Goal: Transaction & Acquisition: Purchase product/service

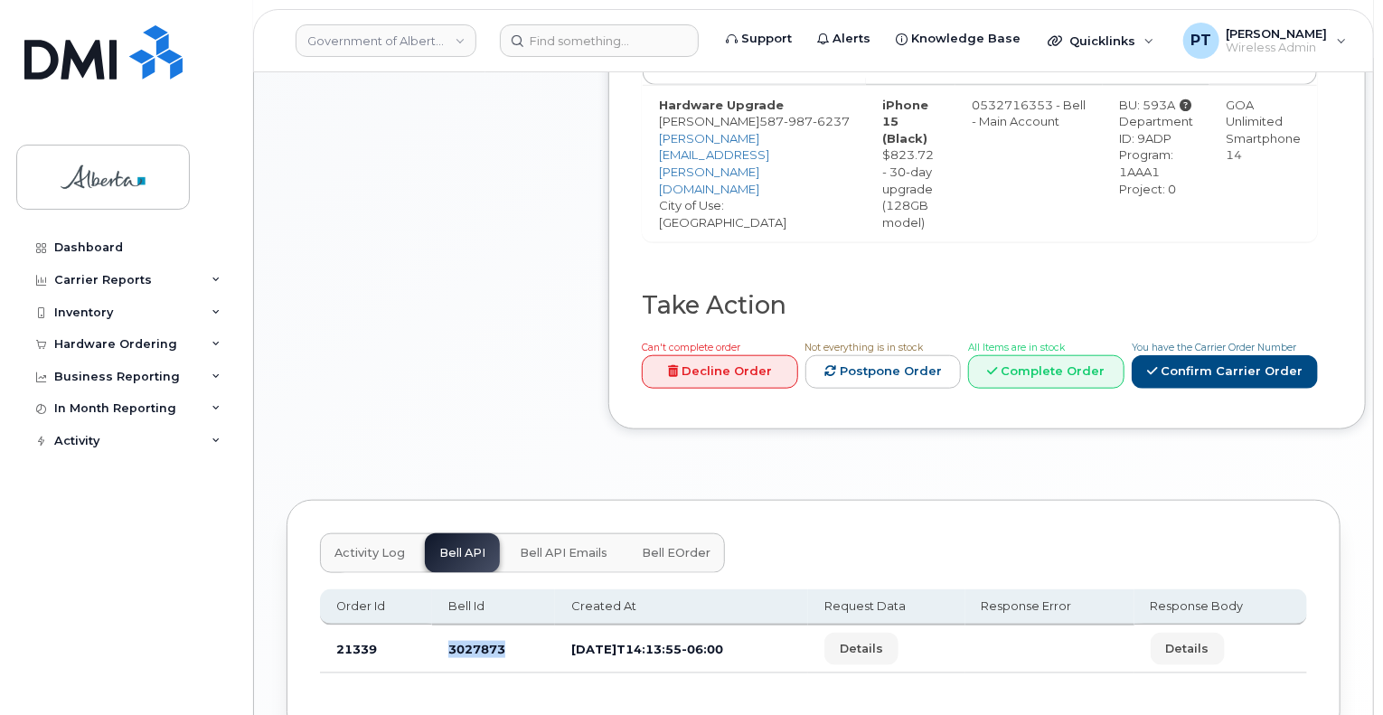
scroll to position [736, 0]
click at [593, 48] on input at bounding box center [599, 40] width 199 height 33
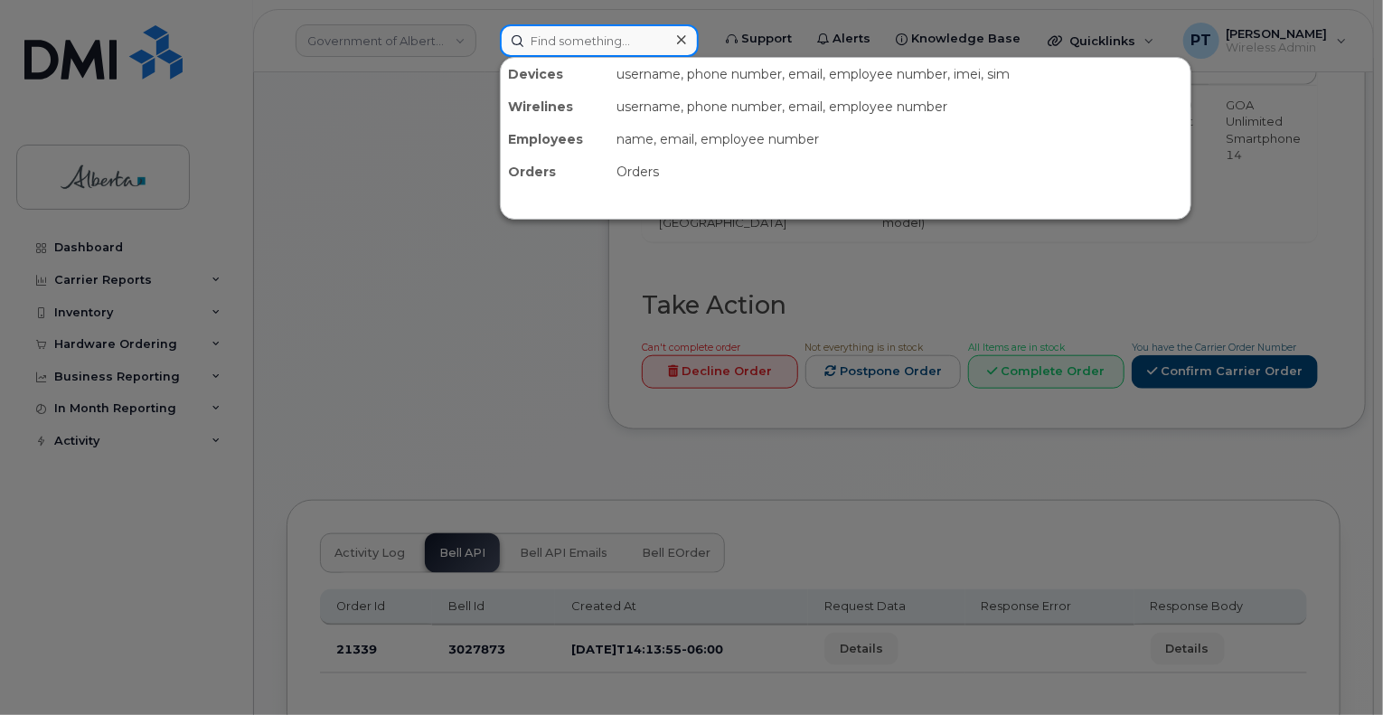
paste input "5879197419"
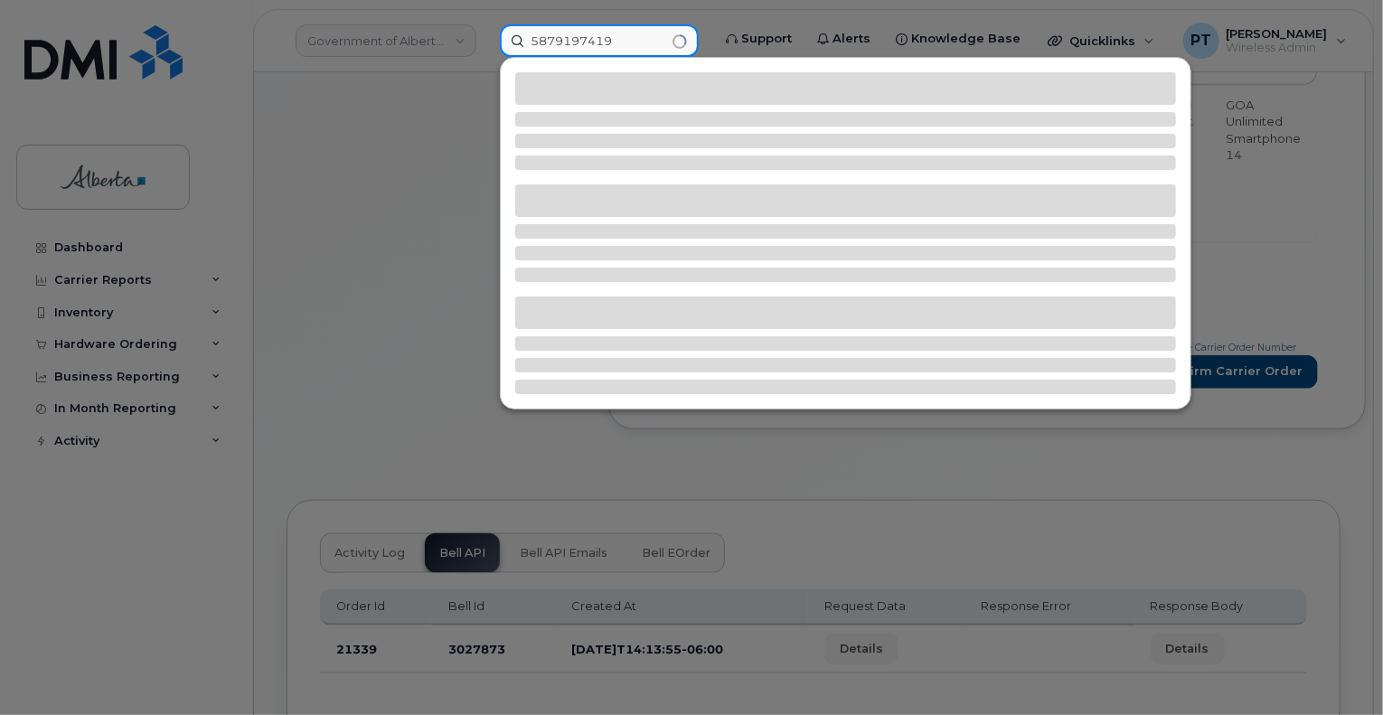
type input "5879197419"
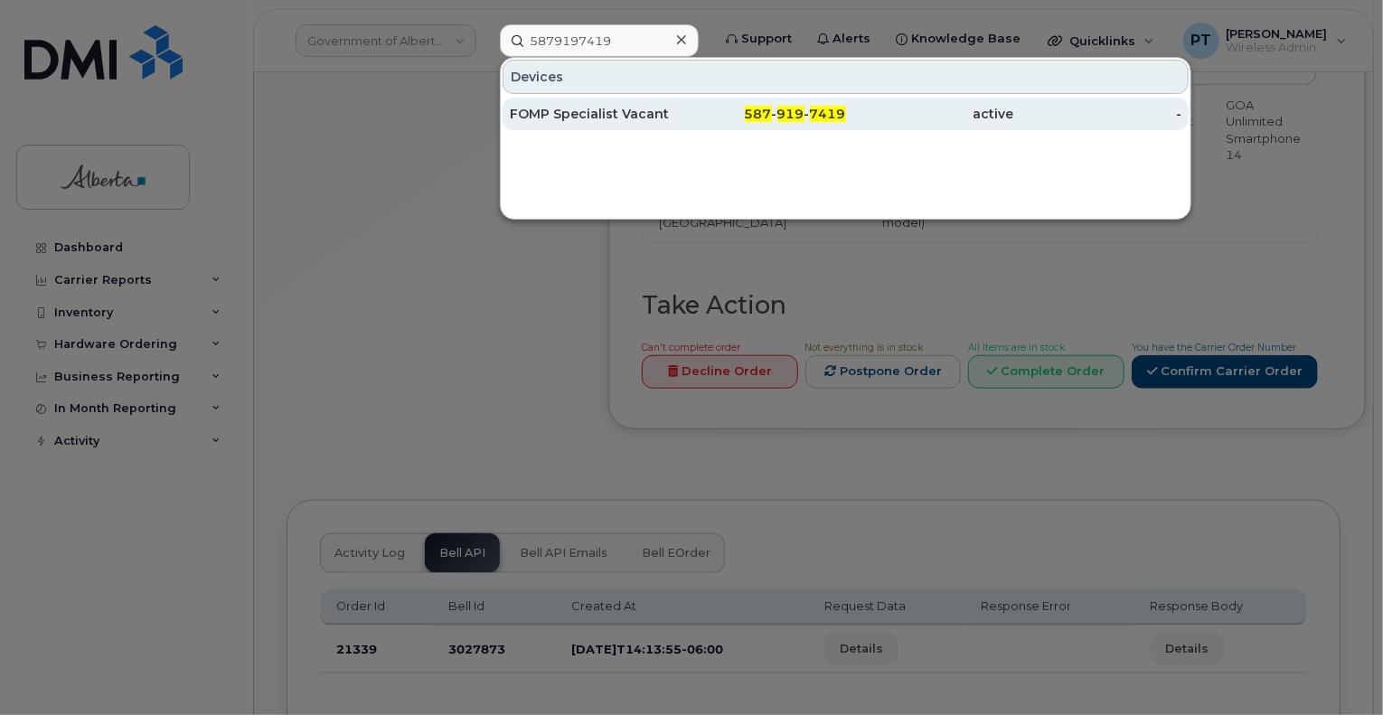
click at [562, 118] on div "FOMP Specialist Vacant" at bounding box center [594, 114] width 168 height 18
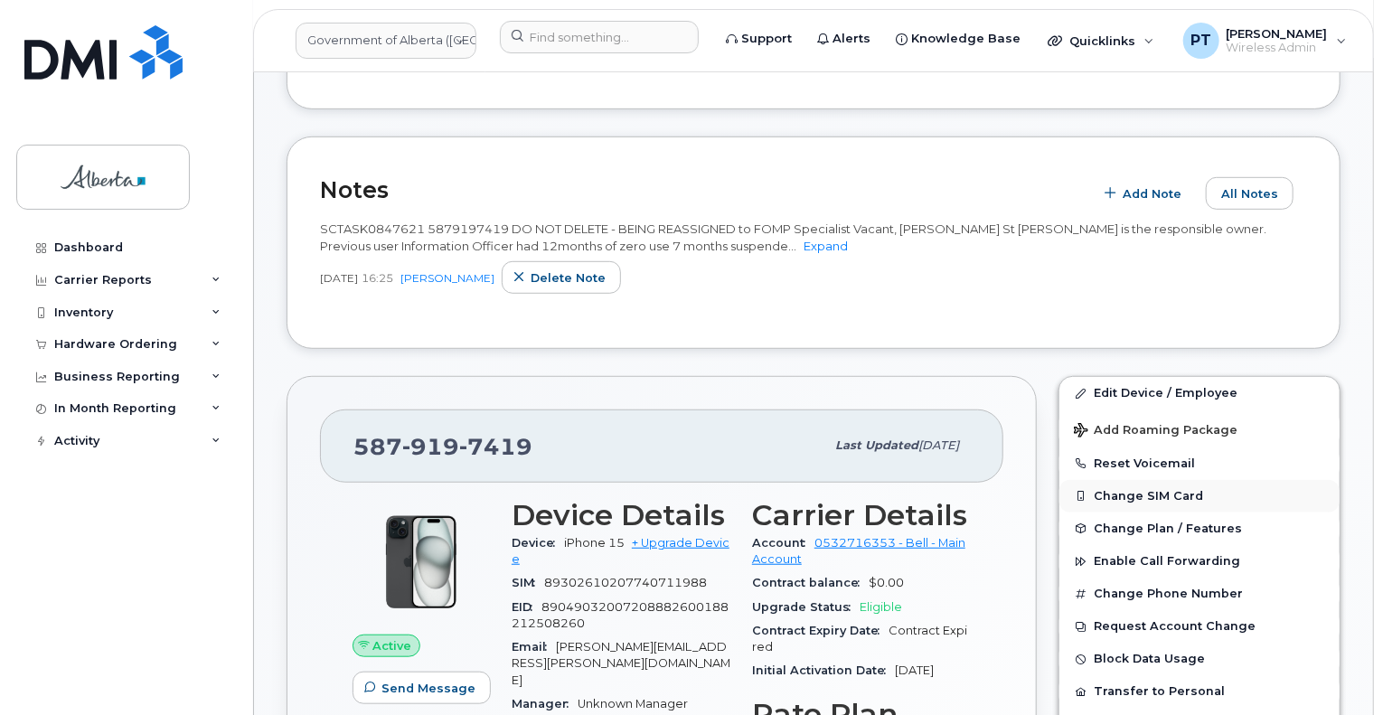
scroll to position [452, 0]
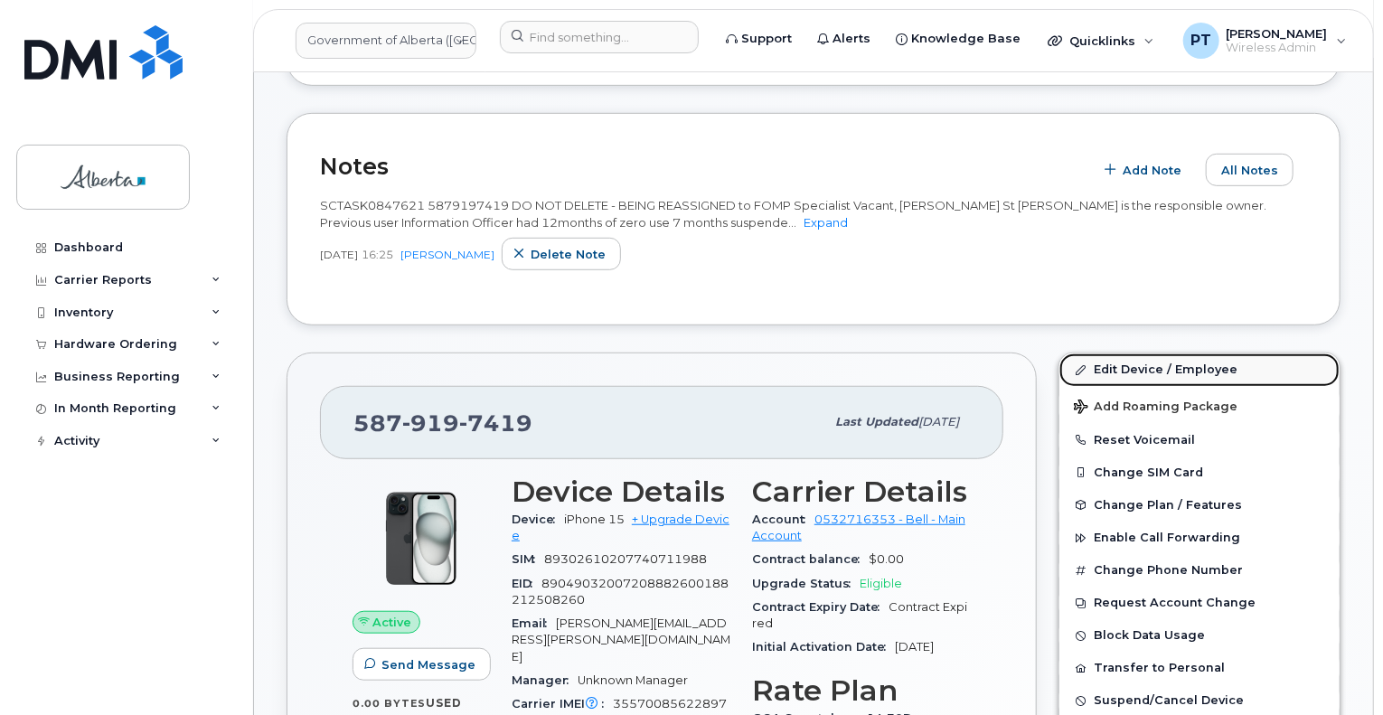
click at [1115, 375] on link "Edit Device / Employee" at bounding box center [1200, 370] width 280 height 33
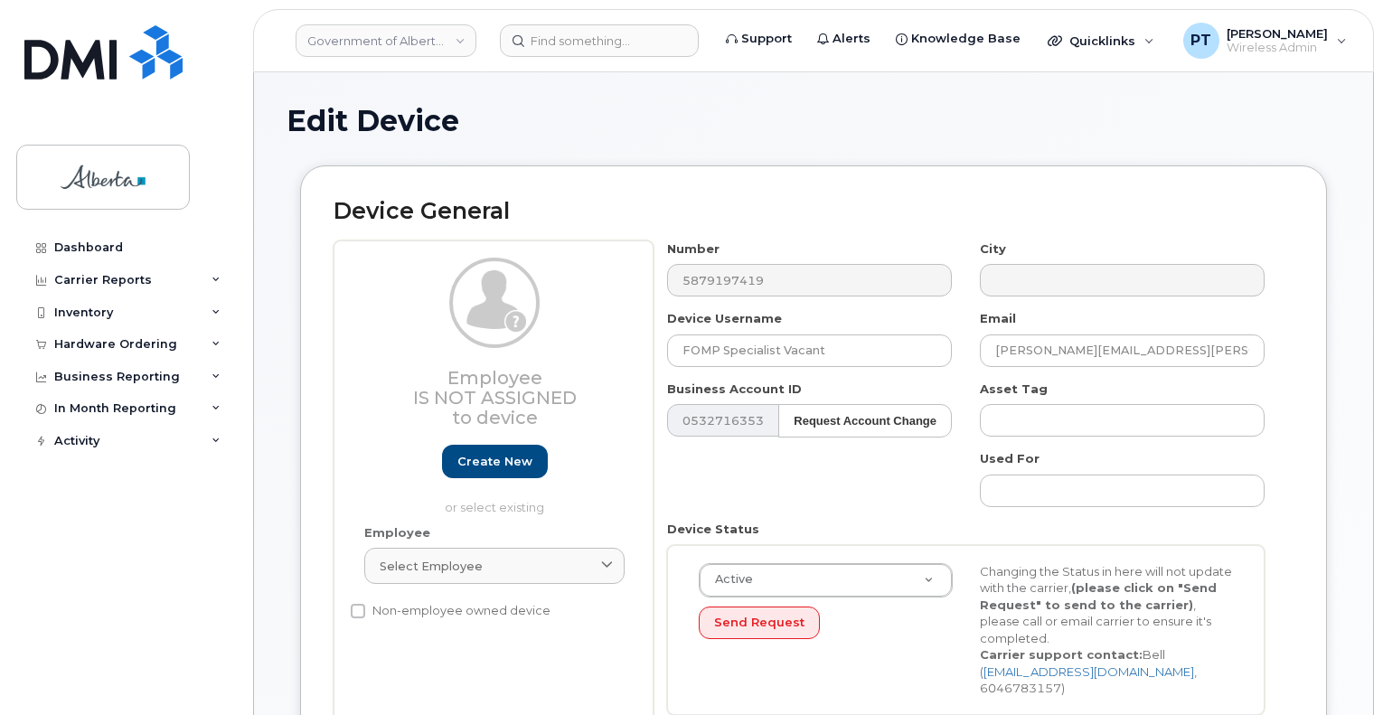
select select "4797726"
drag, startPoint x: 843, startPoint y: 346, endPoint x: 647, endPoint y: 337, distance: 195.5
click at [647, 337] on div "Employee Is not assigned to device Create new or select existing Employee Selec…" at bounding box center [814, 485] width 960 height 488
drag, startPoint x: 768, startPoint y: 347, endPoint x: 779, endPoint y: 348, distance: 10.9
click at [768, 348] on input "FOMP Specialist Vacant" at bounding box center [809, 351] width 285 height 33
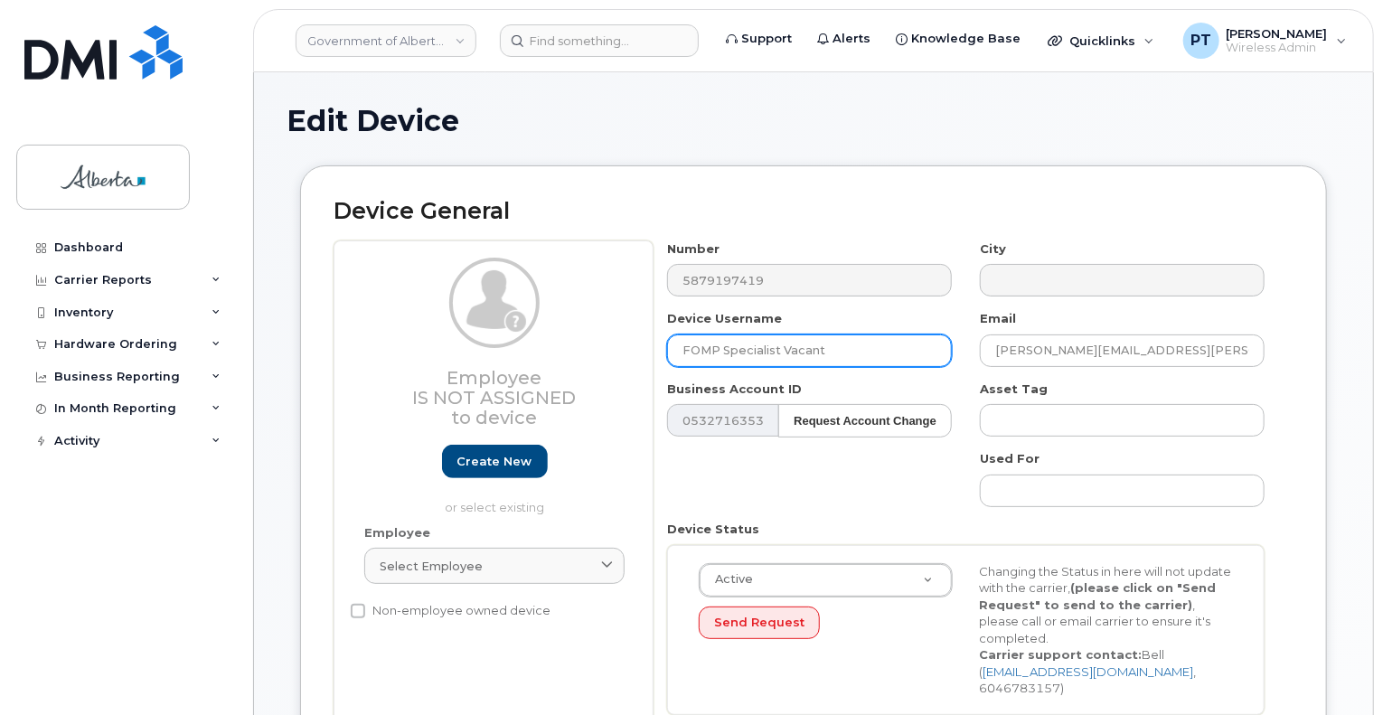
click at [856, 352] on input "FOMP Specialist Vacant" at bounding box center [809, 351] width 285 height 33
drag, startPoint x: 778, startPoint y: 346, endPoint x: 599, endPoint y: 341, distance: 178.2
click at [599, 341] on div "Employee Is not assigned to device Create new or select existing Employee Selec…" at bounding box center [814, 485] width 960 height 488
paste input "orest Operations Monitoring"
click at [859, 349] on input "Forest Operations Monitoring Vacant" at bounding box center [809, 351] width 285 height 33
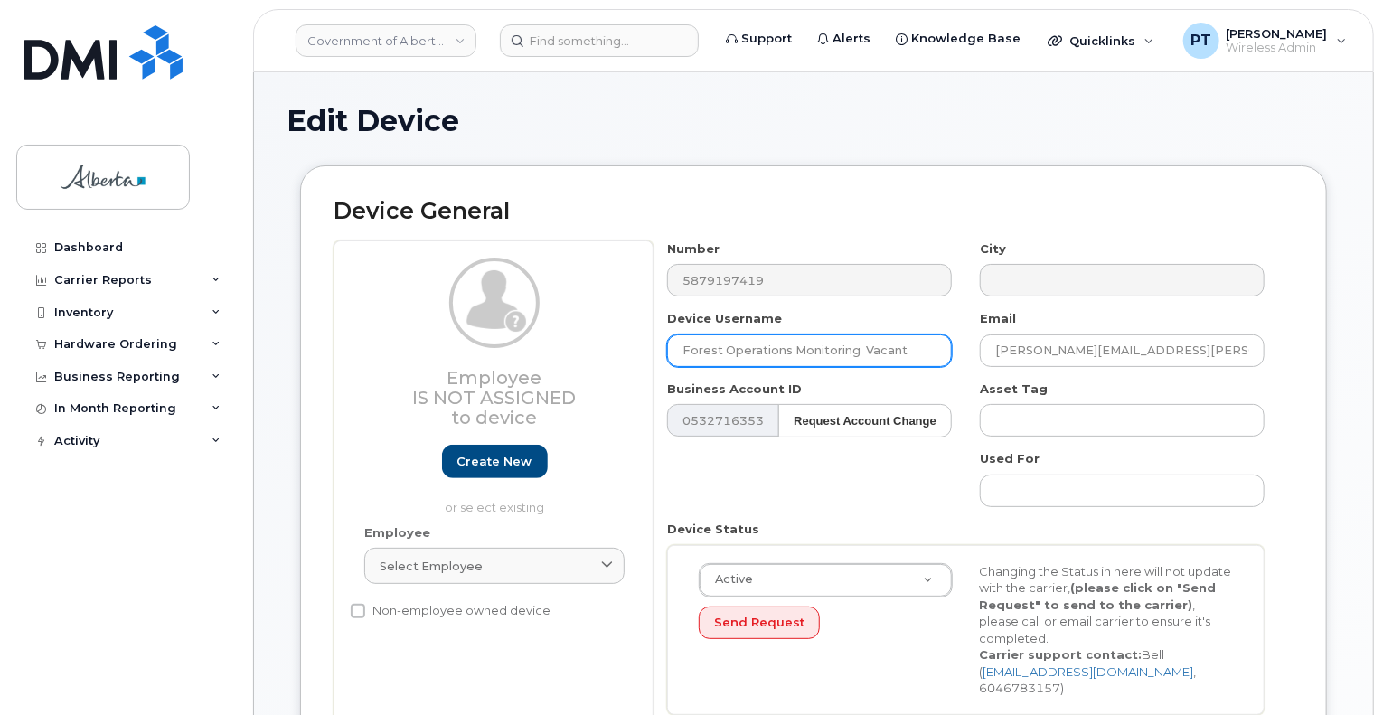
paste input "Specialist"
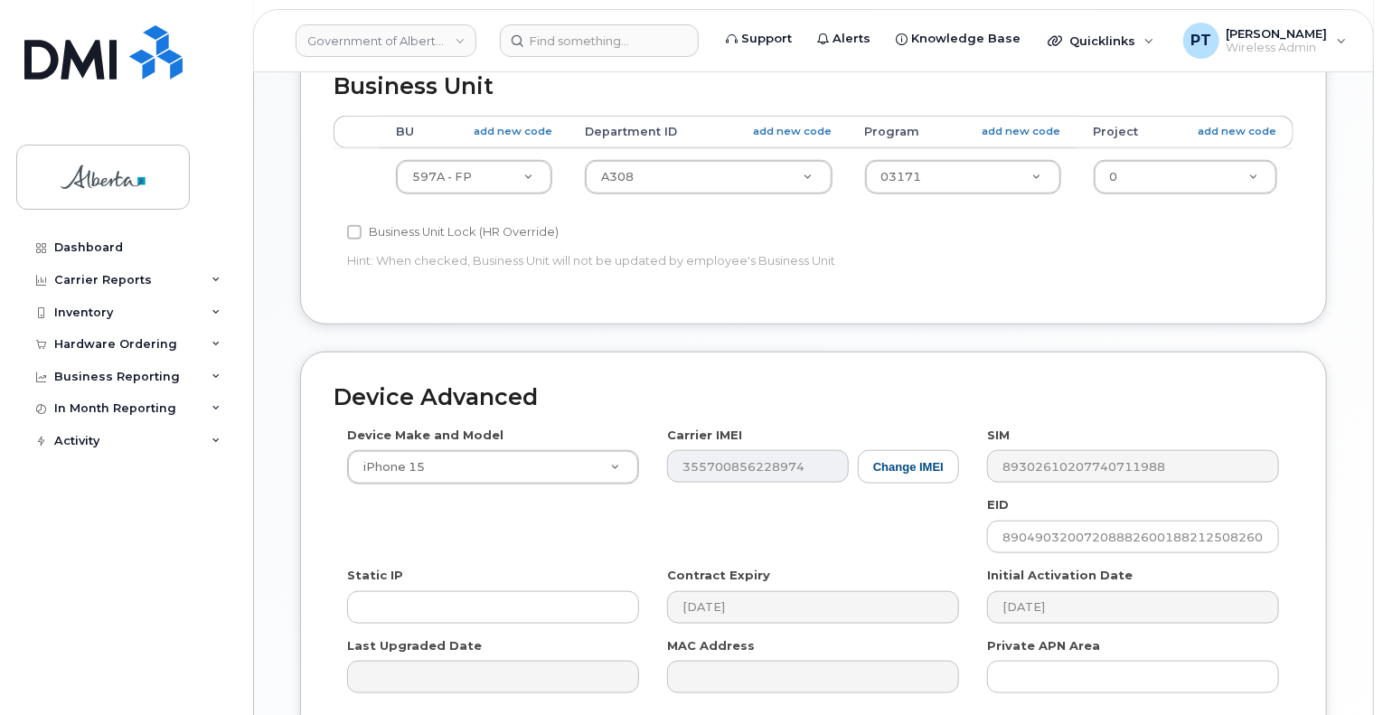
scroll to position [904, 0]
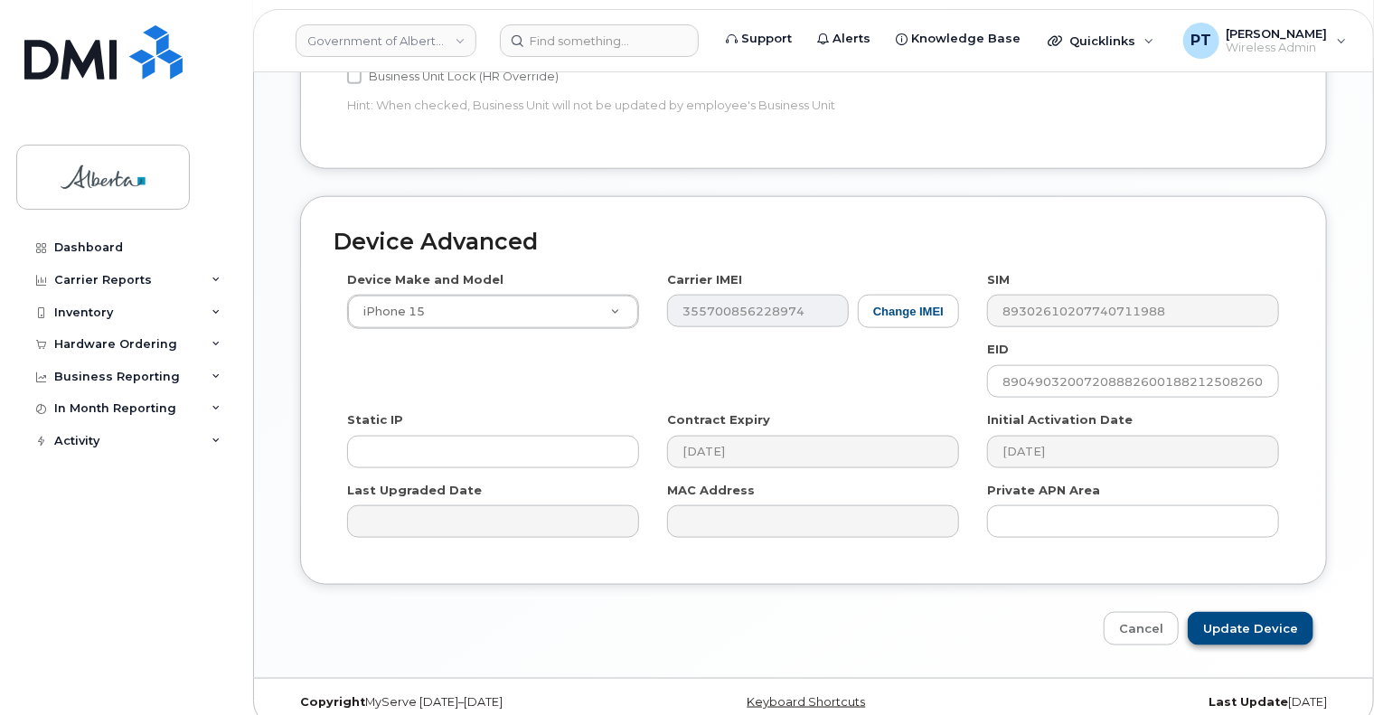
type input "Forest Operations Monitoring Specialist Vacant"
click at [1246, 612] on input "Update Device" at bounding box center [1251, 628] width 126 height 33
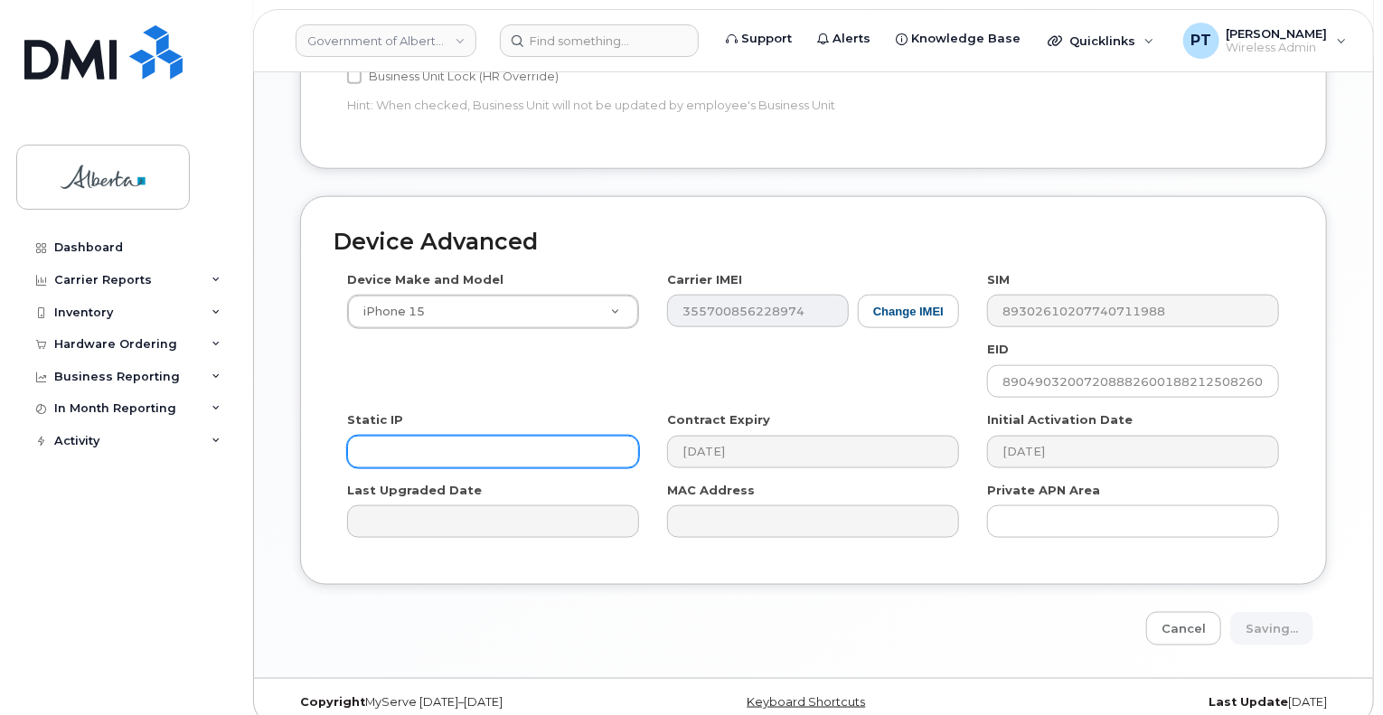
type input "Saving..."
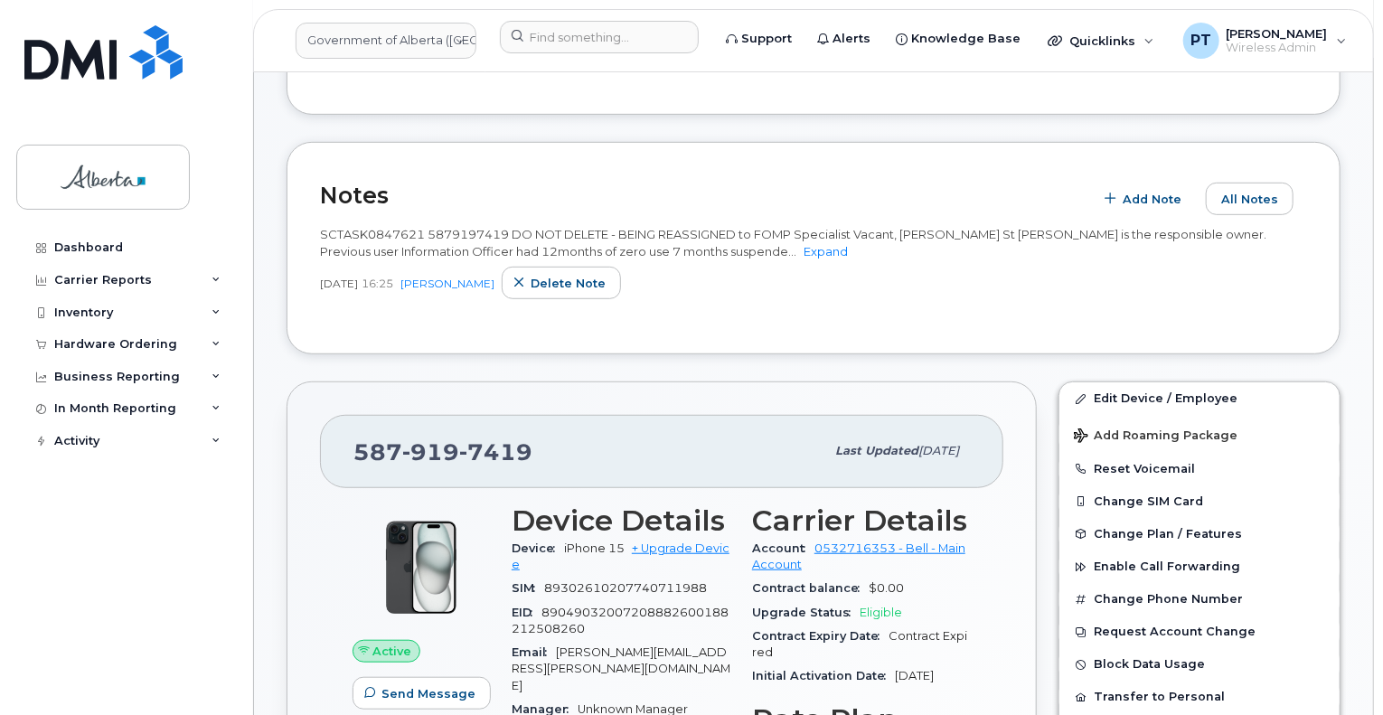
scroll to position [271, 0]
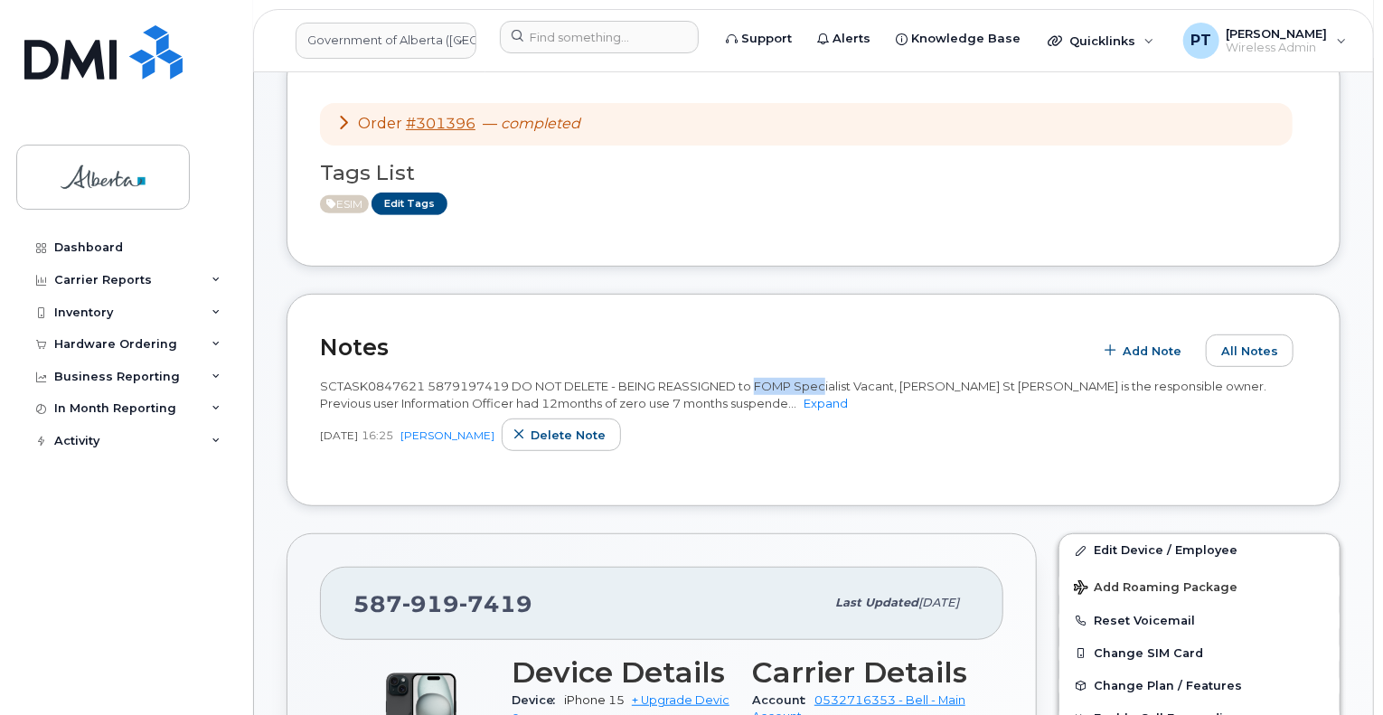
drag, startPoint x: 760, startPoint y: 386, endPoint x: 828, endPoint y: 390, distance: 67.9
click at [828, 390] on span "SCTASK0847621 5879197419 DO NOT DELETE - BEING REASSIGNED to FOMP Specialist Va…" at bounding box center [793, 395] width 947 height 32
click at [819, 467] on div "SCTASK0847621 5879197419 DO NOT DELETE - BEING REASSIGNED to FOMP Specialist Va…" at bounding box center [813, 420] width 987 height 106
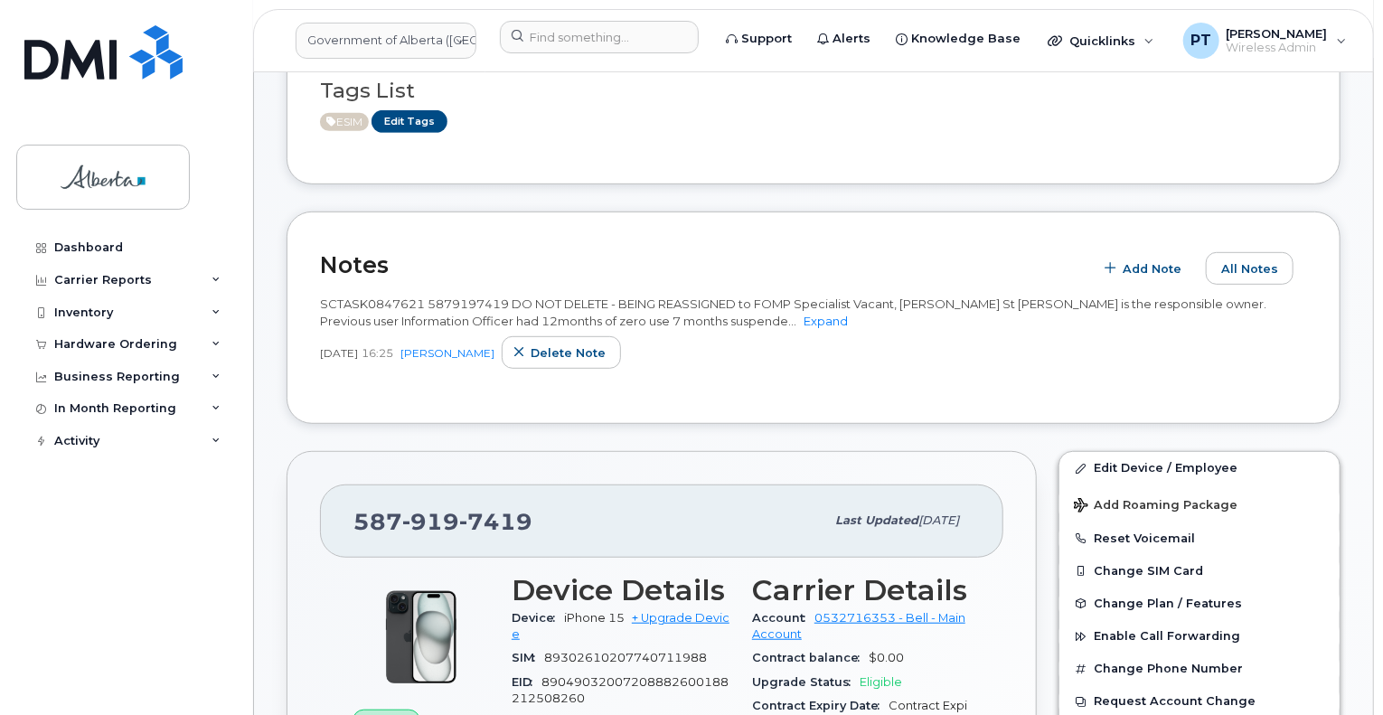
scroll to position [181, 0]
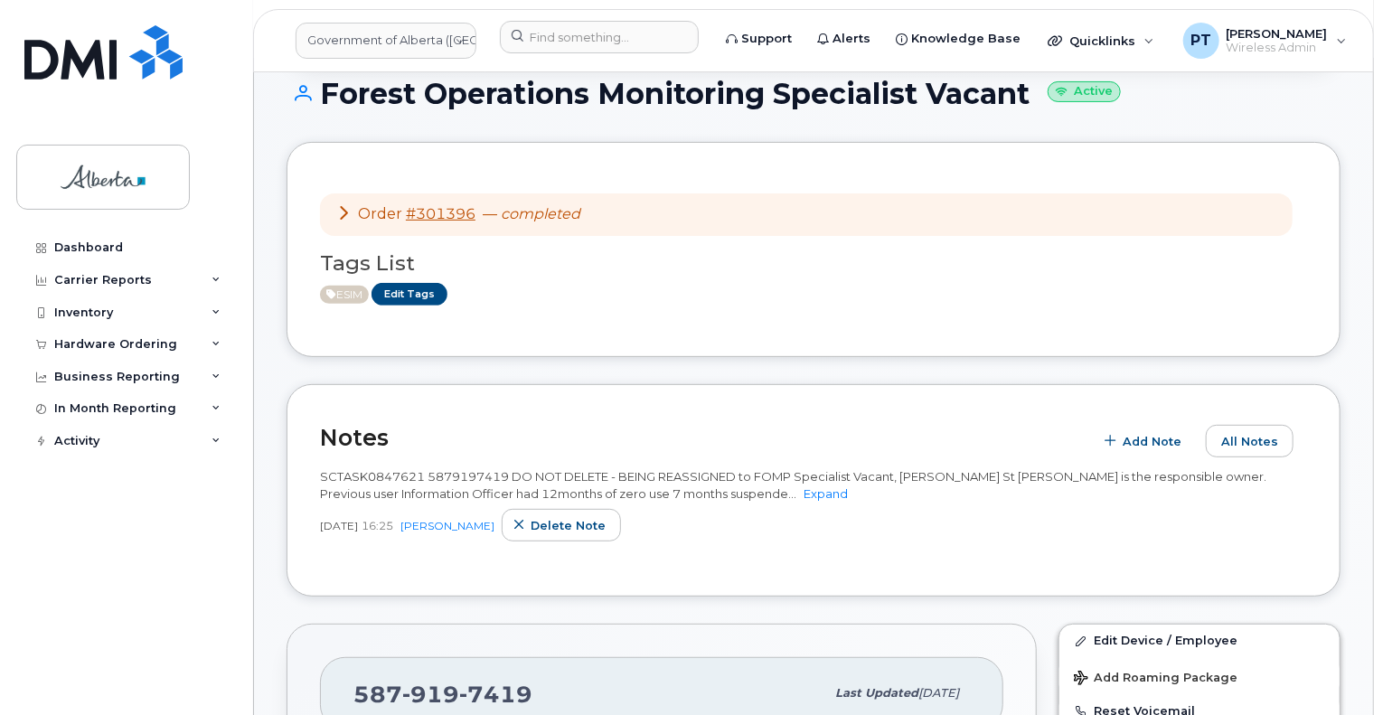
click at [875, 306] on div "Order #301396 — completed Tags List ESIM Edit Tags" at bounding box center [813, 249] width 987 height 148
click at [117, 345] on div "Hardware Ordering" at bounding box center [115, 344] width 123 height 14
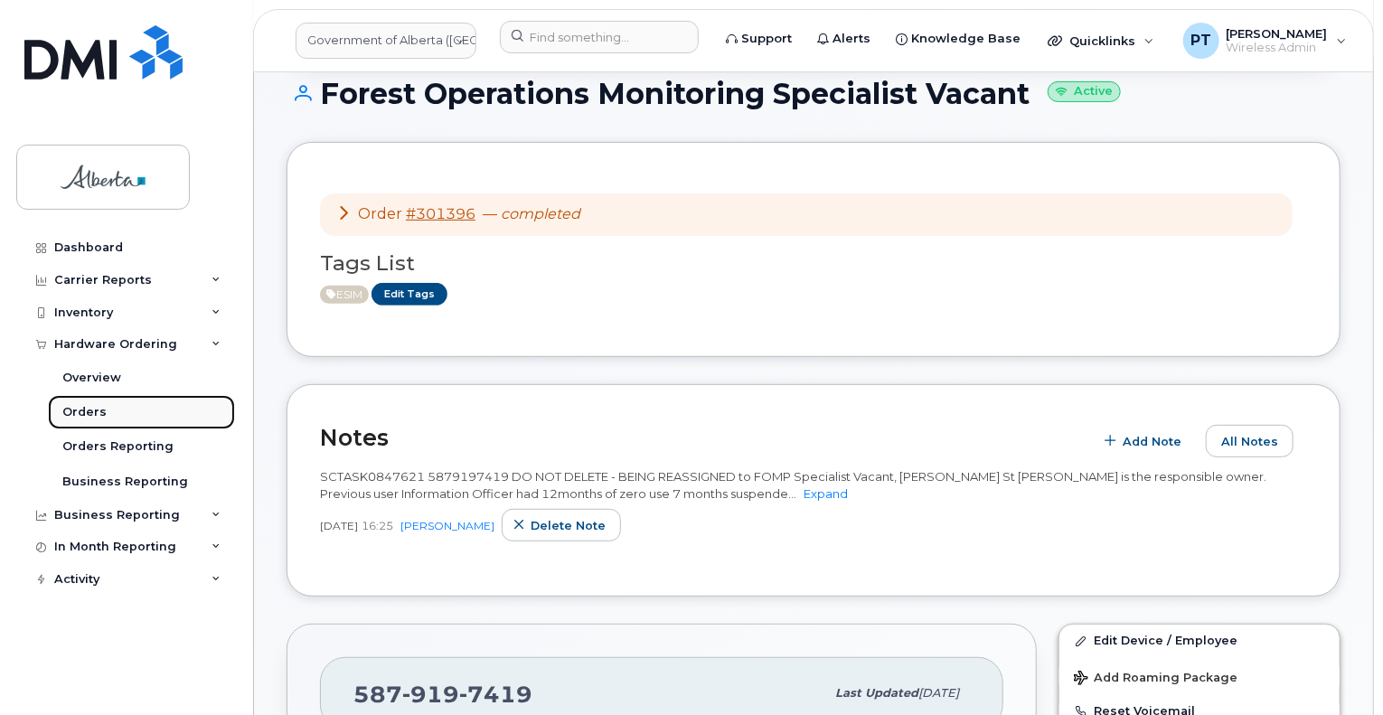
click at [80, 416] on div "Orders" at bounding box center [84, 412] width 44 height 16
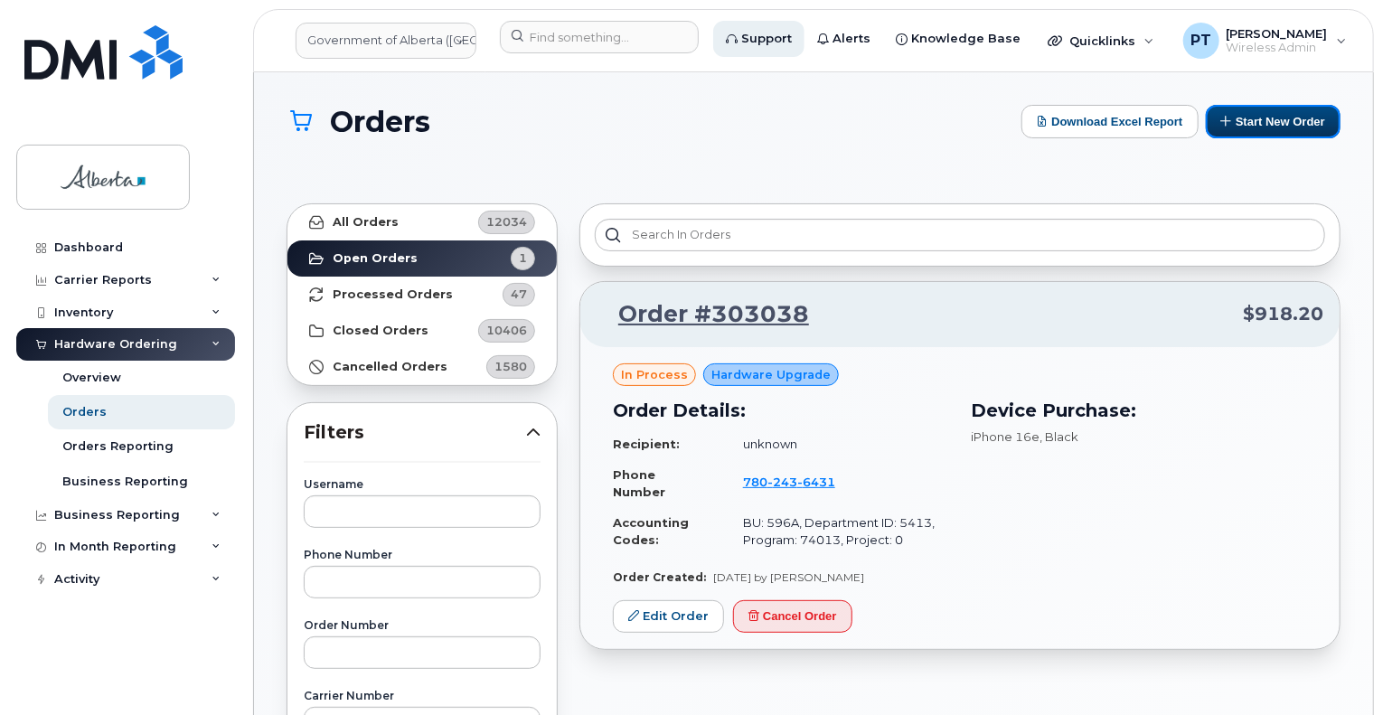
drag, startPoint x: 1291, startPoint y: 123, endPoint x: 788, endPoint y: 50, distance: 508.0
click at [1291, 123] on button "Start New Order" at bounding box center [1273, 121] width 135 height 33
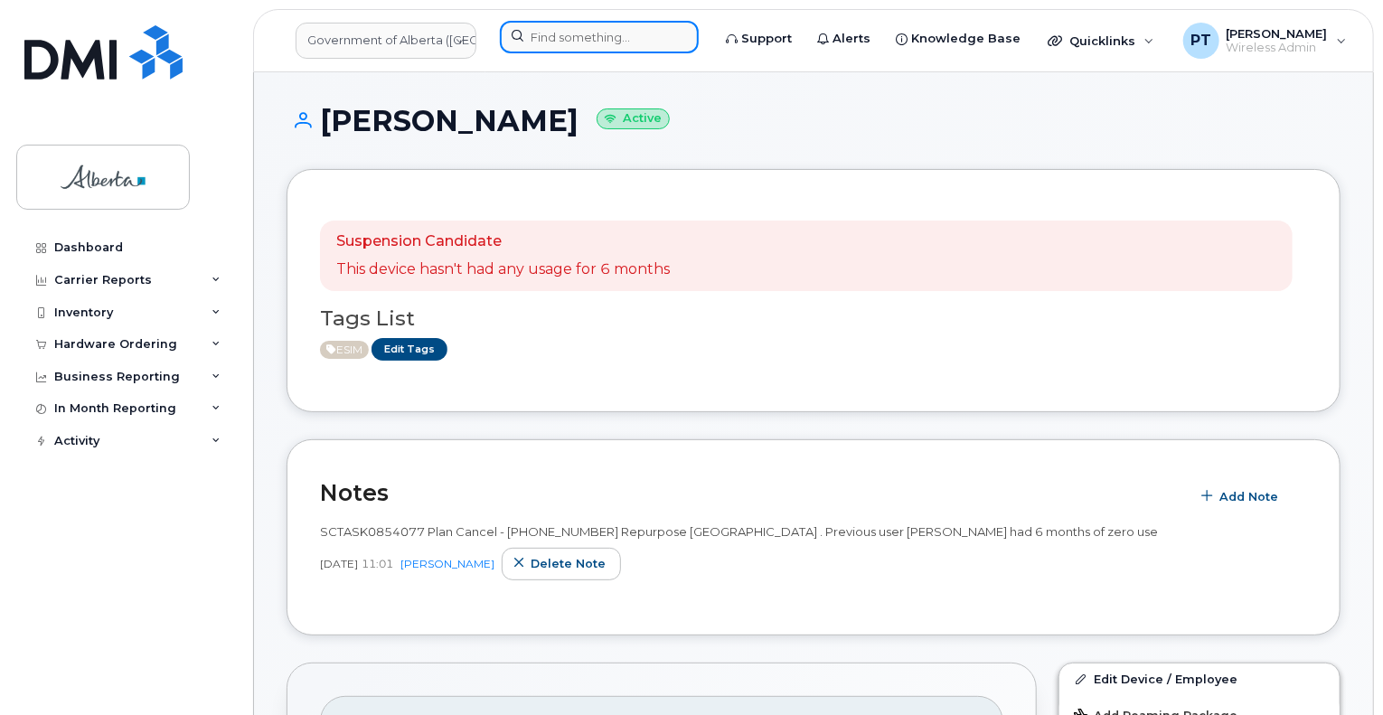
drag, startPoint x: 597, startPoint y: 40, endPoint x: 537, endPoint y: 49, distance: 60.4
click at [597, 40] on input at bounding box center [599, 37] width 199 height 33
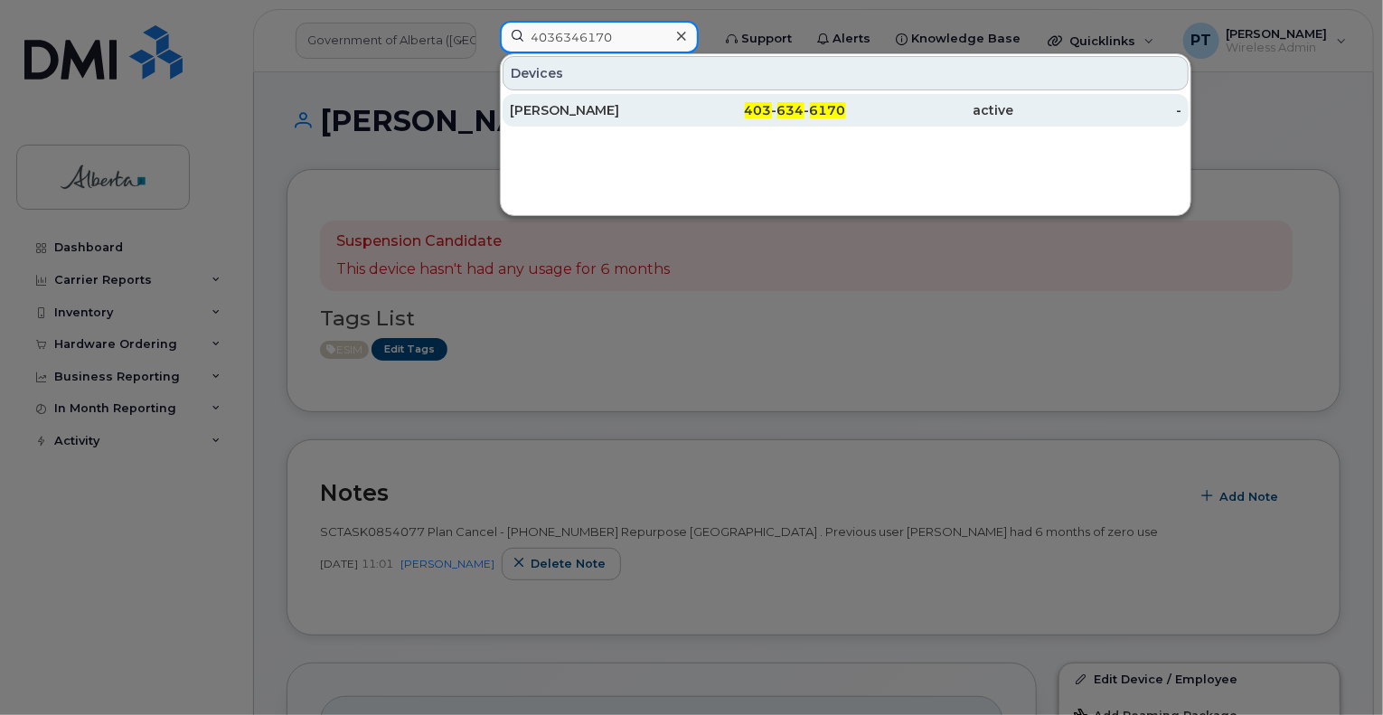
type input "4036346170"
click at [539, 115] on div "[PERSON_NAME]" at bounding box center [594, 110] width 168 height 18
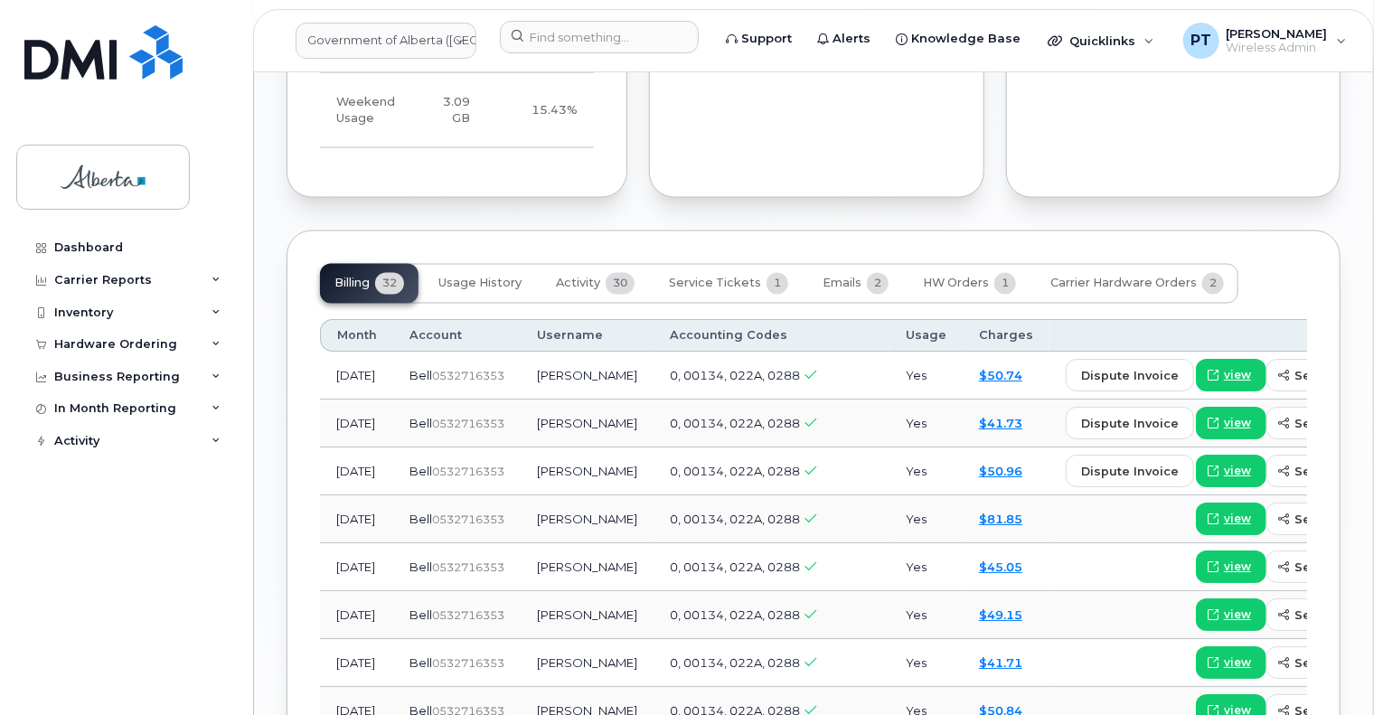
scroll to position [1628, 0]
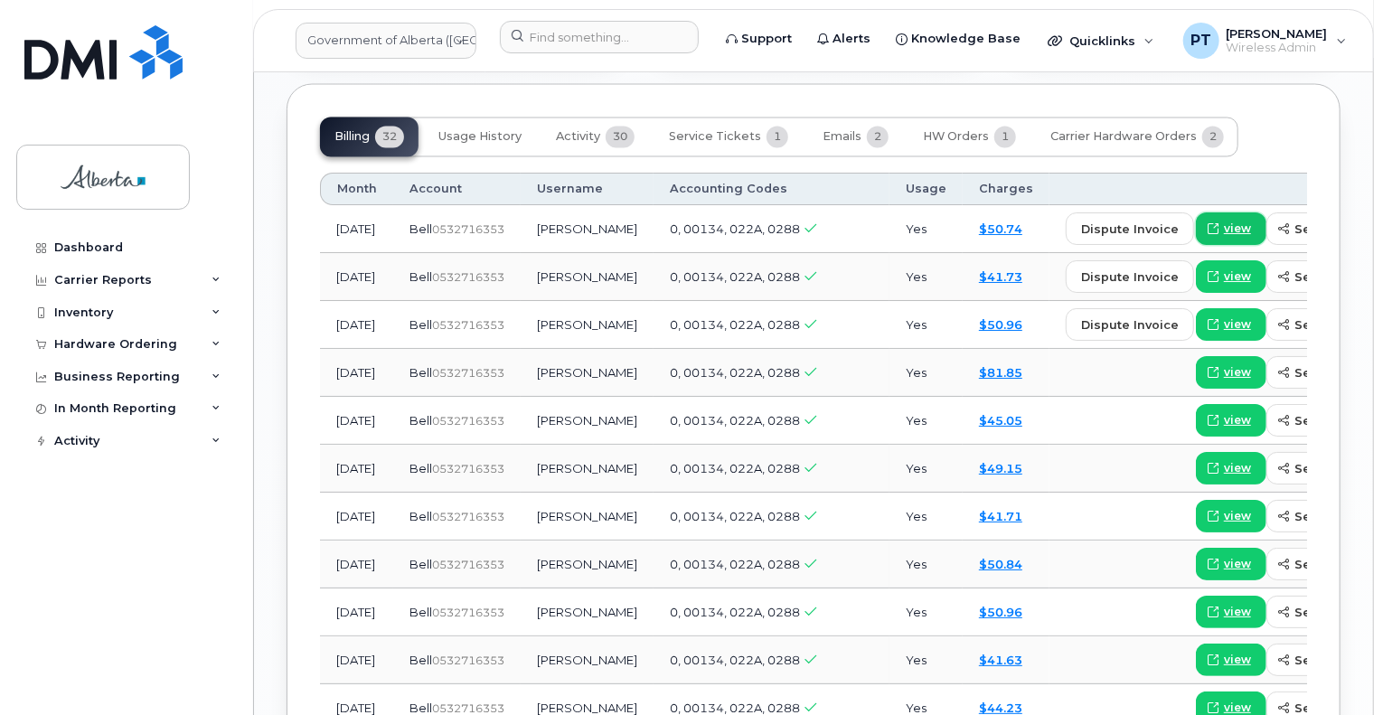
click at [1224, 227] on span "view" at bounding box center [1237, 230] width 27 height 16
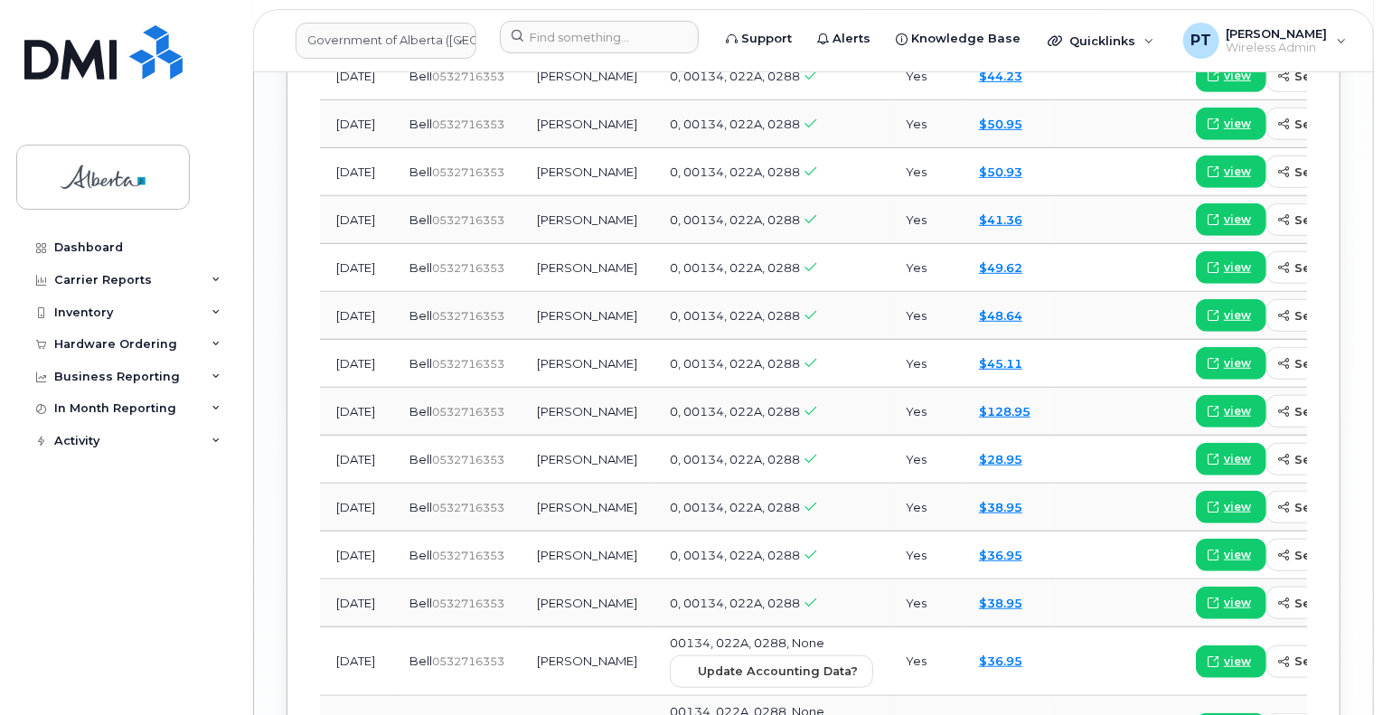
scroll to position [2532, 0]
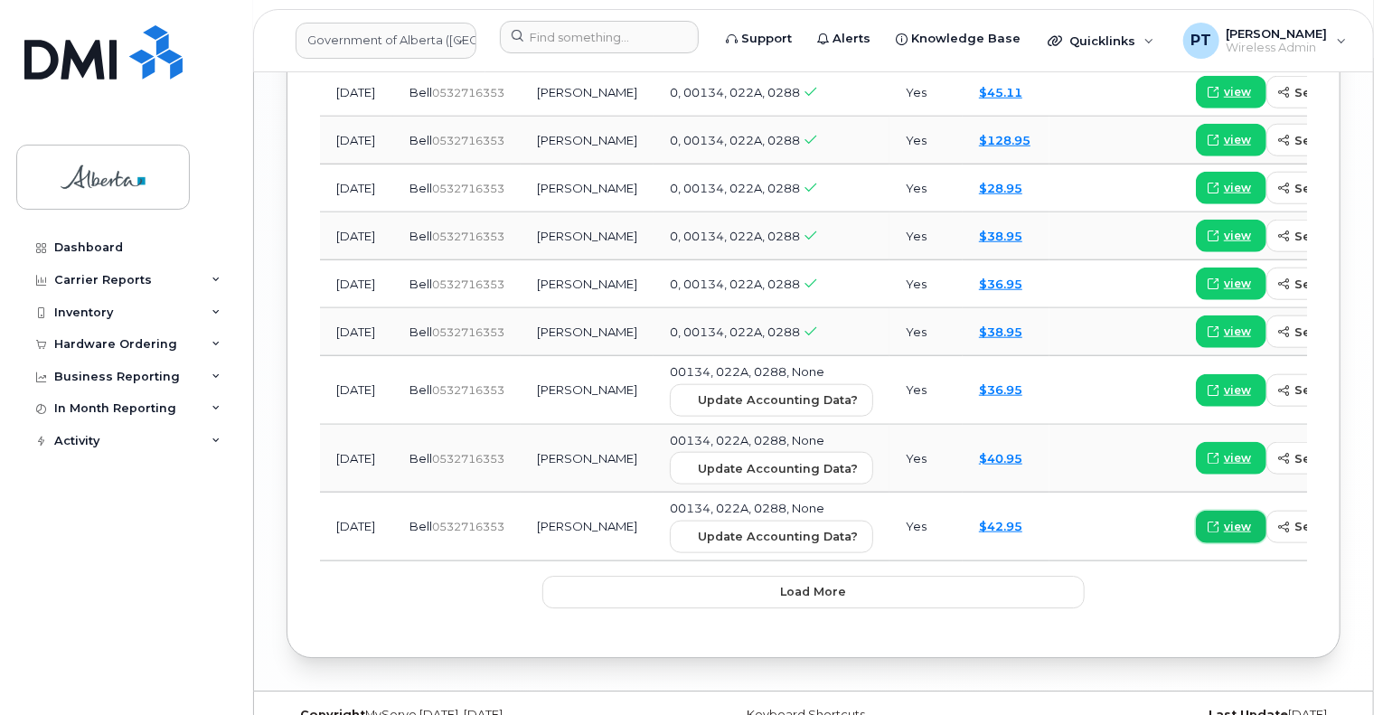
click at [1224, 535] on span "view" at bounding box center [1237, 527] width 27 height 16
click at [1224, 399] on span "view" at bounding box center [1237, 390] width 27 height 16
drag, startPoint x: 1167, startPoint y: 542, endPoint x: 1118, endPoint y: 513, distance: 57.5
click at [1224, 535] on span "view" at bounding box center [1237, 527] width 27 height 16
click at [1224, 244] on span "view" at bounding box center [1237, 236] width 27 height 16
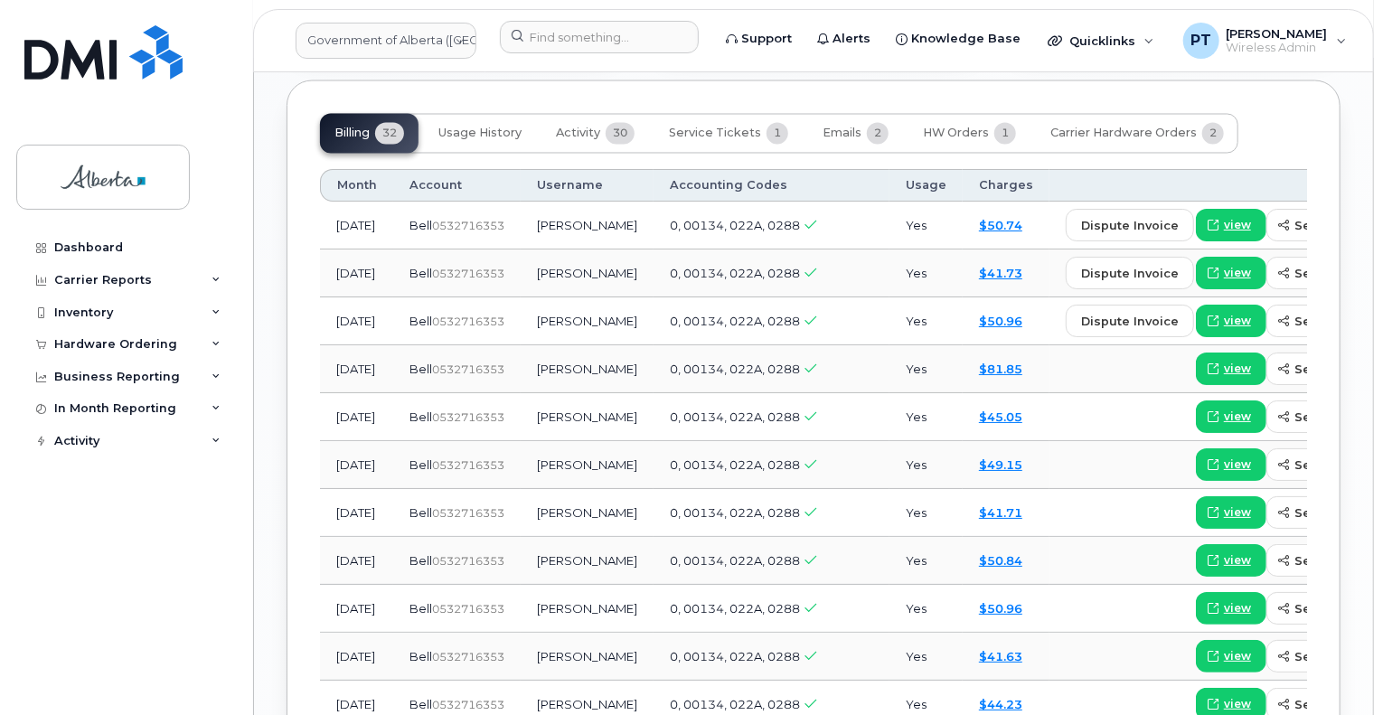
scroll to position [1628, 0]
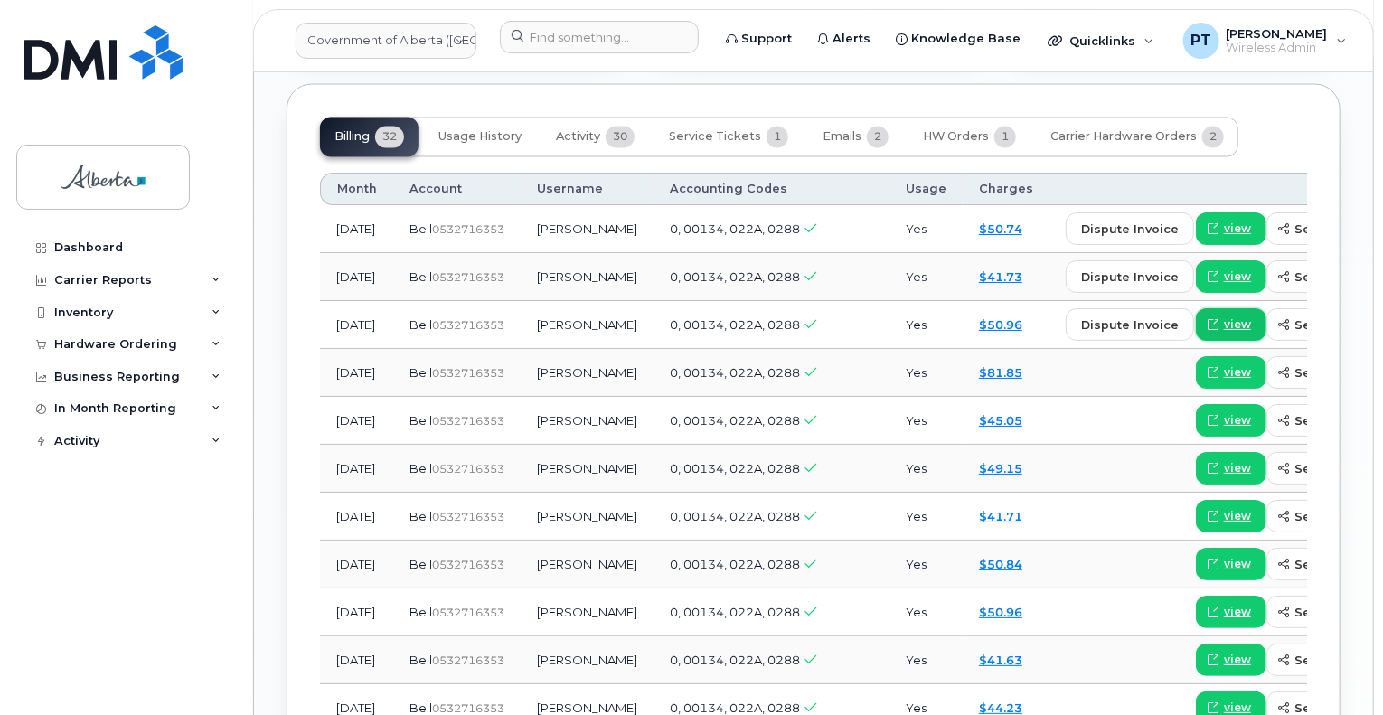
click at [1224, 322] on span "view" at bounding box center [1237, 325] width 27 height 16
click at [1224, 275] on span "view" at bounding box center [1237, 277] width 27 height 16
click at [1224, 369] on span "view" at bounding box center [1237, 373] width 27 height 16
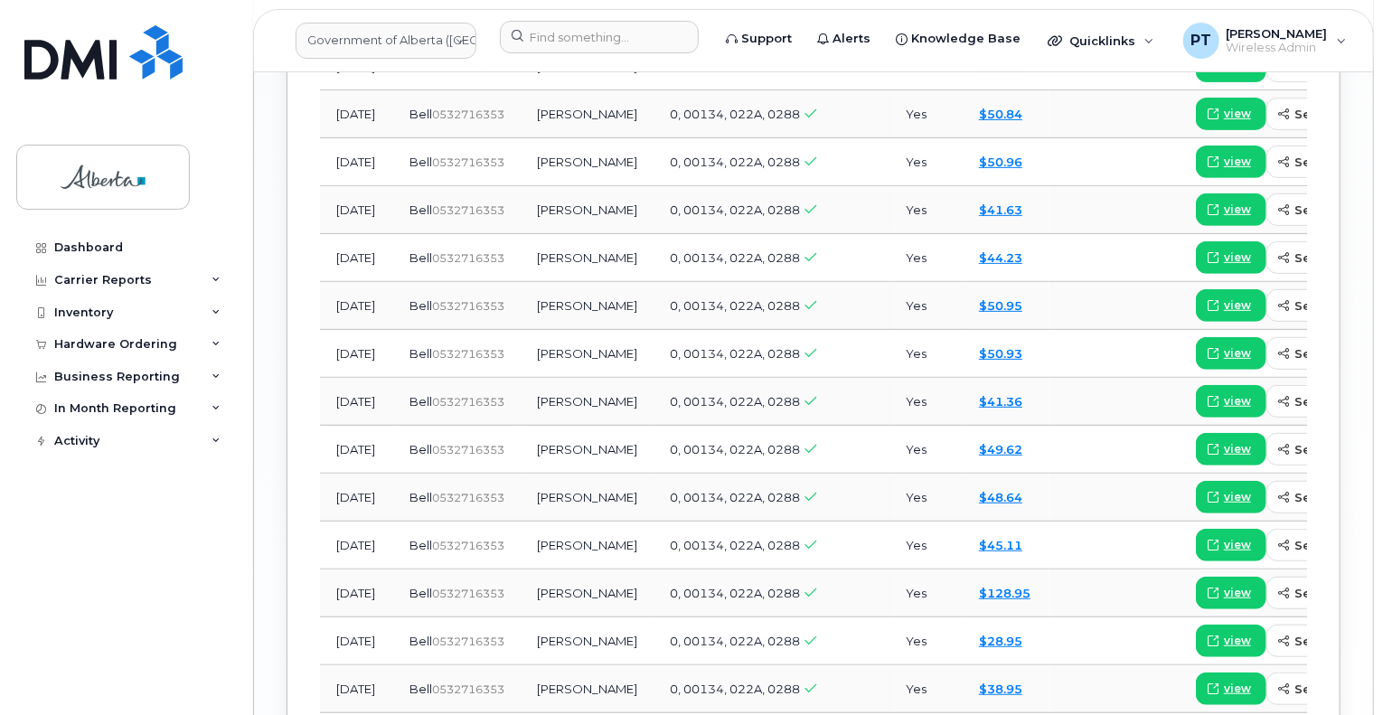
scroll to position [2080, 0]
click at [1224, 600] on span "view" at bounding box center [1237, 592] width 27 height 16
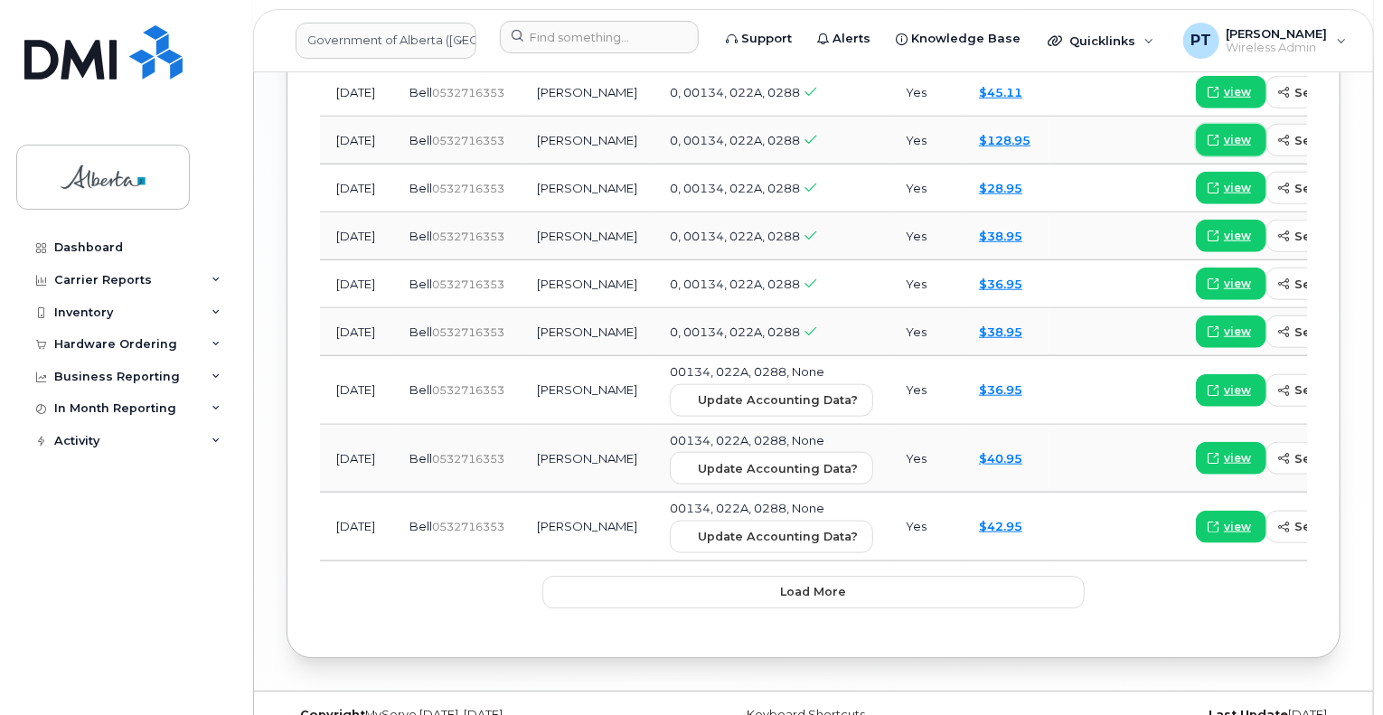
scroll to position [2170, 0]
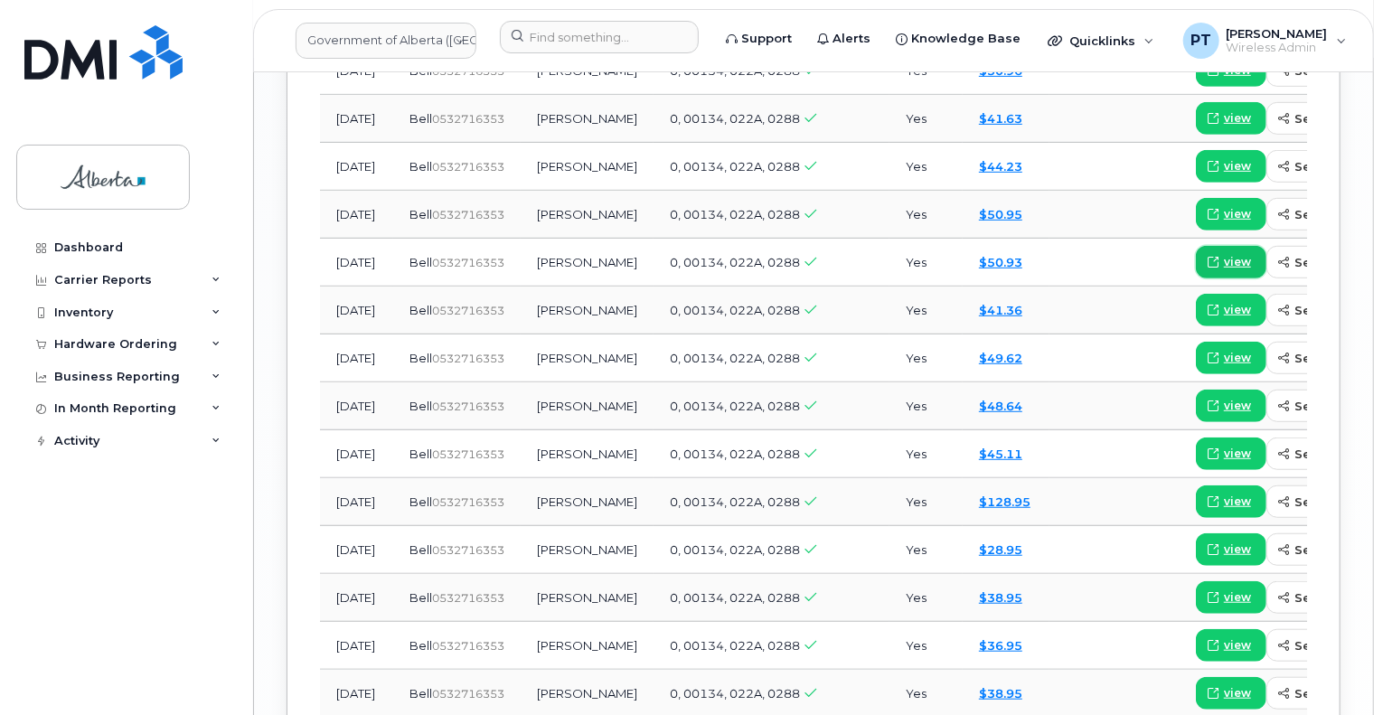
click at [1224, 267] on span "view" at bounding box center [1237, 262] width 27 height 16
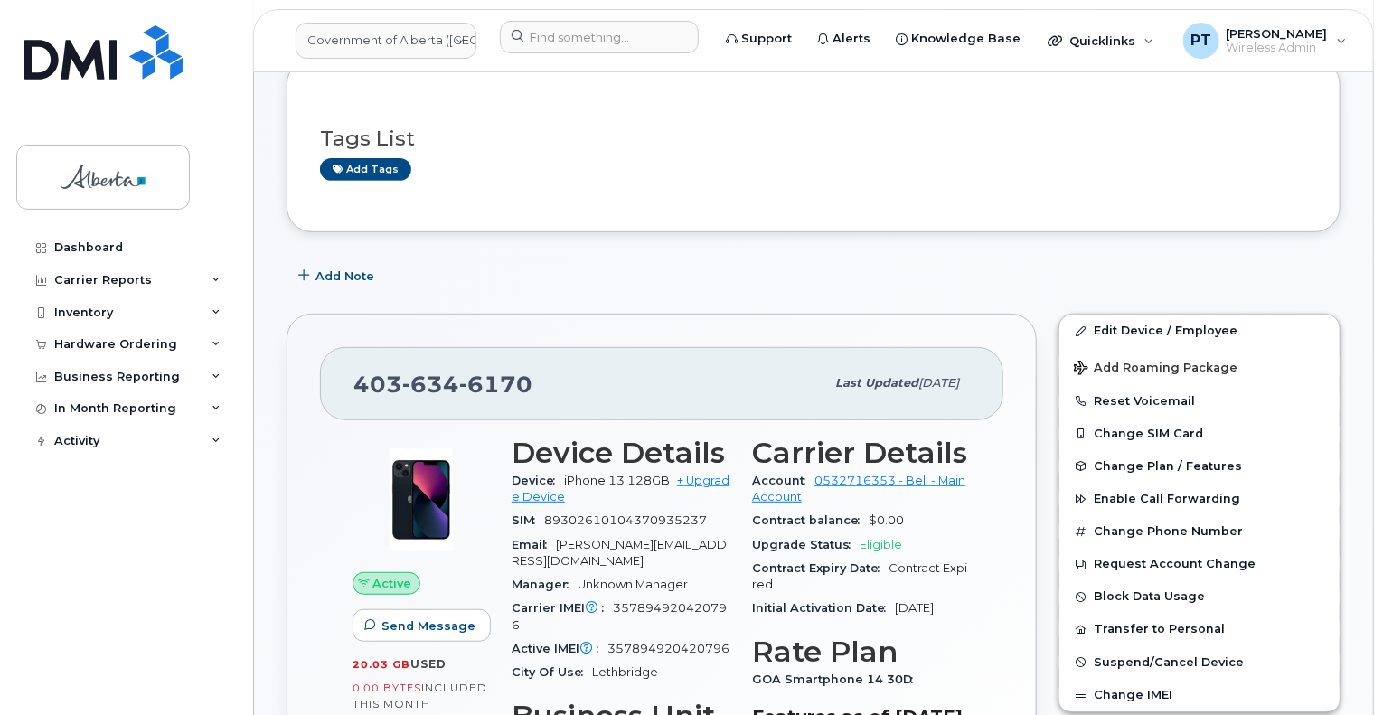
scroll to position [0, 0]
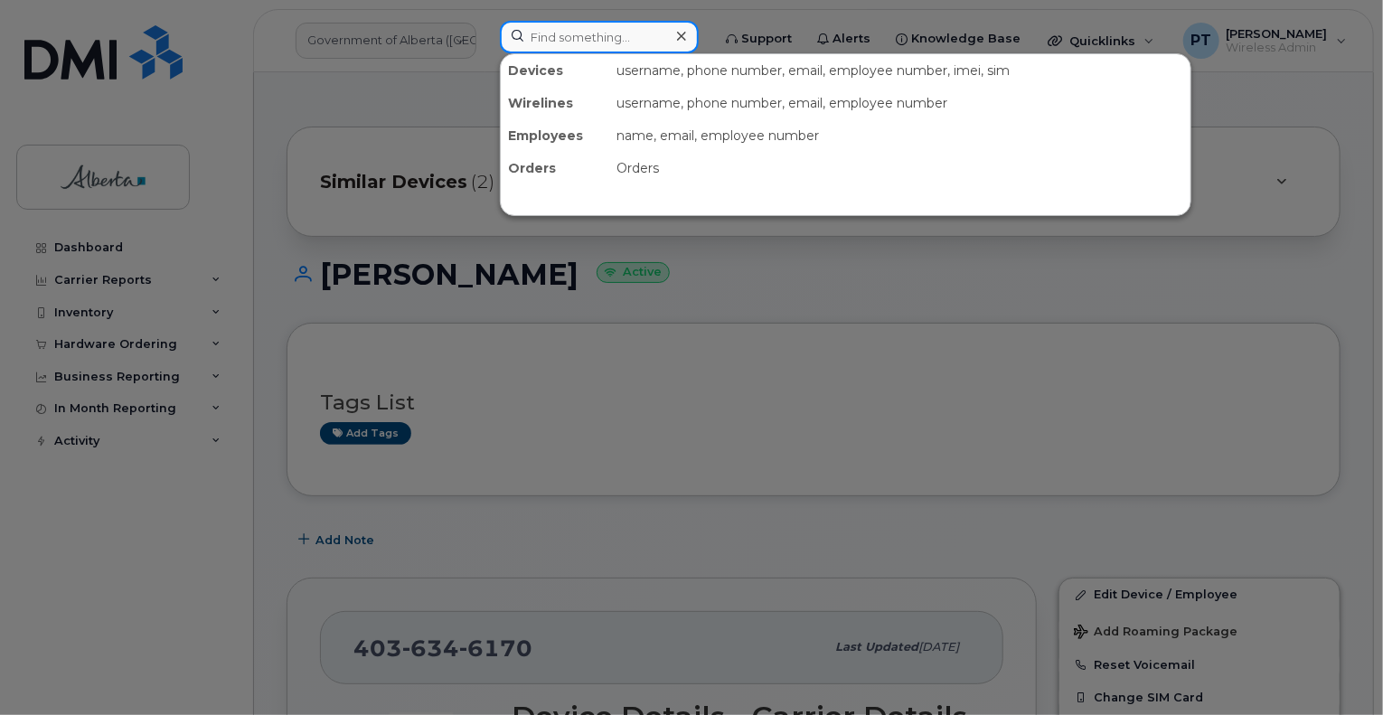
click at [569, 21] on input at bounding box center [599, 37] width 199 height 33
paste input "5873353323"
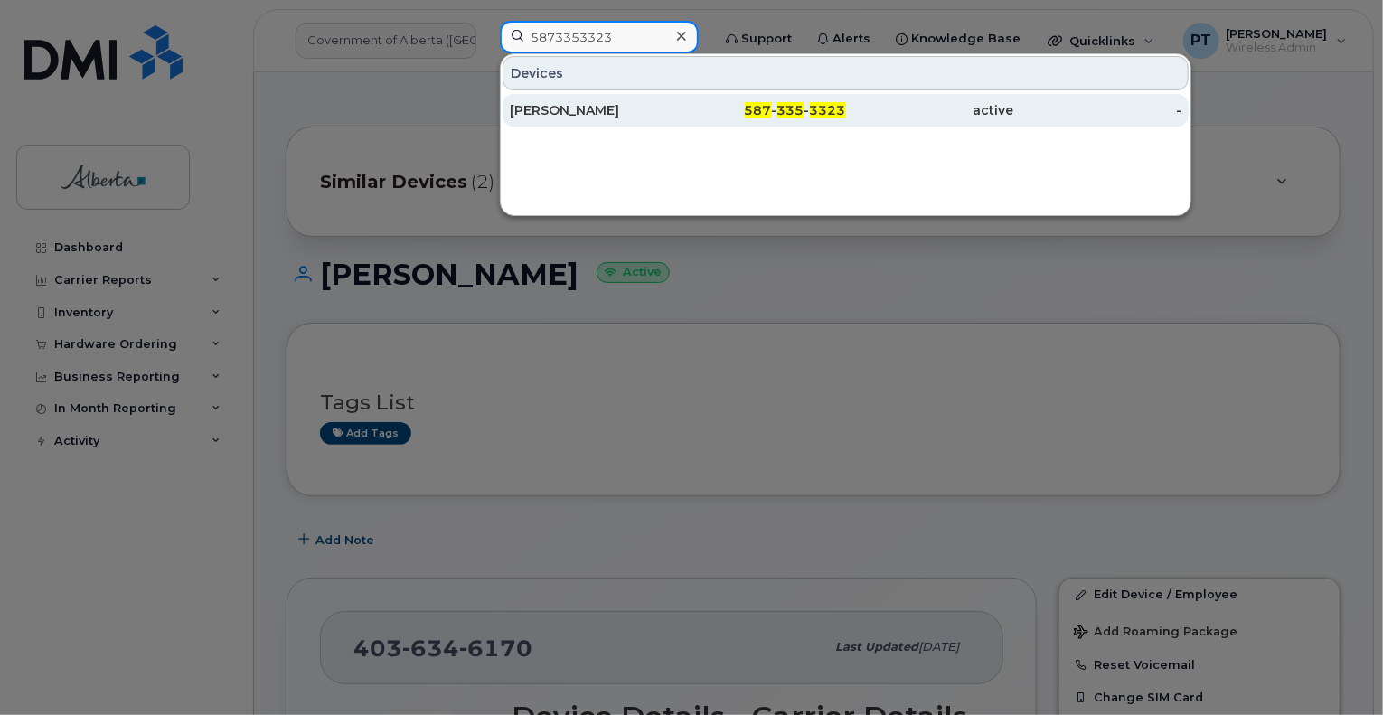
type input "5873353323"
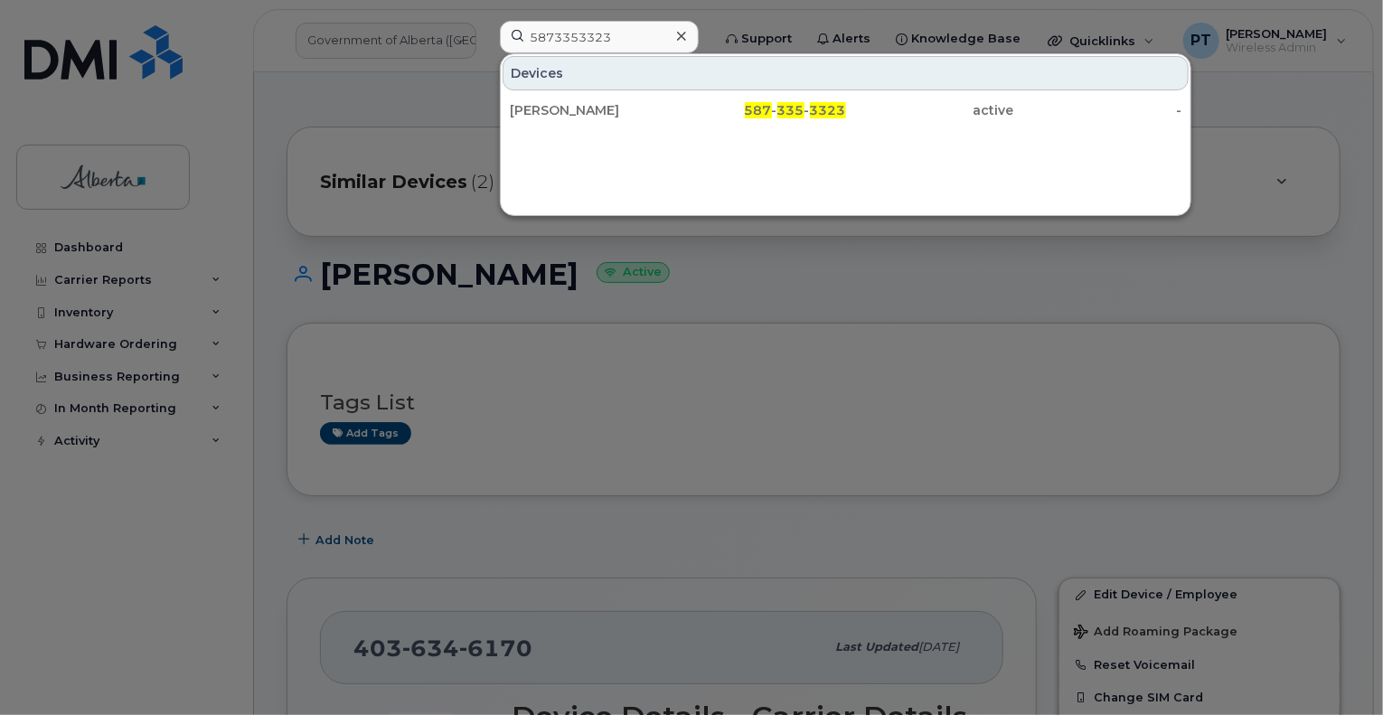
drag, startPoint x: 553, startPoint y: 106, endPoint x: 99, endPoint y: 217, distance: 468.2
click at [553, 105] on div "[PERSON_NAME]" at bounding box center [594, 110] width 168 height 18
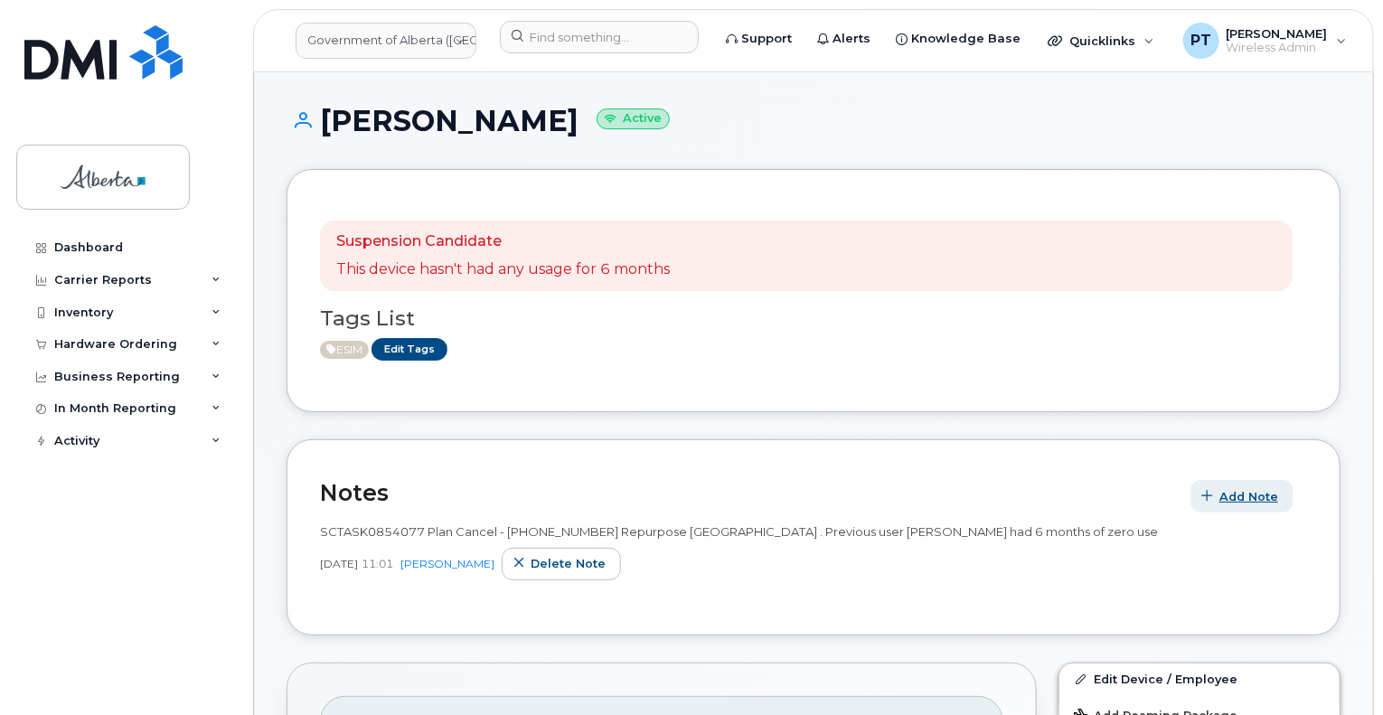
click at [1261, 490] on span "Add Note" at bounding box center [1249, 496] width 59 height 17
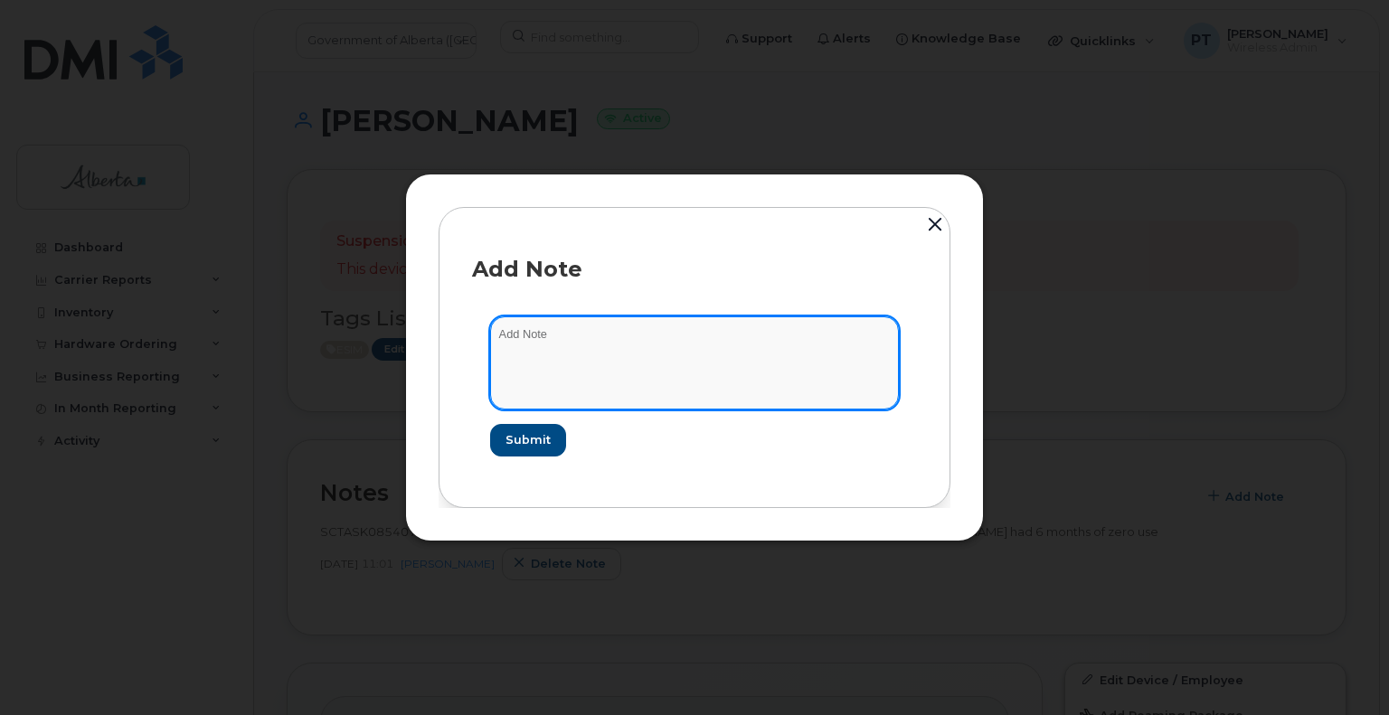
click at [556, 350] on textarea at bounding box center [694, 362] width 409 height 92
paste textarea "CTASK0861022 Device Plan New - 5873353323 DO NOT DELETE - BEING REASSIGNED to J…"
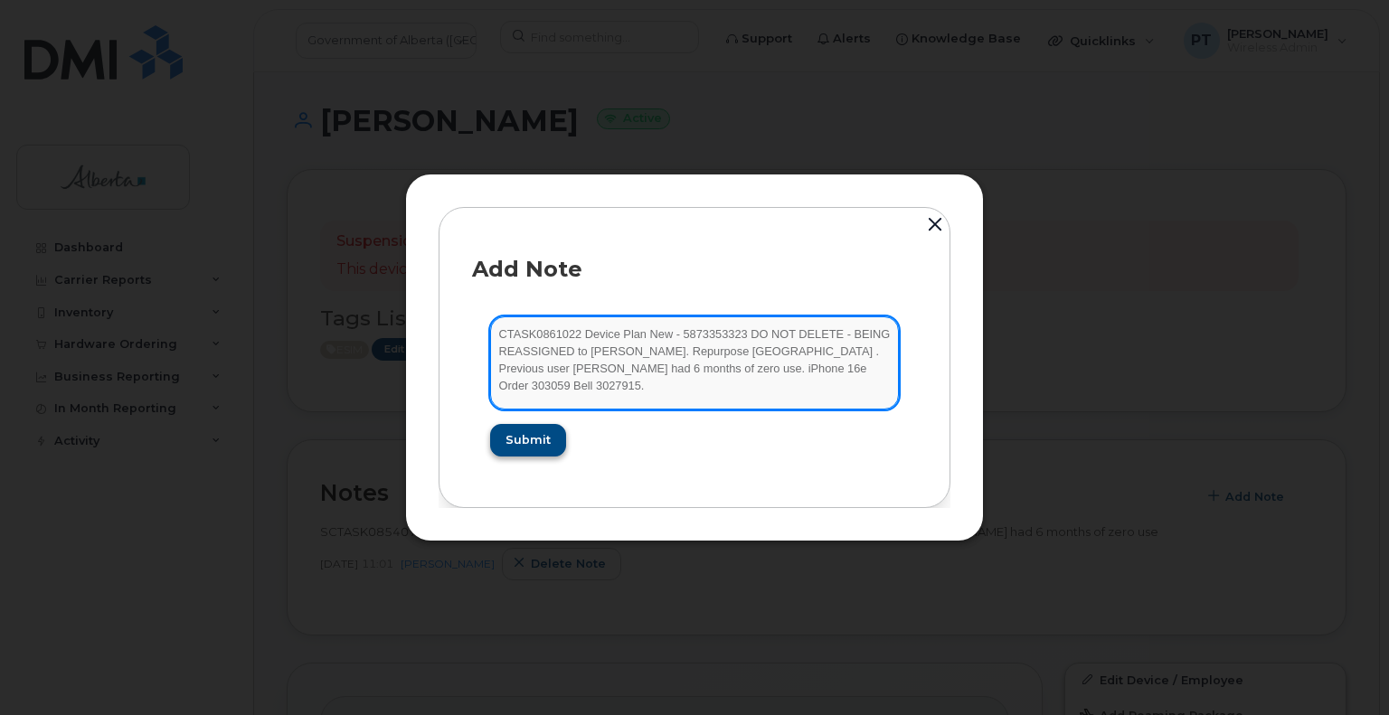
type textarea "CTASK0861022 Device Plan New - 5873353323 DO NOT DELETE - BEING REASSIGNED to J…"
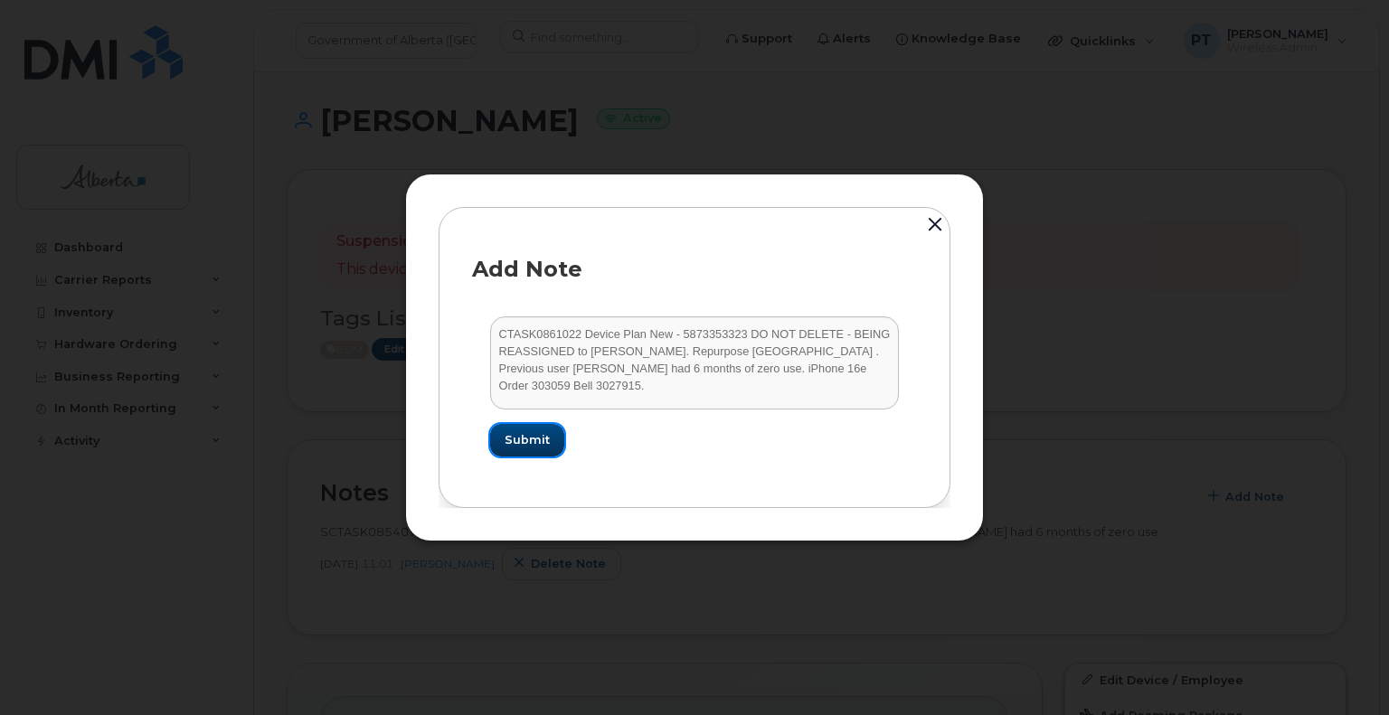
click at [539, 440] on span "Submit" at bounding box center [527, 439] width 45 height 17
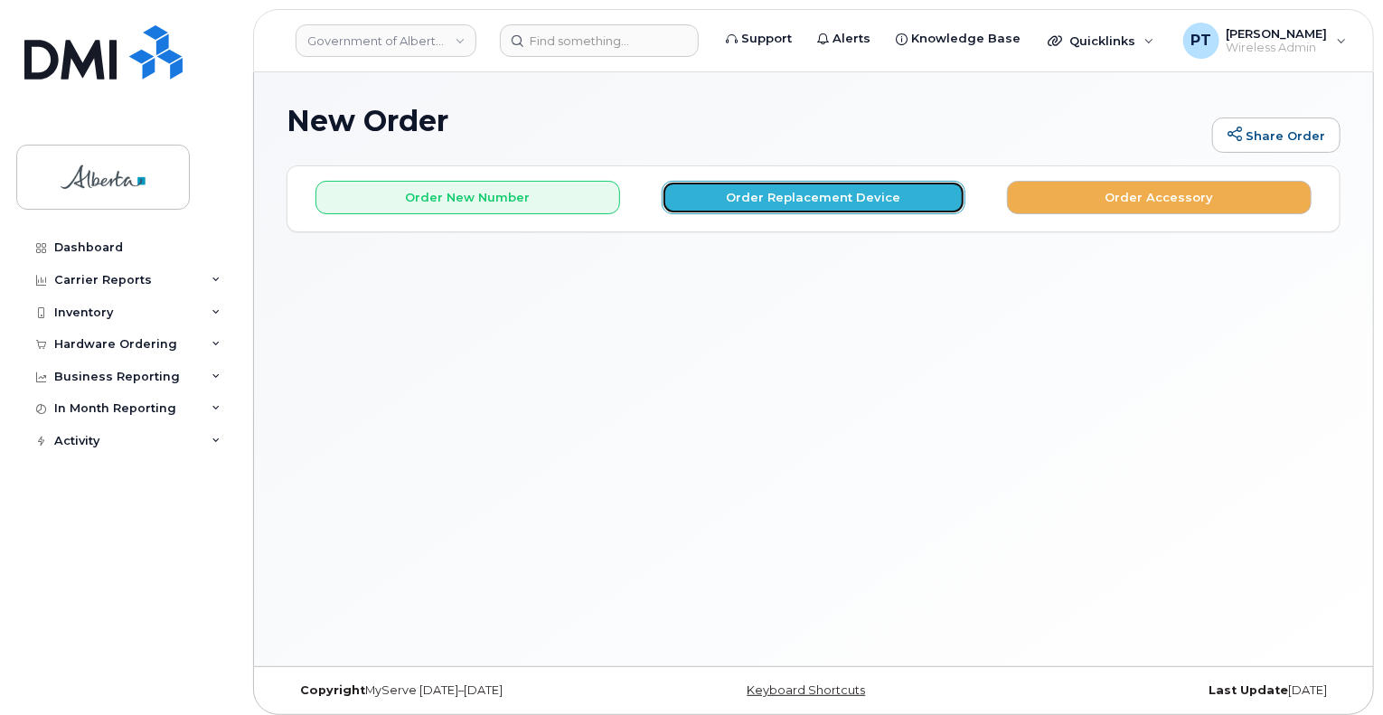
click at [850, 196] on button "Order Replacement Device" at bounding box center [814, 197] width 305 height 33
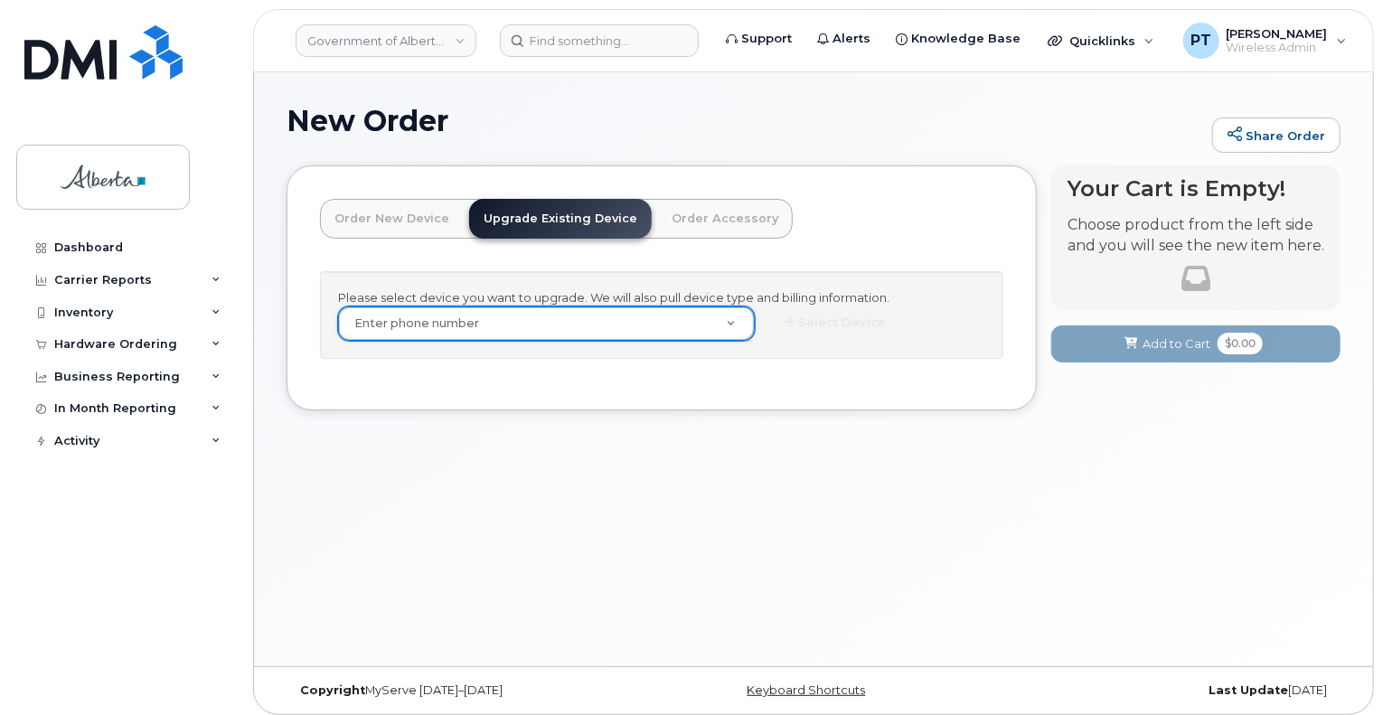
drag, startPoint x: 468, startPoint y: 315, endPoint x: 400, endPoint y: 310, distance: 68.9
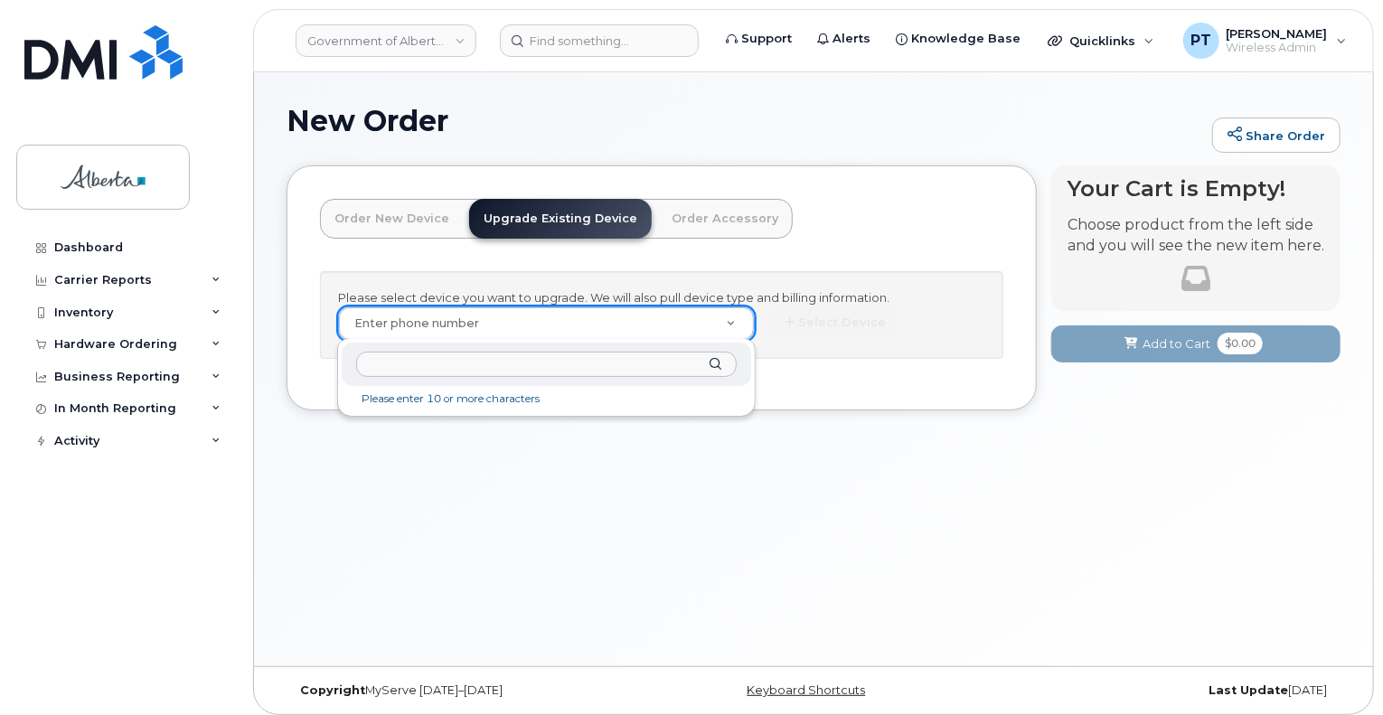
paste input "5873353323"
type input "5873353323"
paste input "5873353323"
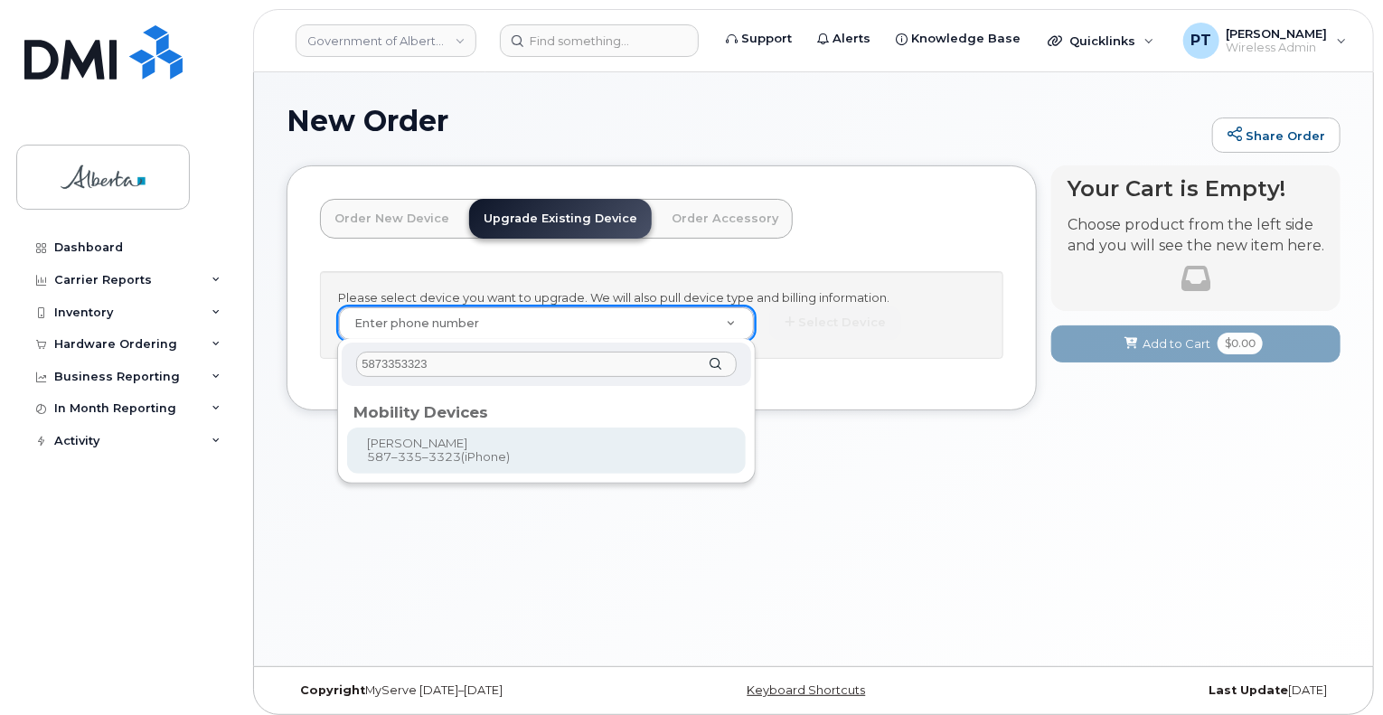
type input "5873353323"
drag, startPoint x: 449, startPoint y: 459, endPoint x: 564, endPoint y: 483, distance: 117.2
type input "924579"
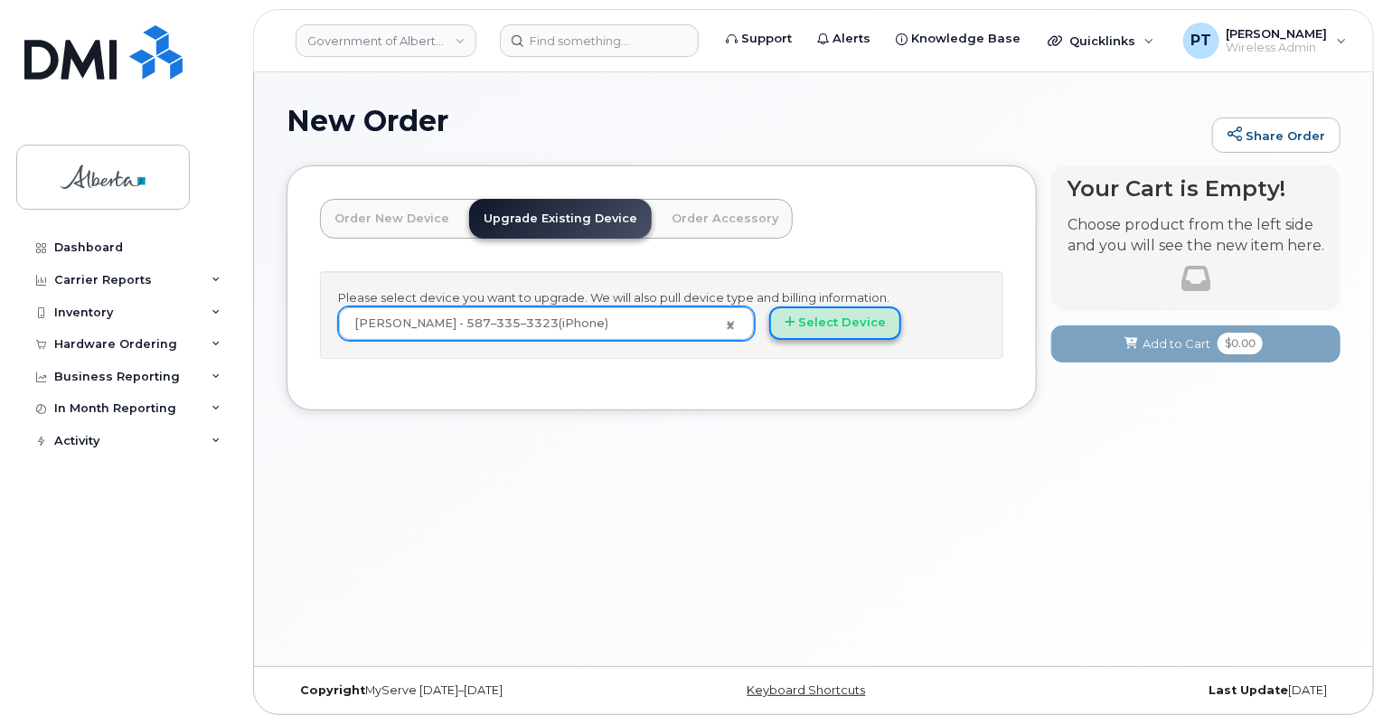
click at [810, 314] on button "Select Device" at bounding box center [835, 323] width 132 height 33
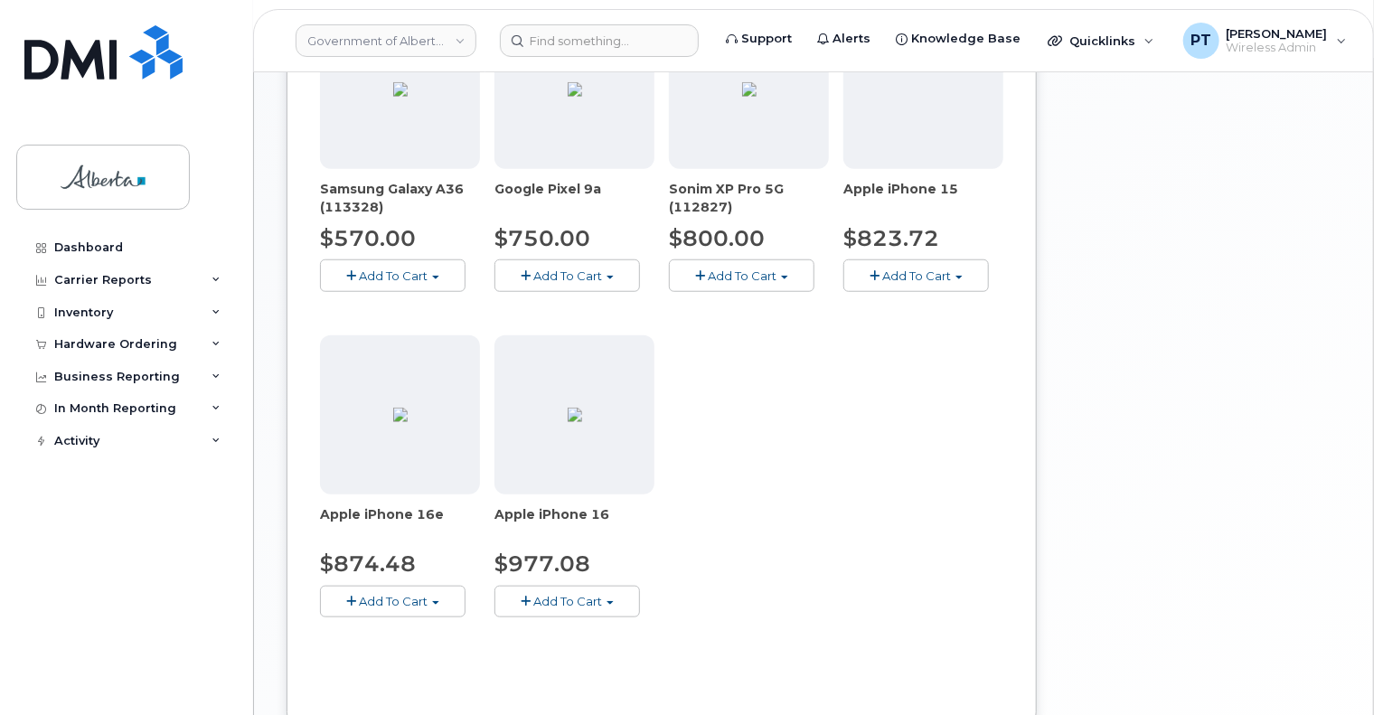
scroll to position [806, 0]
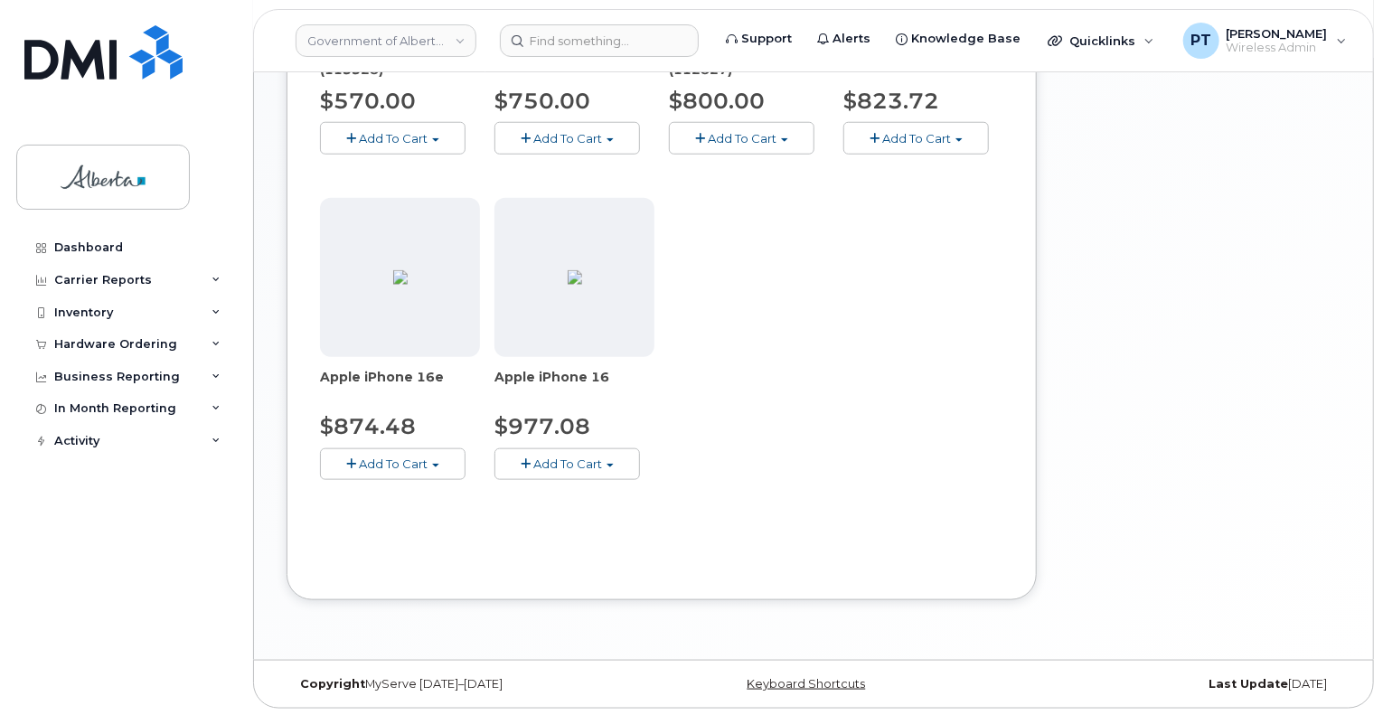
click at [401, 477] on button "Add To Cart" at bounding box center [393, 464] width 146 height 32
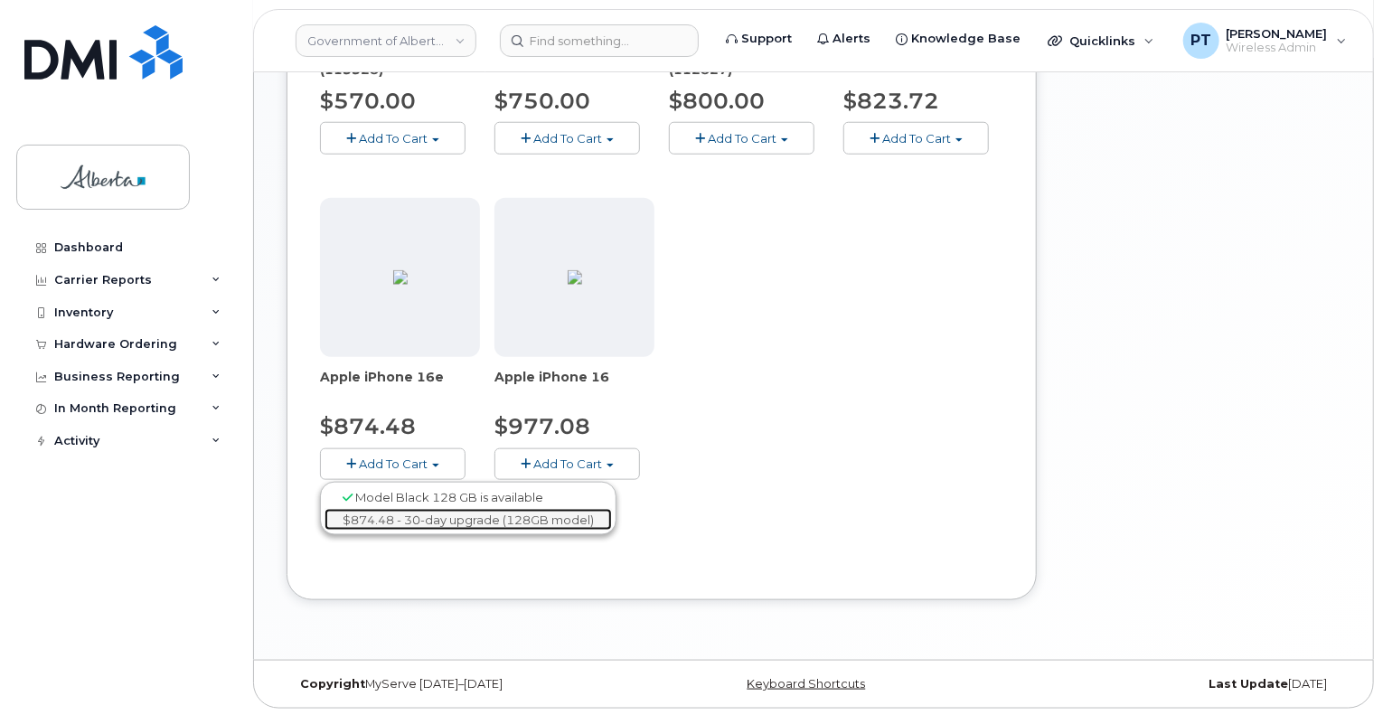
click at [401, 509] on link "$874.48 - 30-day upgrade (128GB model)" at bounding box center [469, 520] width 288 height 23
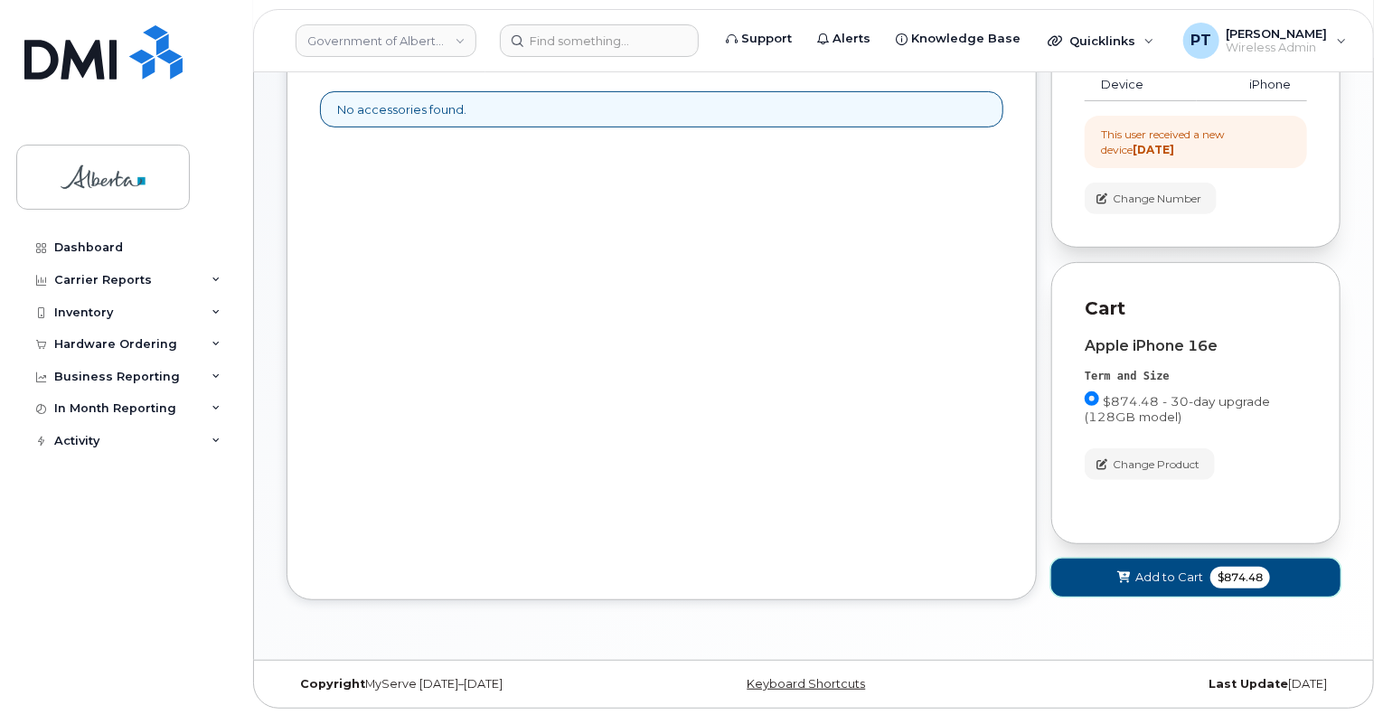
click at [1158, 581] on span "Add to Cart" at bounding box center [1170, 577] width 68 height 17
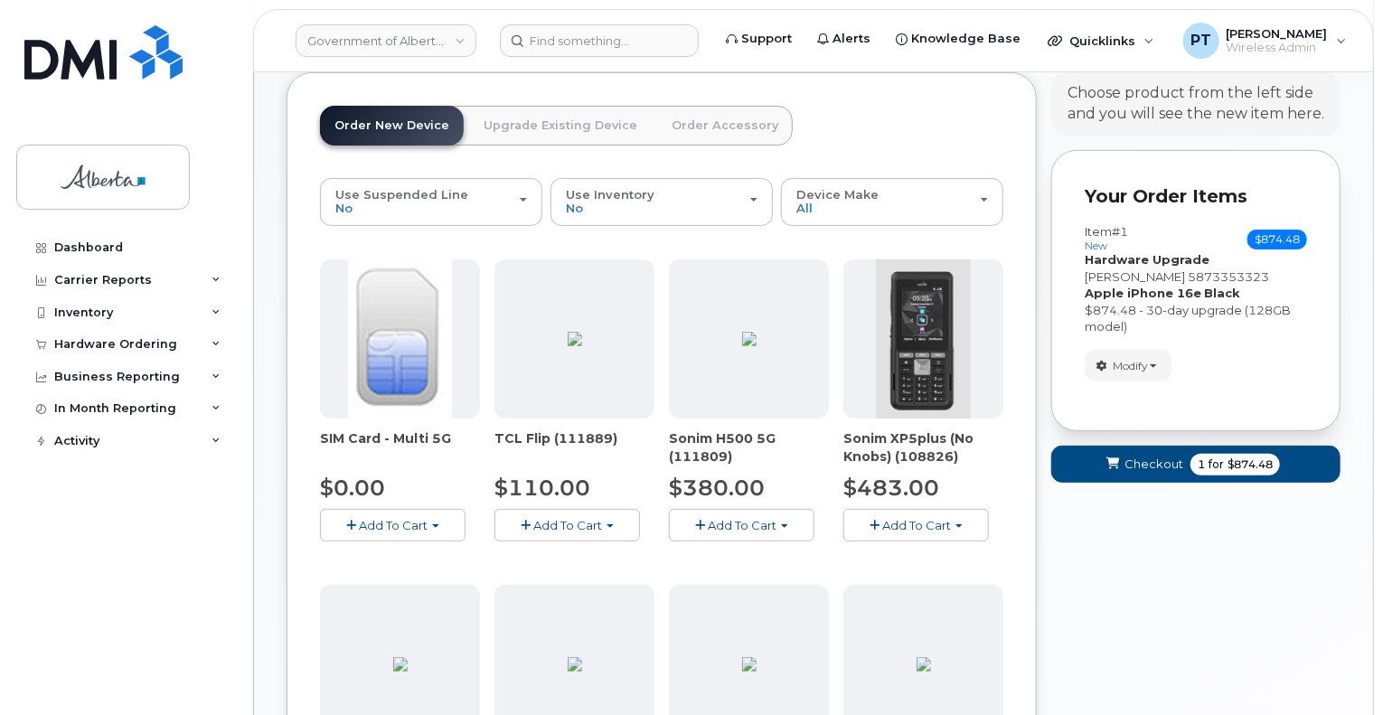
scroll to position [82, 0]
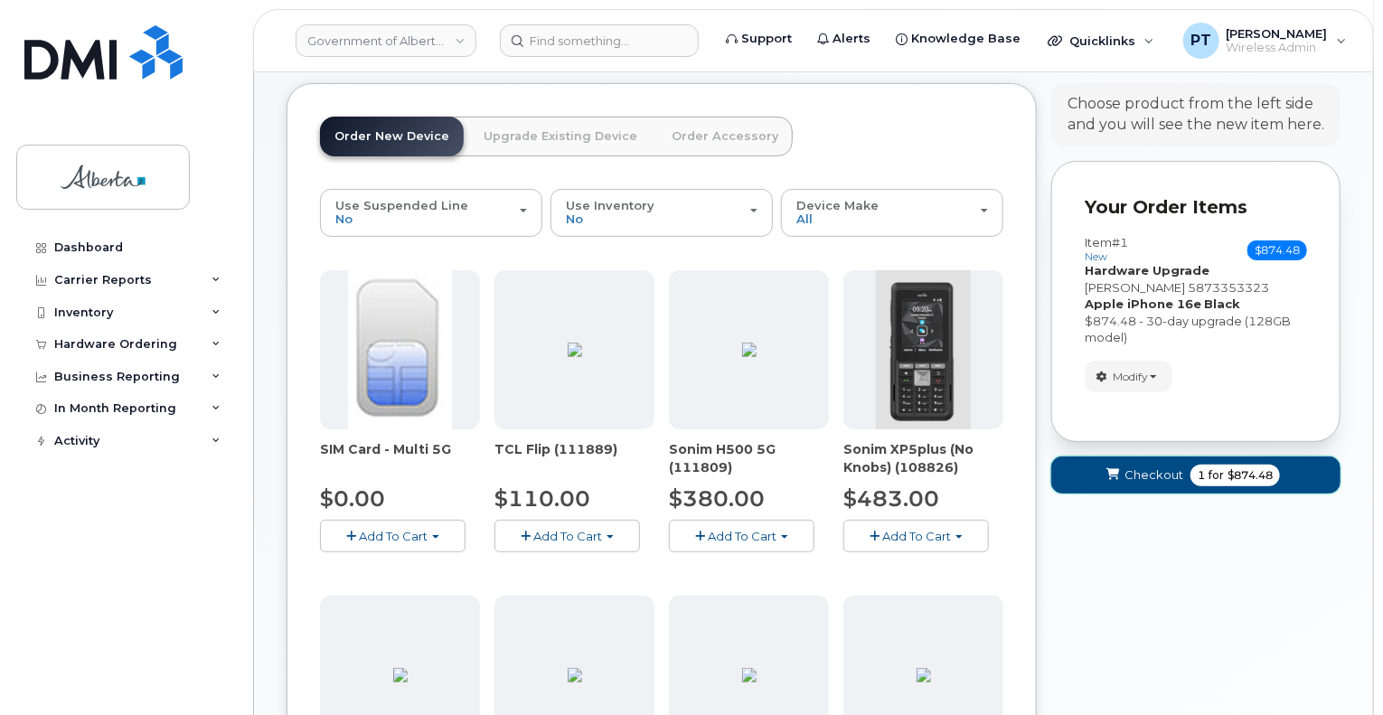
click at [1136, 472] on span "Checkout" at bounding box center [1154, 475] width 59 height 17
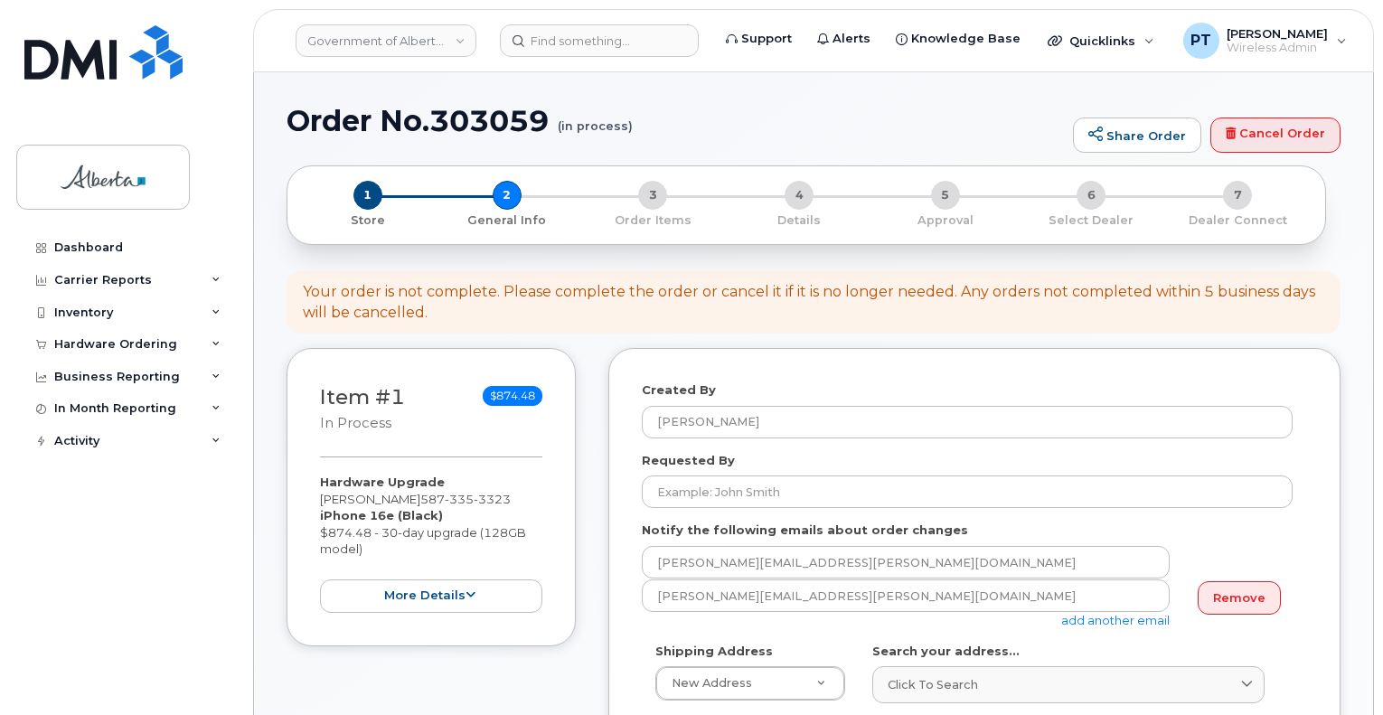
select select
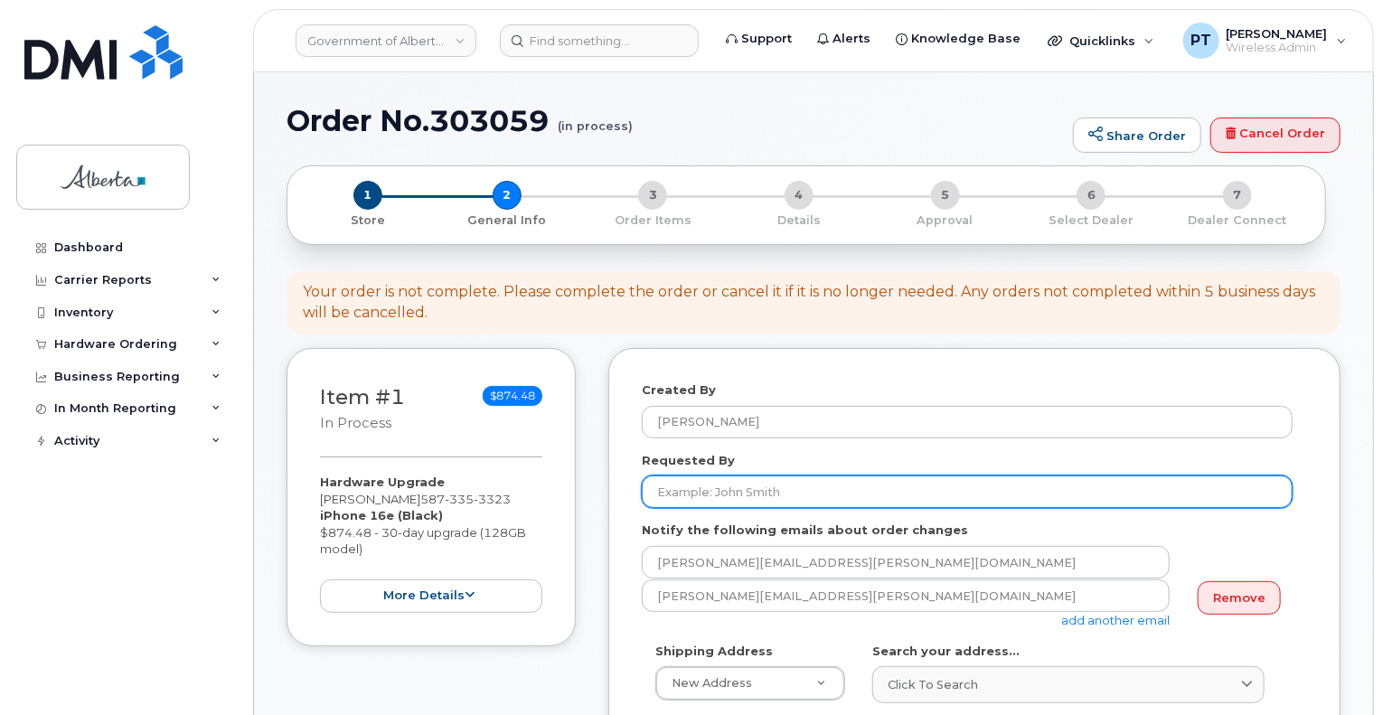
drag, startPoint x: 754, startPoint y: 494, endPoint x: 1346, endPoint y: 479, distance: 592.4
click at [754, 494] on input "Requested By" at bounding box center [967, 492] width 651 height 33
click at [904, 495] on input "Requested By" at bounding box center [967, 492] width 651 height 33
paste input "Anjou Tesiorna"
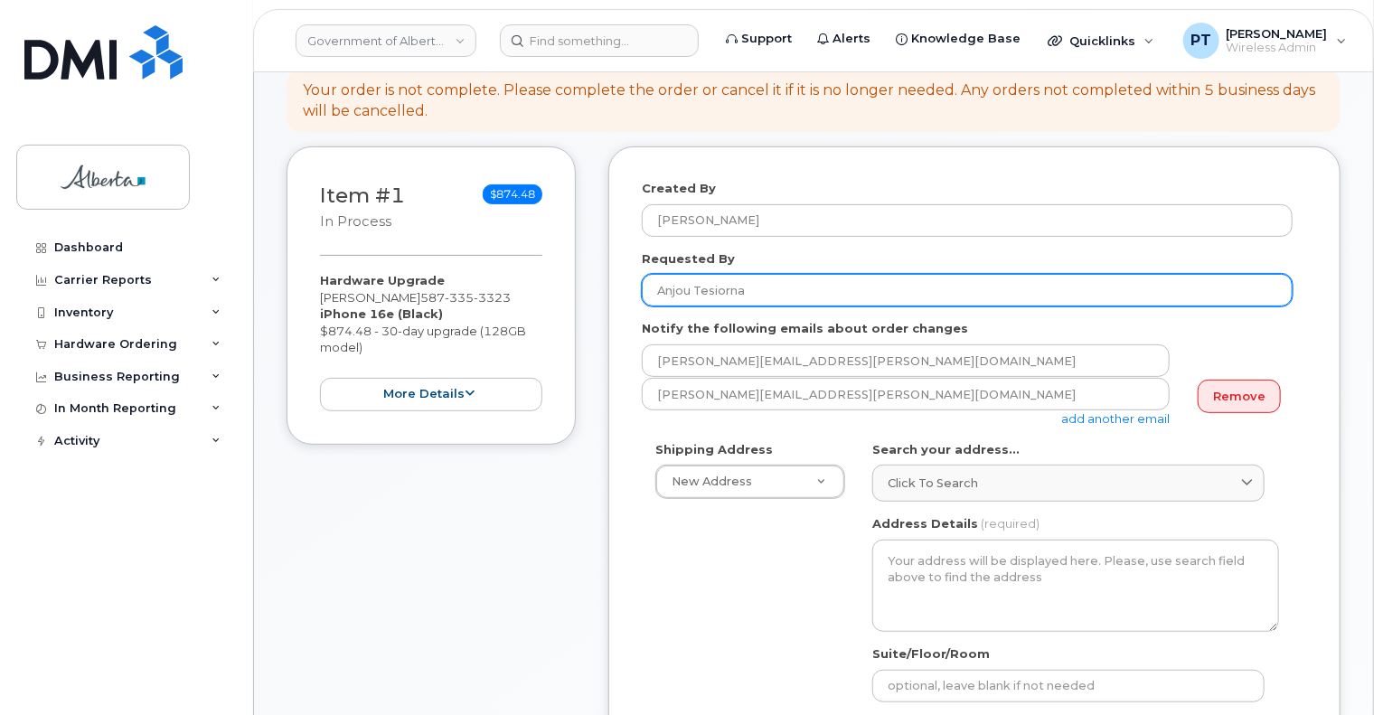
scroll to position [271, 0]
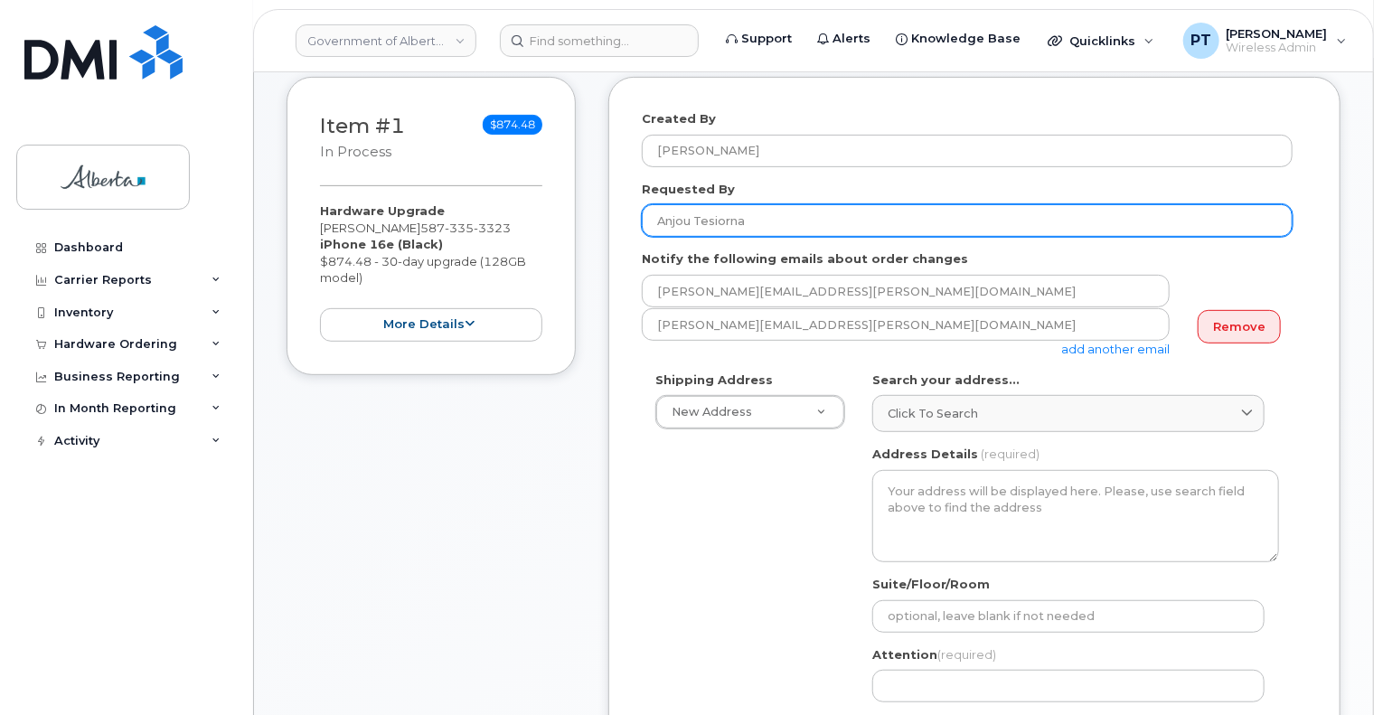
type input "Anjou Tesiorna"
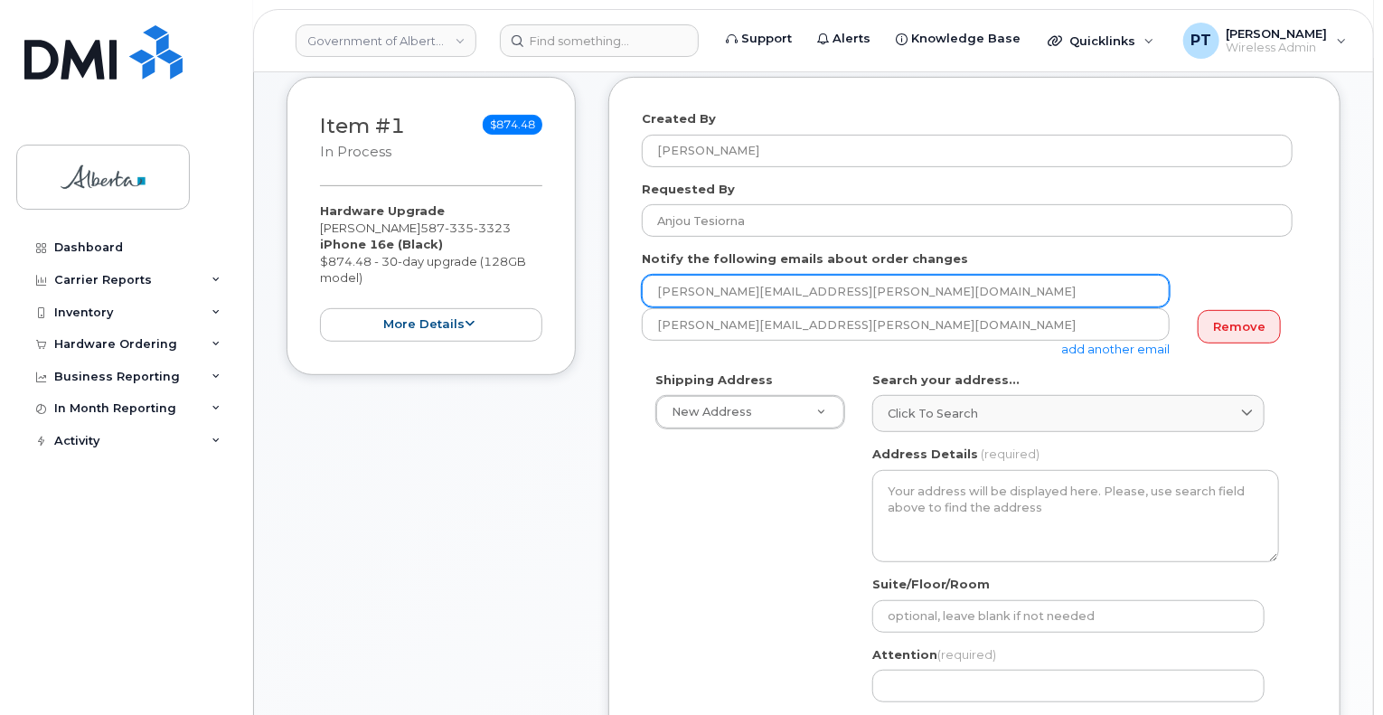
drag, startPoint x: 821, startPoint y: 297, endPoint x: 592, endPoint y: 300, distance: 228.8
click at [592, 300] on div "Item #1 in process $874.48 Hardware Upgrade [PERSON_NAME] [PHONE_NUMBER] iPhone…" at bounding box center [814, 626] width 1054 height 1098
paste input "Anjou.Tesiorna"
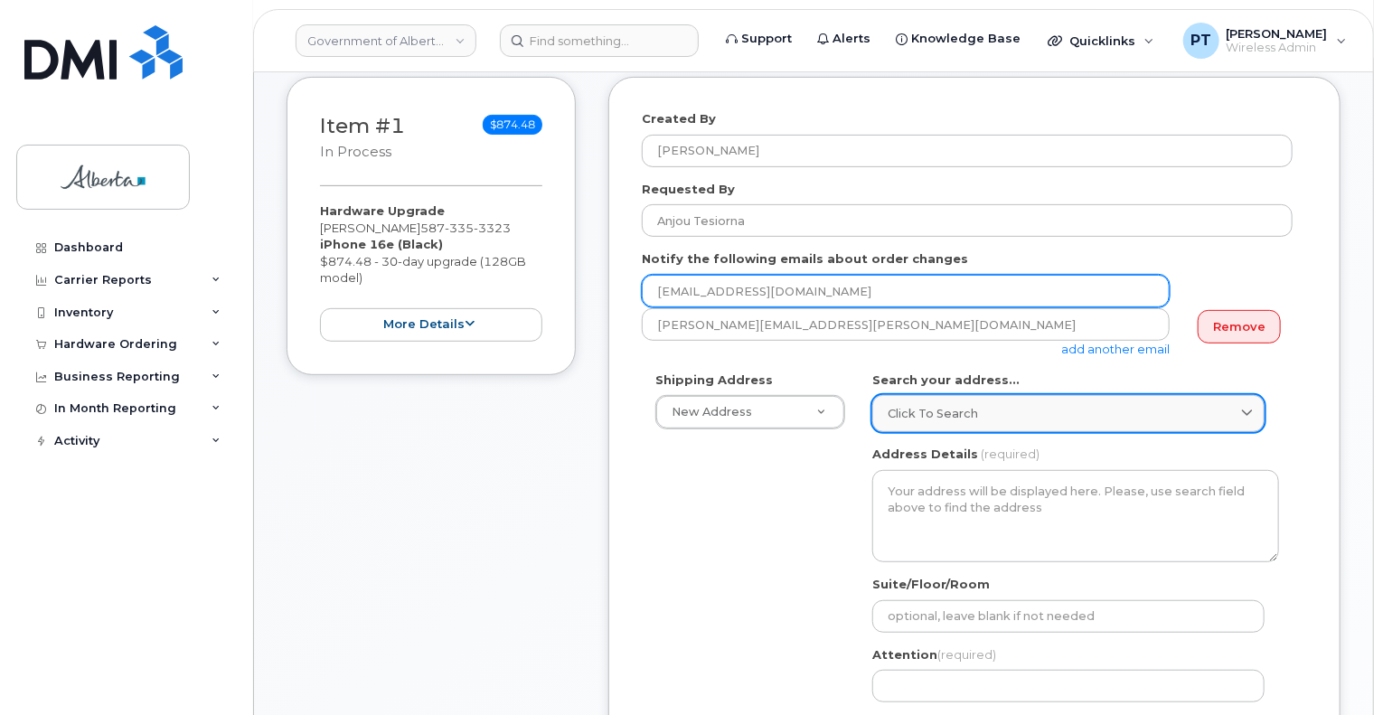
type input "[EMAIL_ADDRESS][DOMAIN_NAME]"
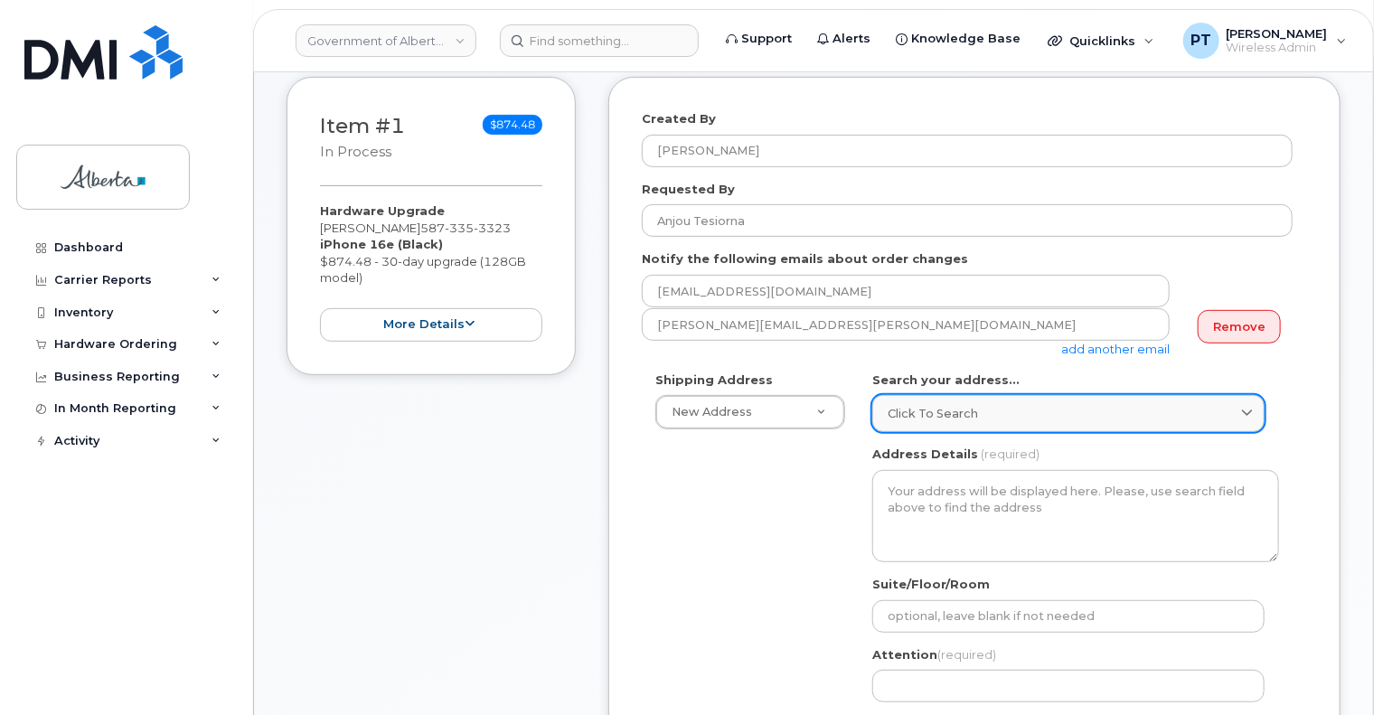
drag, startPoint x: 964, startPoint y: 414, endPoint x: 960, endPoint y: 405, distance: 9.7
click at [964, 413] on span "Click to search" at bounding box center [933, 413] width 90 height 17
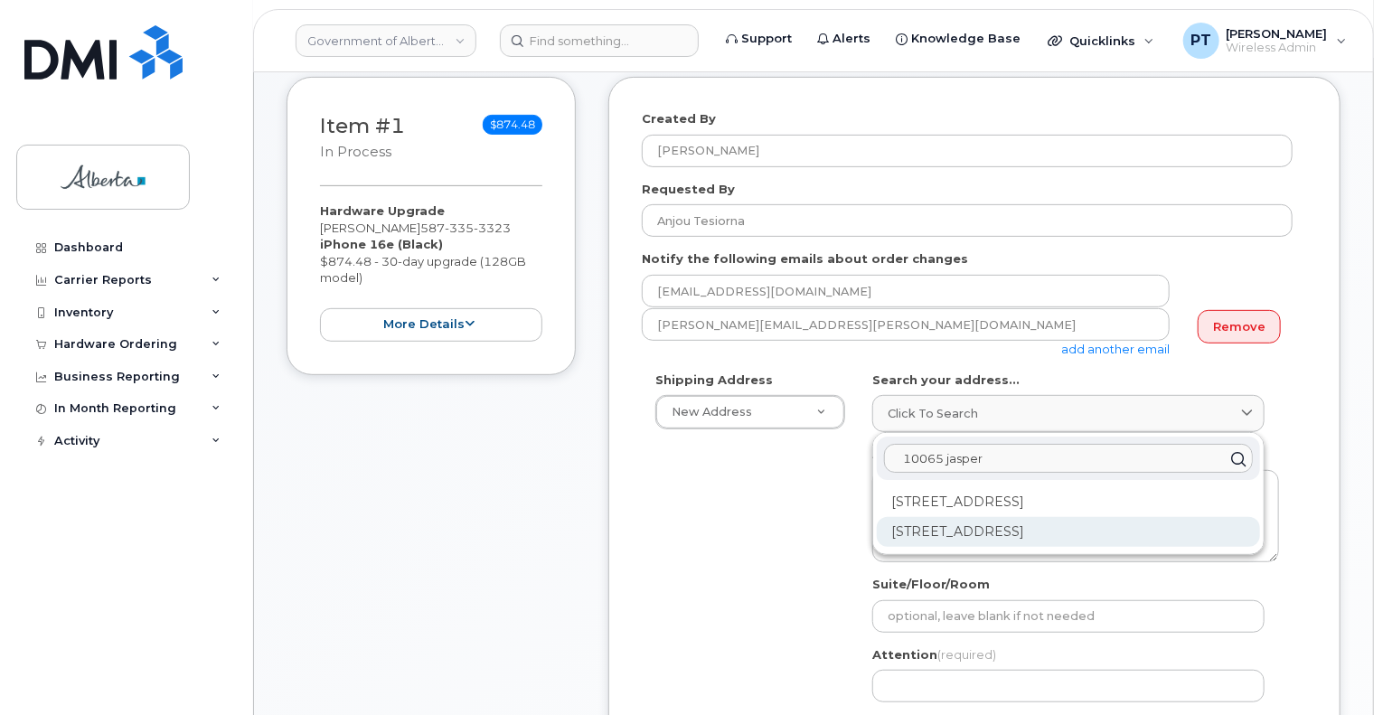
type input "10065 jasper"
click at [1066, 525] on div "[STREET_ADDRESS]" at bounding box center [1068, 532] width 383 height 30
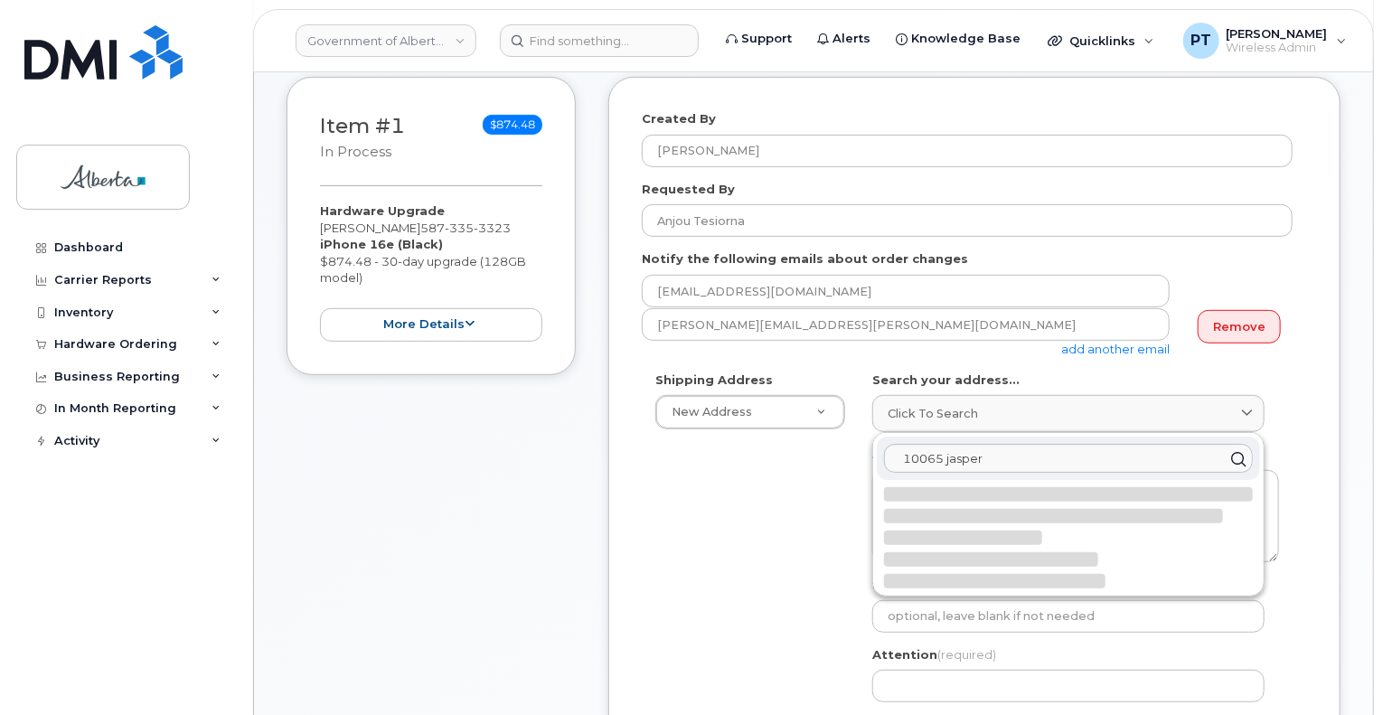
select select
type textarea "[STREET_ADDRESS]"
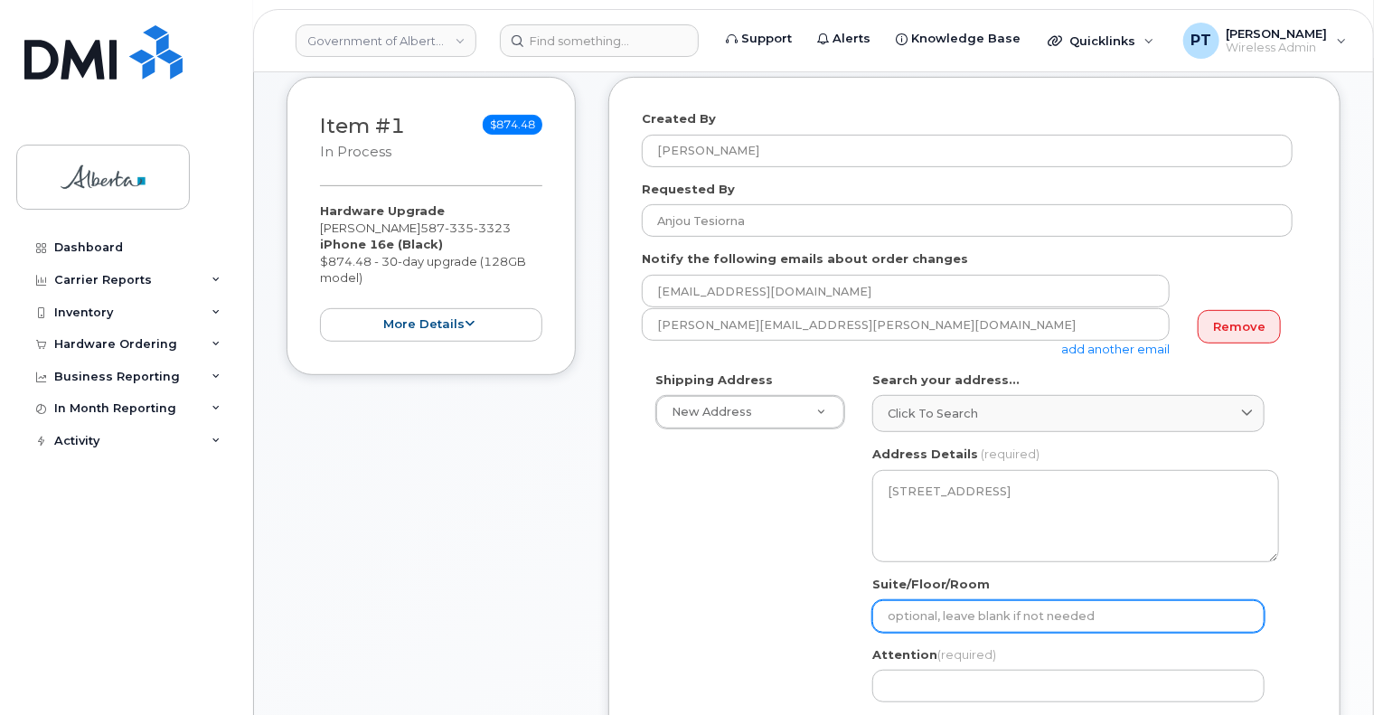
click at [925, 620] on input "Suite/Floor/Room" at bounding box center [1069, 616] width 392 height 33
select select
type input "1"
select select
type input "19"
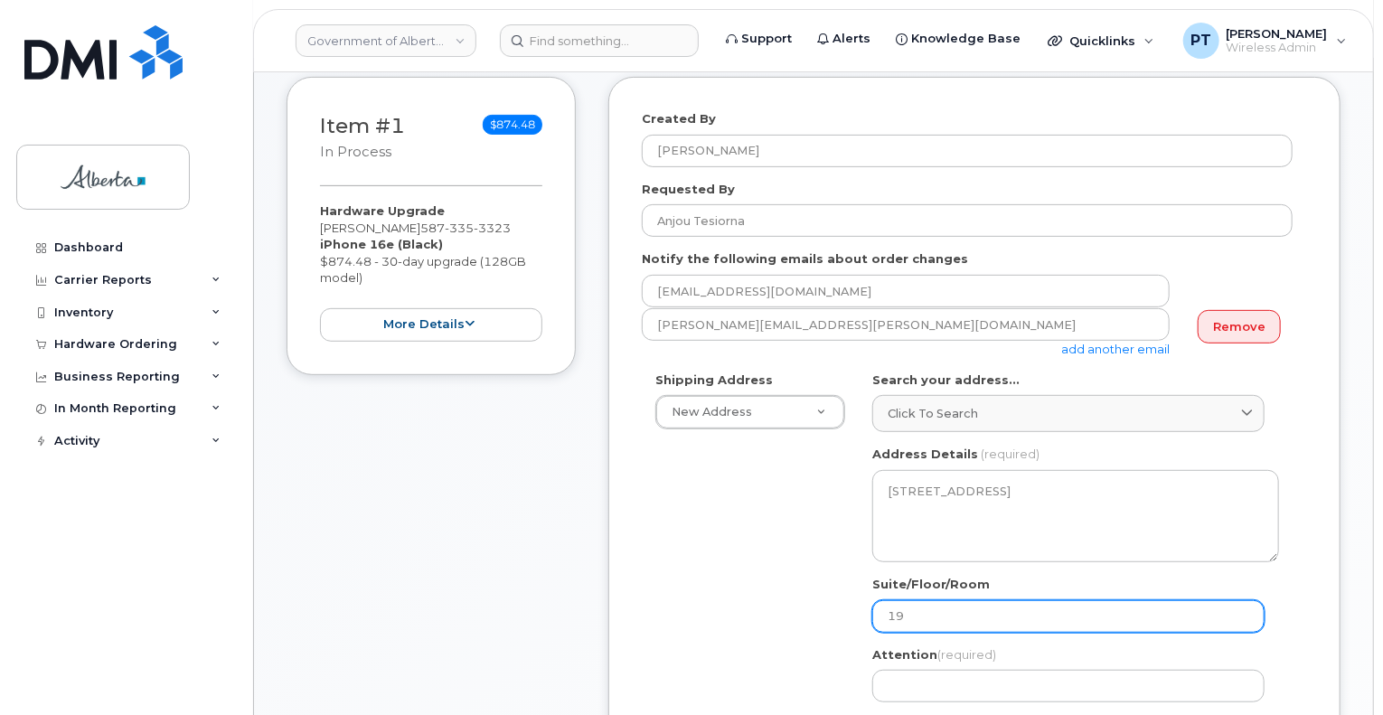
select select
type input "19t"
select select
type input "19th"
select select
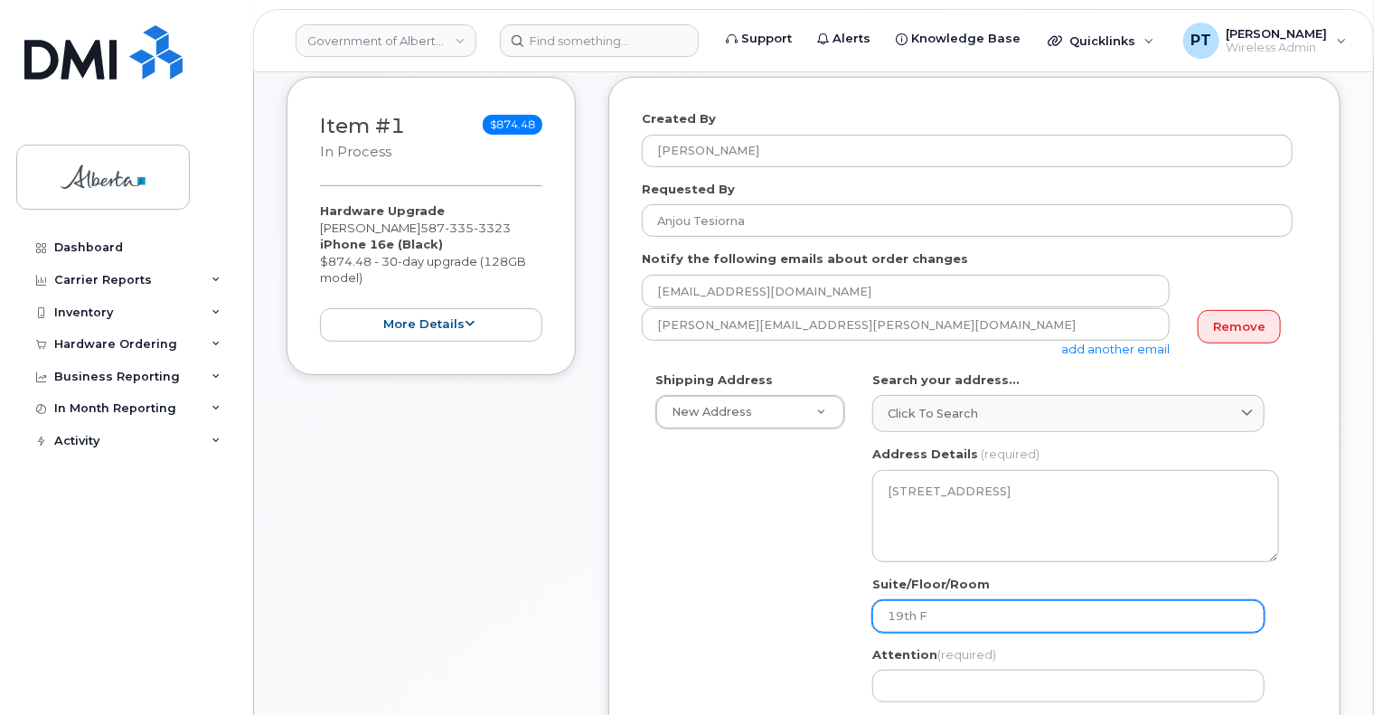
type input "19th Floor"
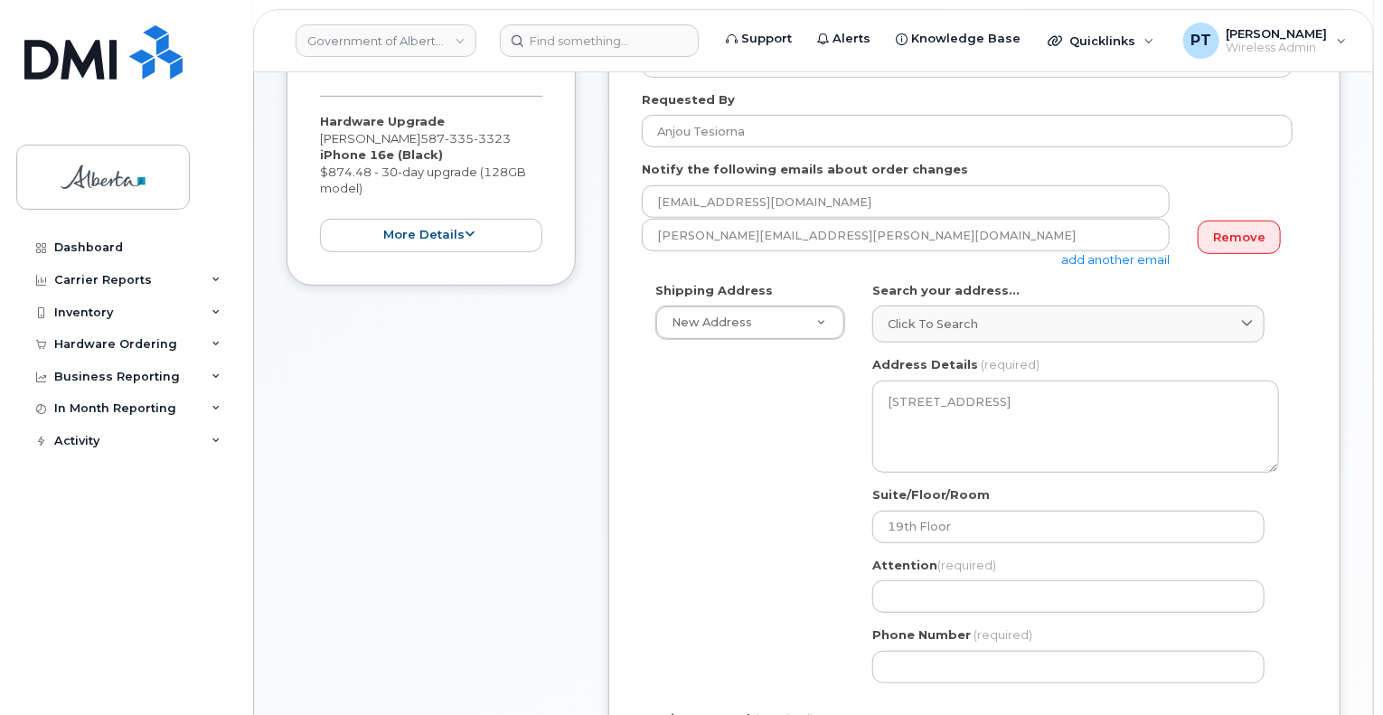
scroll to position [362, 0]
click at [1088, 592] on input "Attention (required)" at bounding box center [1069, 596] width 392 height 33
paste input "Anjou Tesiorna"
select select
type input "Anjou Tesiorna"
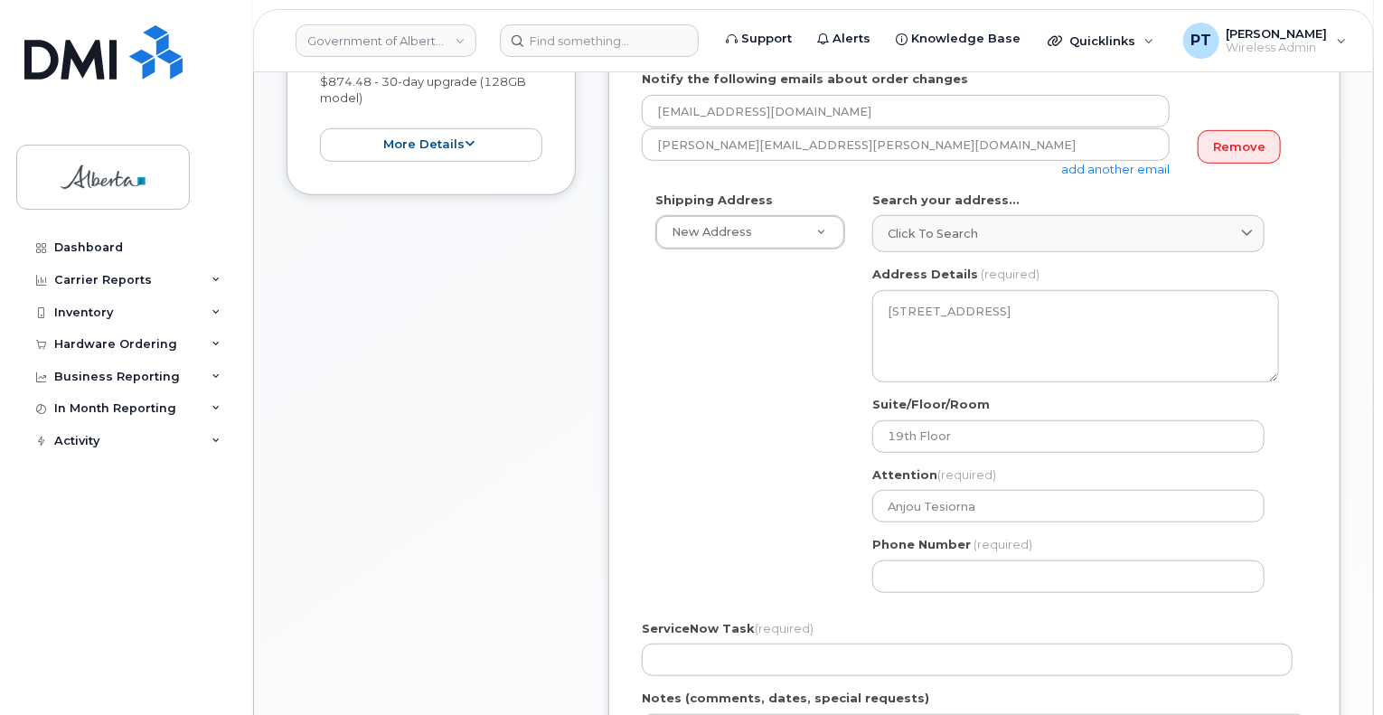
scroll to position [452, 0]
click at [911, 581] on input "Phone Number" at bounding box center [1069, 576] width 392 height 33
paste input "5875454036"
select select
type input "5875454036"
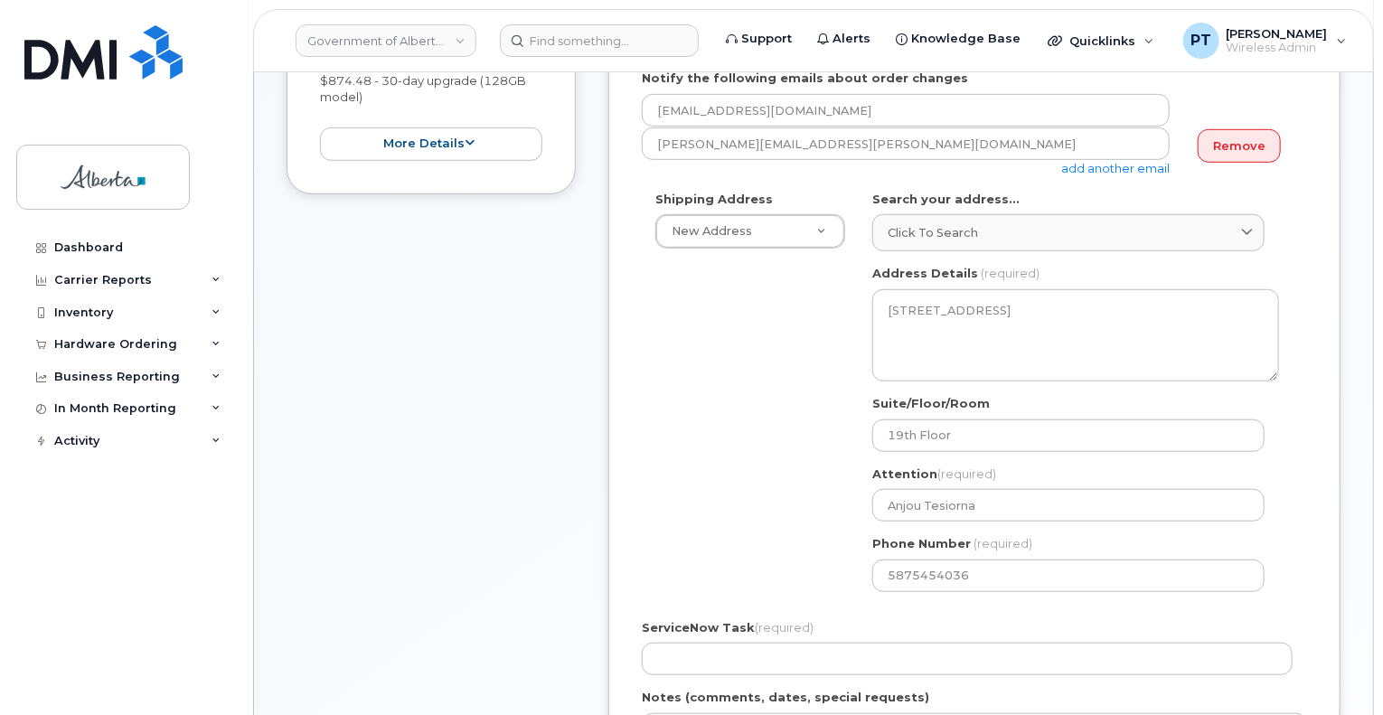
click at [787, 411] on div "Shipping Address New Address New Address 9820 106 St NW 4920 51 St 9833 109 St …" at bounding box center [967, 398] width 651 height 415
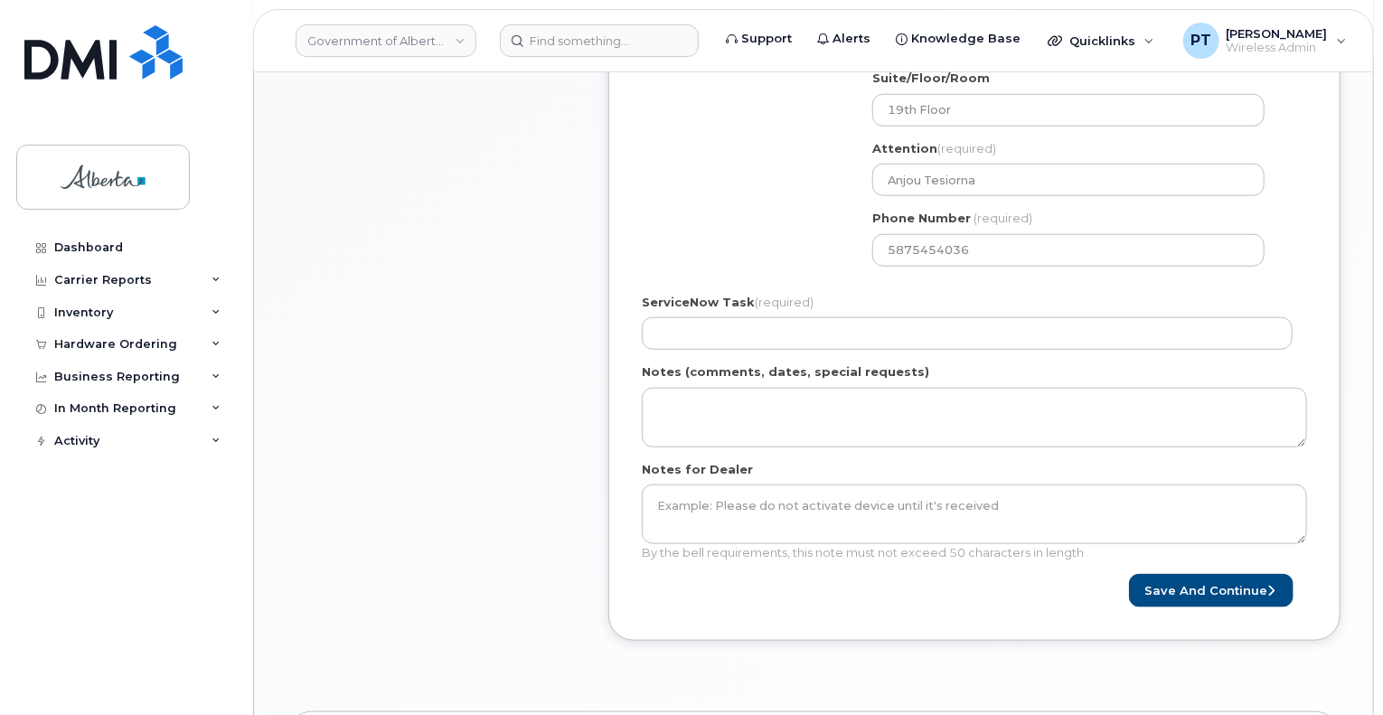
scroll to position [814, 0]
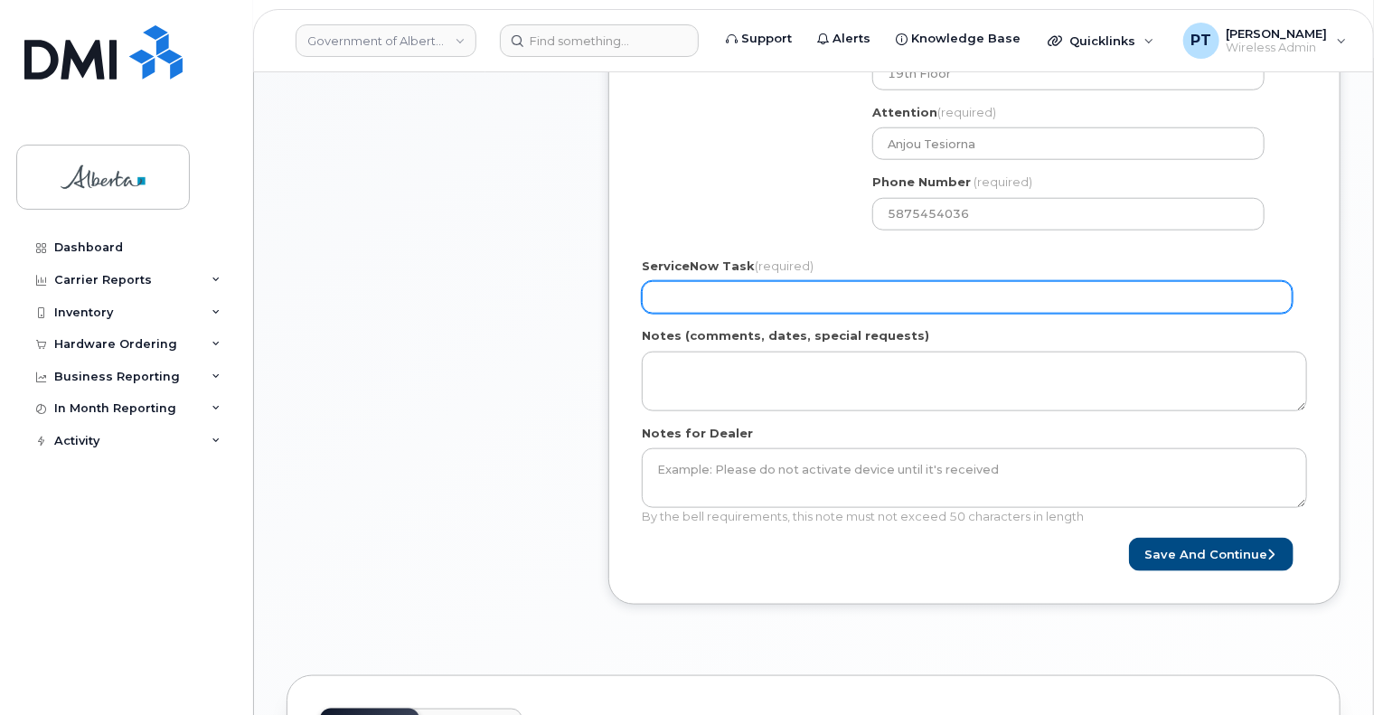
click at [892, 296] on input "ServiceNow Task (required)" at bounding box center [967, 297] width 651 height 33
paste input "SCTASK0861022"
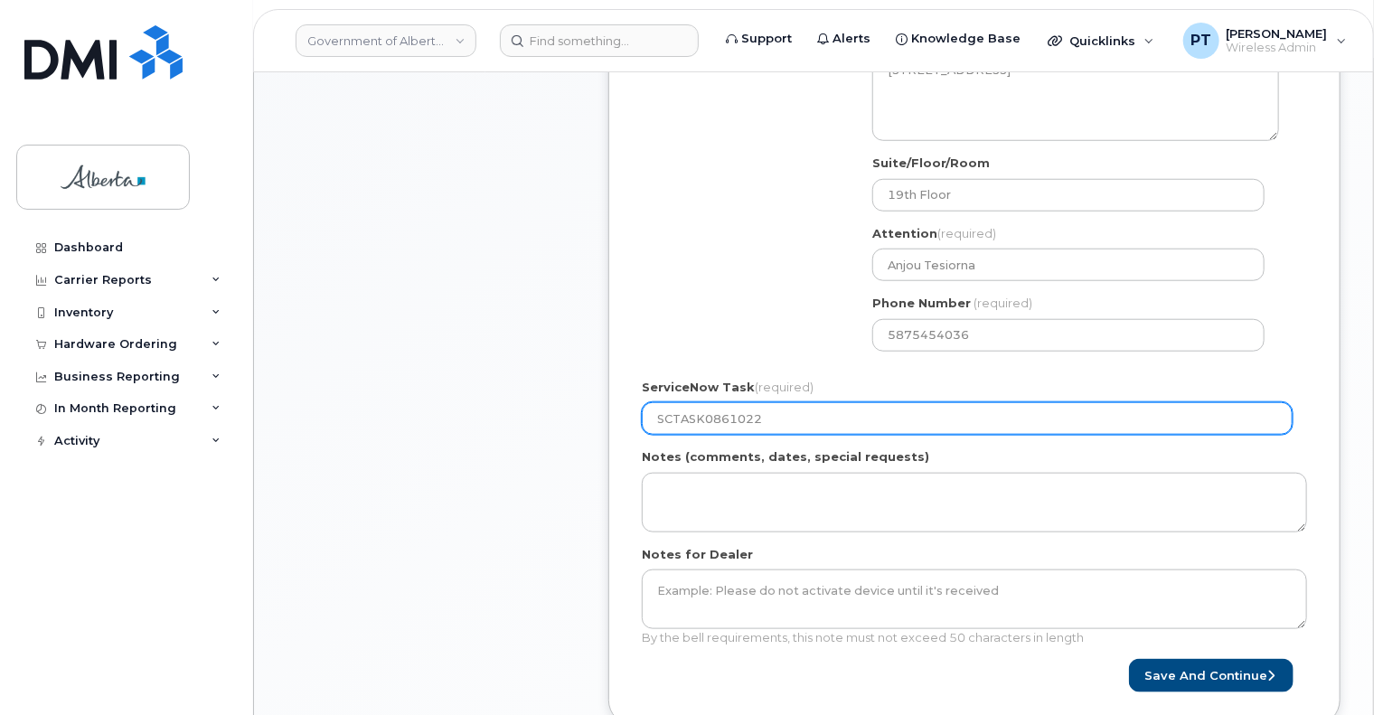
scroll to position [543, 0]
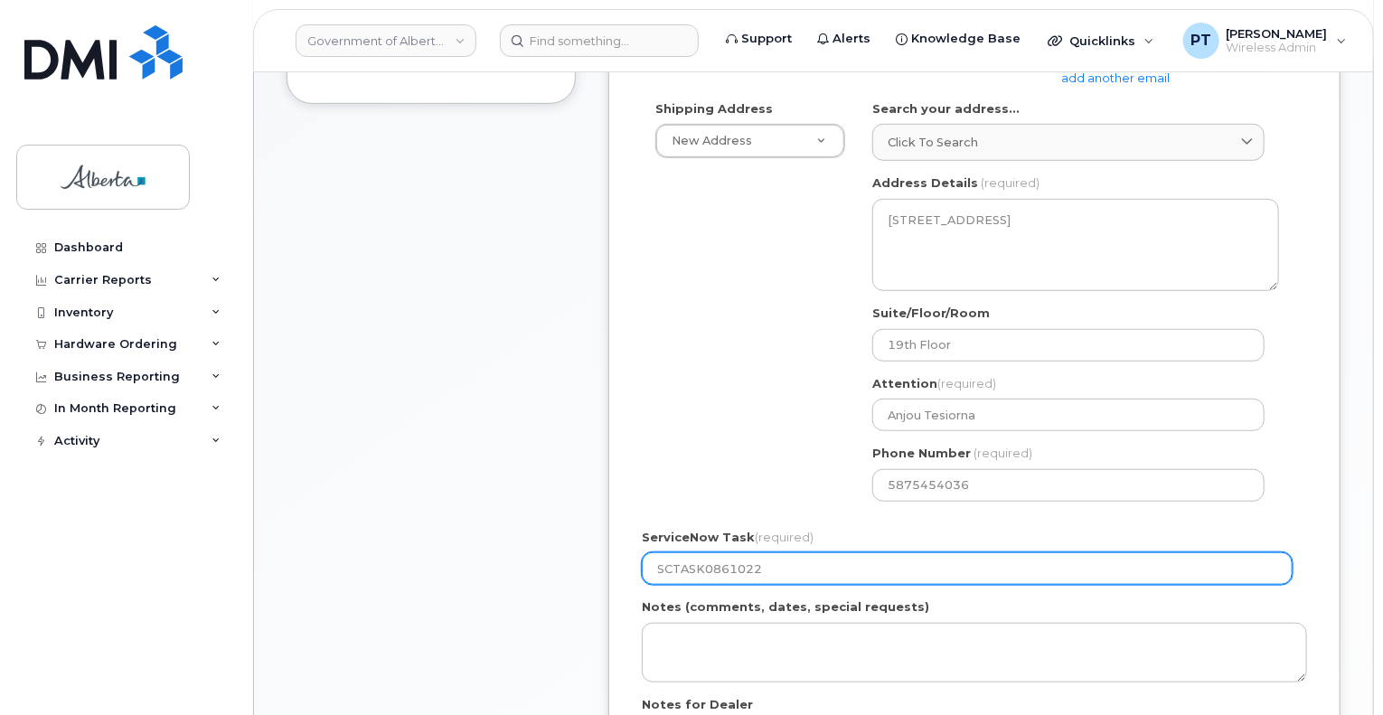
type input "SCTASK0861022"
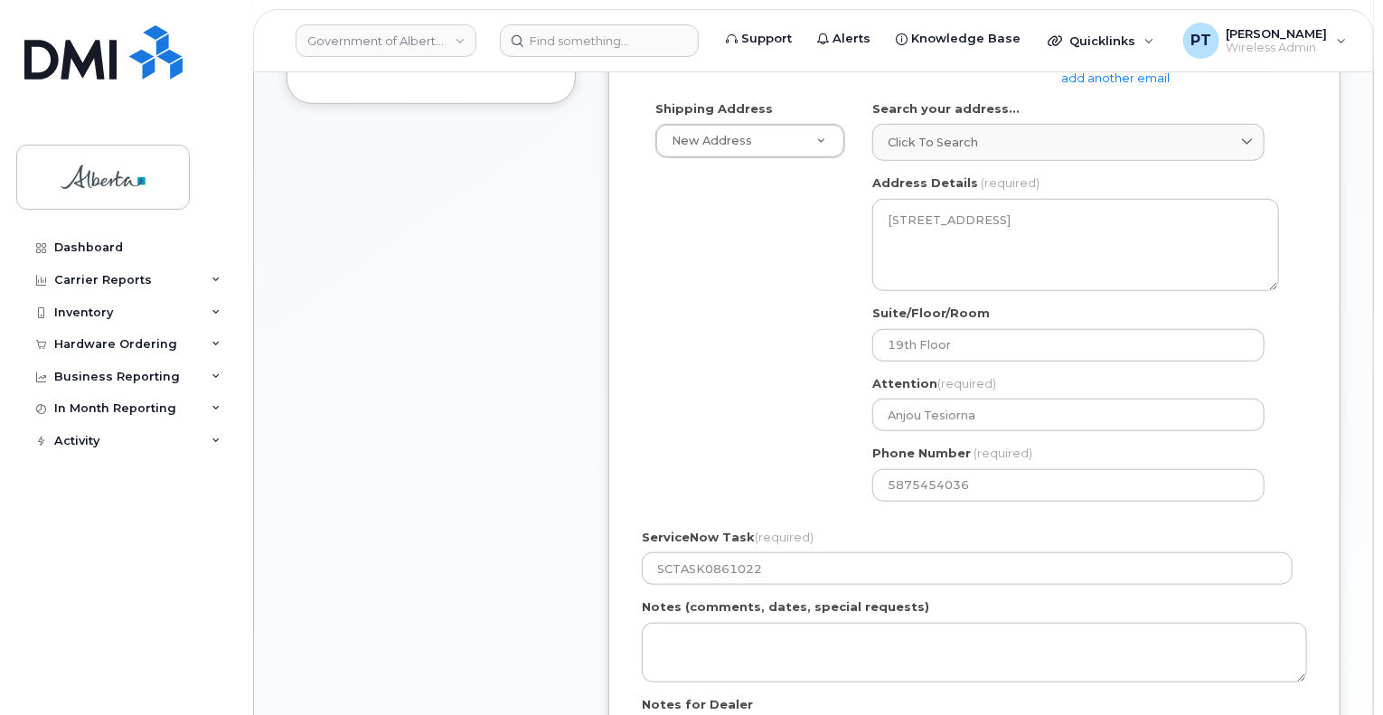
click at [831, 354] on div "Shipping Address New Address New Address 9820 106 St NW 4920 51 St 9833 109 St …" at bounding box center [967, 307] width 651 height 415
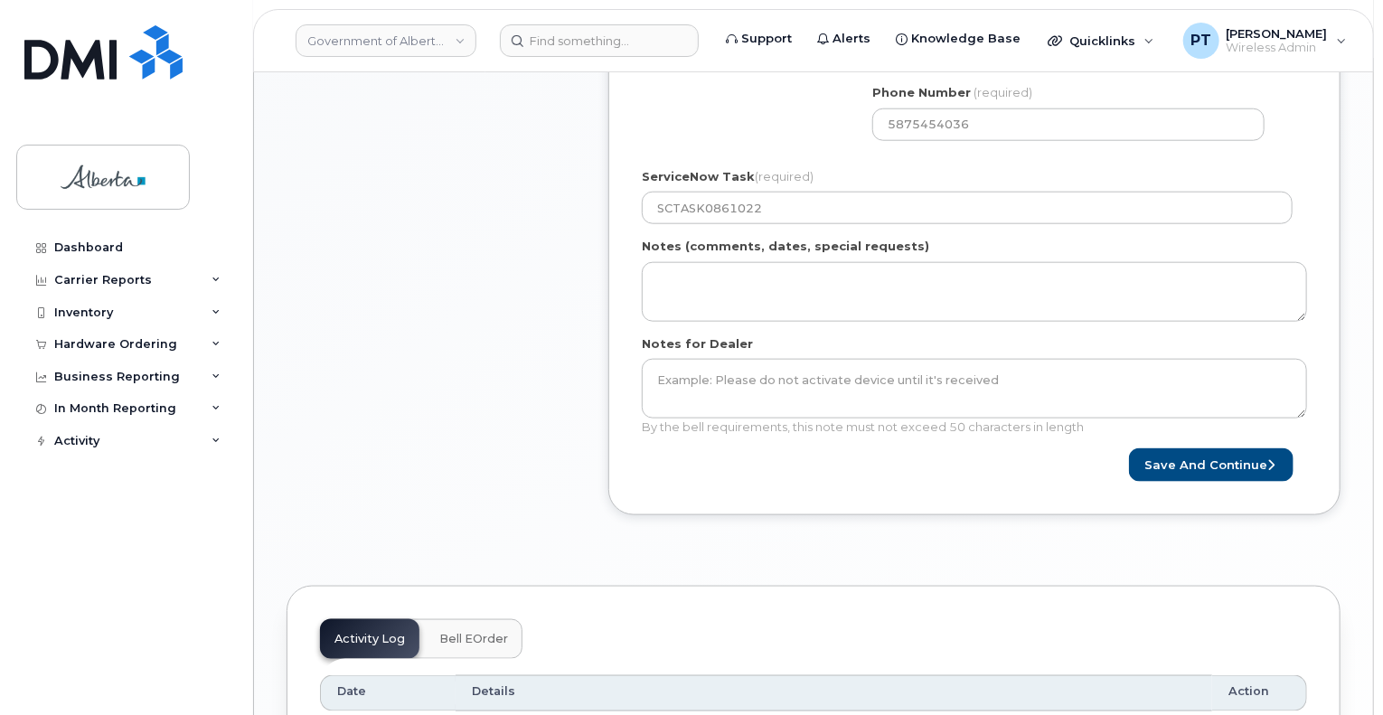
scroll to position [904, 0]
click at [1179, 467] on button "Save and Continue" at bounding box center [1211, 464] width 165 height 33
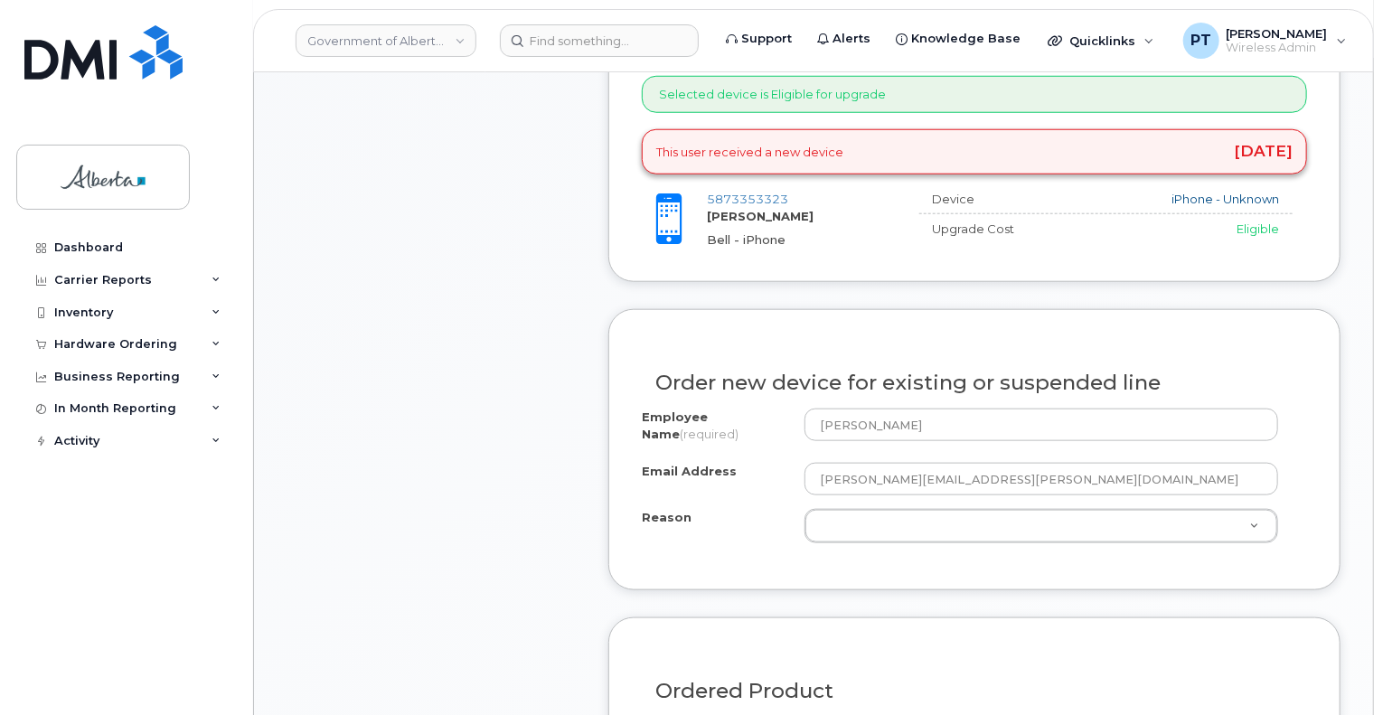
scroll to position [904, 0]
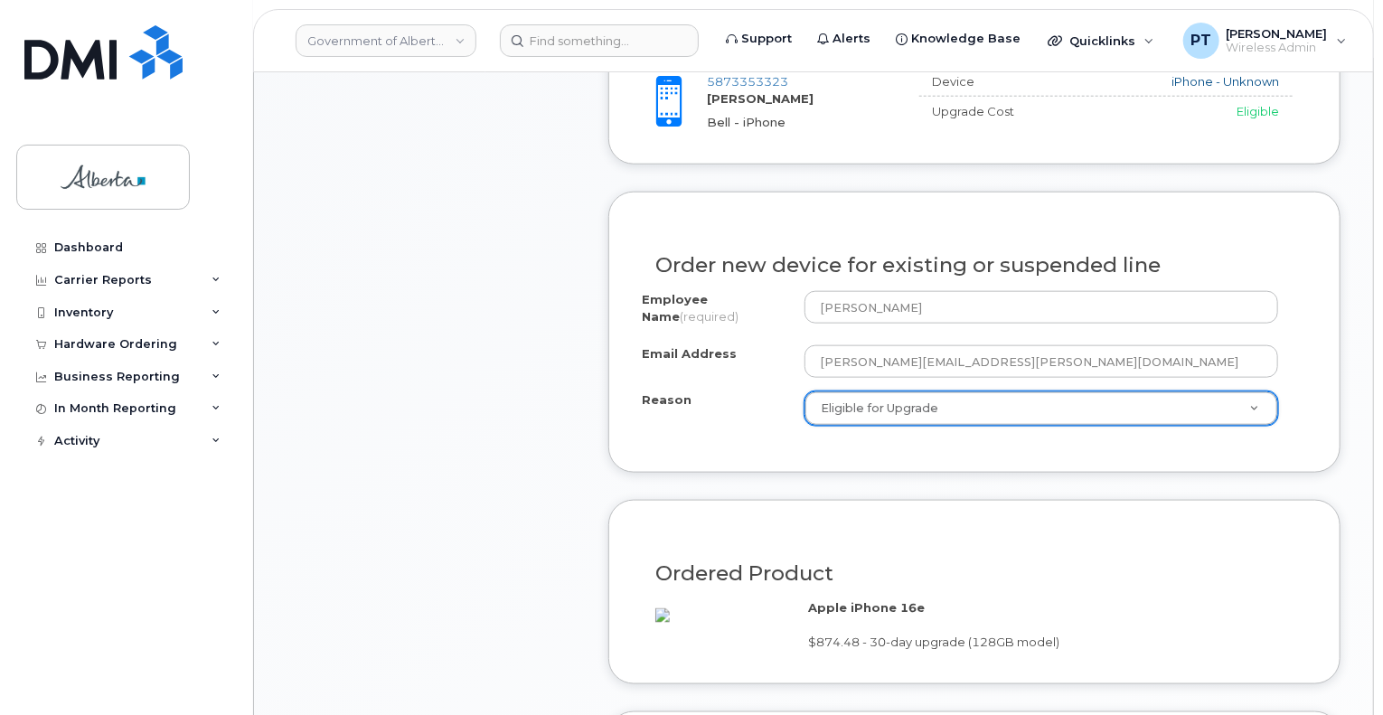
select select "eligible_for_upgrade"
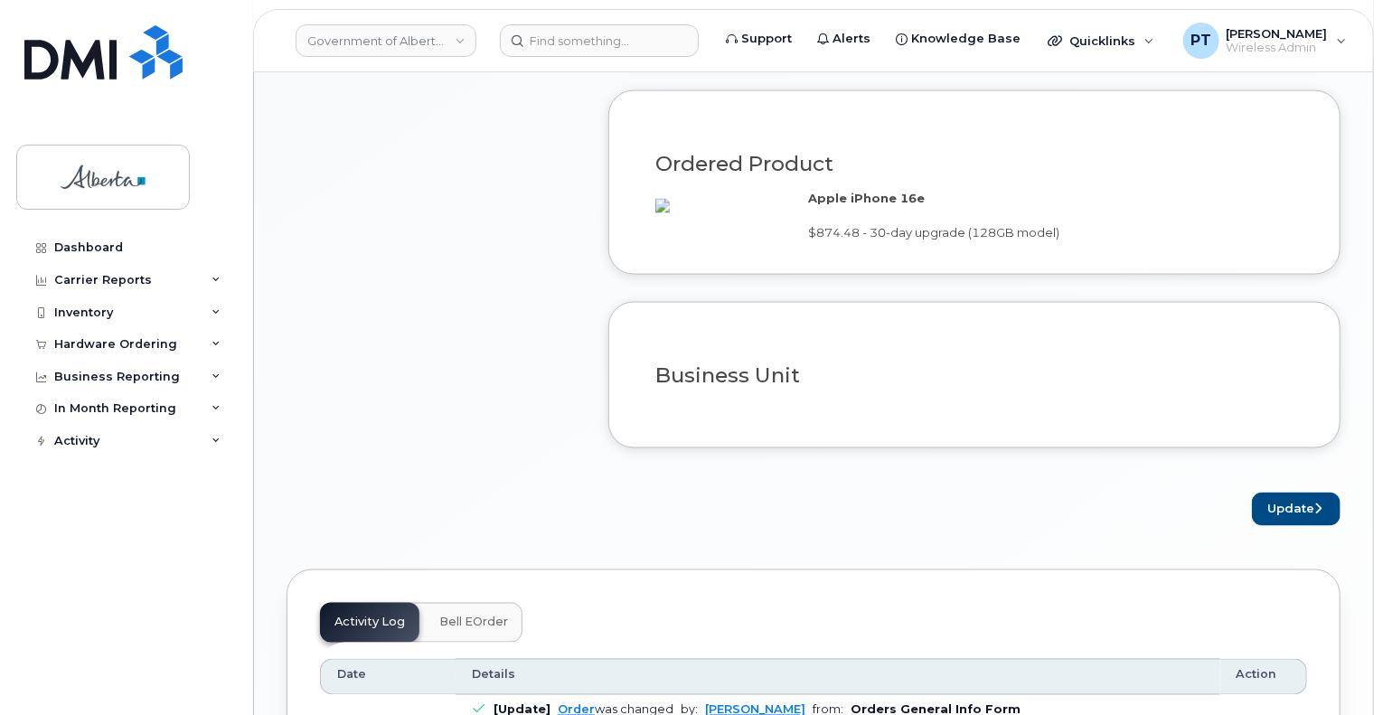
scroll to position [1356, 0]
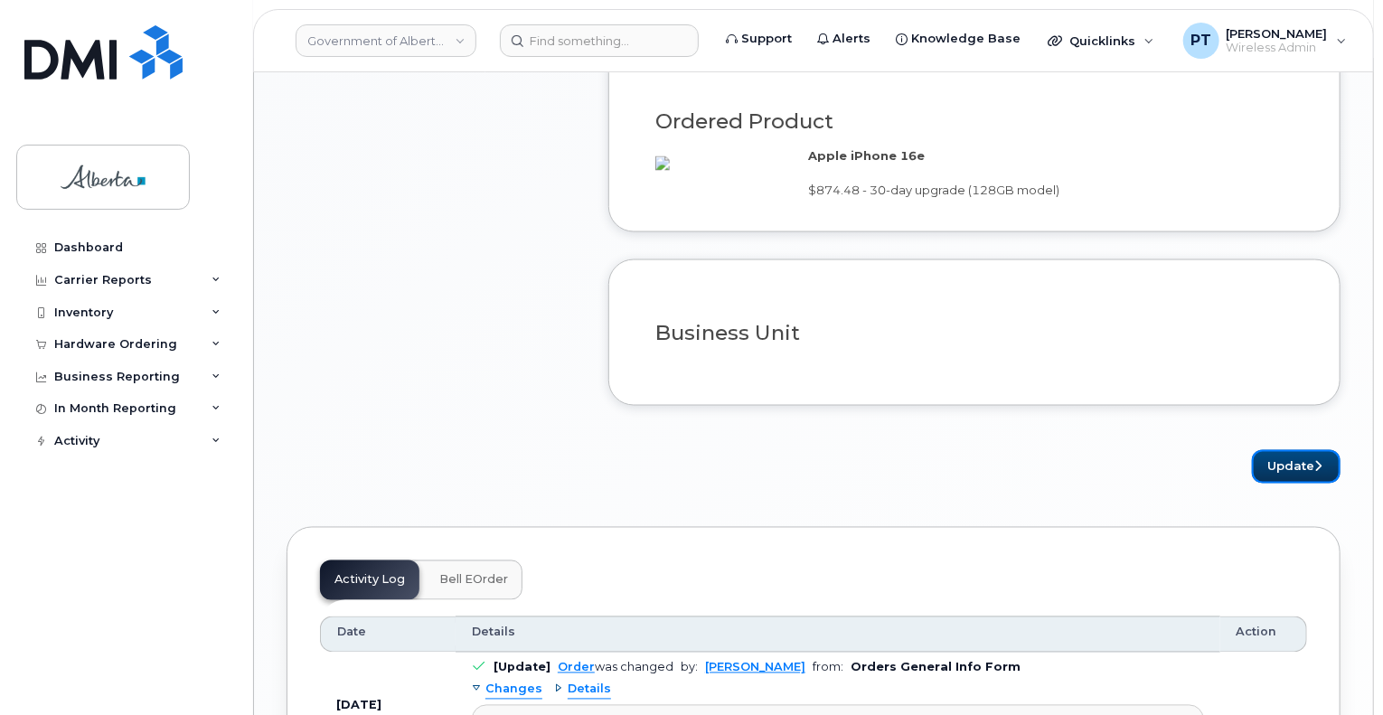
drag, startPoint x: 1291, startPoint y: 483, endPoint x: 1212, endPoint y: 474, distance: 80.1
click at [1291, 483] on button "Update" at bounding box center [1296, 466] width 89 height 33
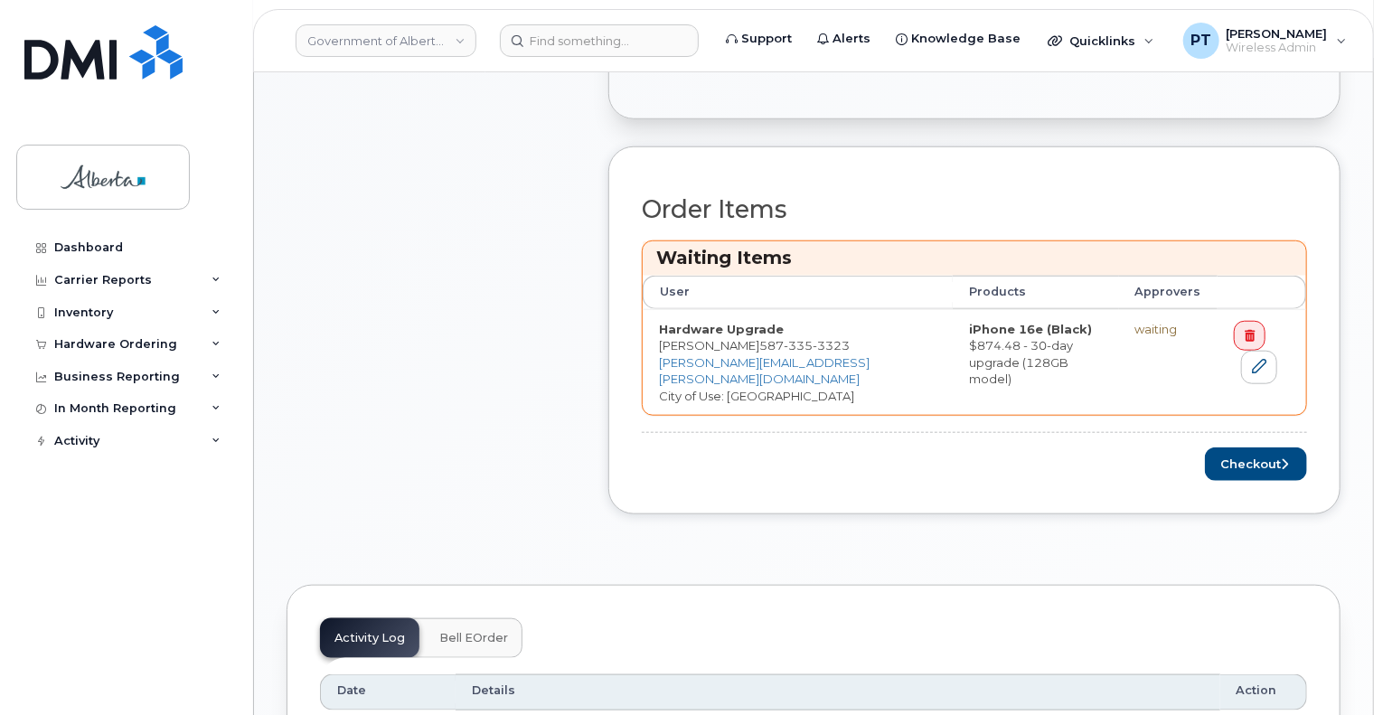
scroll to position [723, 0]
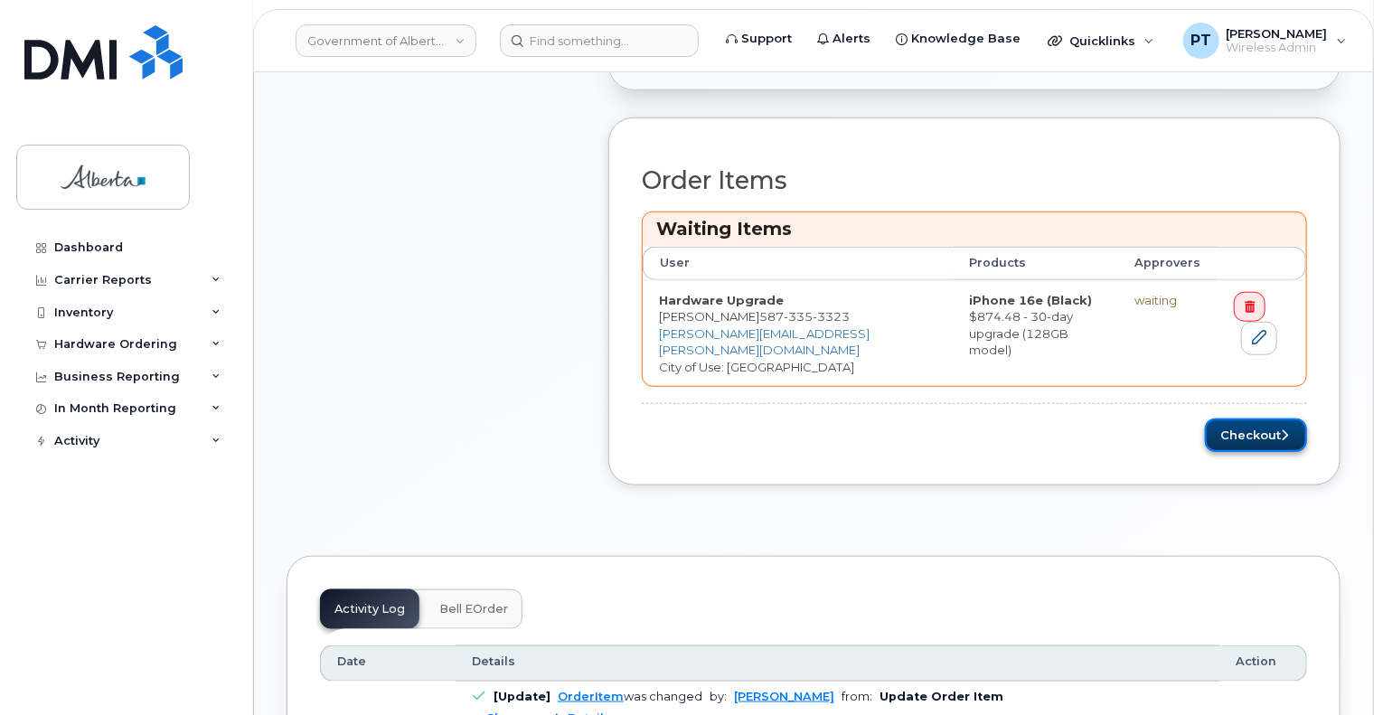
click at [1251, 431] on button "Checkout" at bounding box center [1256, 435] width 102 height 33
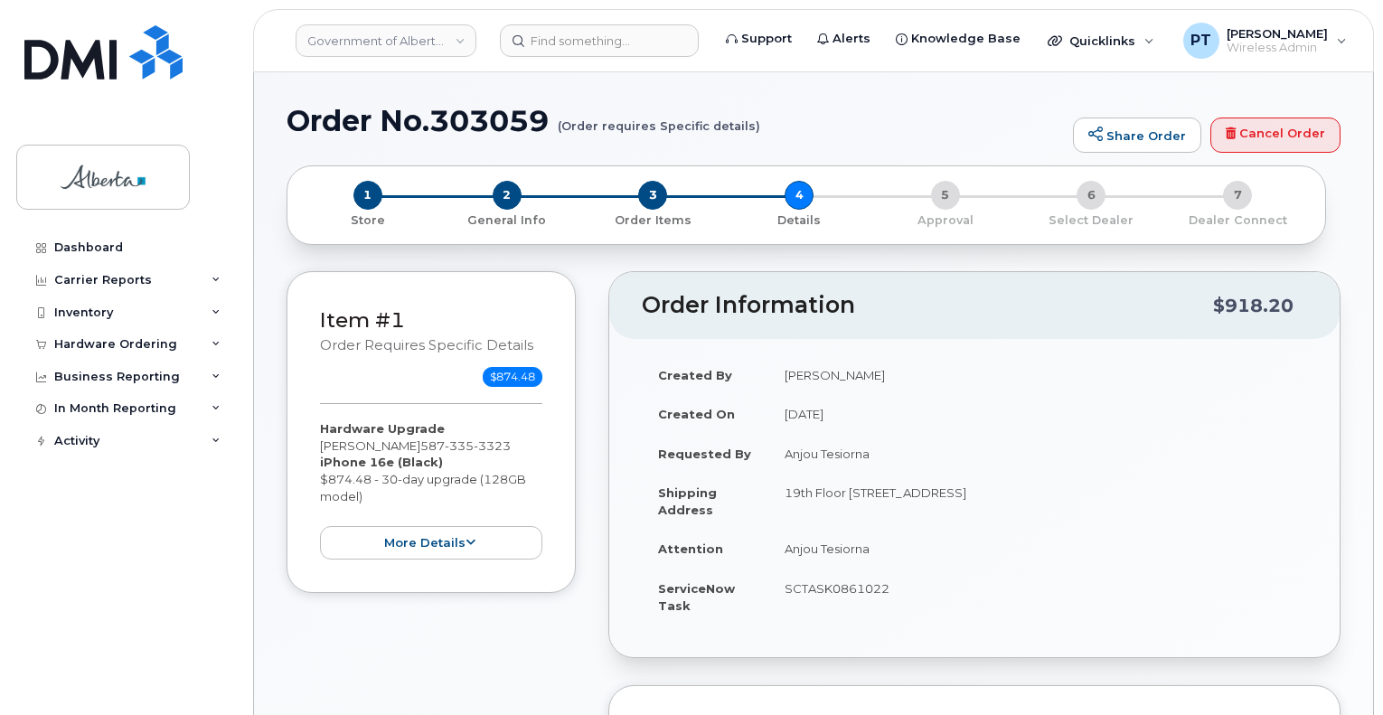
select select
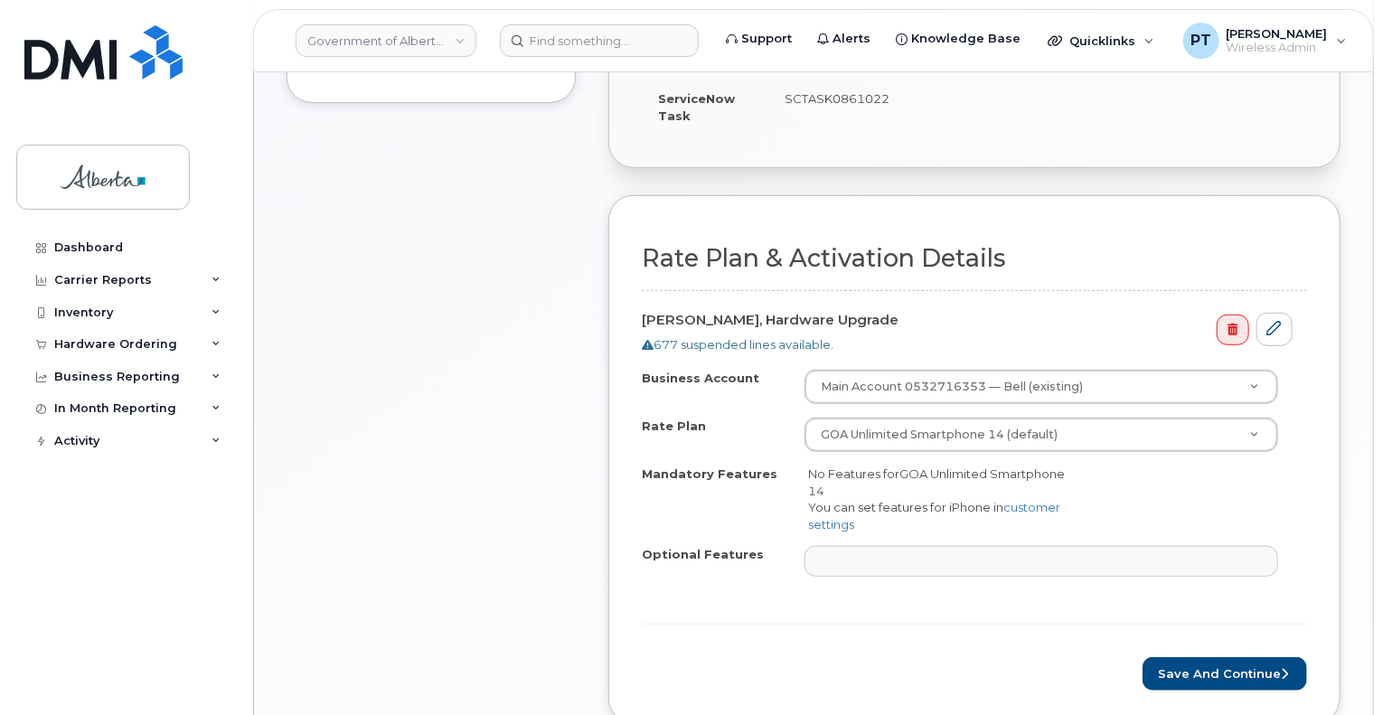
scroll to position [543, 0]
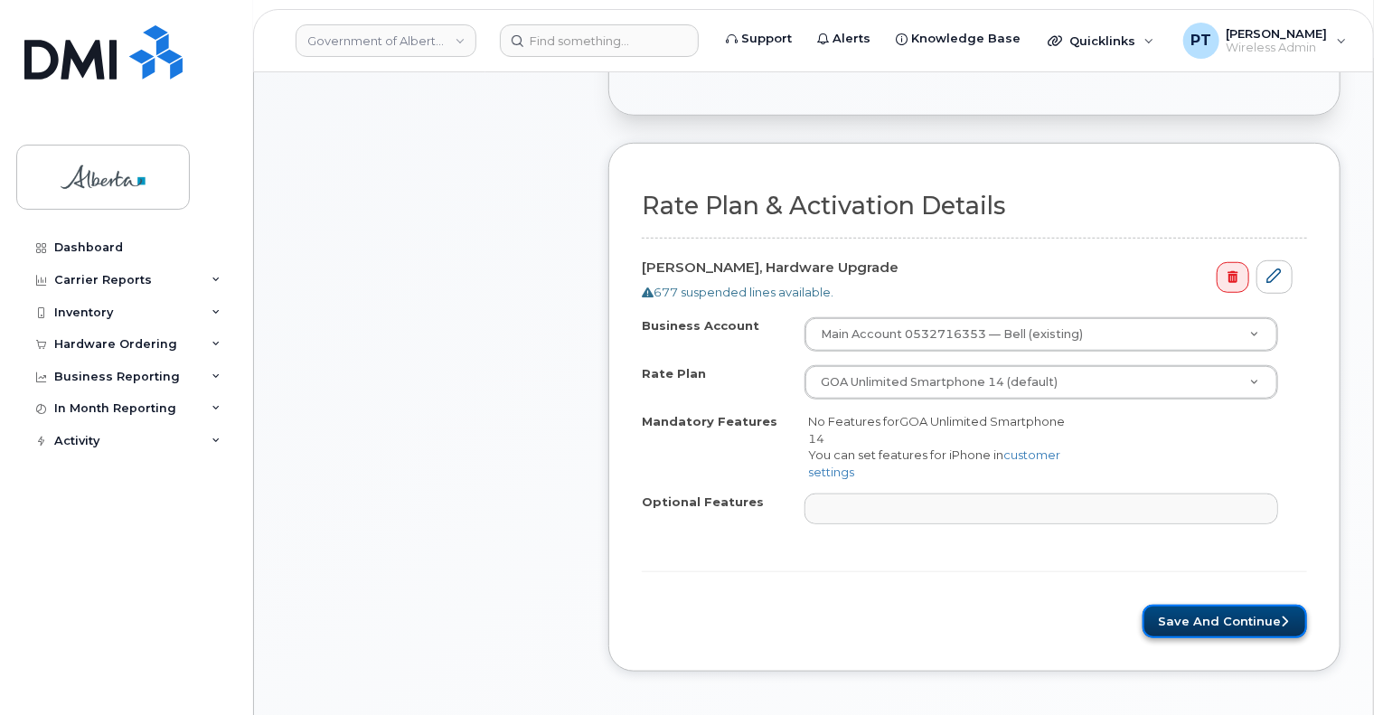
click at [1197, 618] on button "Save and Continue" at bounding box center [1225, 621] width 165 height 33
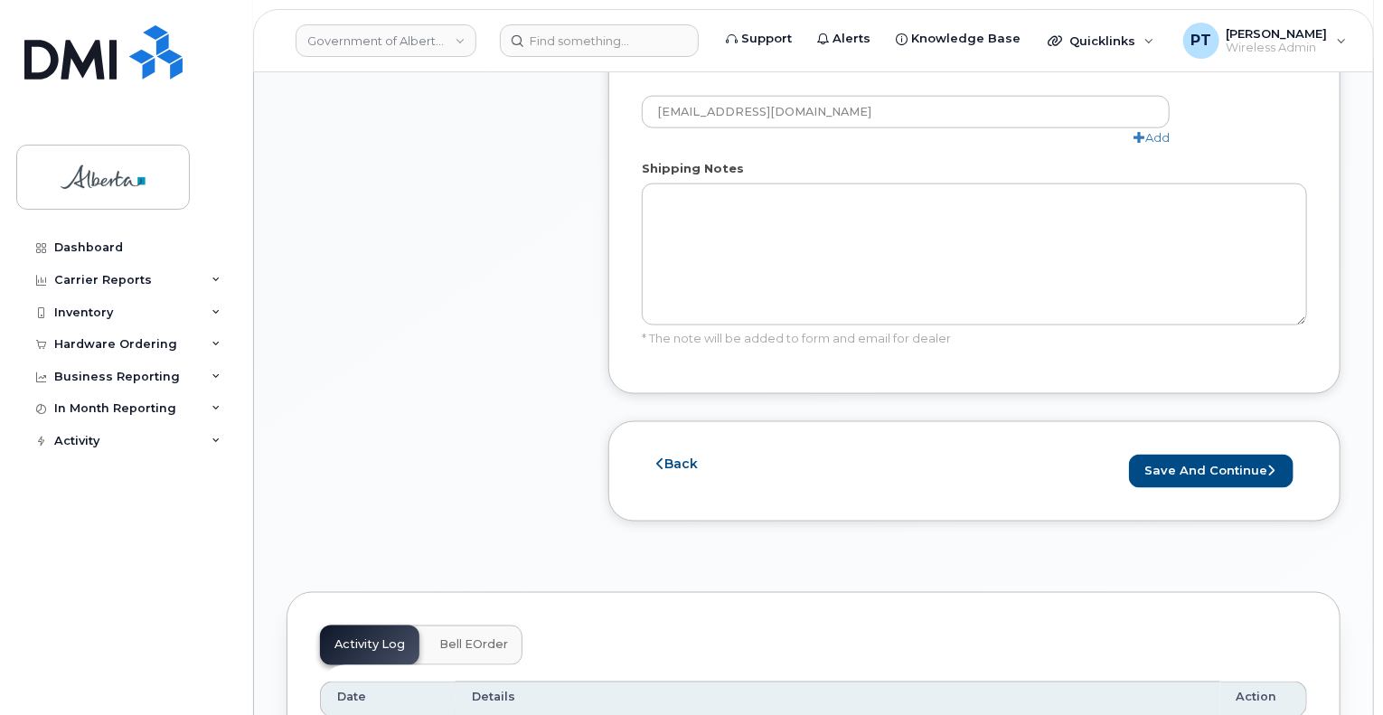
scroll to position [1175, 0]
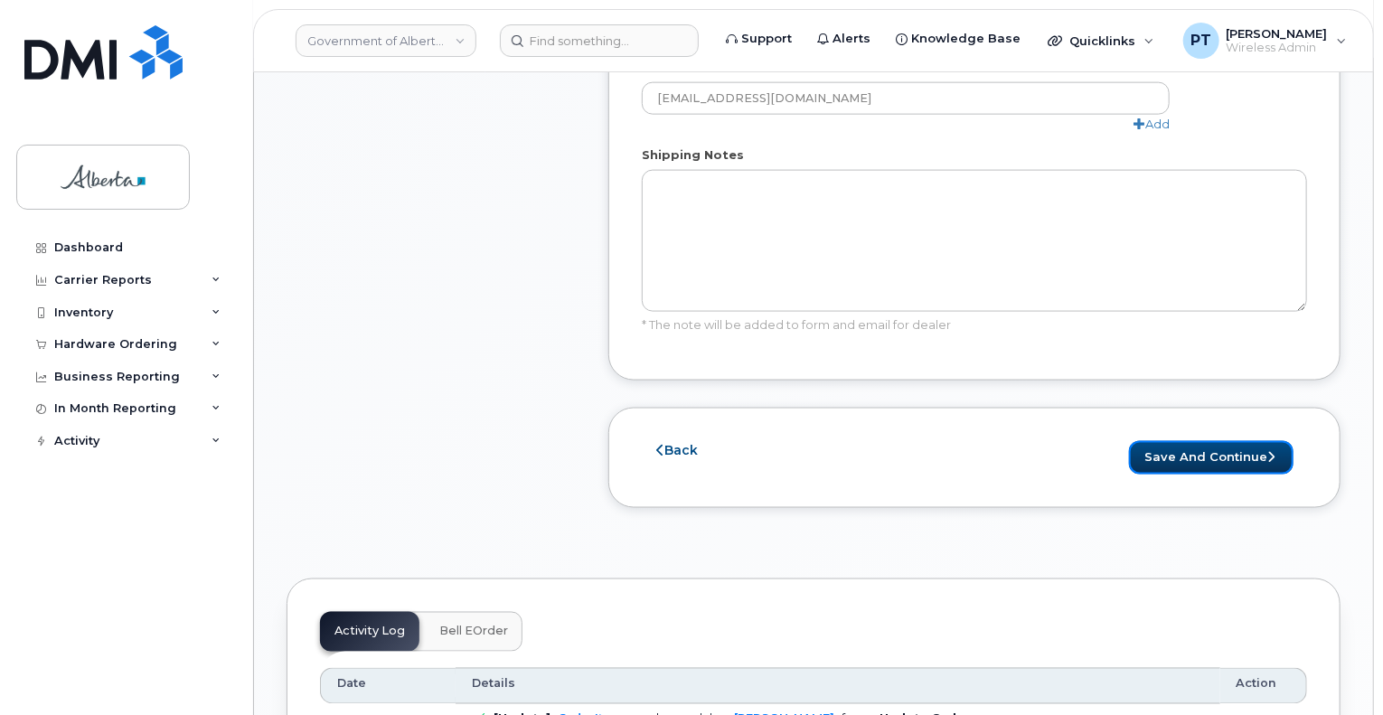
drag, startPoint x: 1207, startPoint y: 422, endPoint x: 1344, endPoint y: 495, distance: 154.5
click at [1207, 441] on button "Save and Continue" at bounding box center [1211, 457] width 165 height 33
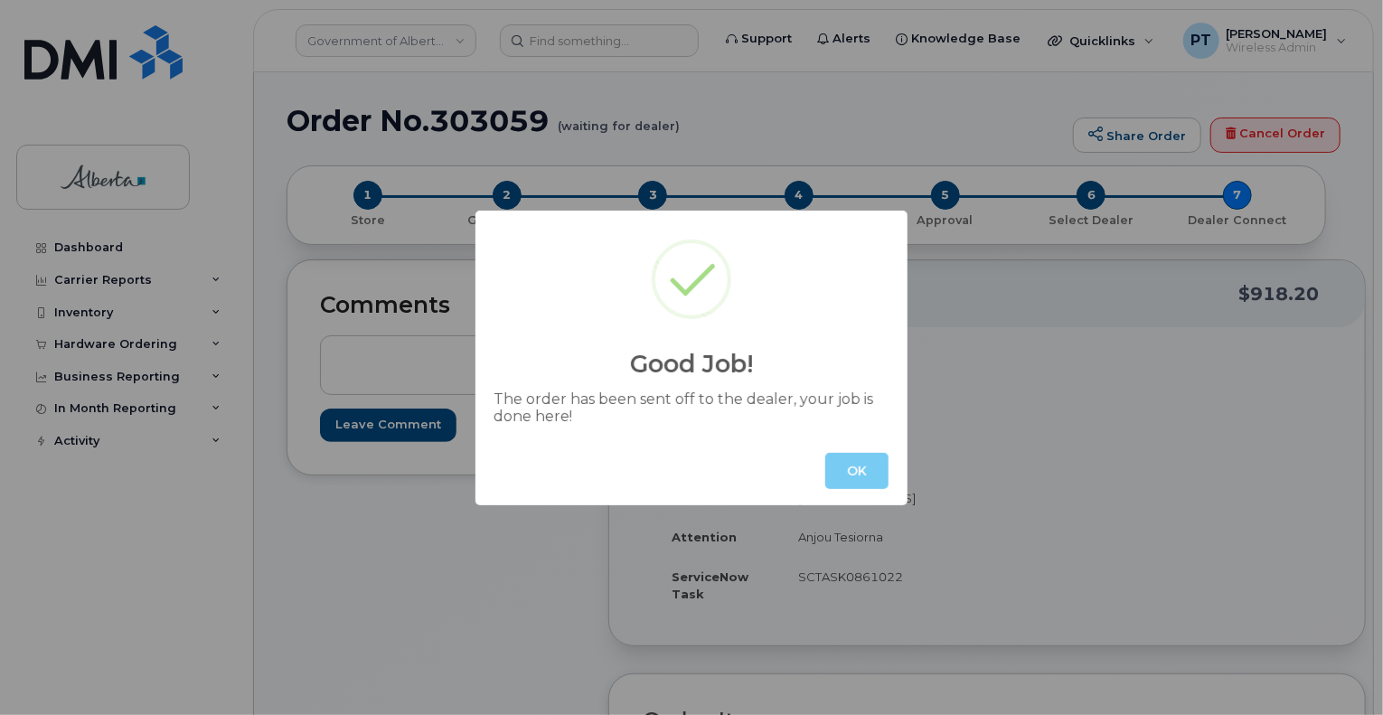
click at [868, 472] on button "OK" at bounding box center [857, 471] width 63 height 36
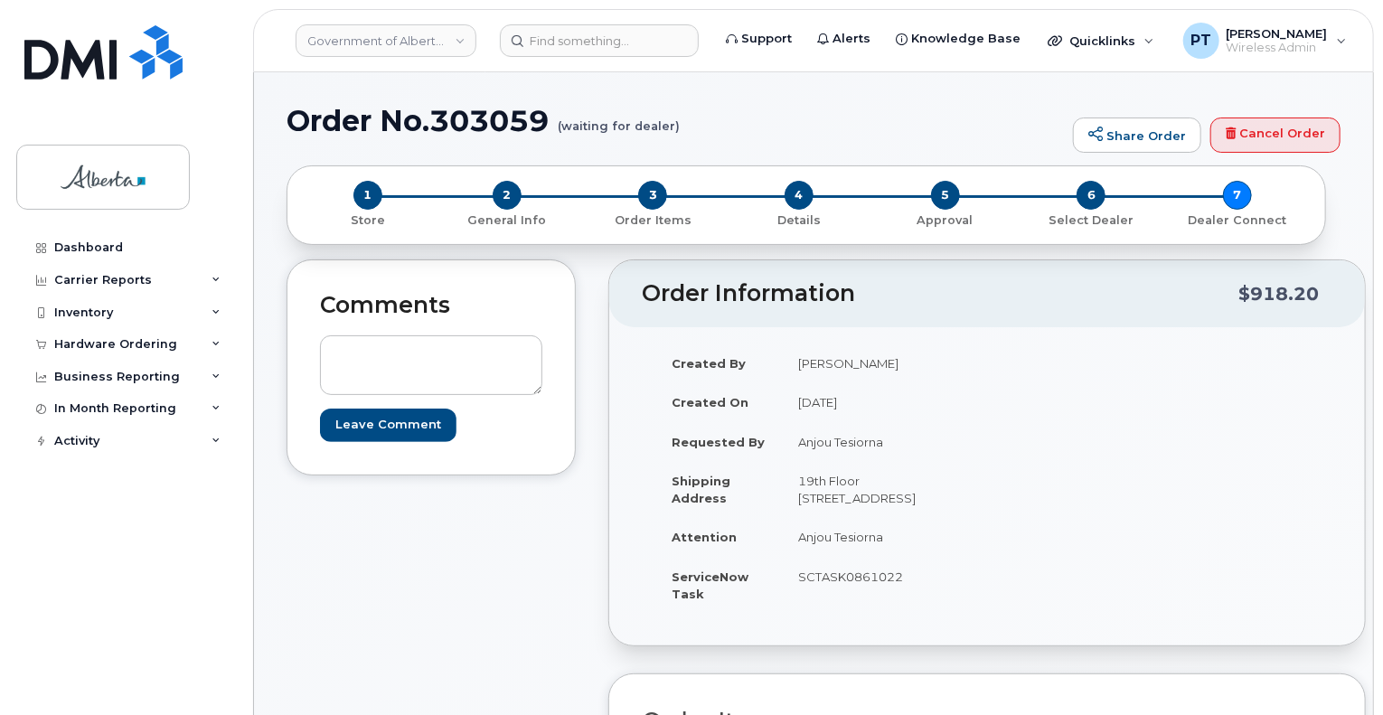
click at [492, 121] on h1 "Order No.303059 (waiting for dealer)" at bounding box center [676, 121] width 778 height 32
copy h1 "303059"
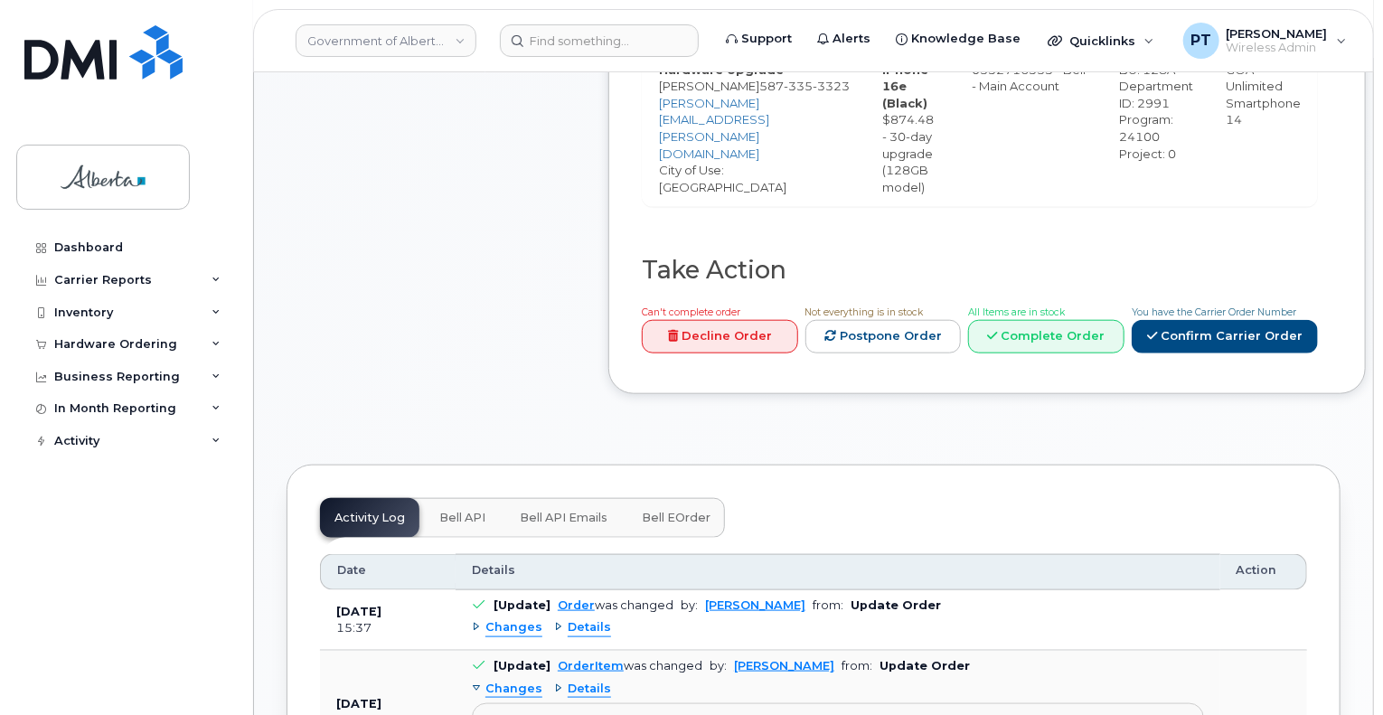
scroll to position [904, 0]
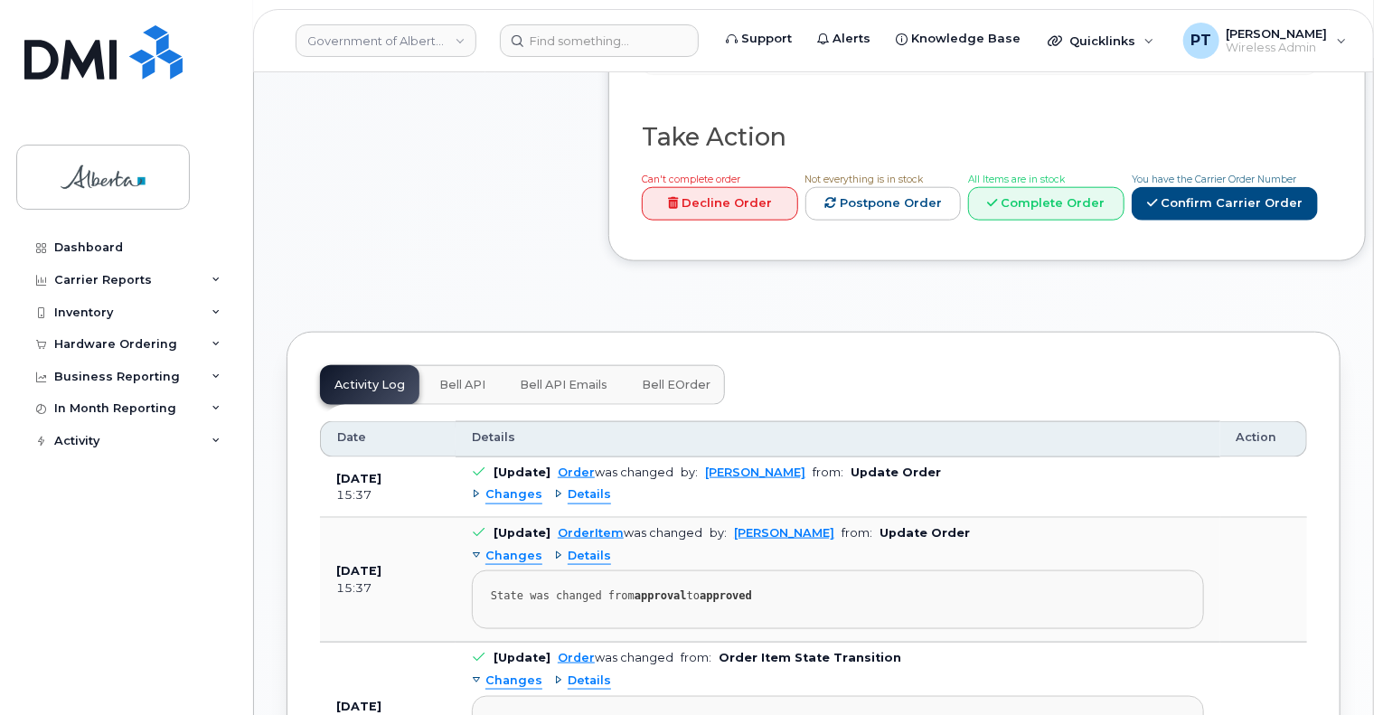
drag, startPoint x: 449, startPoint y: 400, endPoint x: 445, endPoint y: 409, distance: 10.1
click at [449, 392] on span "Bell API" at bounding box center [462, 385] width 46 height 14
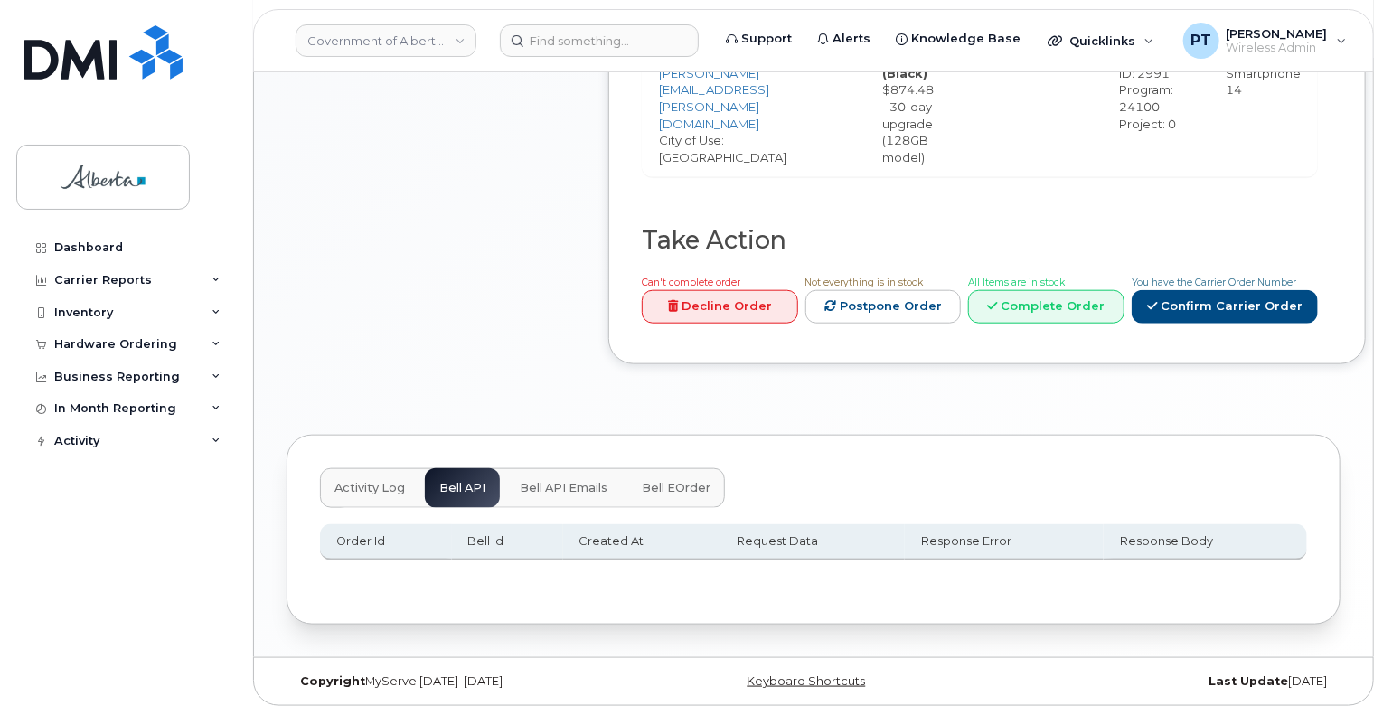
scroll to position [813, 0]
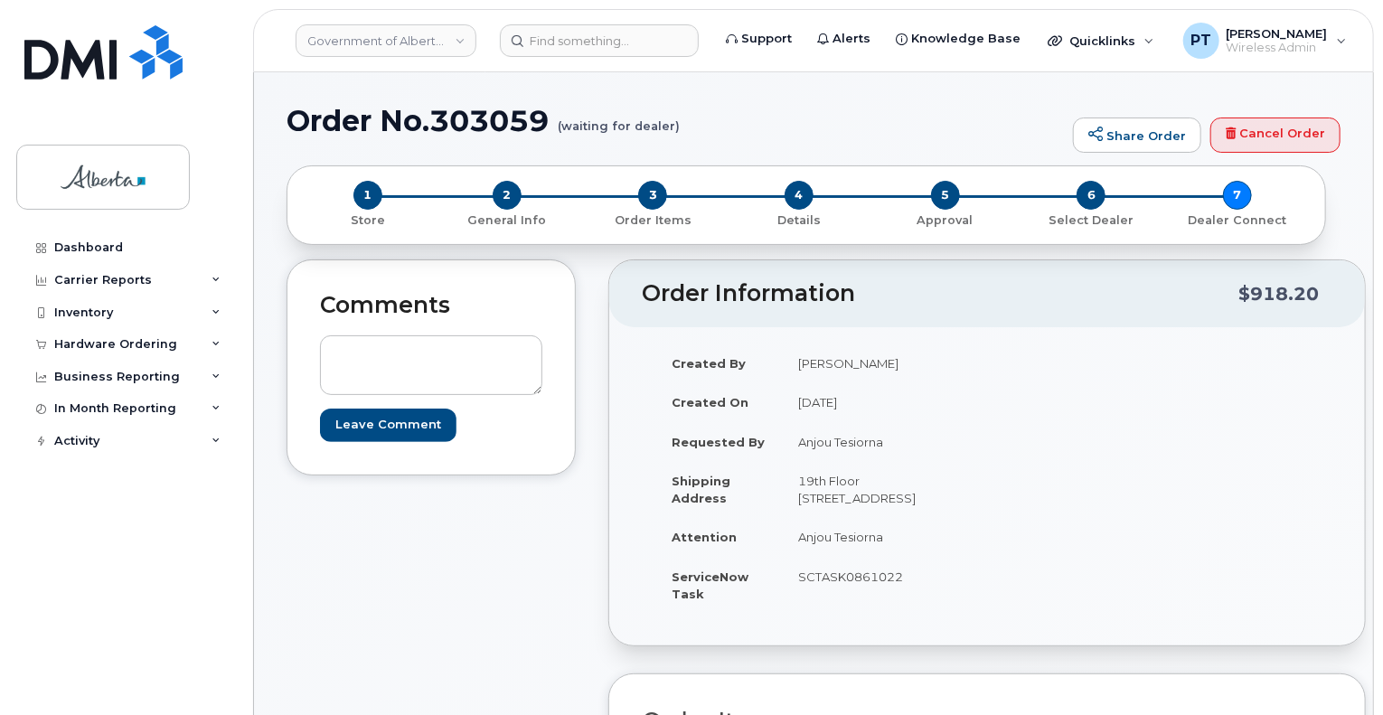
click at [896, 393] on td "[DATE]" at bounding box center [878, 402] width 192 height 40
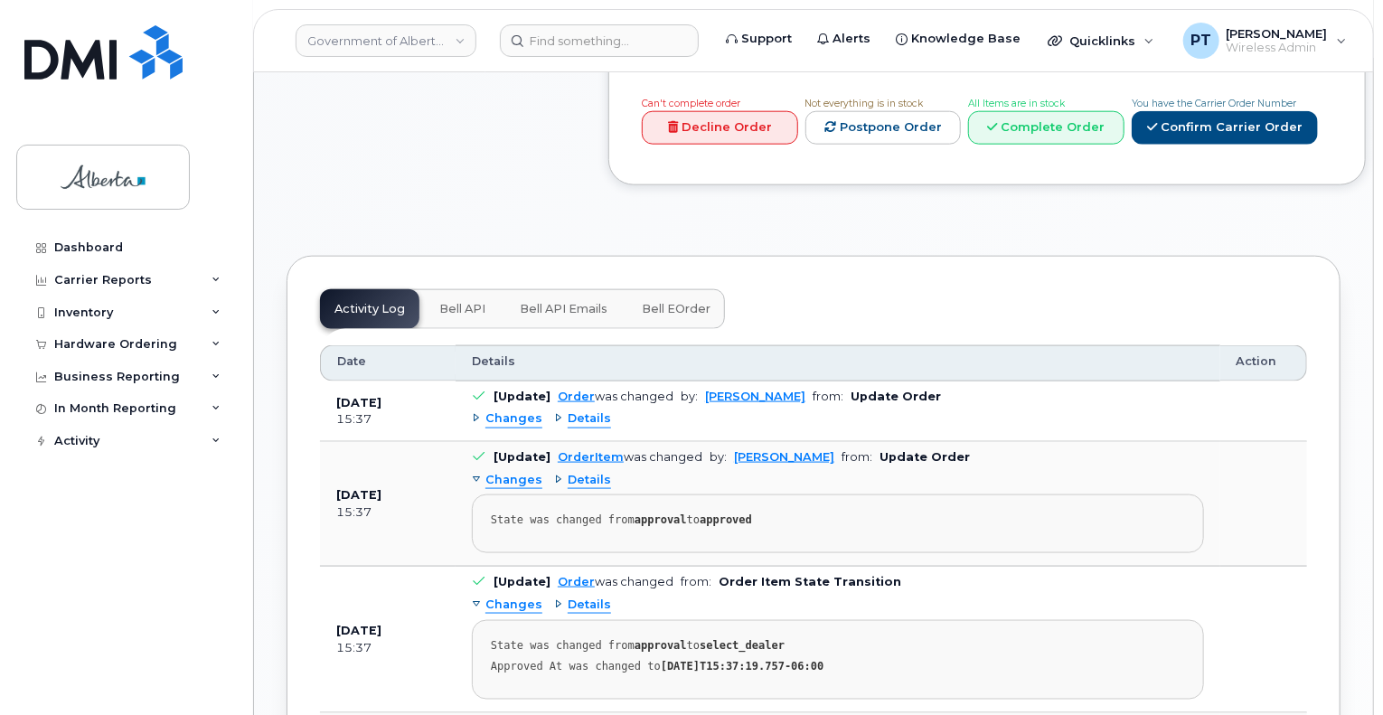
scroll to position [1085, 0]
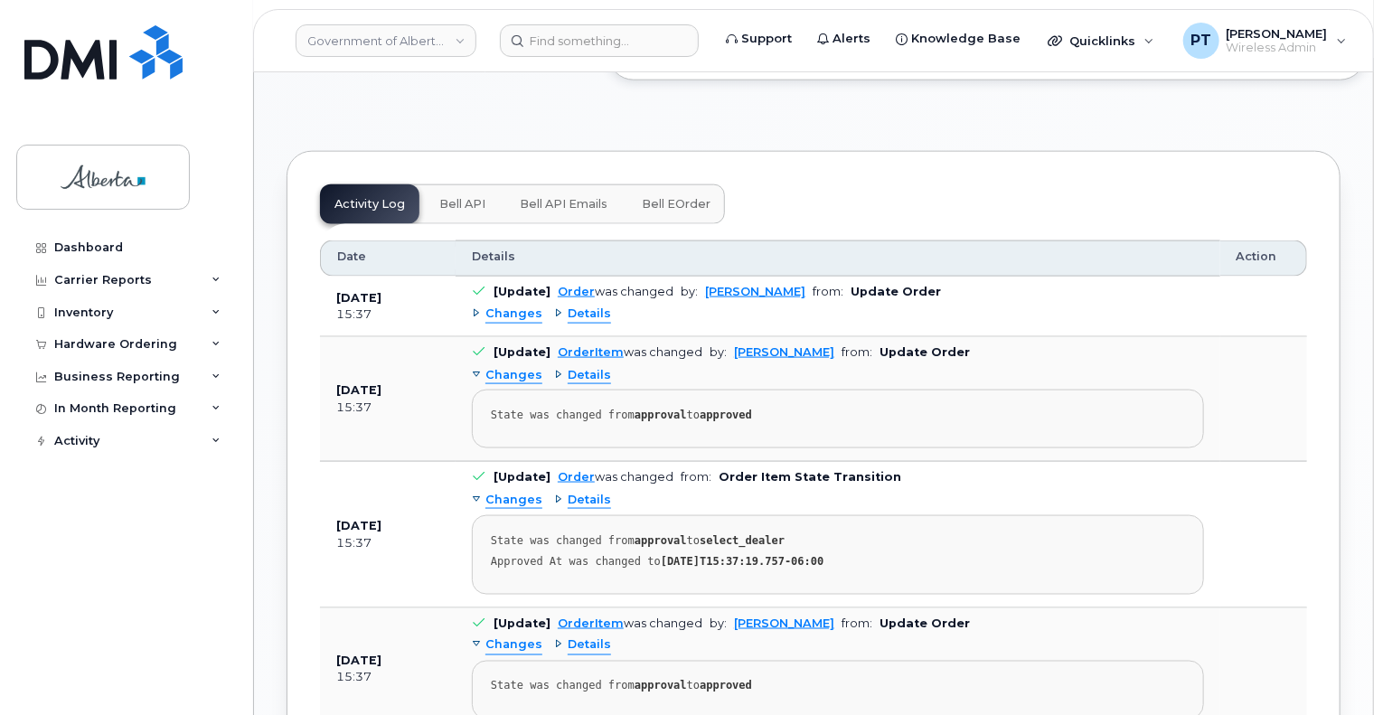
click at [460, 212] on span "Bell API" at bounding box center [462, 204] width 46 height 14
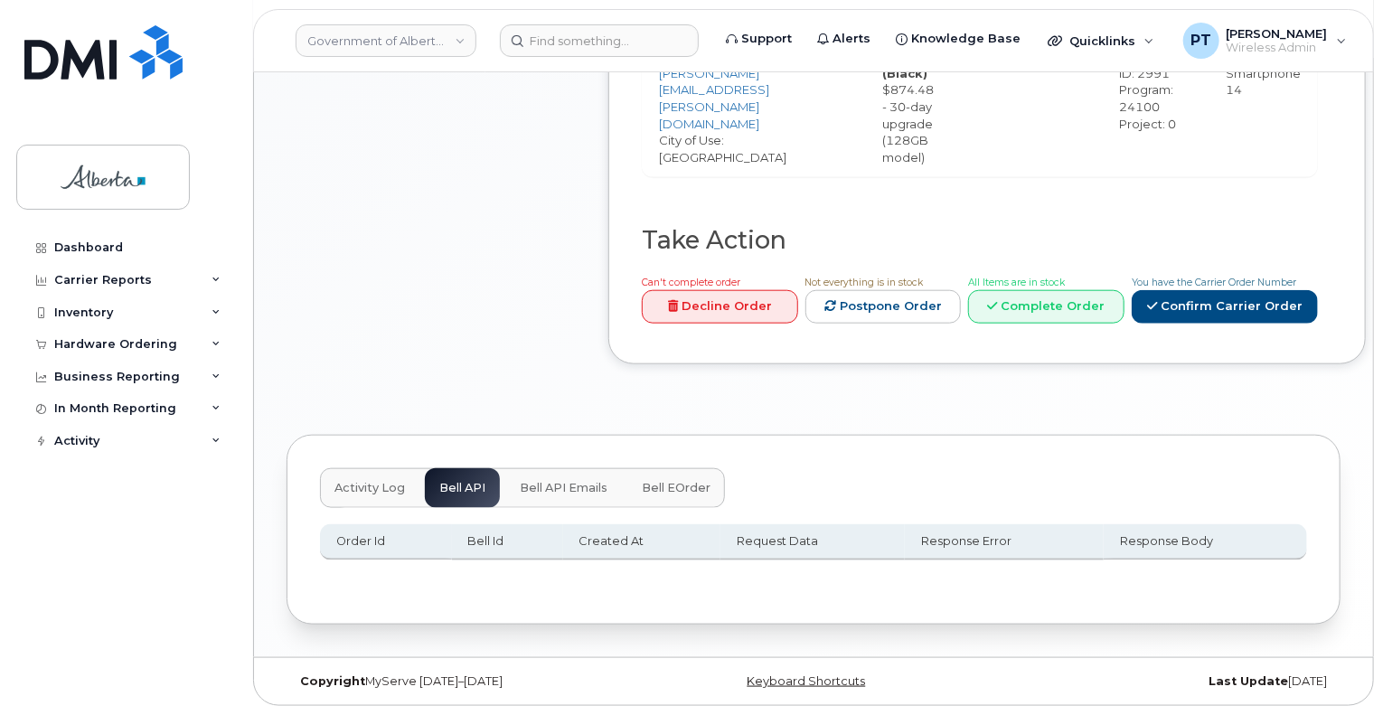
scroll to position [813, 0]
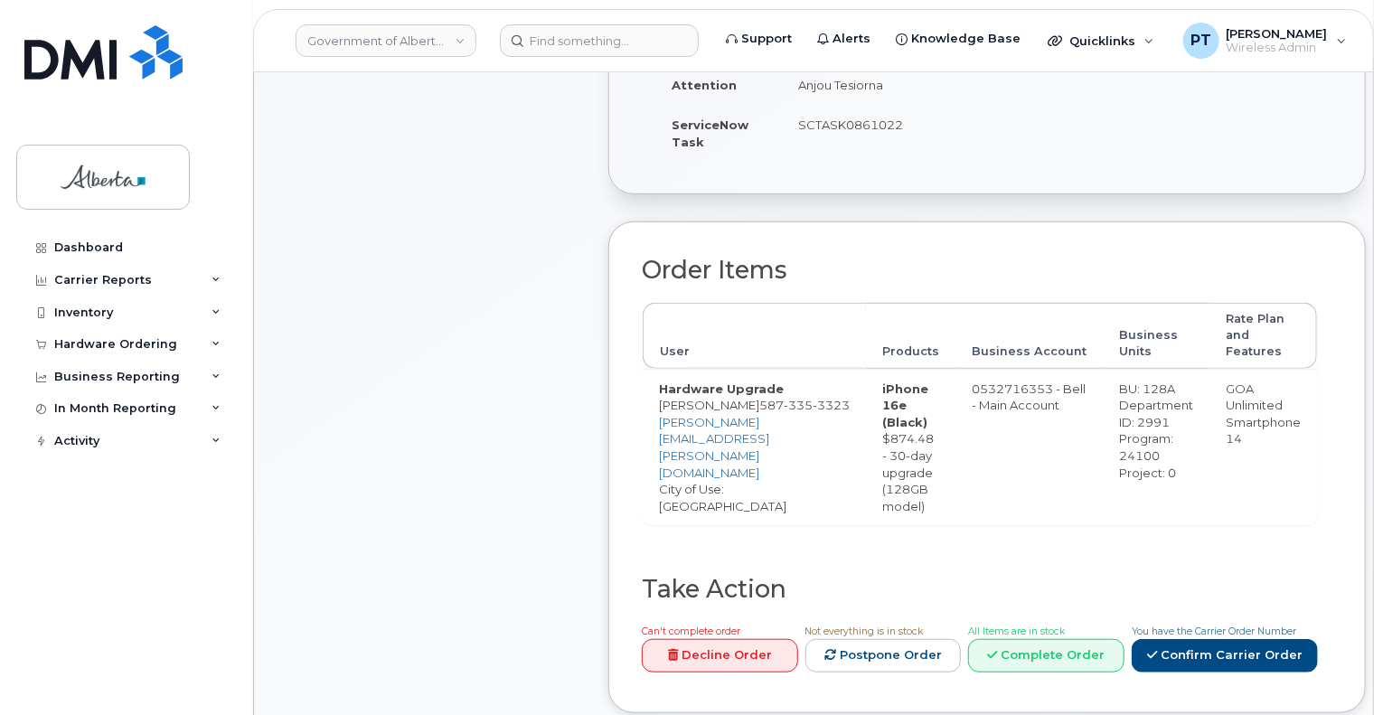
scroll to position [904, 0]
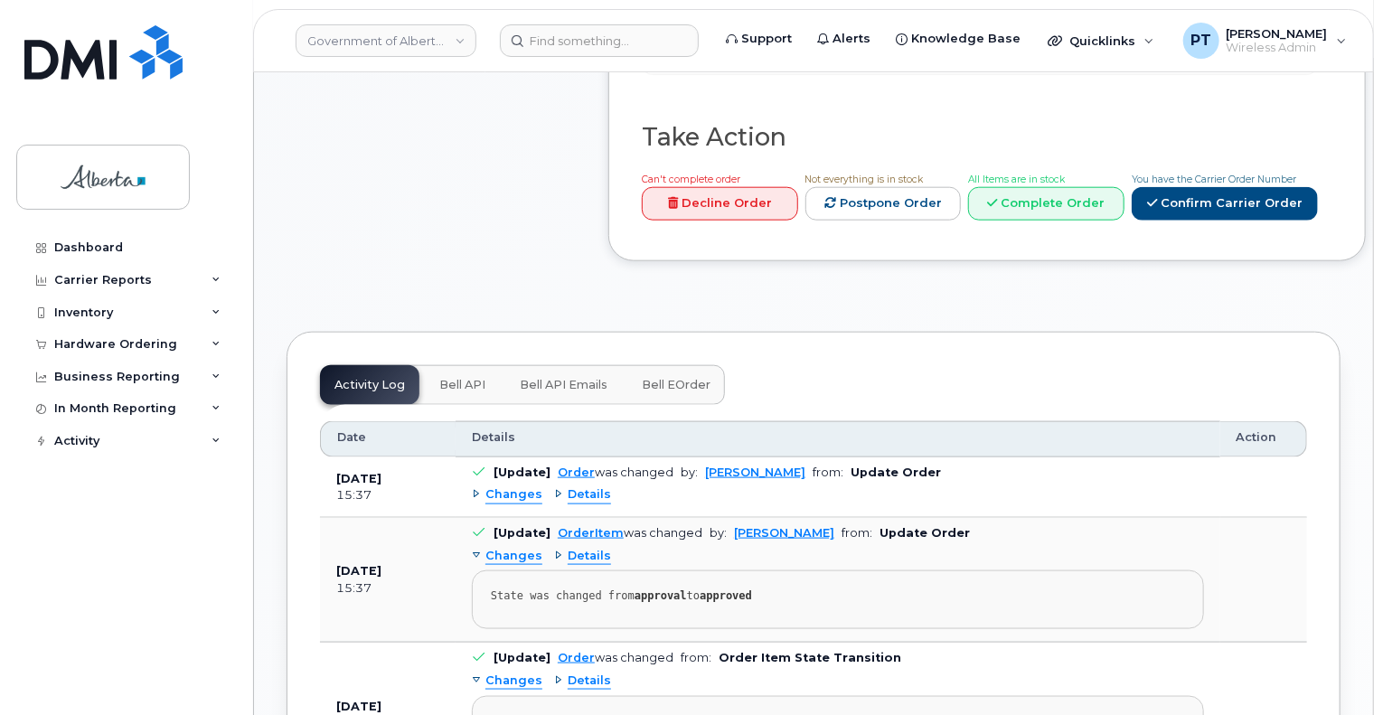
click at [461, 392] on span "Bell API" at bounding box center [462, 385] width 46 height 14
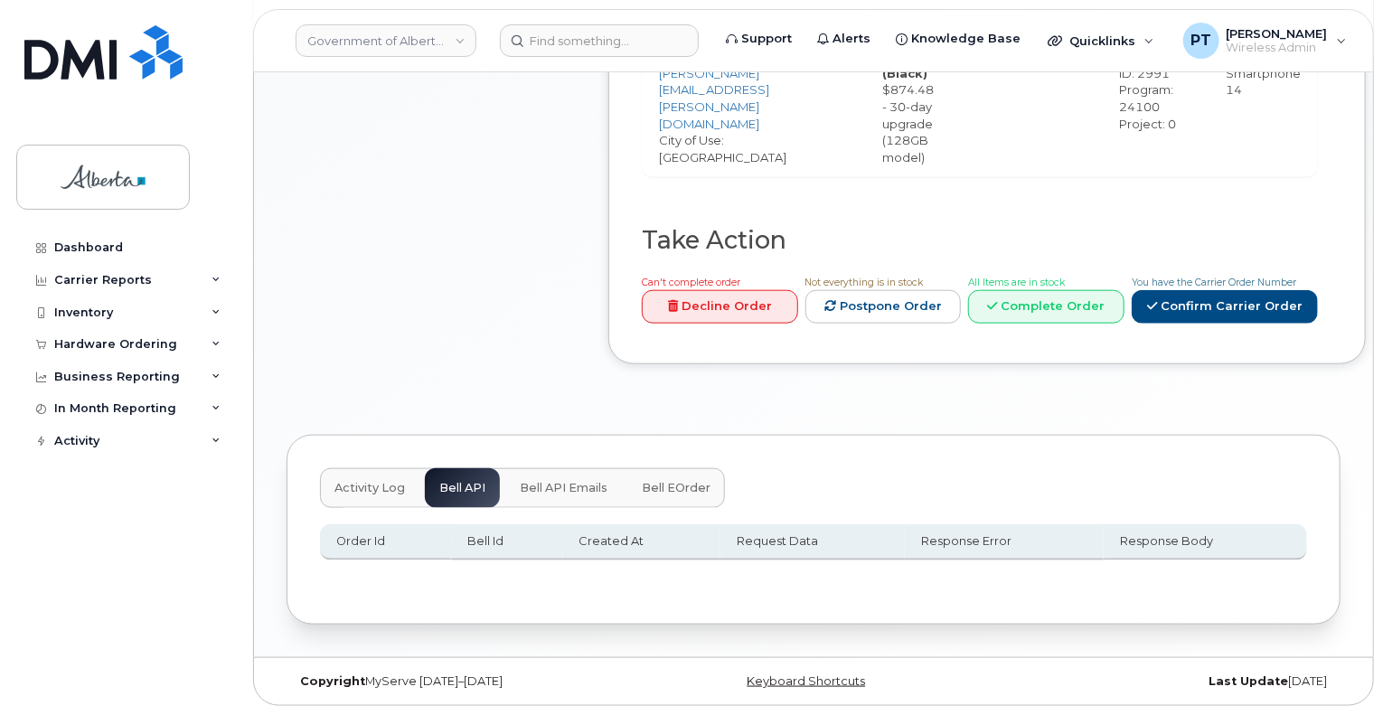
scroll to position [813, 0]
click at [363, 480] on button "Activity Log" at bounding box center [369, 488] width 99 height 40
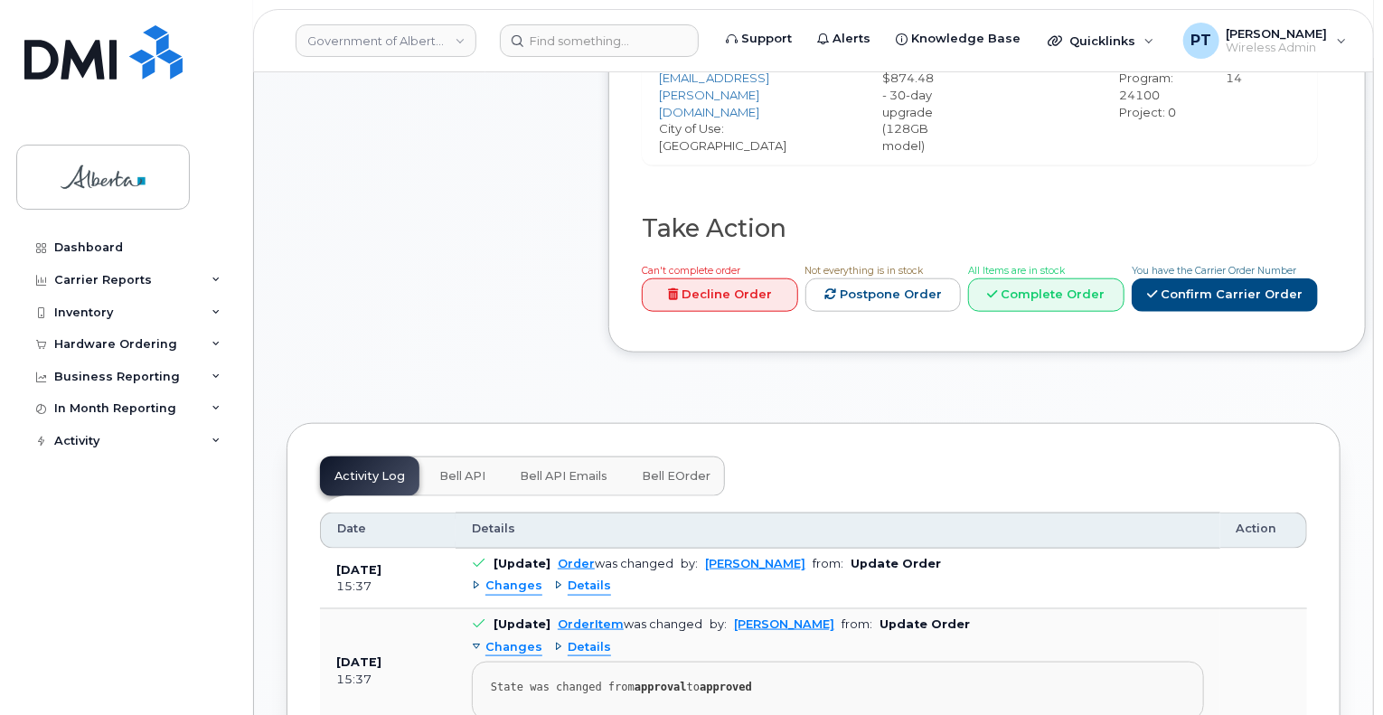
click at [467, 483] on span "Bell API" at bounding box center [462, 476] width 46 height 14
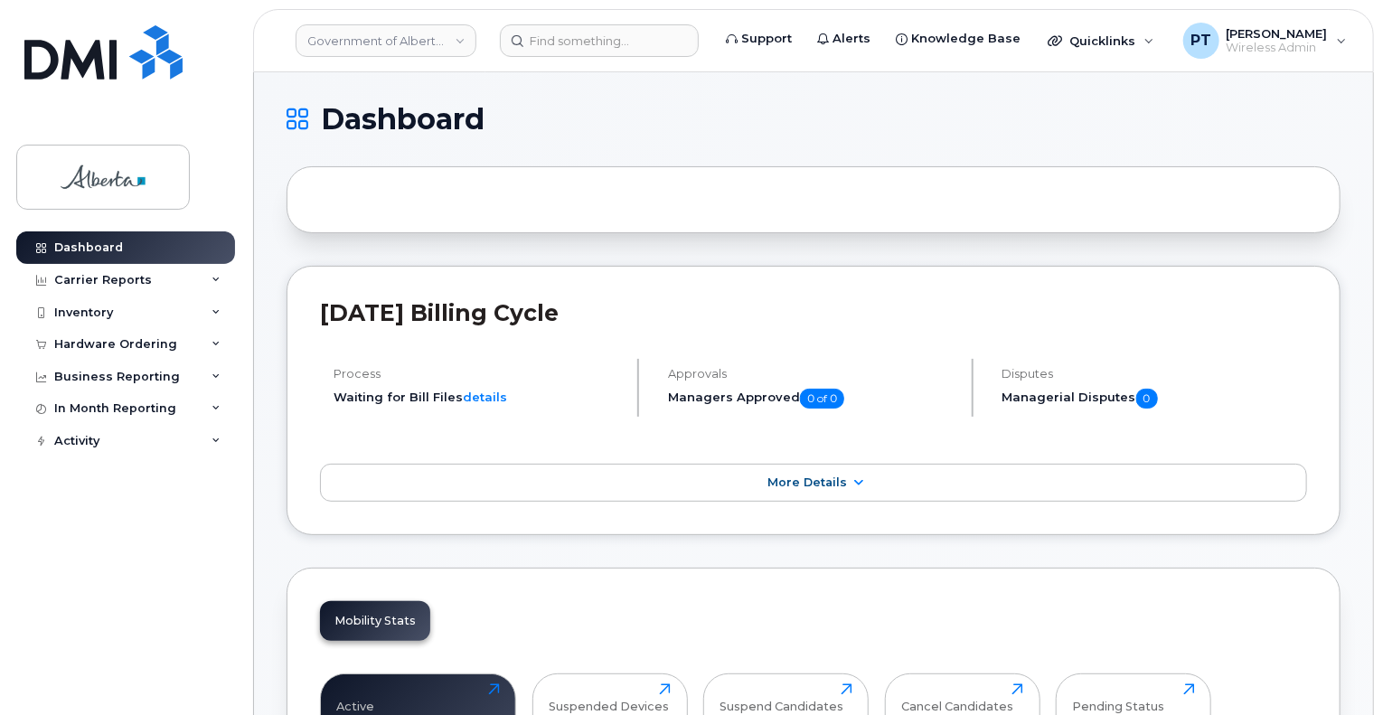
click at [1219, 310] on h2 "[DATE] Billing Cycle" at bounding box center [813, 312] width 987 height 27
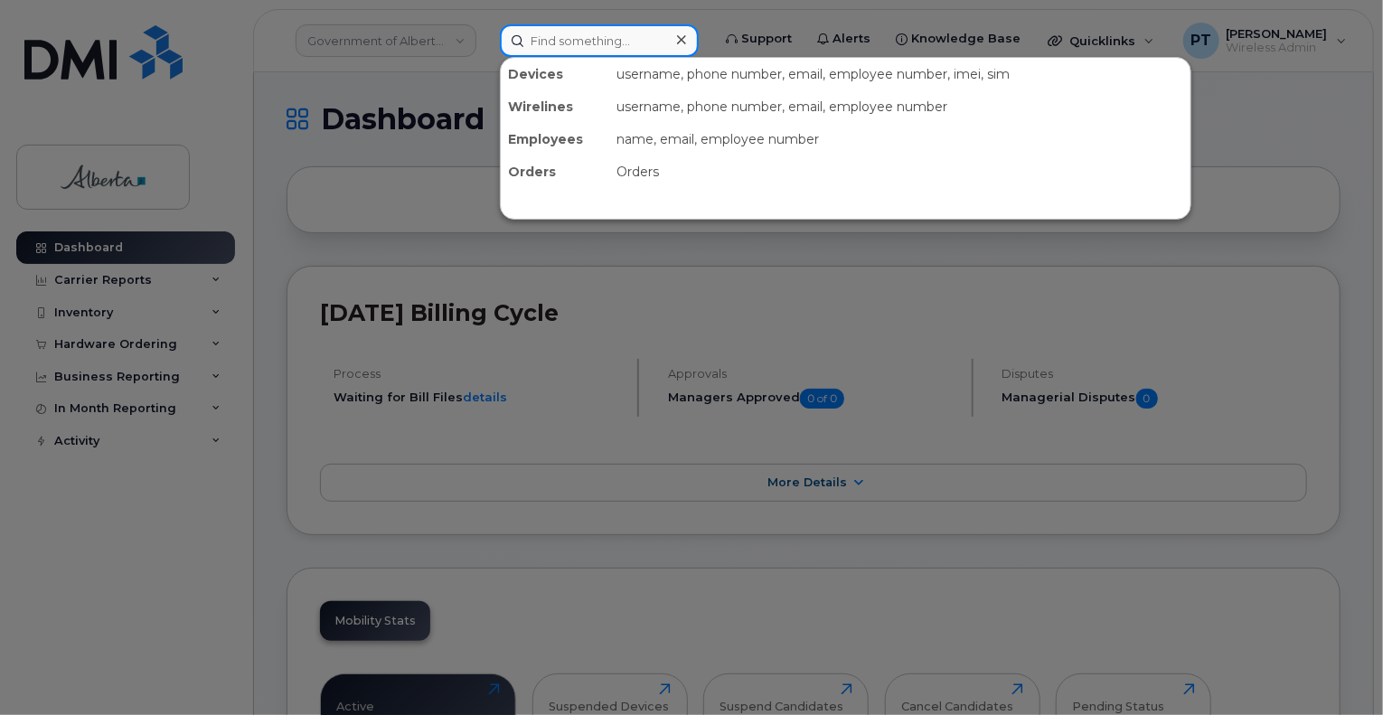
drag, startPoint x: 609, startPoint y: 39, endPoint x: 574, endPoint y: 42, distance: 34.5
click at [533, 41] on input at bounding box center [599, 40] width 199 height 33
click at [656, 42] on input at bounding box center [599, 40] width 199 height 33
paste input "7809018650"
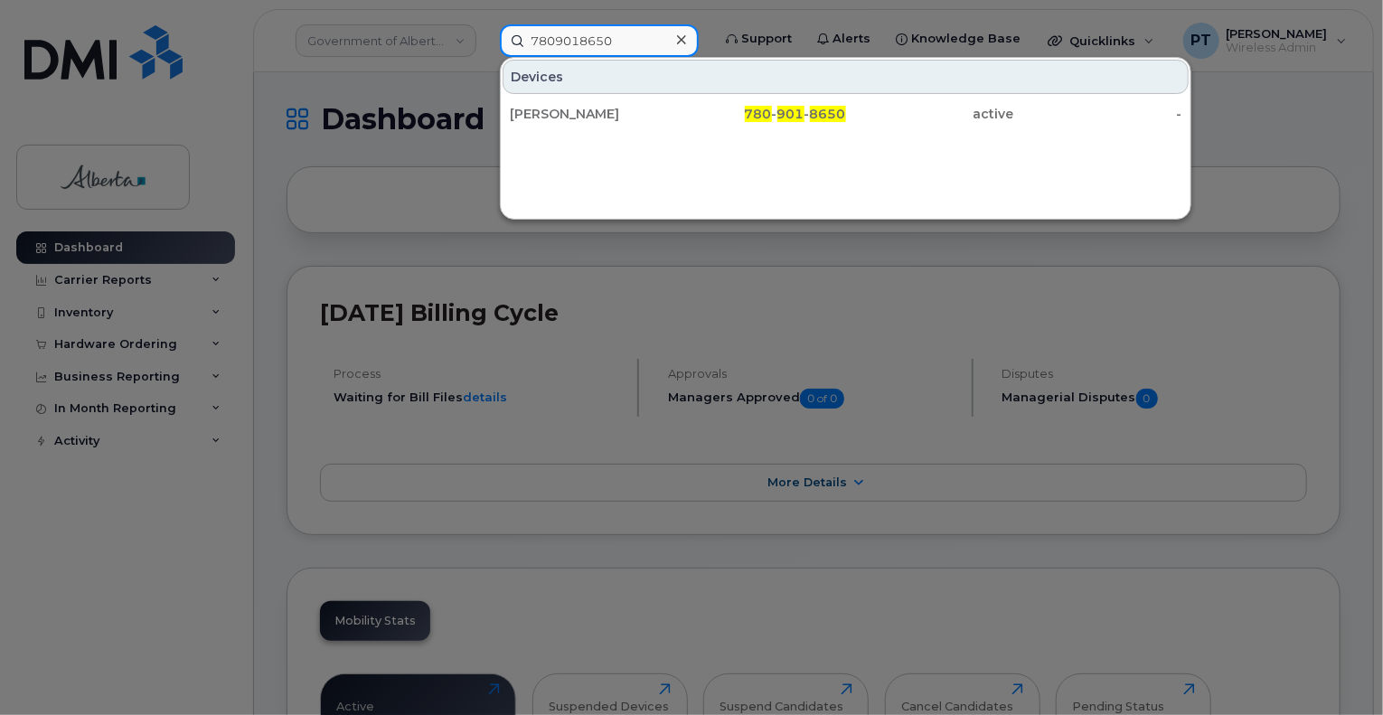
type input "7809018650"
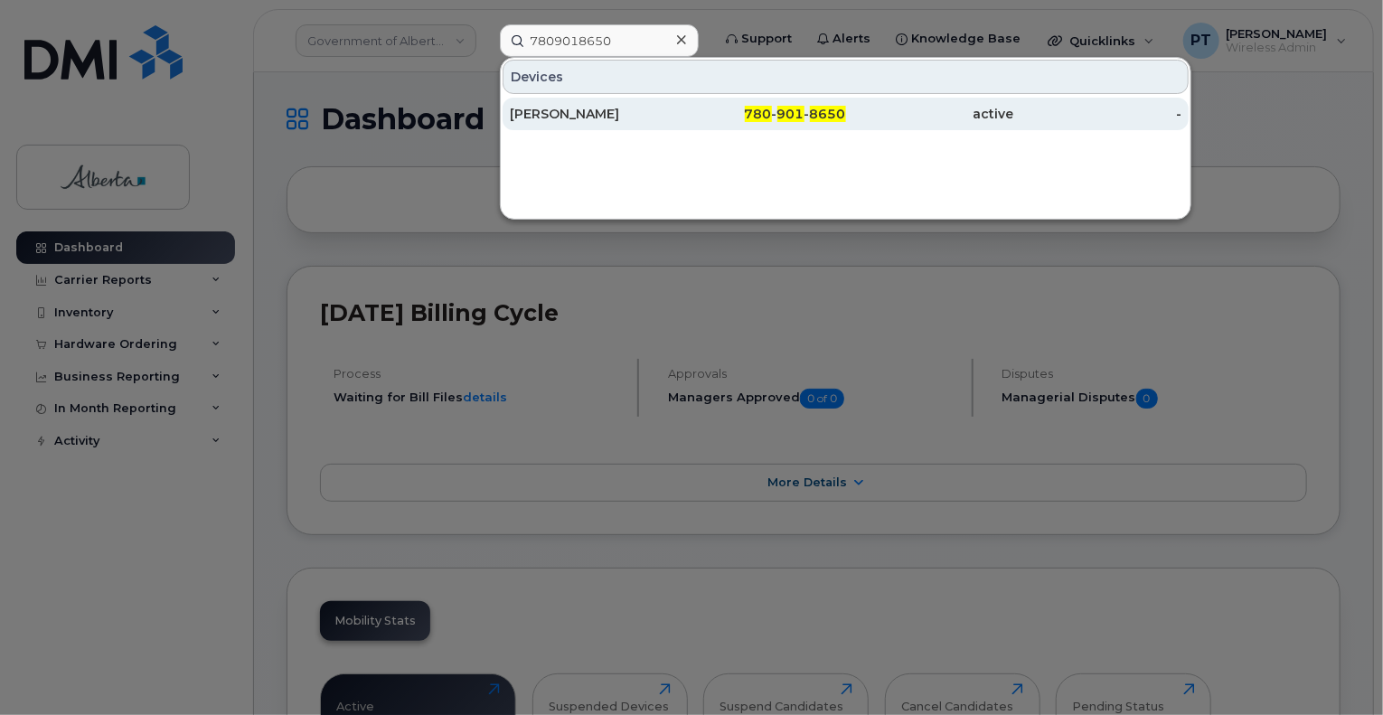
click at [586, 115] on div "Craig Werner" at bounding box center [594, 114] width 168 height 18
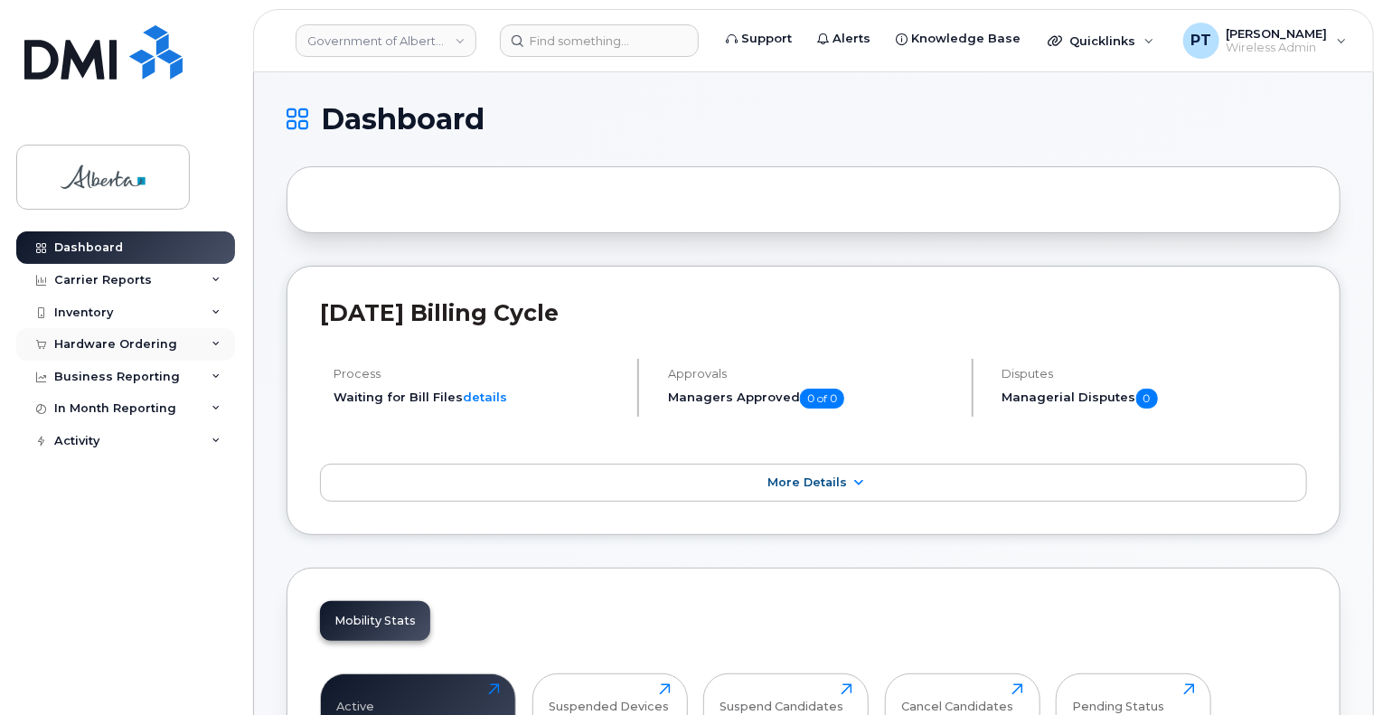
drag, startPoint x: 102, startPoint y: 346, endPoint x: 90, endPoint y: 354, distance: 14.6
click at [102, 346] on div "Hardware Ordering" at bounding box center [115, 344] width 123 height 14
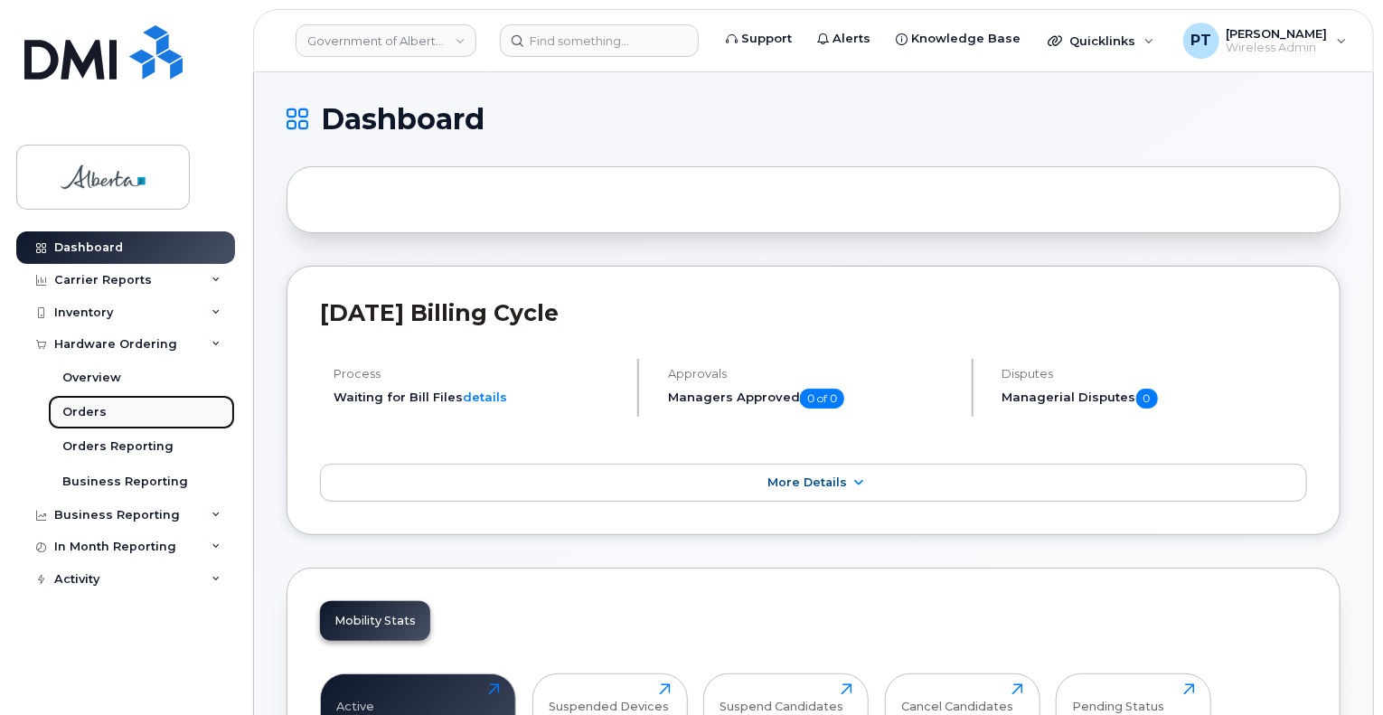
click at [92, 408] on div "Orders" at bounding box center [84, 412] width 44 height 16
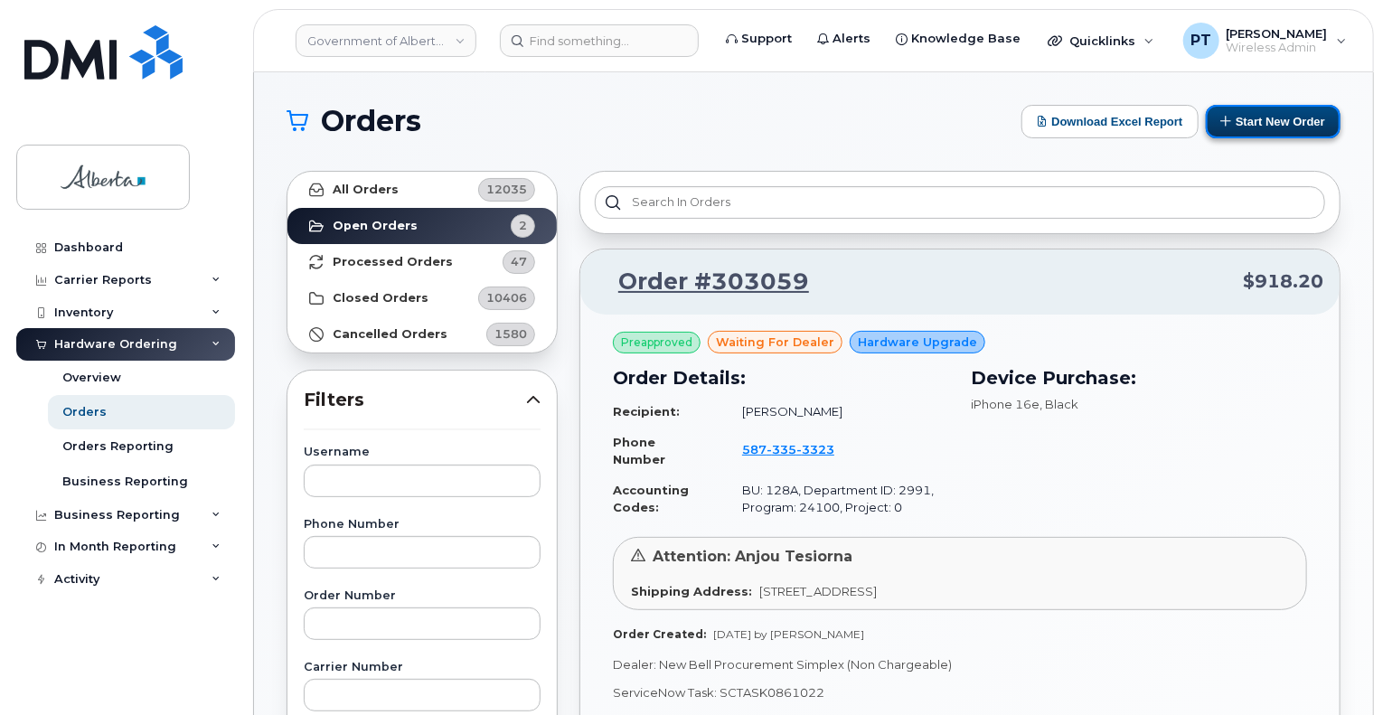
click at [1274, 118] on button "Start New Order" at bounding box center [1273, 121] width 135 height 33
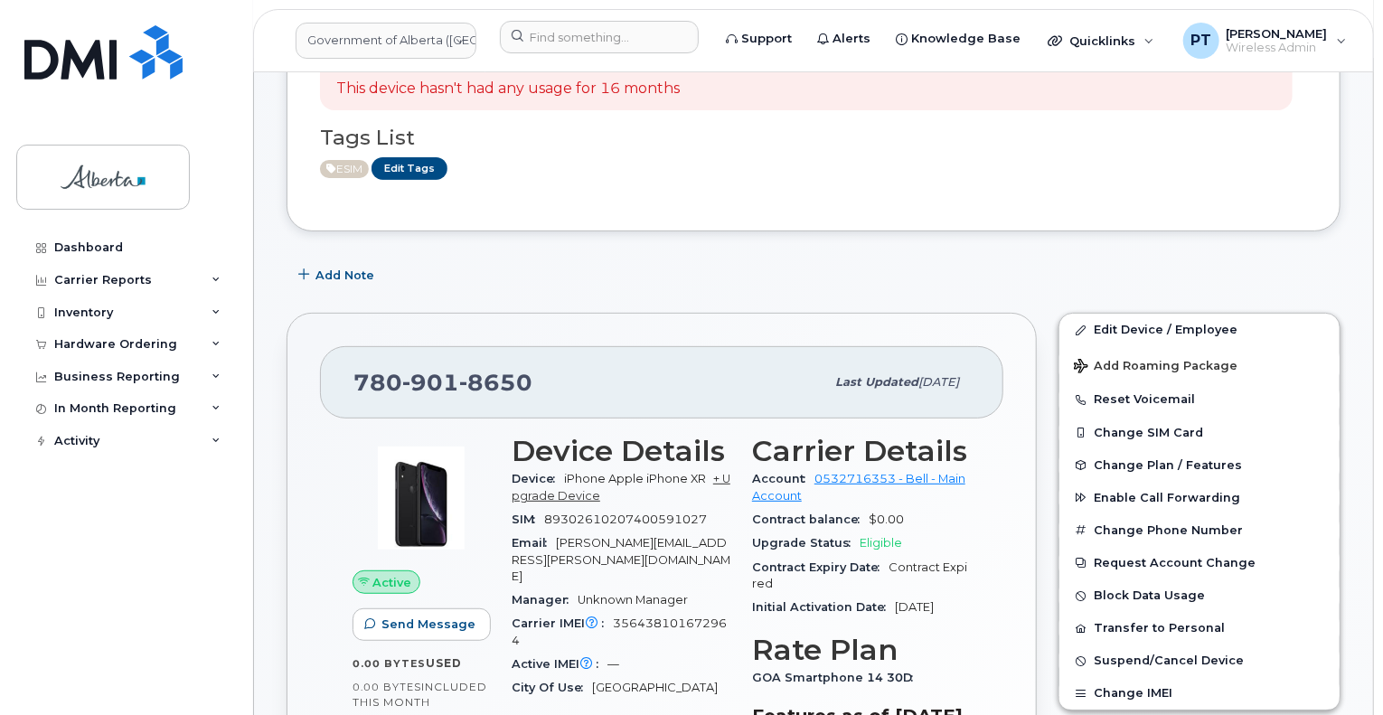
scroll to position [90, 0]
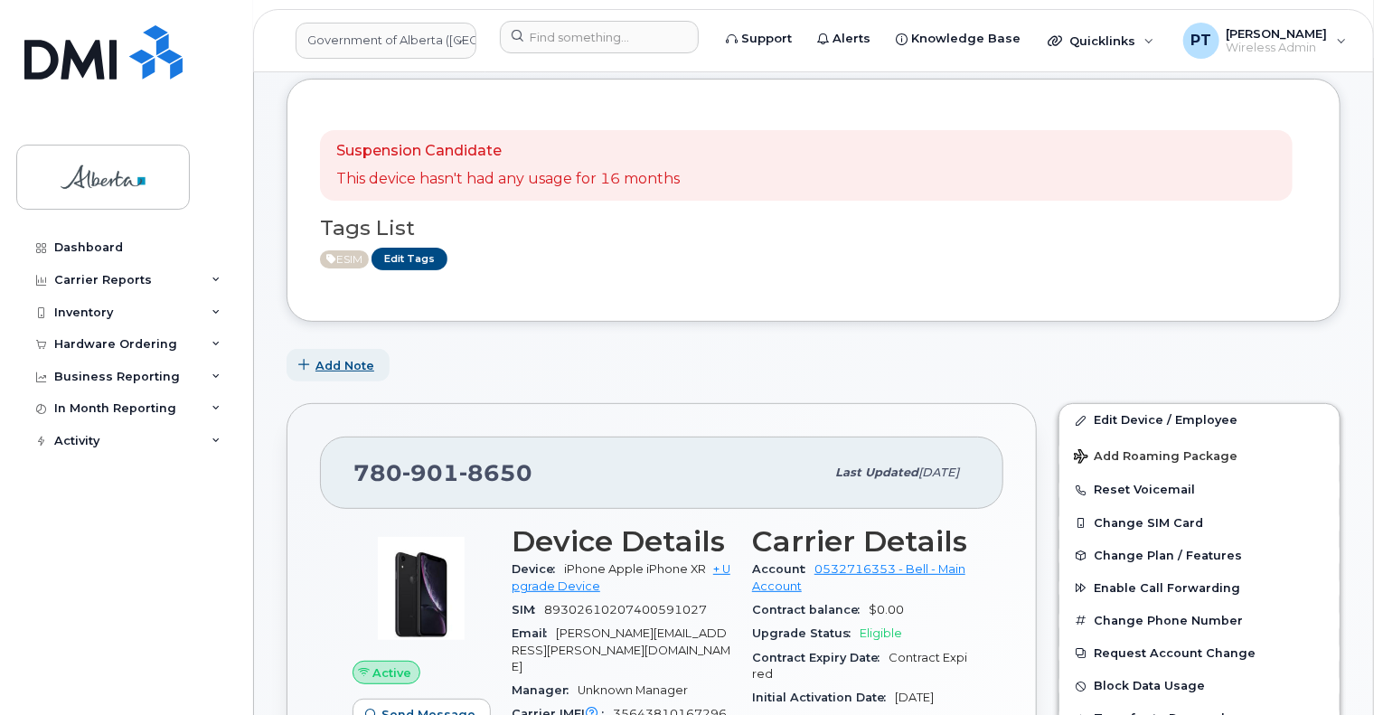
click at [351, 369] on span "Add Note" at bounding box center [345, 365] width 59 height 17
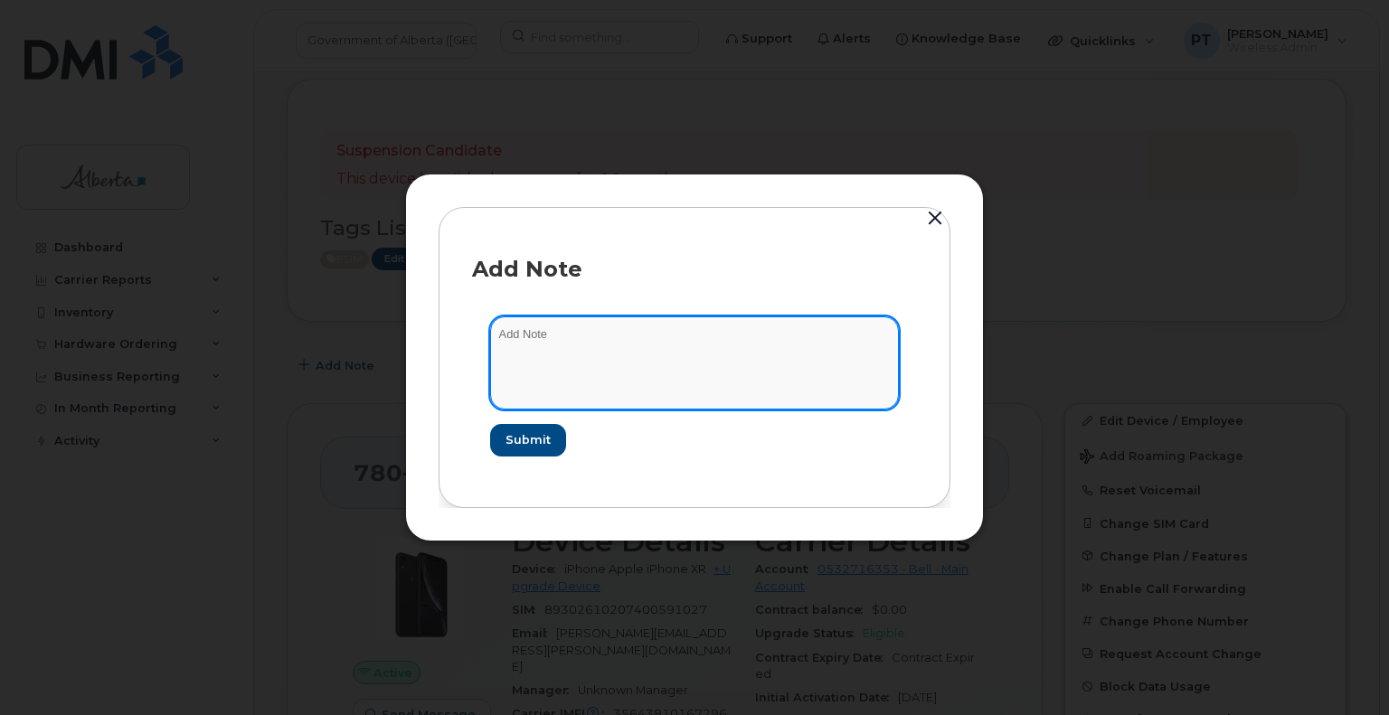
click at [514, 328] on textarea at bounding box center [694, 362] width 409 height 92
paste textarea "SCTASK0861682 Device Plan New - 7809018650 DO NOT DELETE - BEING REASSIGNED to …"
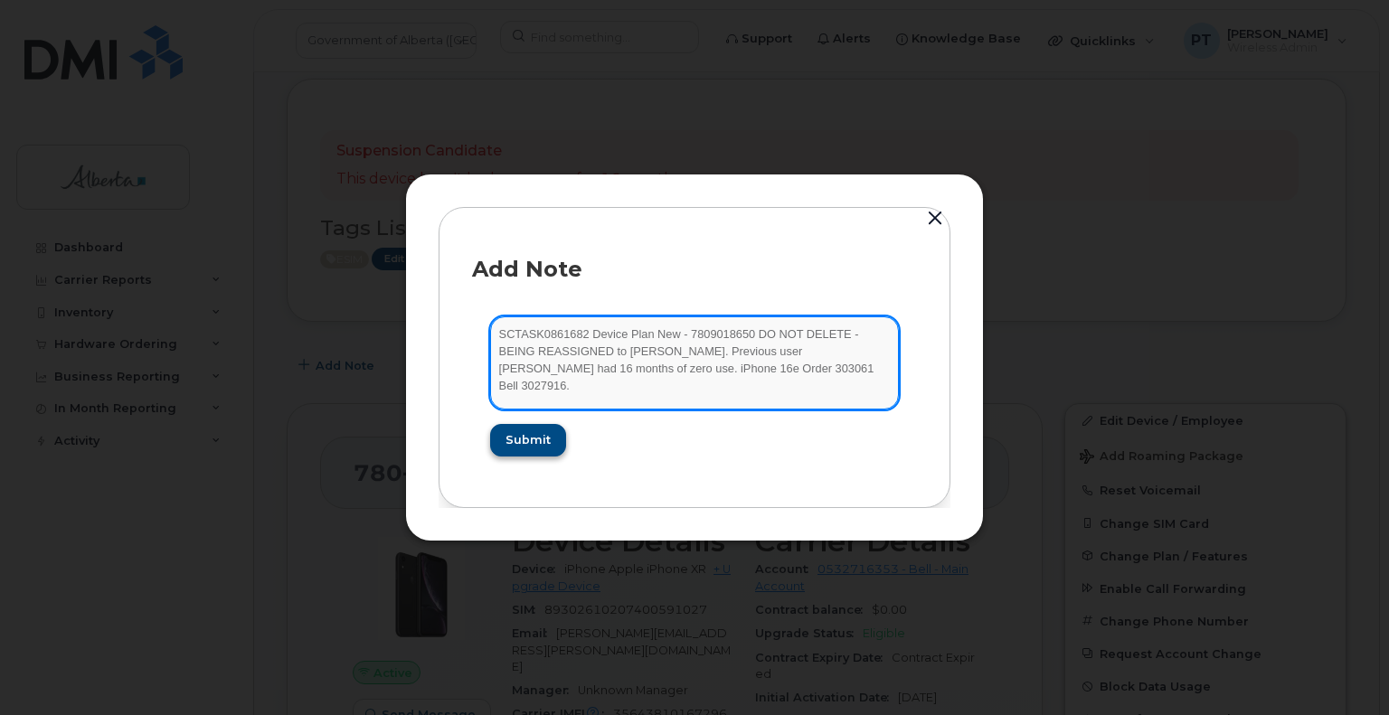
type textarea "SCTASK0861682 Device Plan New - 7809018650 DO NOT DELETE - BEING REASSIGNED to …"
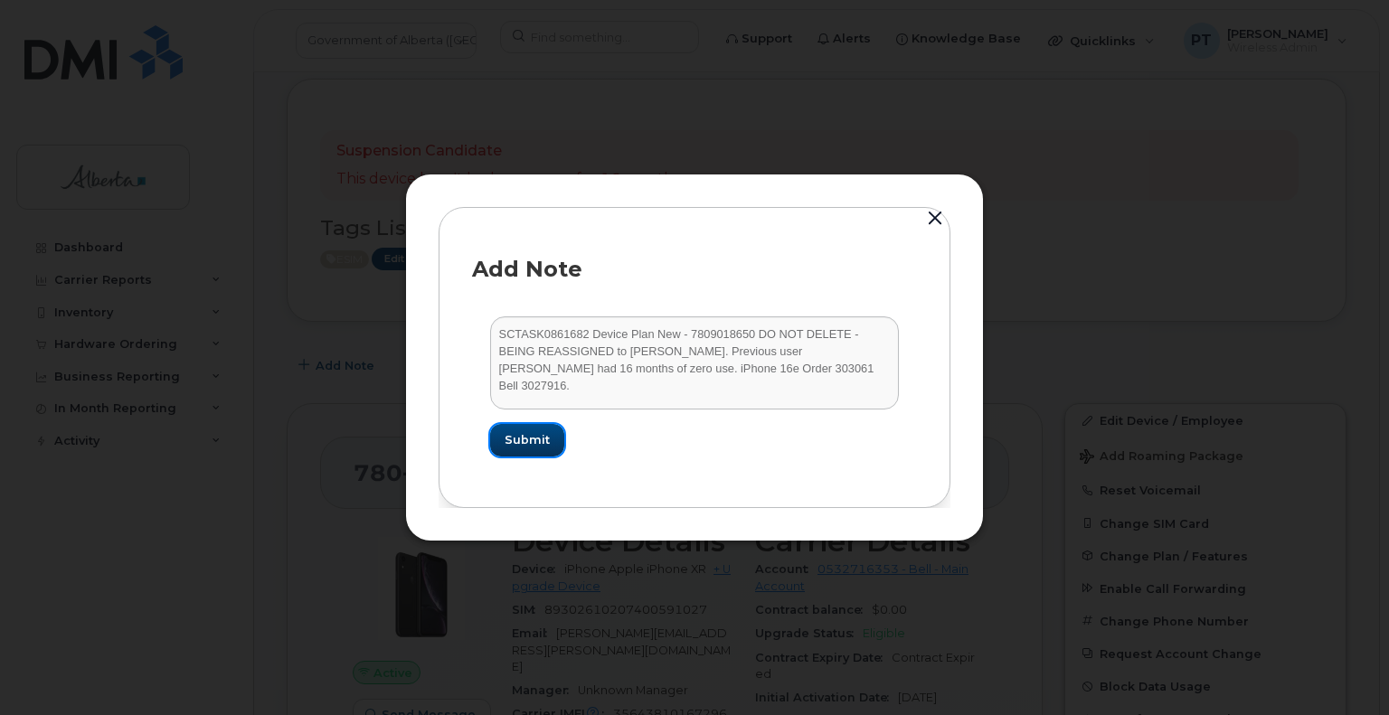
click at [533, 440] on span "Submit" at bounding box center [527, 439] width 45 height 17
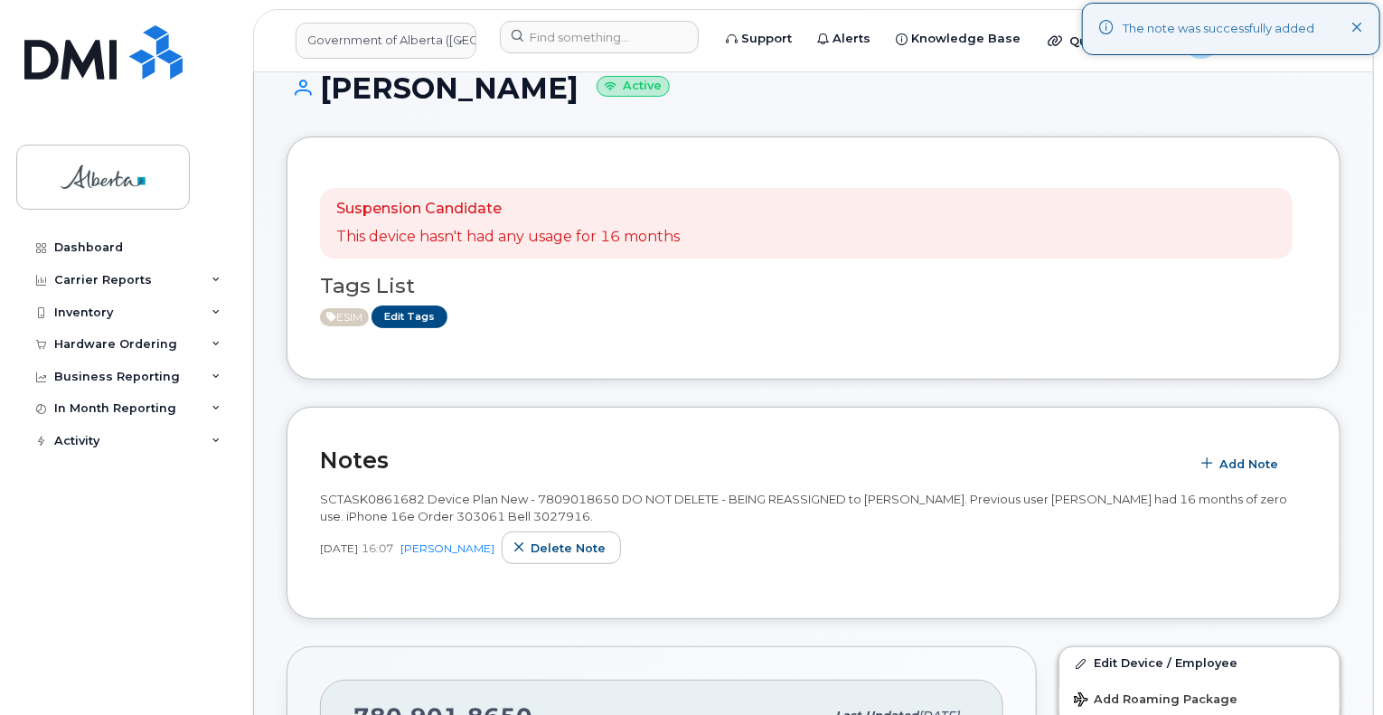
scroll to position [0, 0]
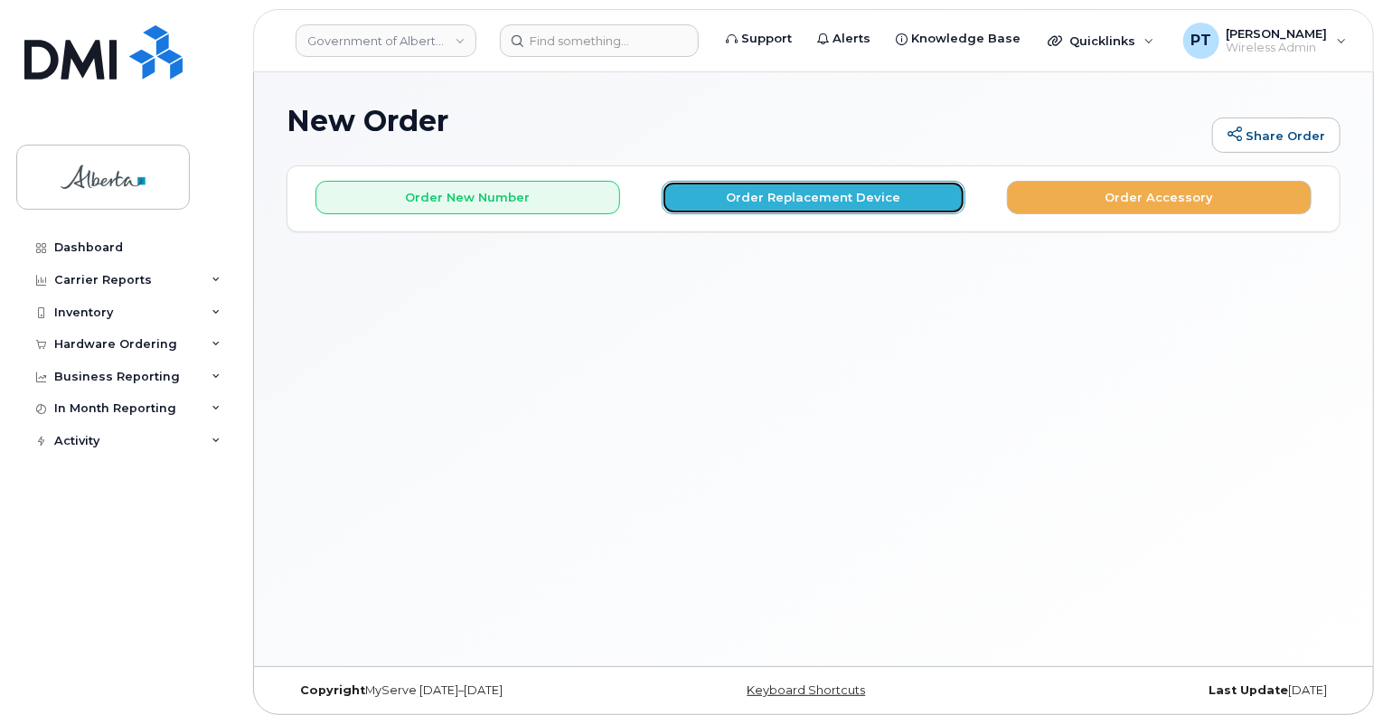
click at [850, 189] on button "Order Replacement Device" at bounding box center [814, 197] width 305 height 33
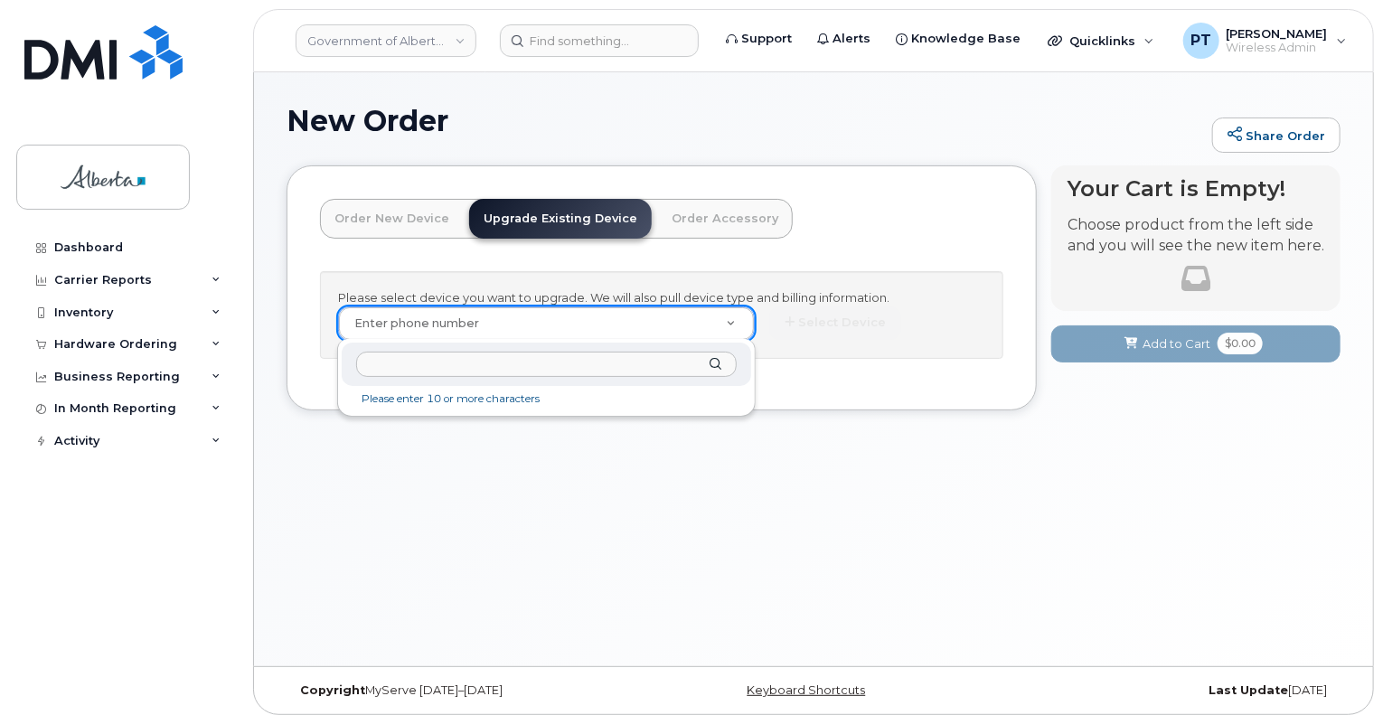
drag, startPoint x: 514, startPoint y: 318, endPoint x: 496, endPoint y: 335, distance: 25.6
paste input "7809018650"
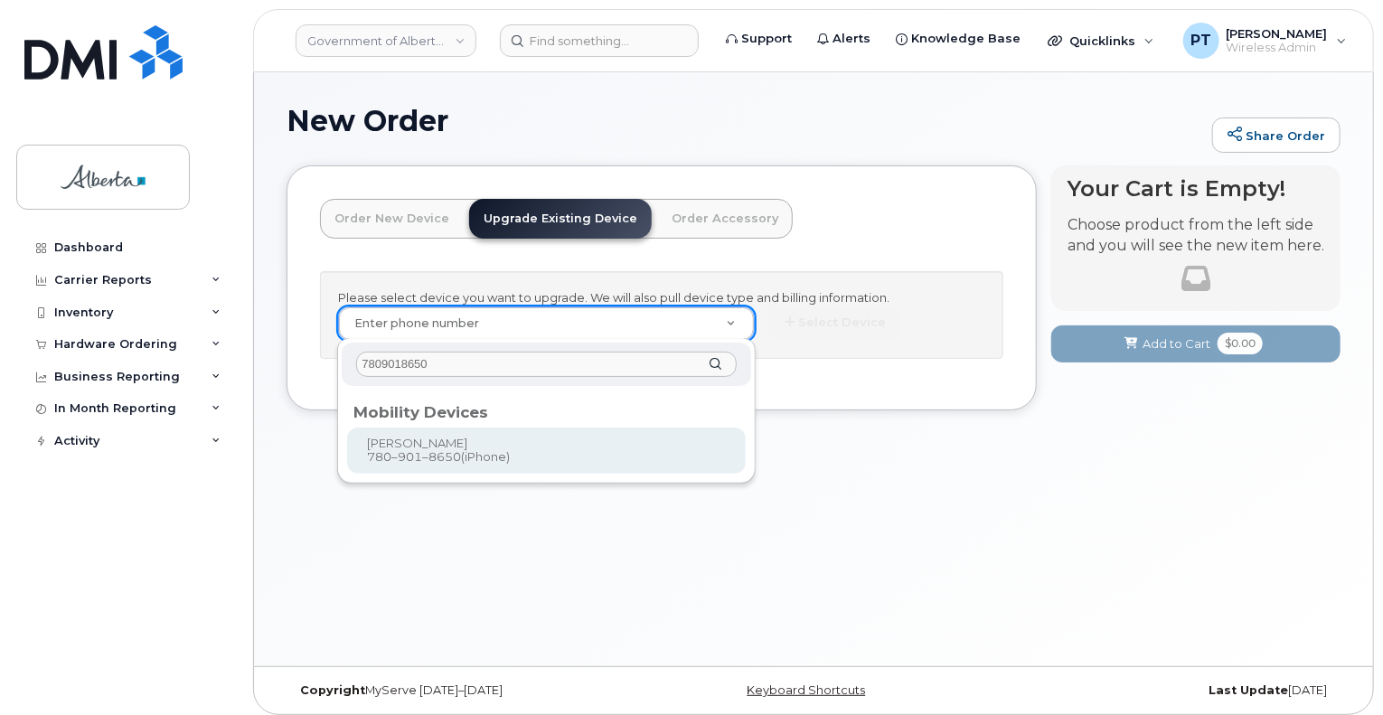
type input "7809018650"
type input "803890"
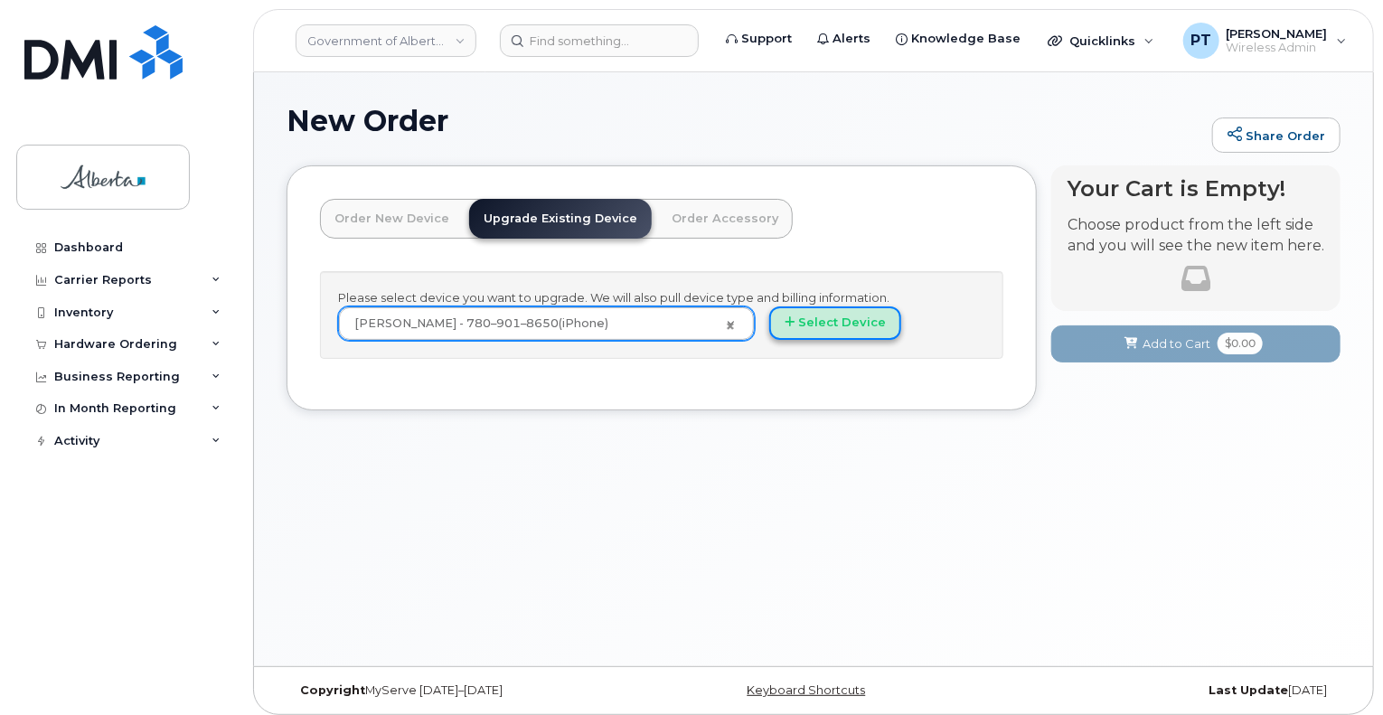
click at [853, 321] on button "Select Device" at bounding box center [835, 323] width 132 height 33
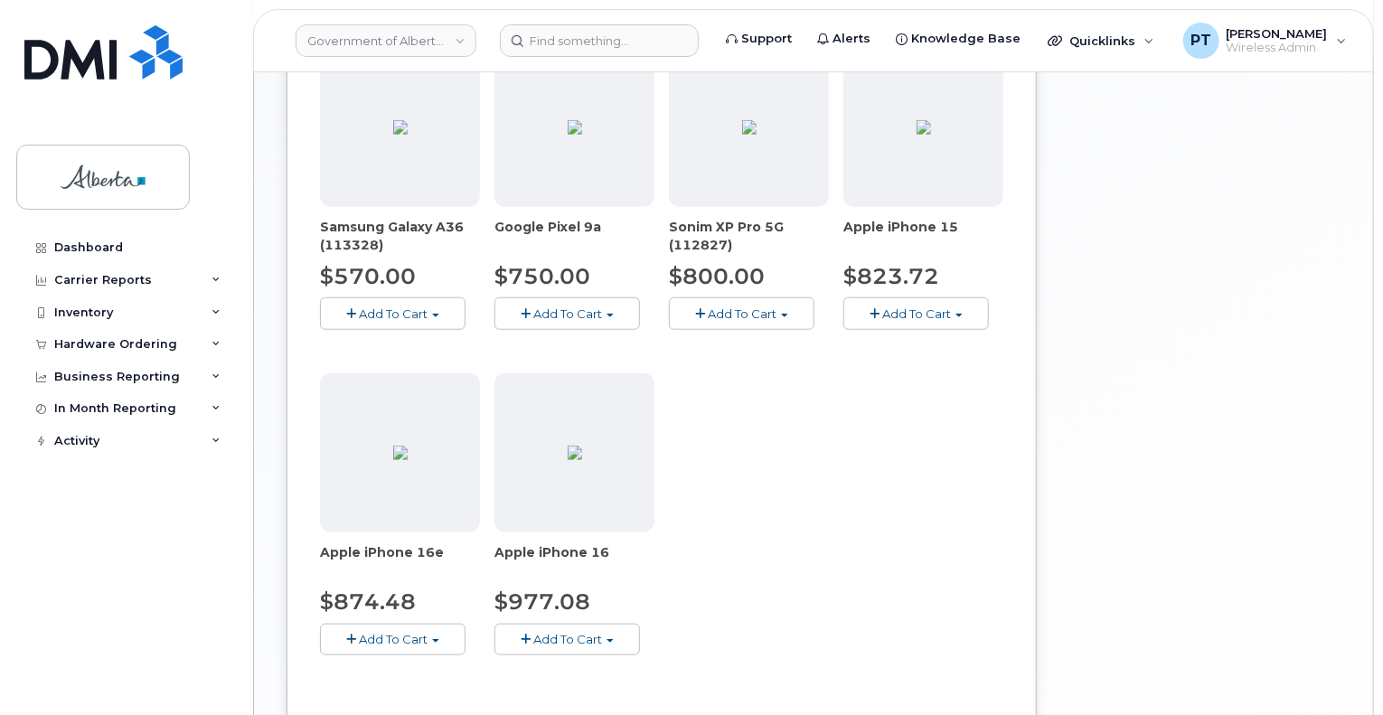
scroll to position [633, 0]
click at [416, 630] on span "Add To Cart" at bounding box center [393, 636] width 69 height 14
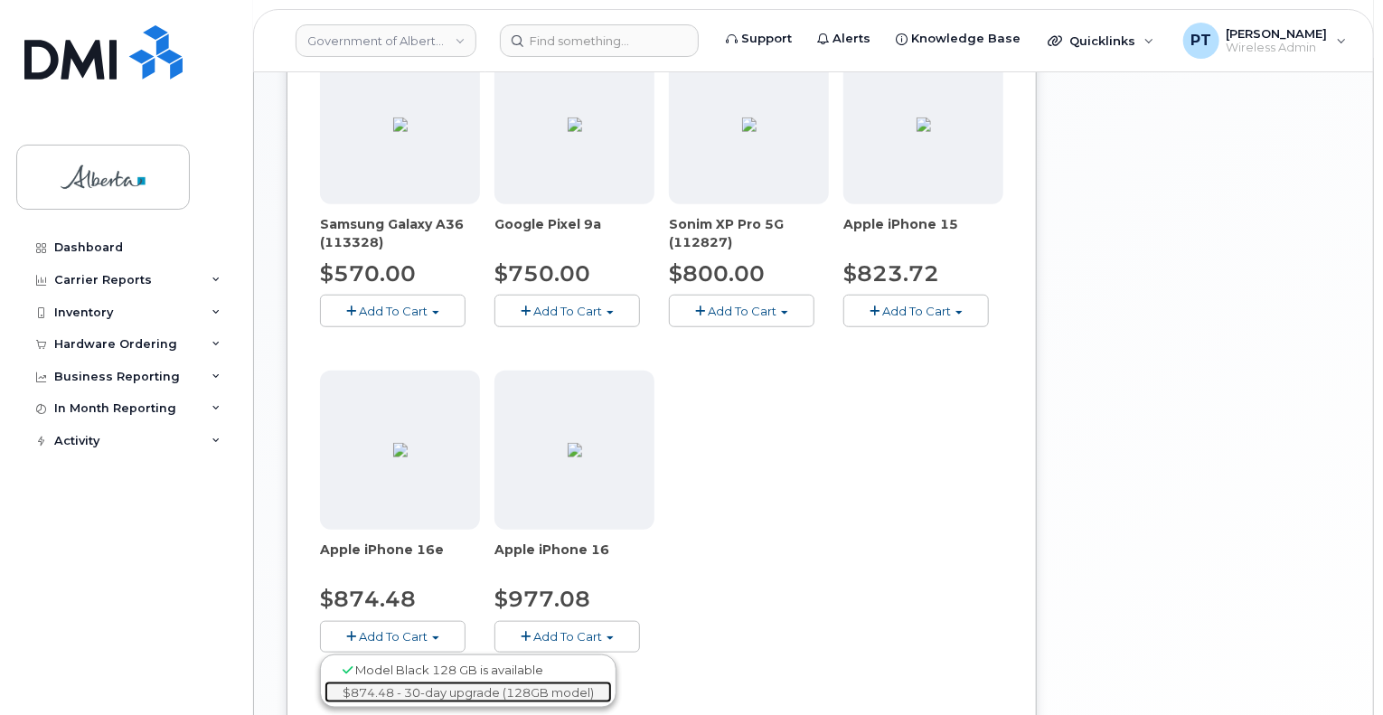
click at [439, 682] on link "$874.48 - 30-day upgrade (128GB model)" at bounding box center [469, 693] width 288 height 23
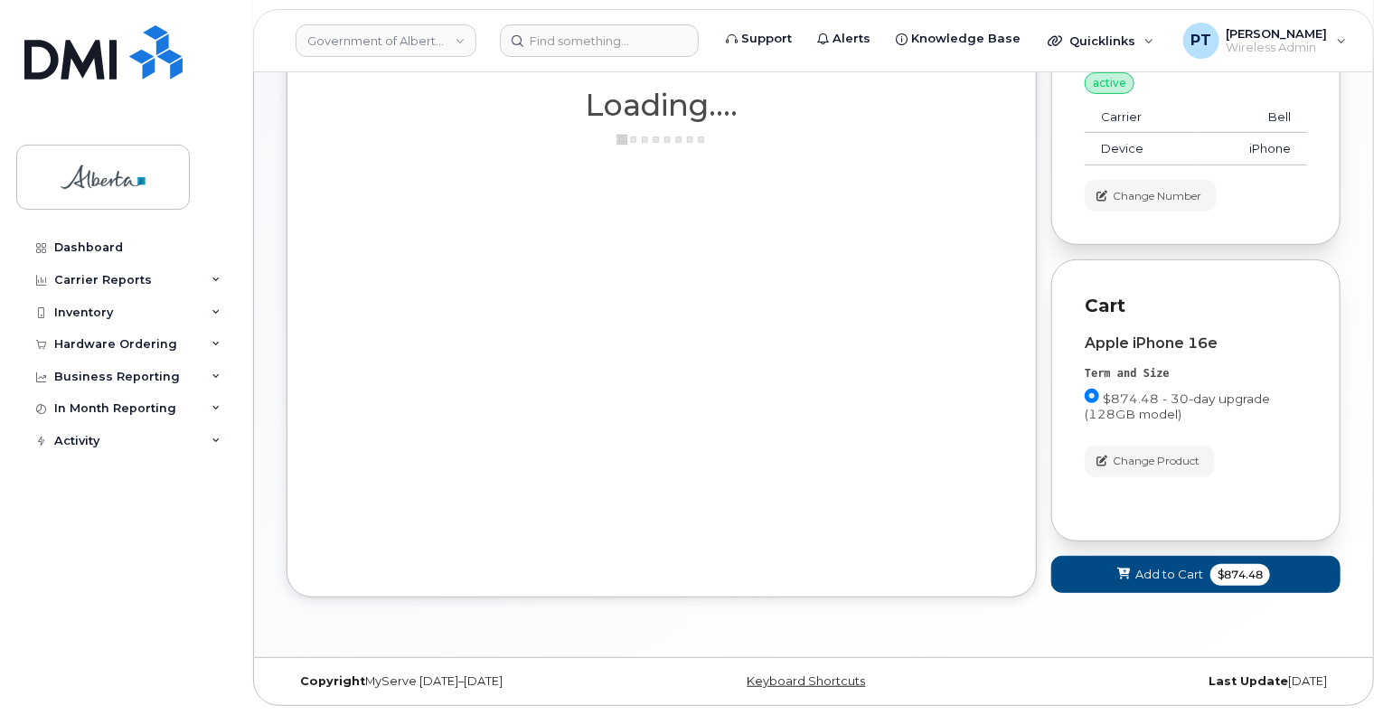
scroll to position [195, 0]
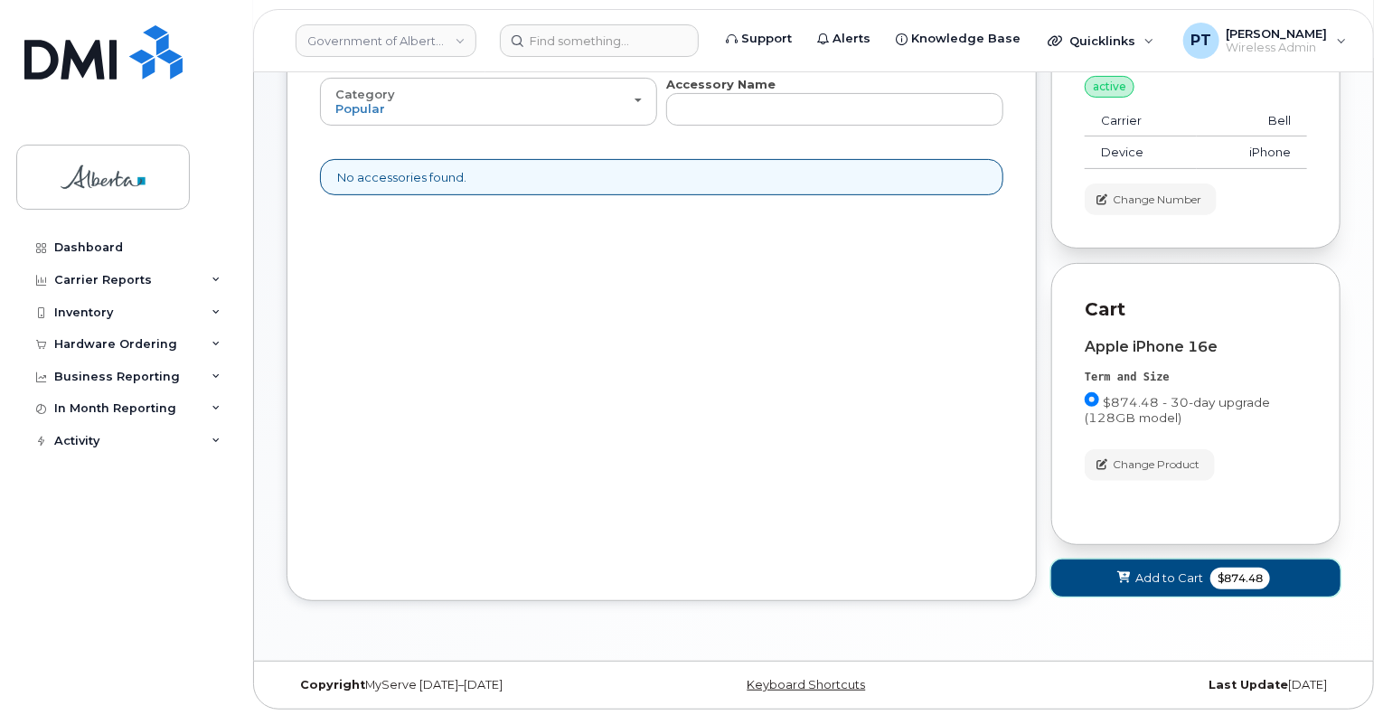
click at [1134, 580] on button "Add to Cart $874.48" at bounding box center [1196, 578] width 289 height 37
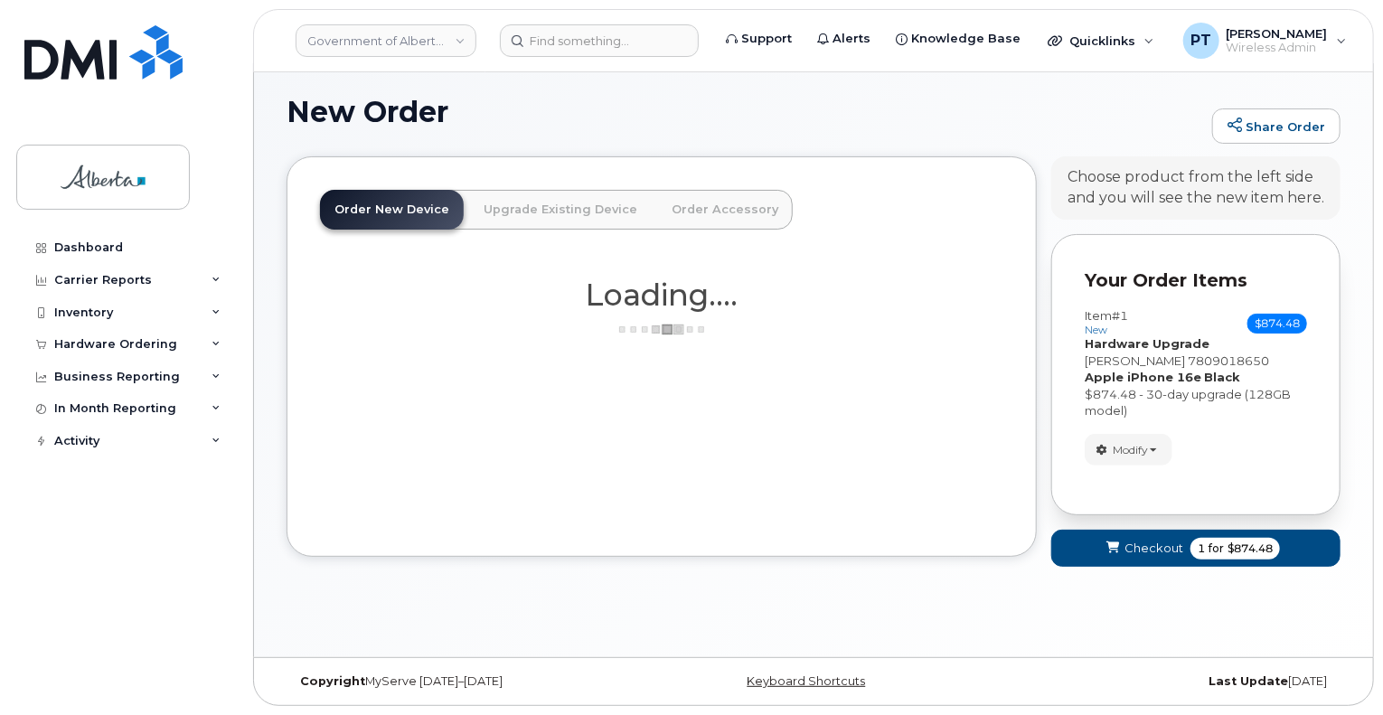
scroll to position [8, 0]
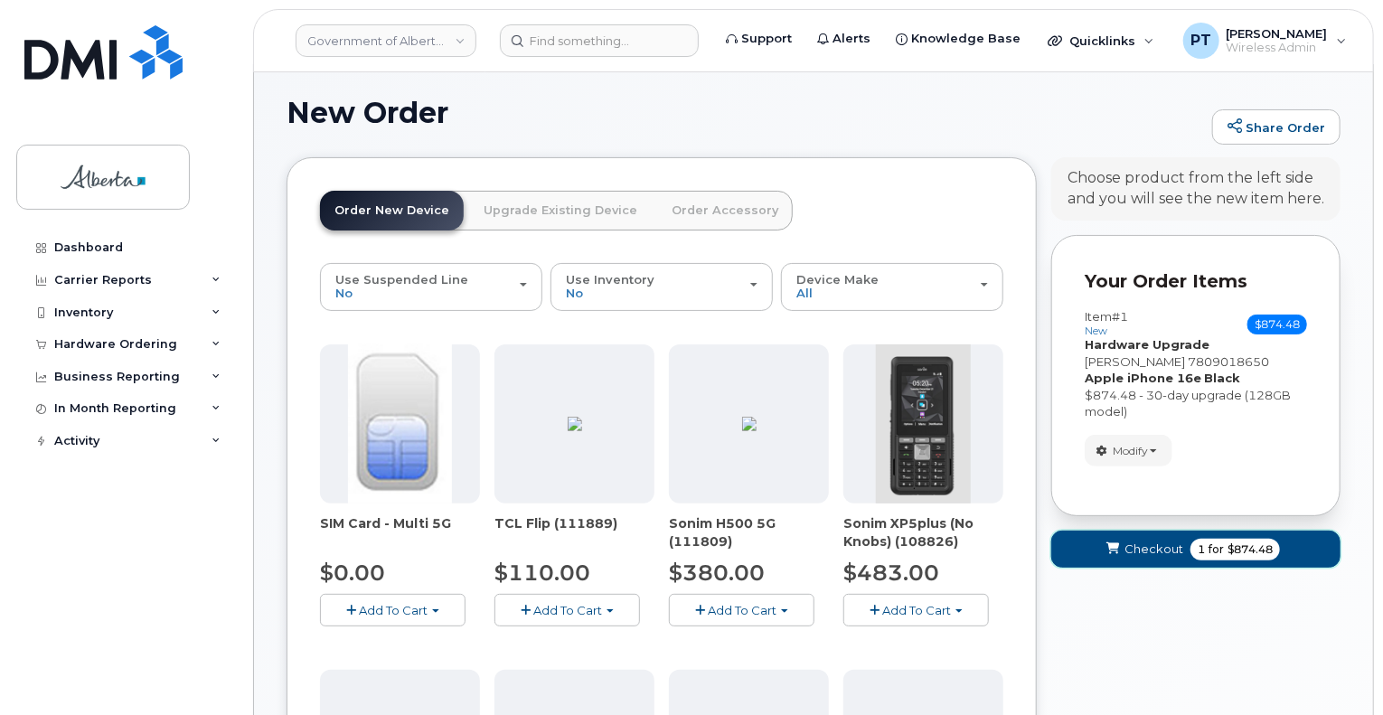
click at [1142, 550] on span "Checkout" at bounding box center [1154, 549] width 59 height 17
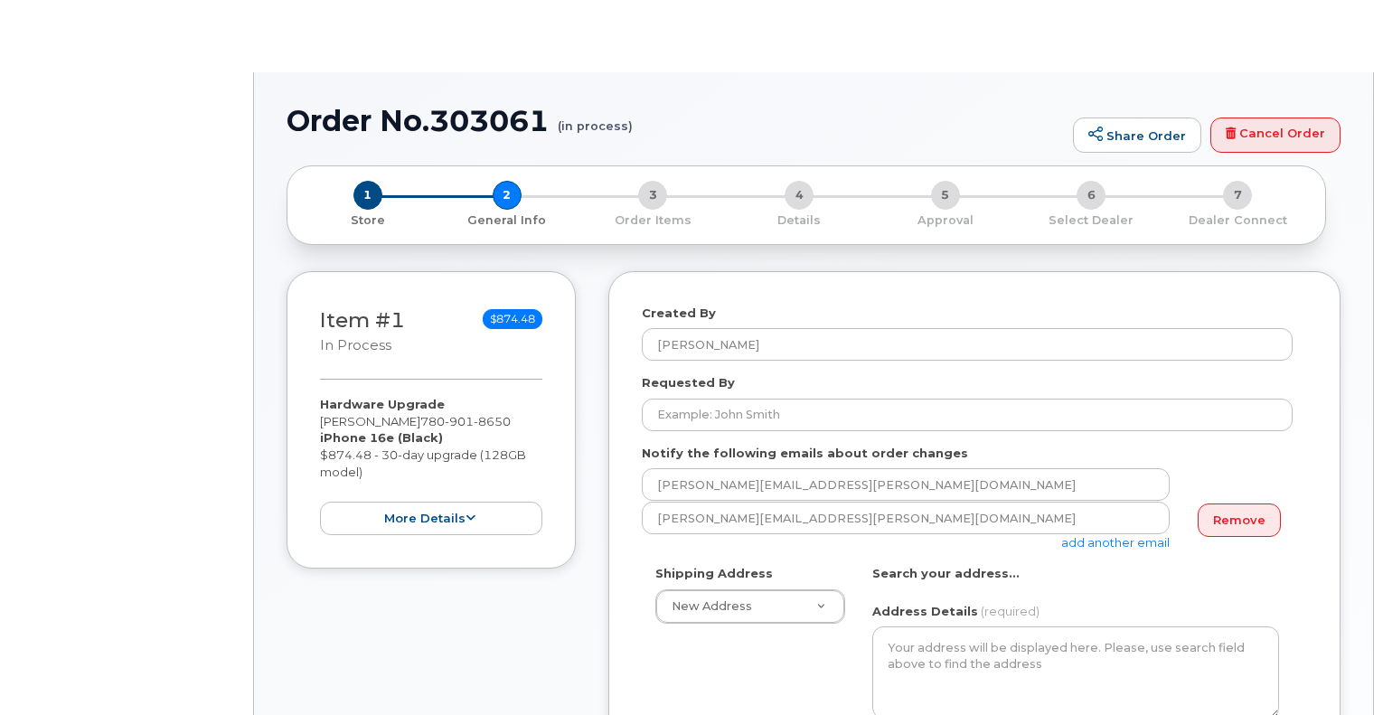
select select
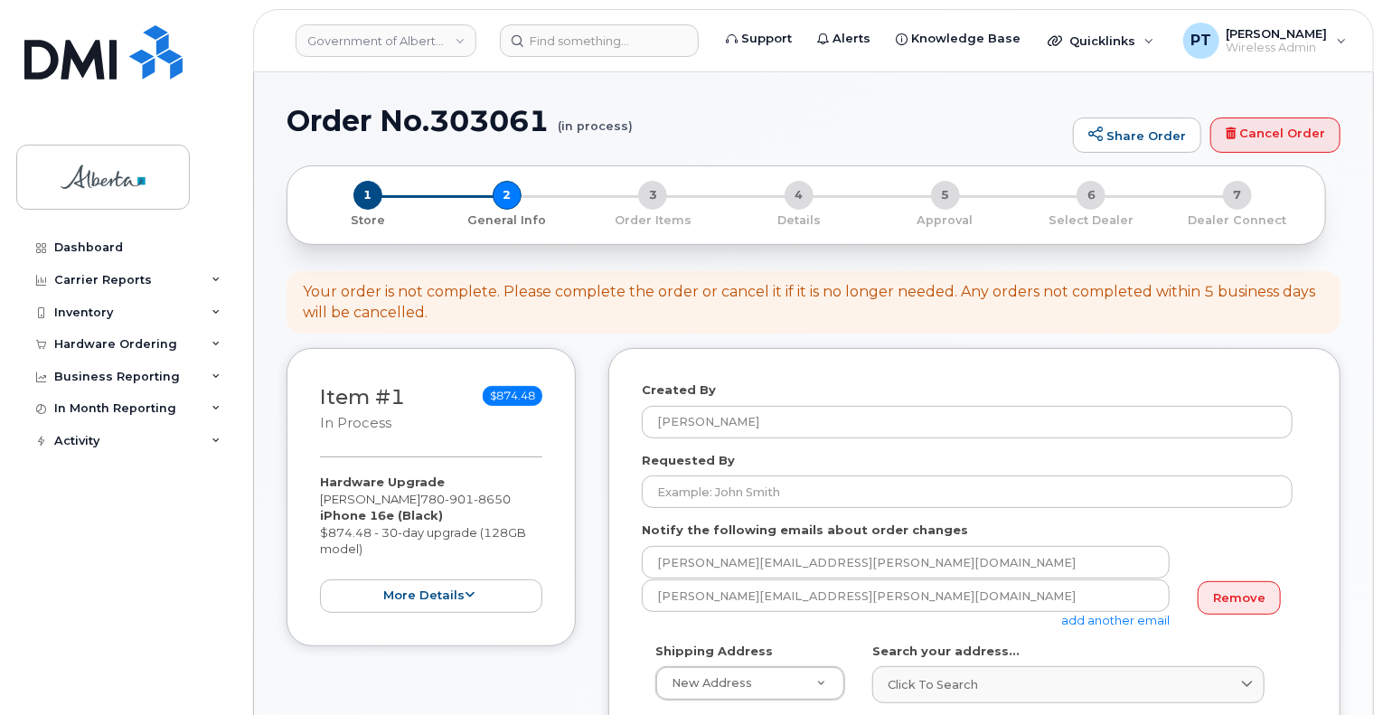
scroll to position [90, 0]
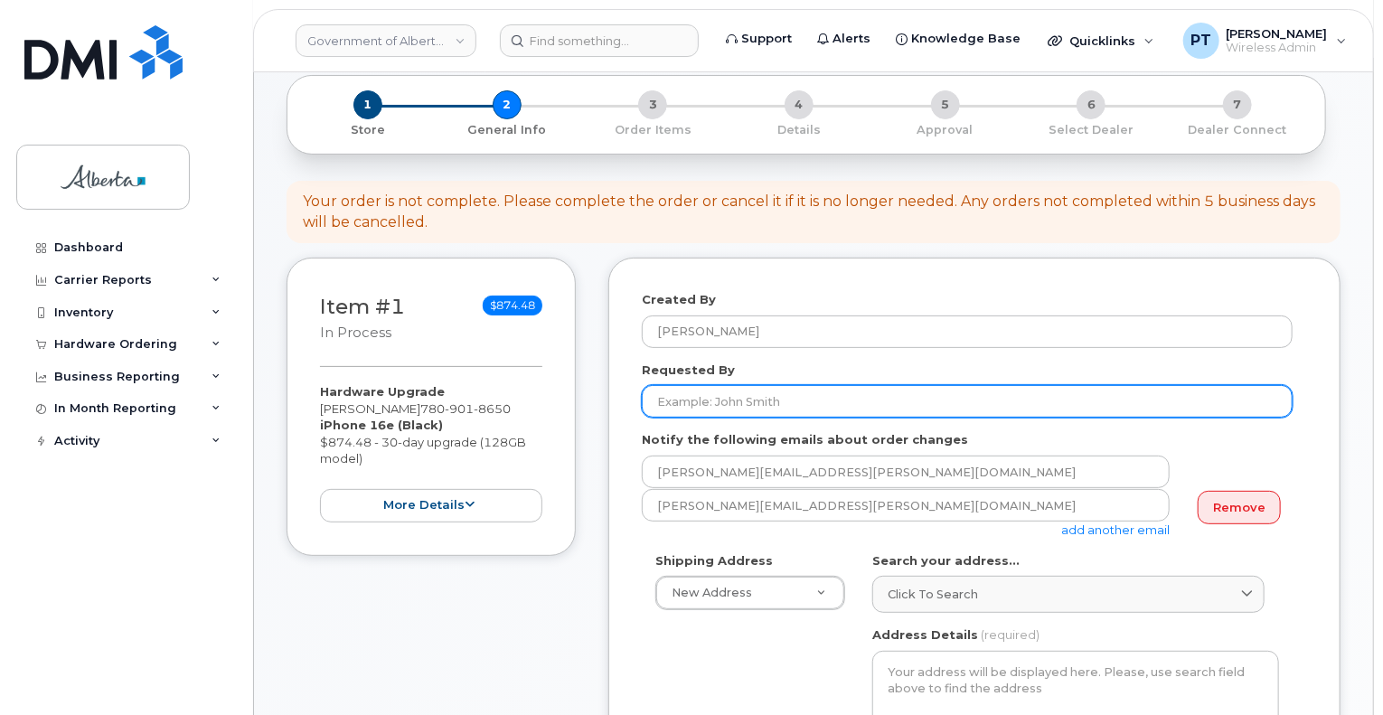
click at [683, 403] on input "Requested By" at bounding box center [967, 401] width 651 height 33
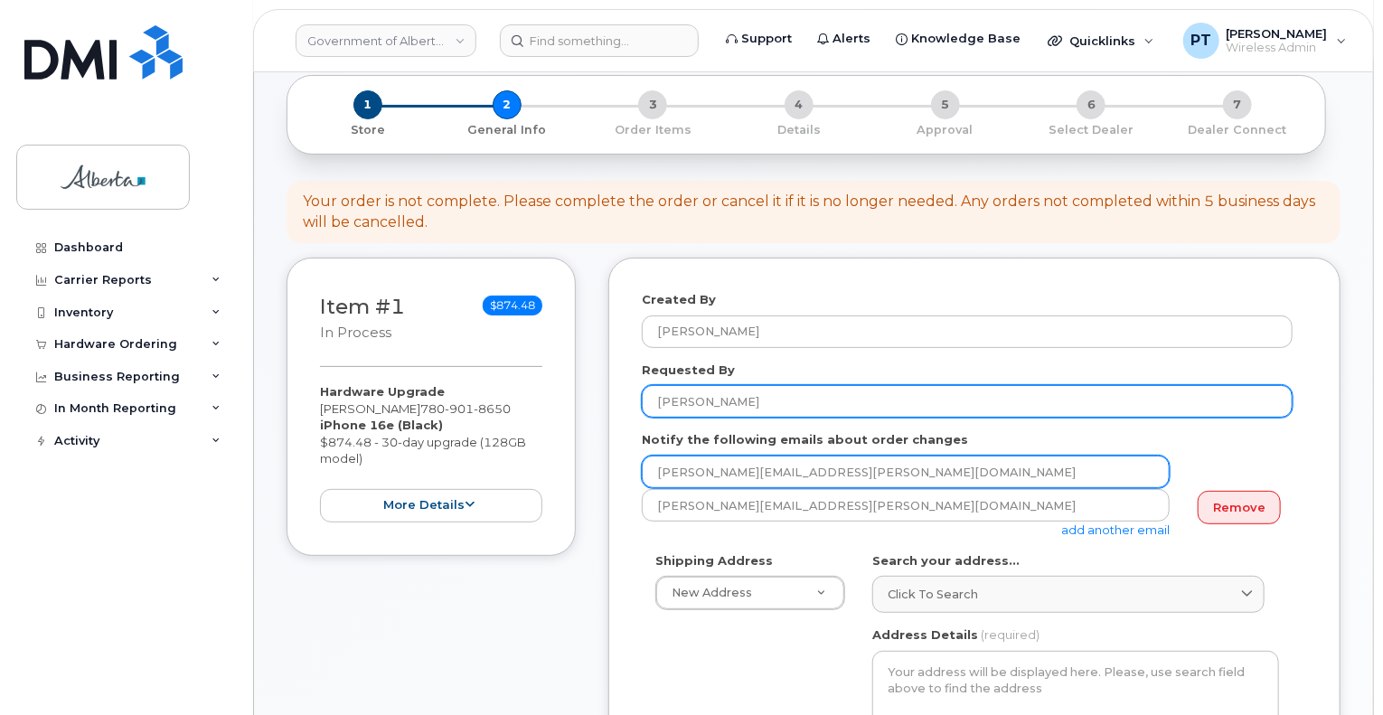
type input "[PERSON_NAME]"
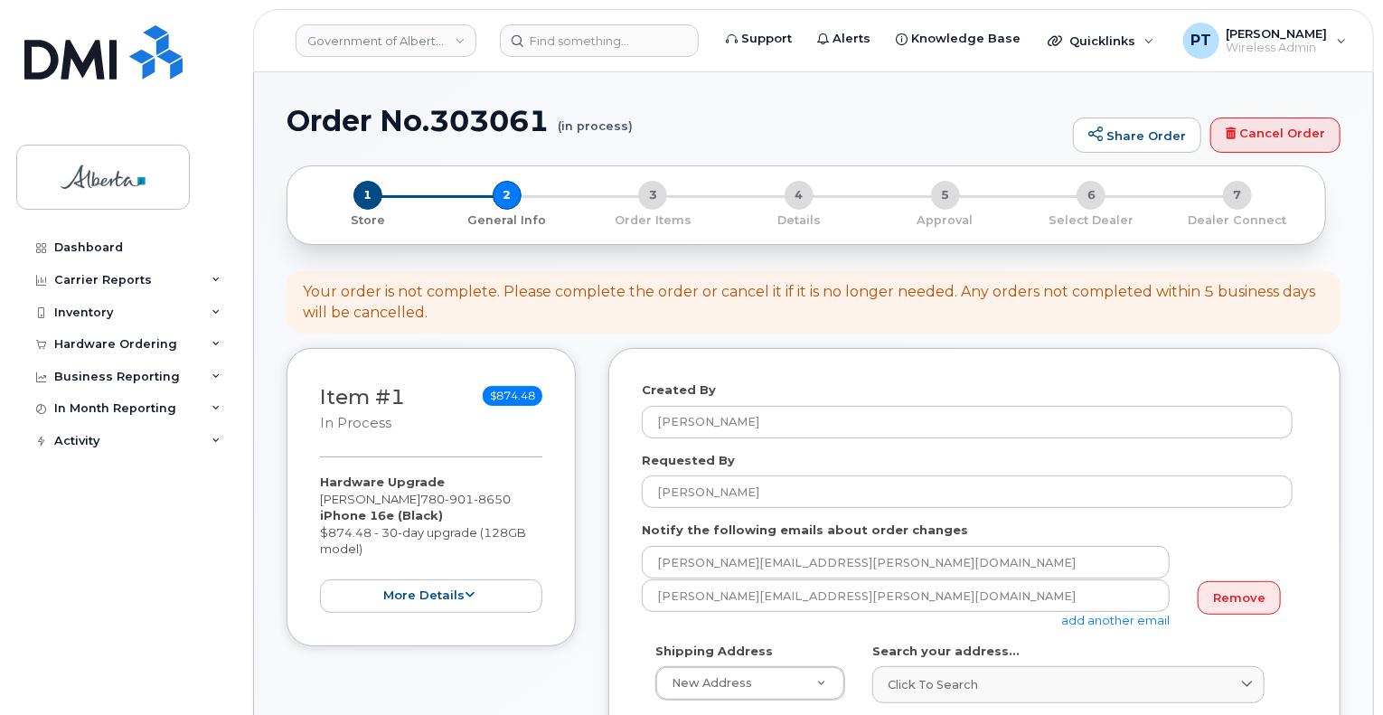
scroll to position [271, 0]
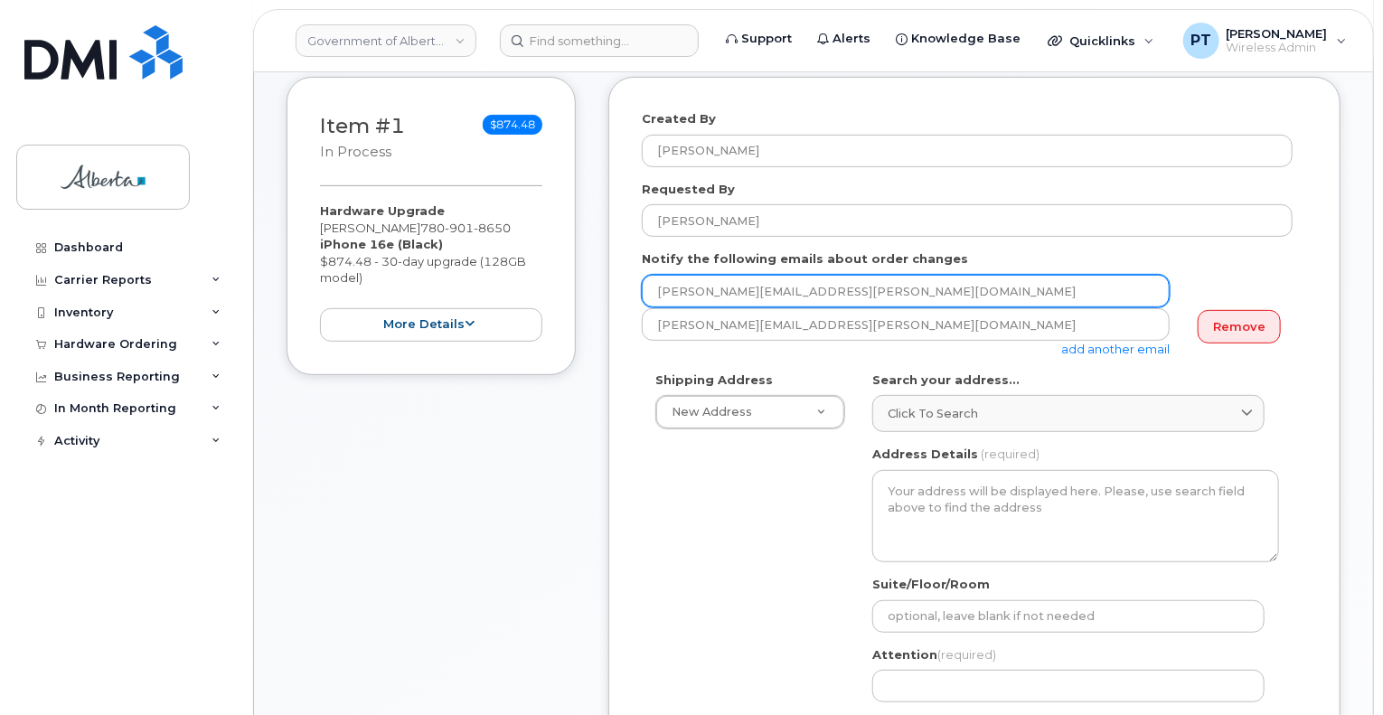
drag, startPoint x: 828, startPoint y: 285, endPoint x: 647, endPoint y: 288, distance: 181.8
click at [647, 288] on input "[PERSON_NAME][EMAIL_ADDRESS][PERSON_NAME][DOMAIN_NAME]" at bounding box center [906, 291] width 528 height 33
paste input "Amanda.Kwok"
type input "Amanda.Kwok@gov.ab.ca"
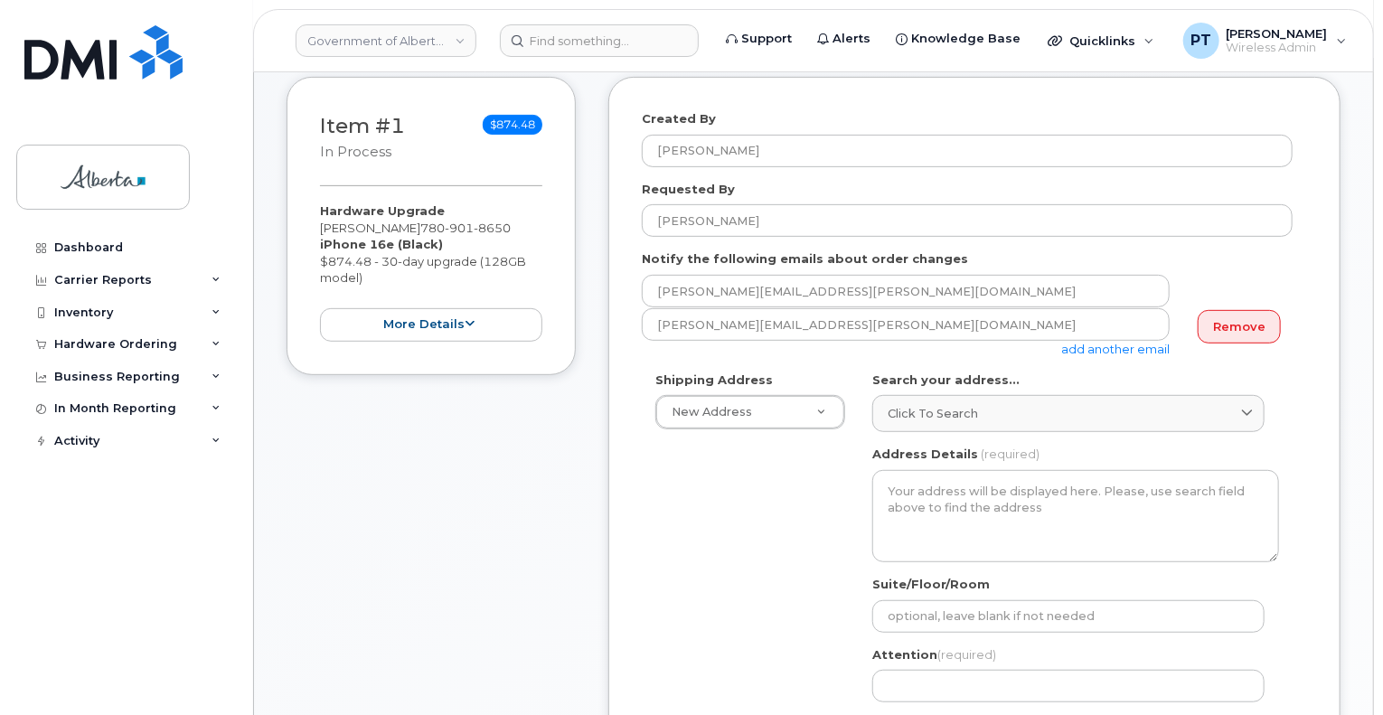
click at [1134, 349] on link "add another email" at bounding box center [1116, 349] width 109 height 14
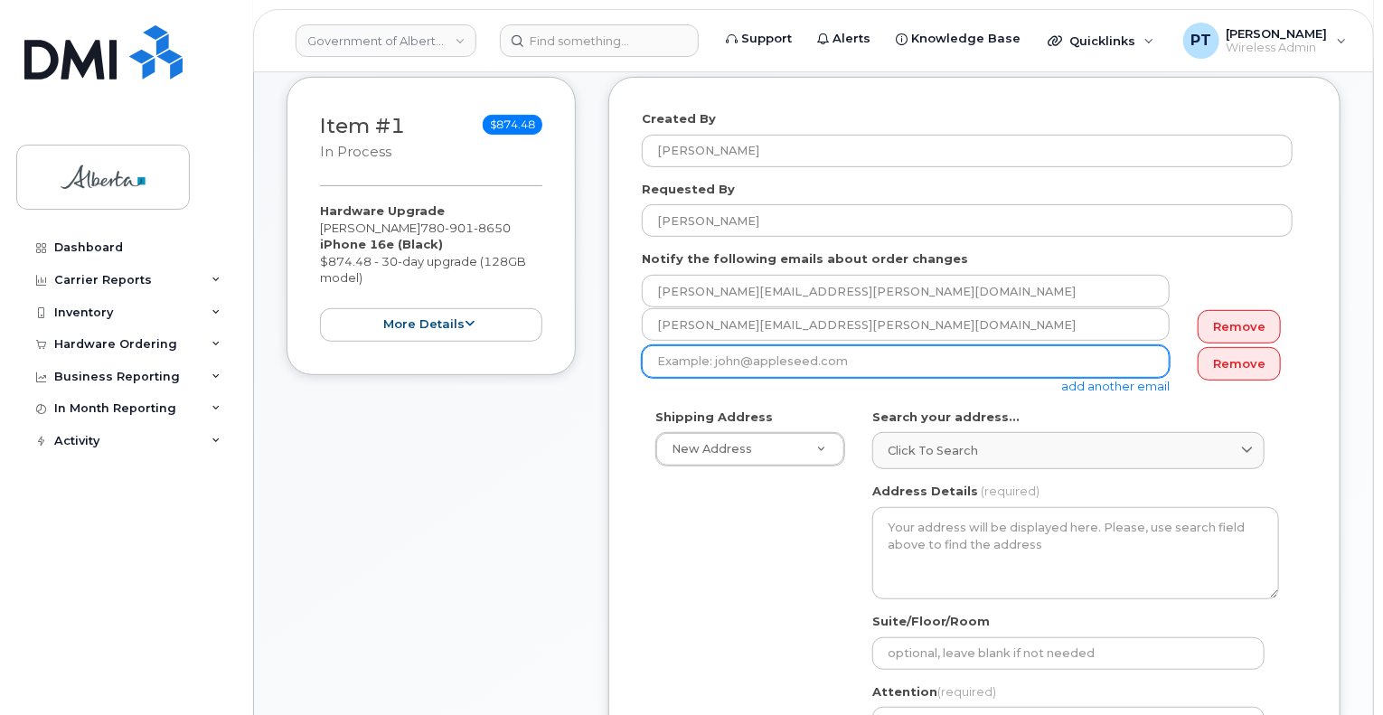
click at [750, 368] on input "email" at bounding box center [906, 361] width 528 height 33
paste input "Donna.Bambrick@gov.ab.ca"
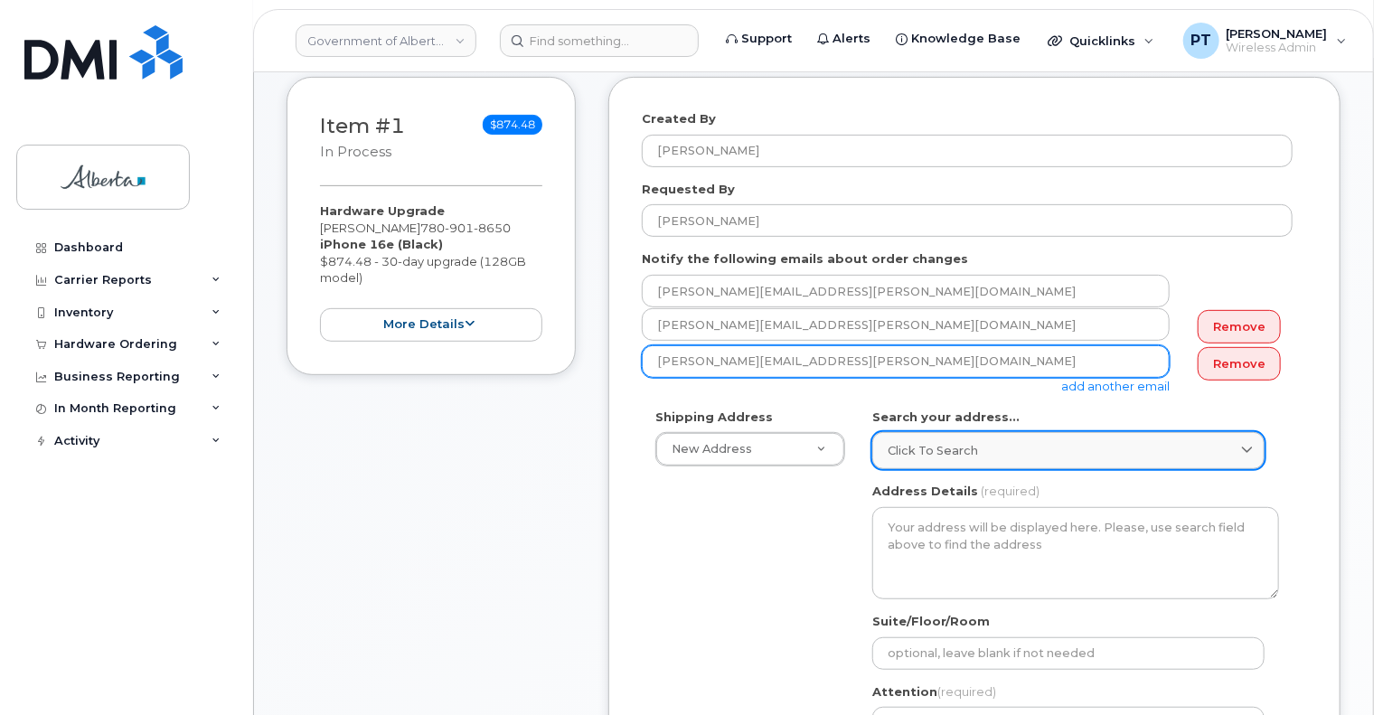
type input "Donna.Bambrick@gov.ab.ca"
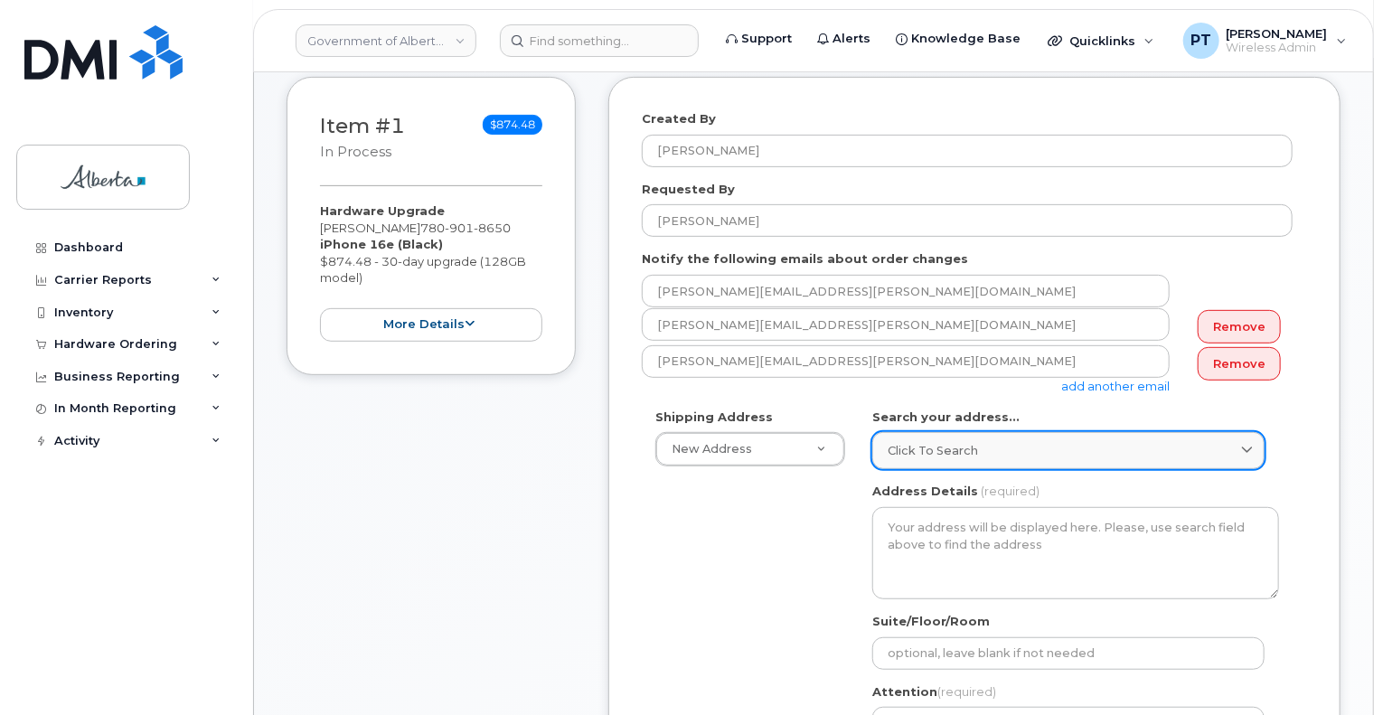
click at [1037, 446] on div "Click to search" at bounding box center [1069, 450] width 362 height 17
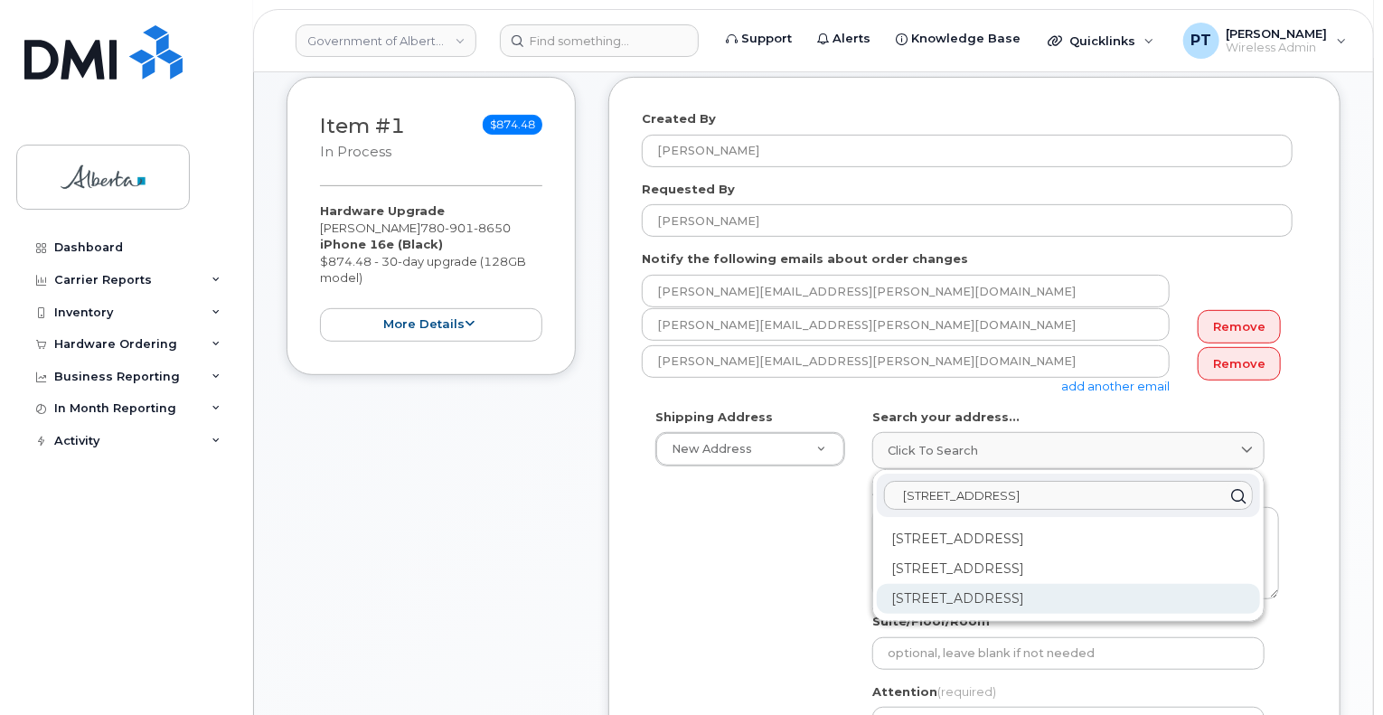
type input "9915 108 street"
click at [1071, 594] on div "9915 108 St NW Edmonton AB T5K 2G8" at bounding box center [1068, 599] width 383 height 30
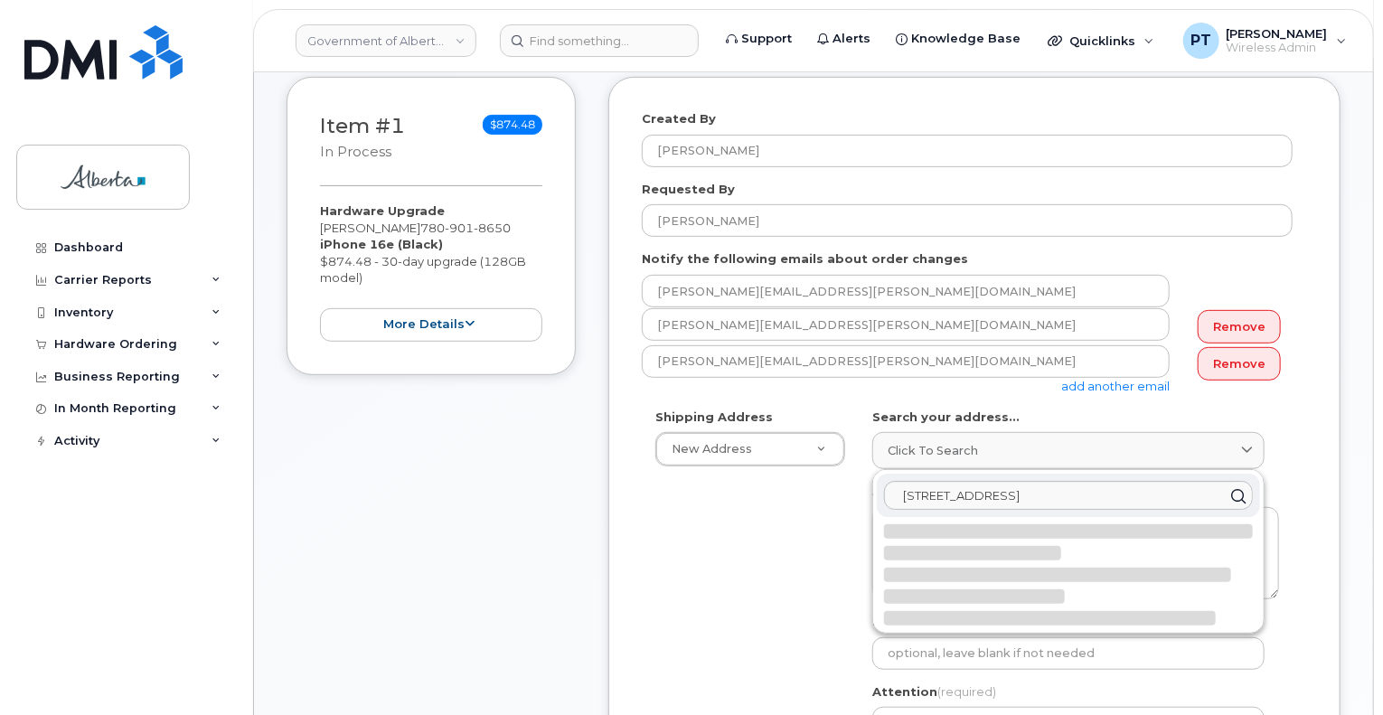
select select
type textarea "9915 108 St NW EDMONTON AB T5K 2G8 CANADA"
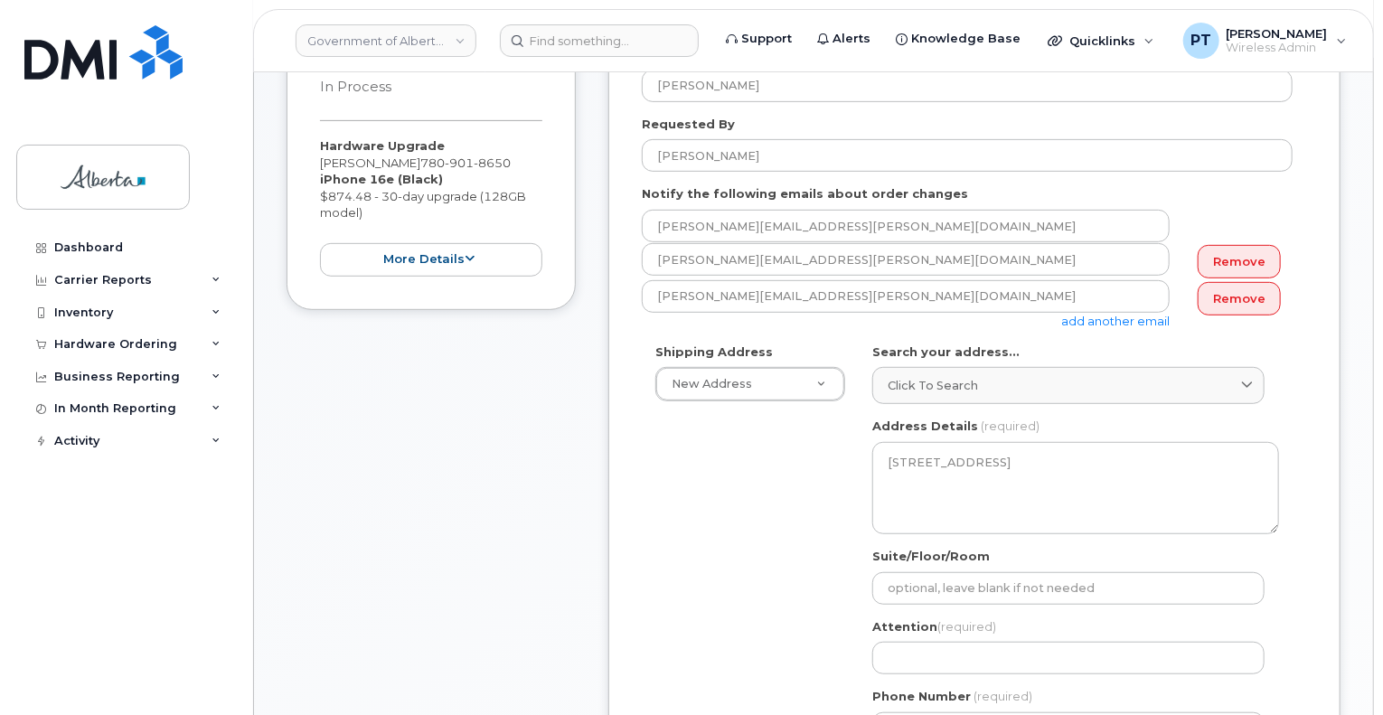
scroll to position [543, 0]
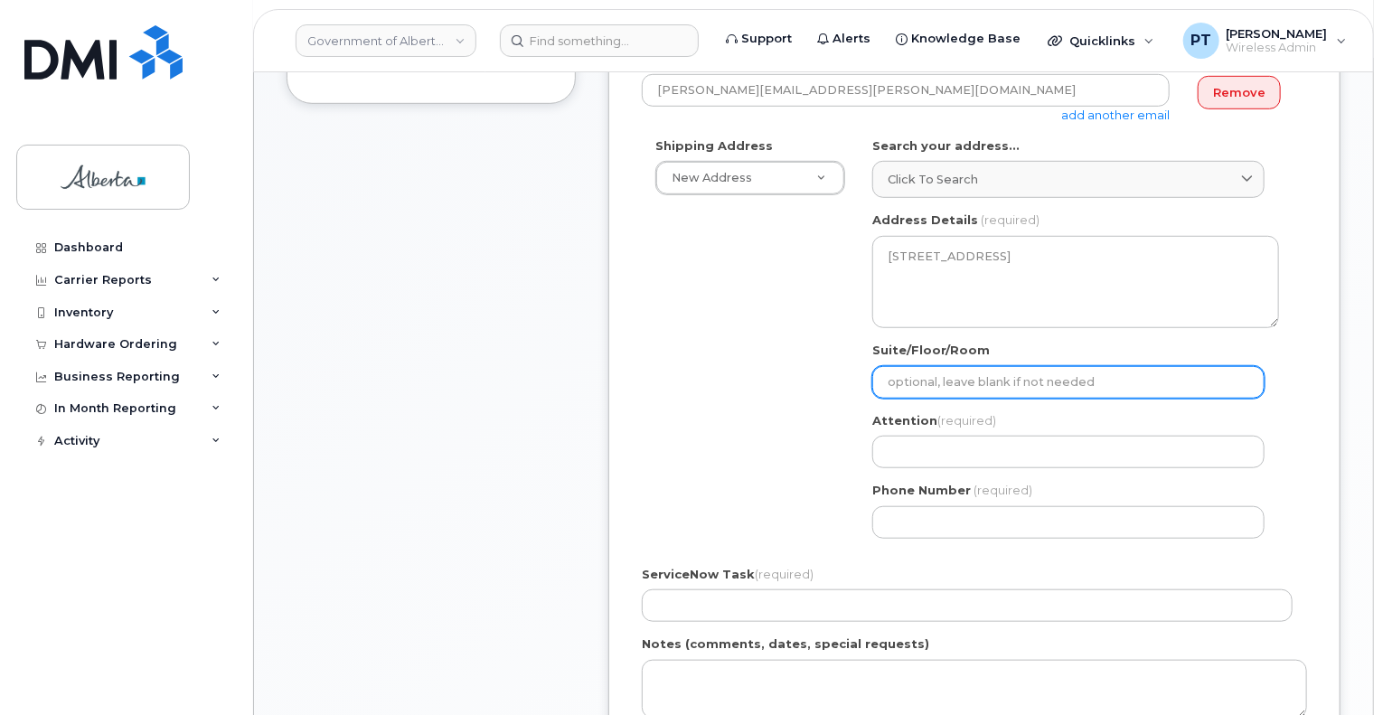
click at [1030, 372] on input "Suite/Floor/Room" at bounding box center [1069, 382] width 392 height 33
type input "3rd Floor"
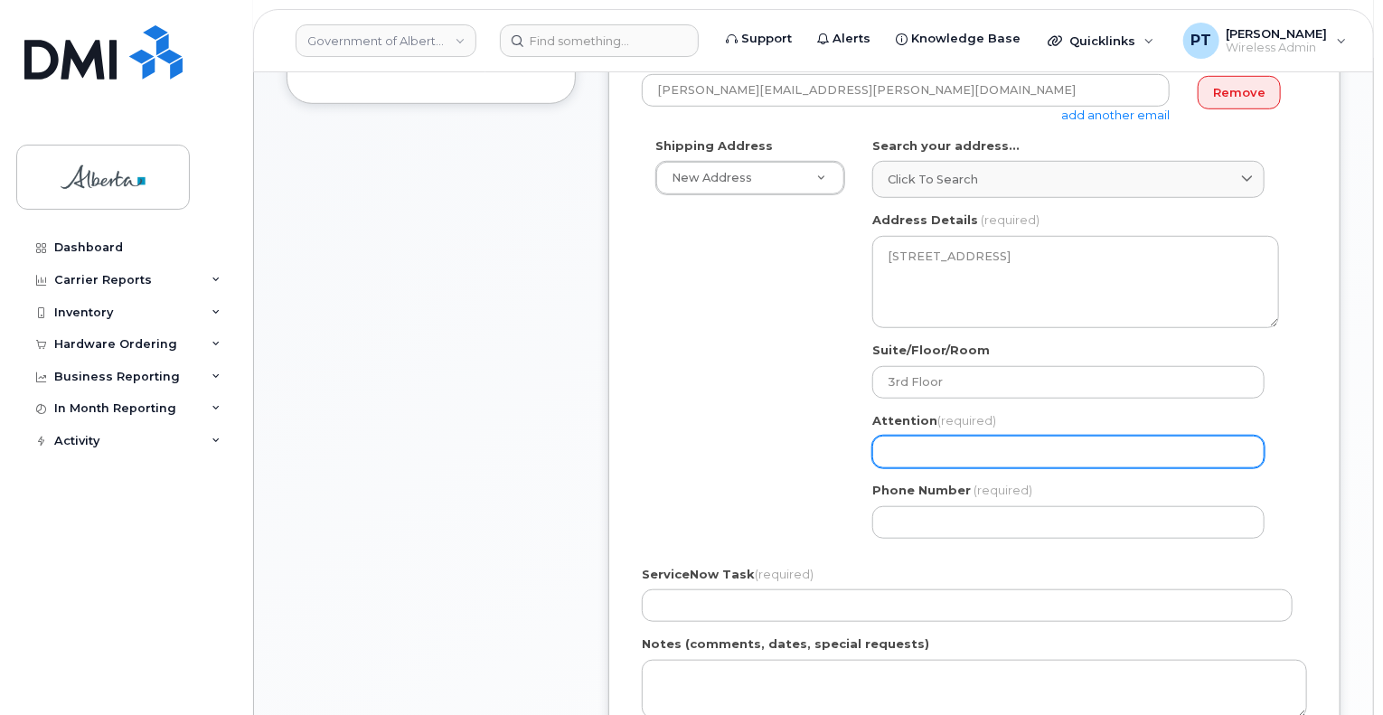
click at [1103, 455] on input "Attention (required)" at bounding box center [1069, 452] width 392 height 33
paste input "Donna Bambrick"
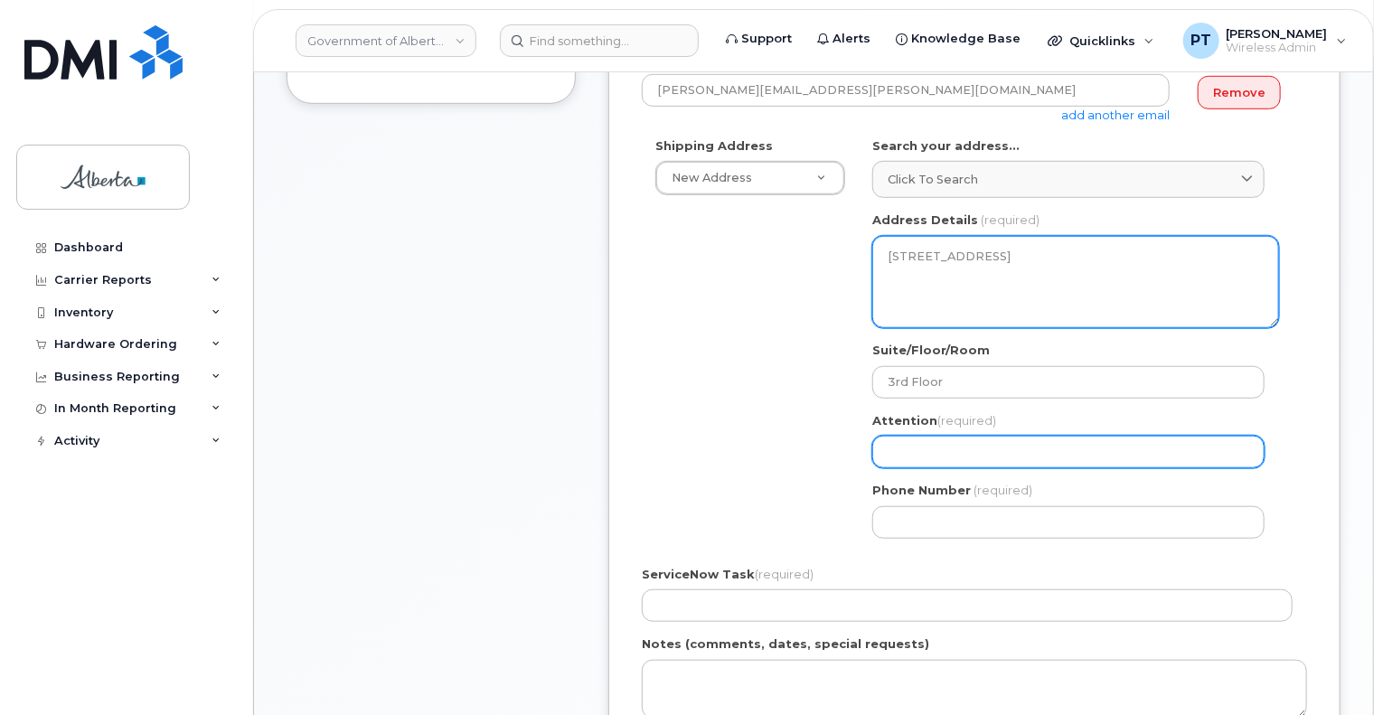
select select
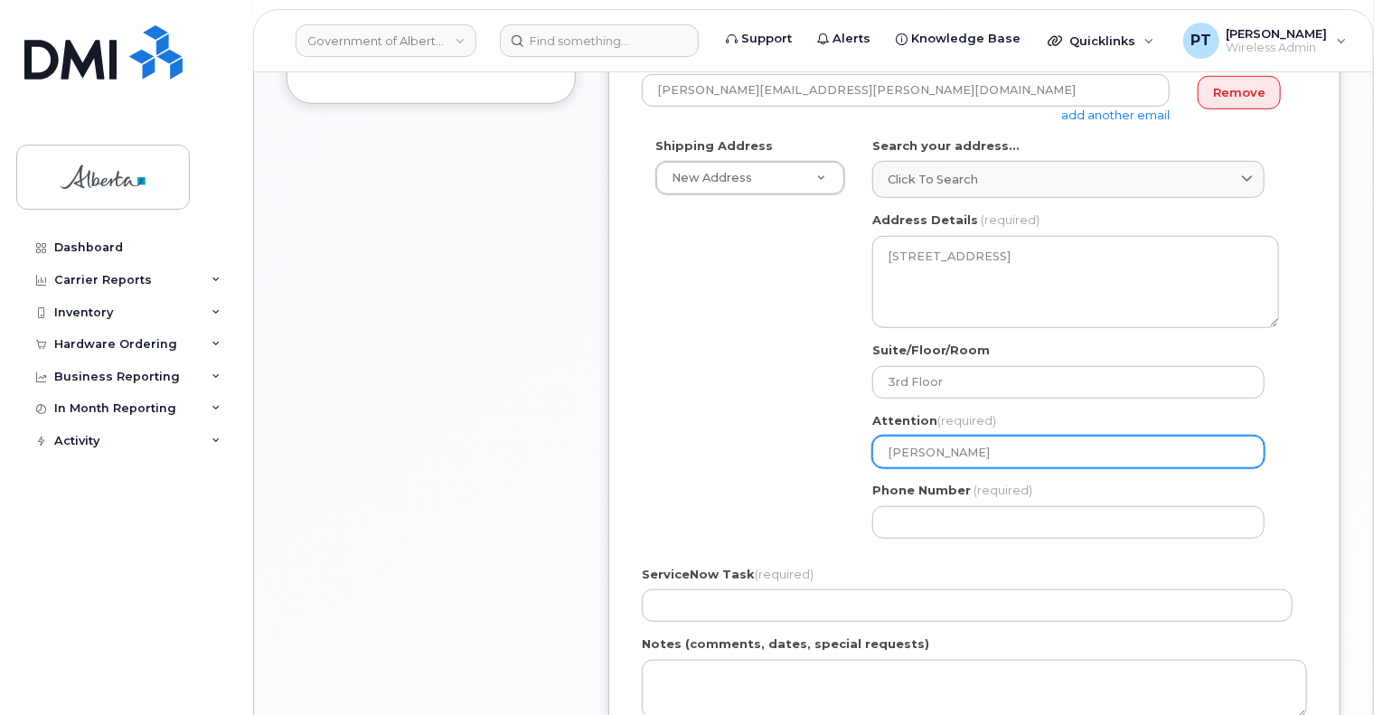
type input "Donna Bambrick"
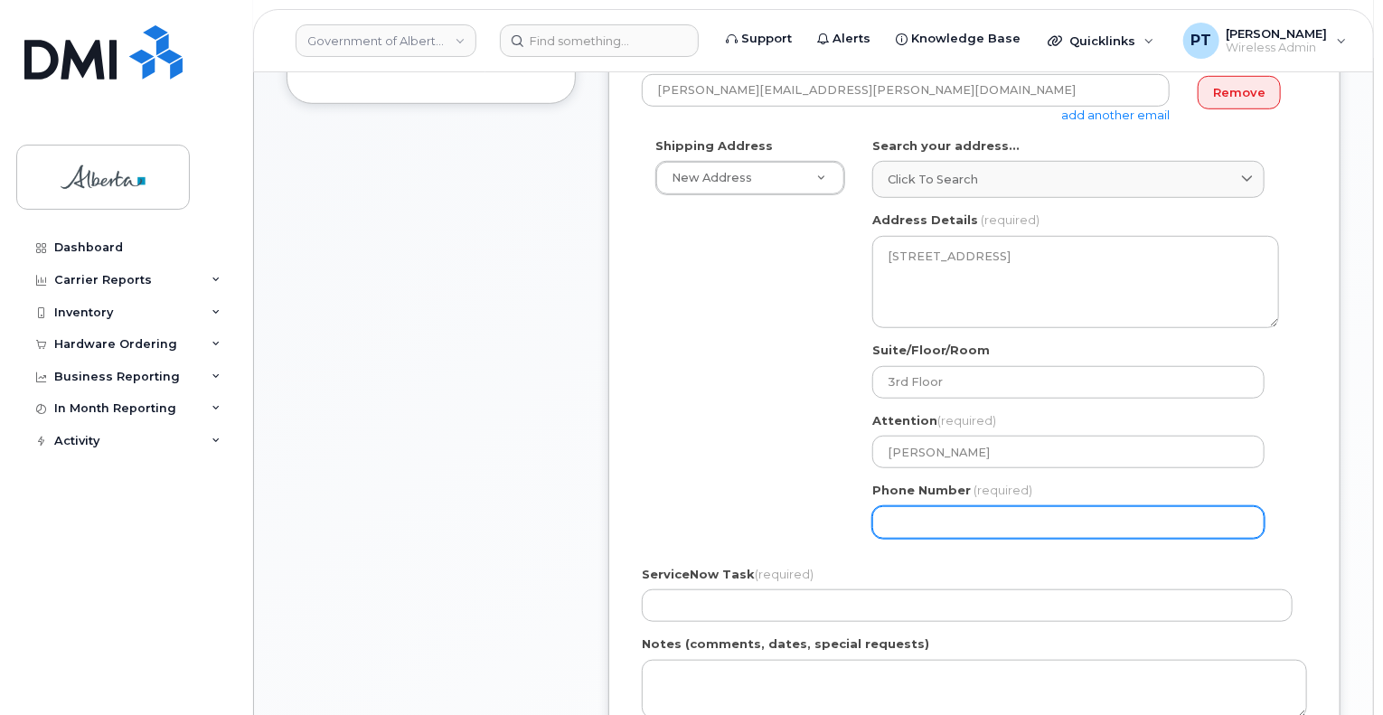
click at [995, 527] on input "Phone Number" at bounding box center [1069, 522] width 392 height 33
paste input "7806445121"
select select
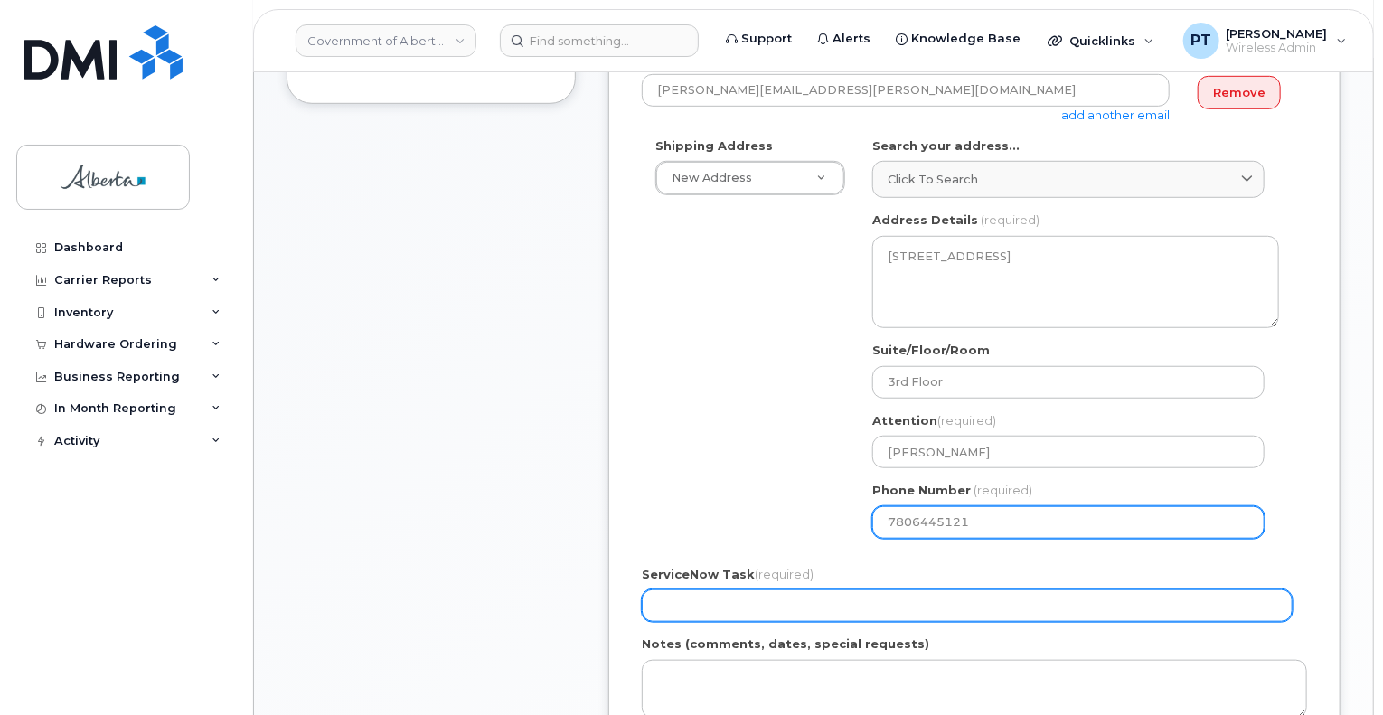
type input "7806445121"
click at [799, 612] on input "ServiceNow Task (required)" at bounding box center [967, 606] width 651 height 33
click at [811, 604] on input "ServiceNow Task (required)" at bounding box center [967, 606] width 651 height 33
paste input "SCTASK0861682"
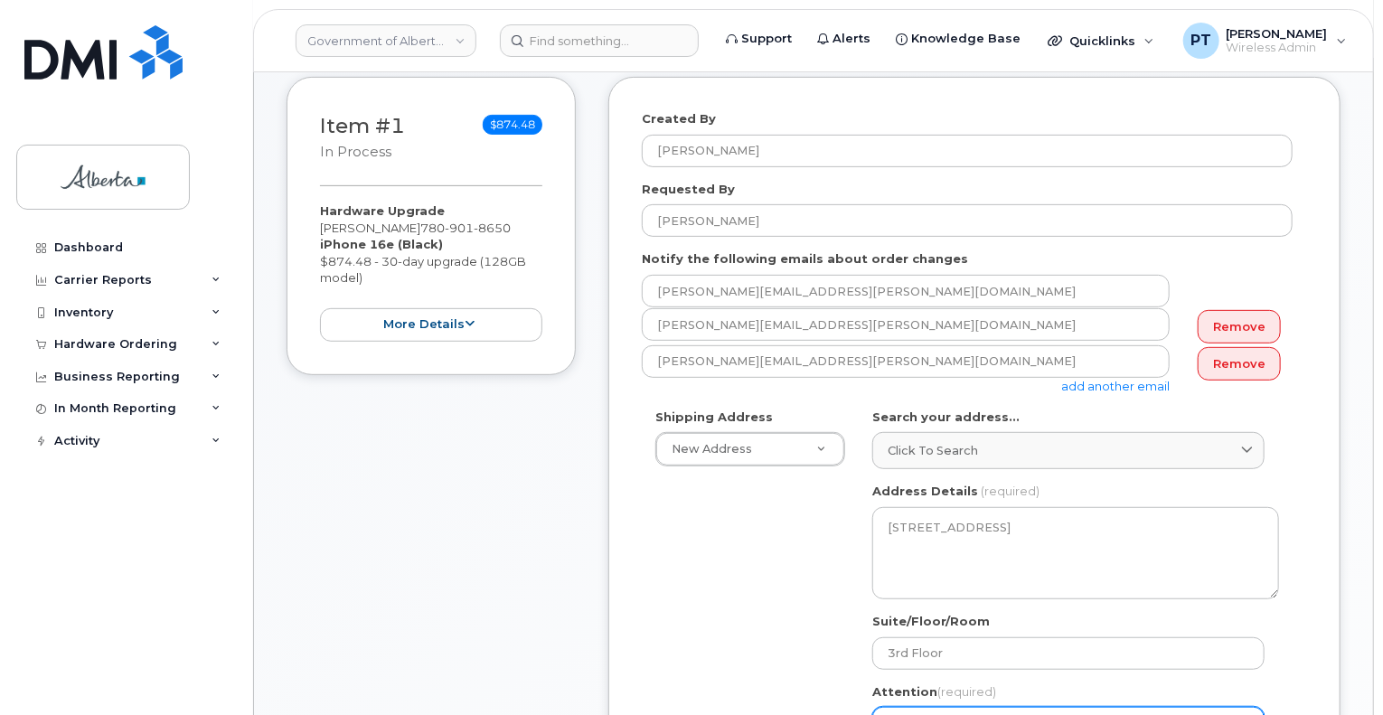
scroll to position [723, 0]
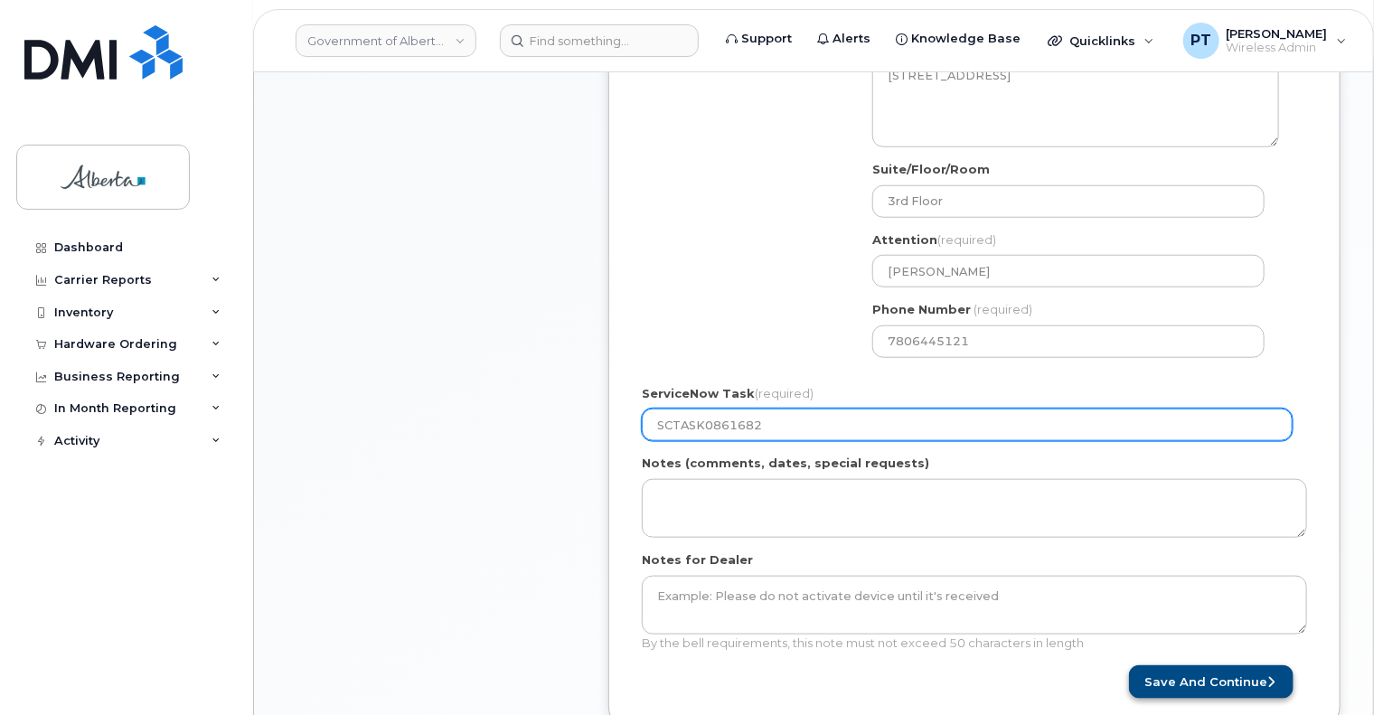
type input "SCTASK0861682"
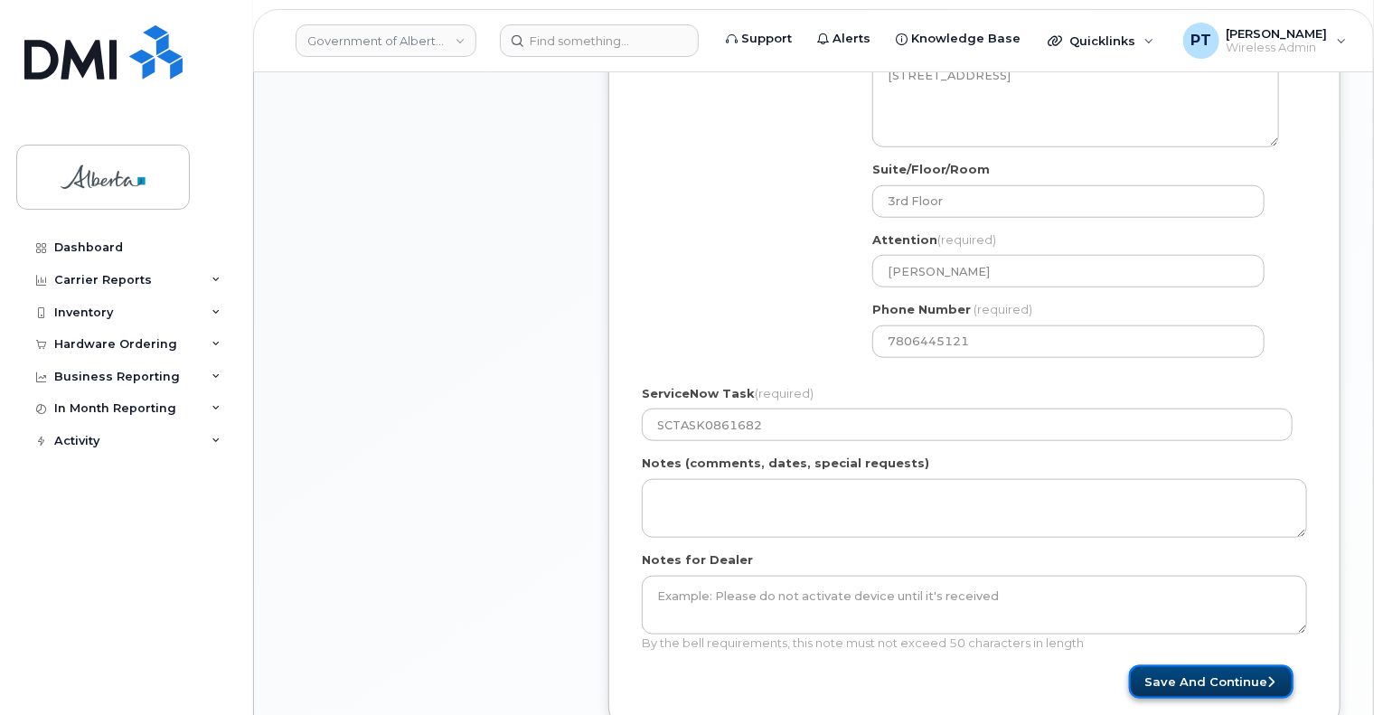
click at [1232, 678] on button "Save and Continue" at bounding box center [1211, 681] width 165 height 33
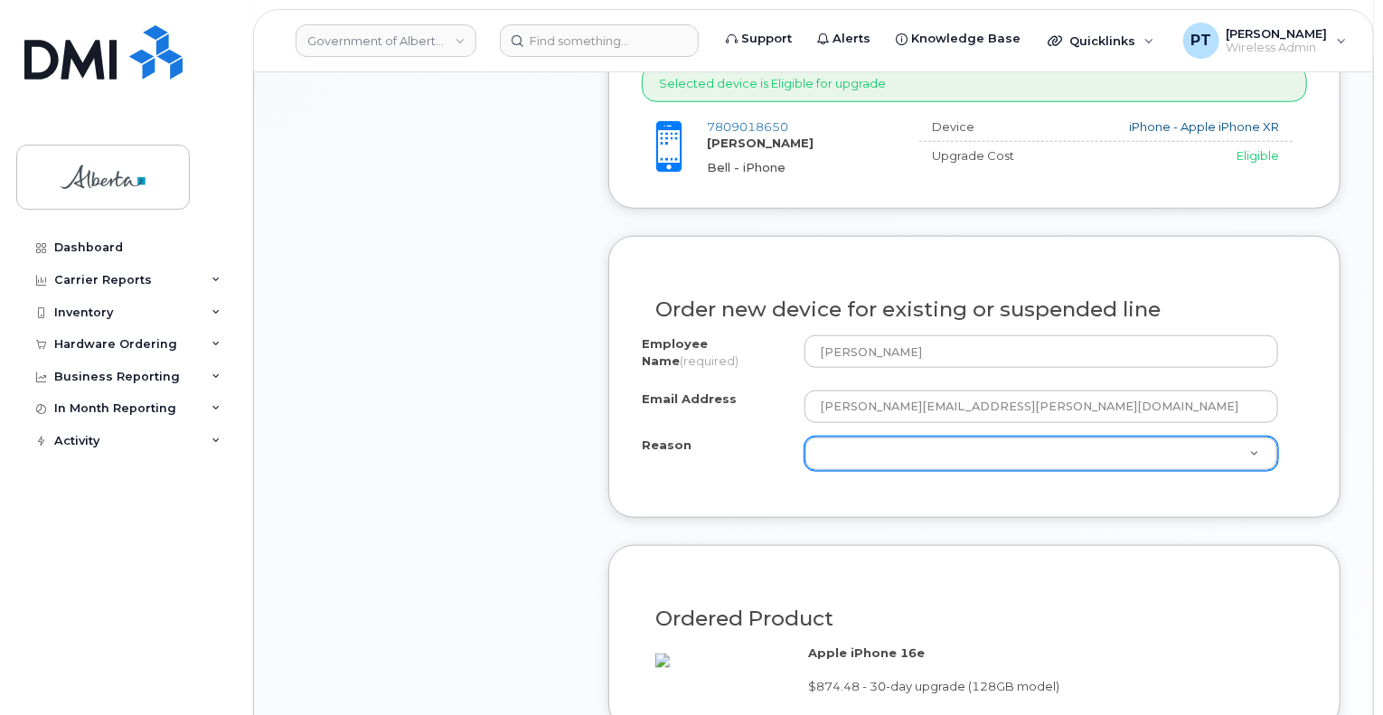
scroll to position [814, 0]
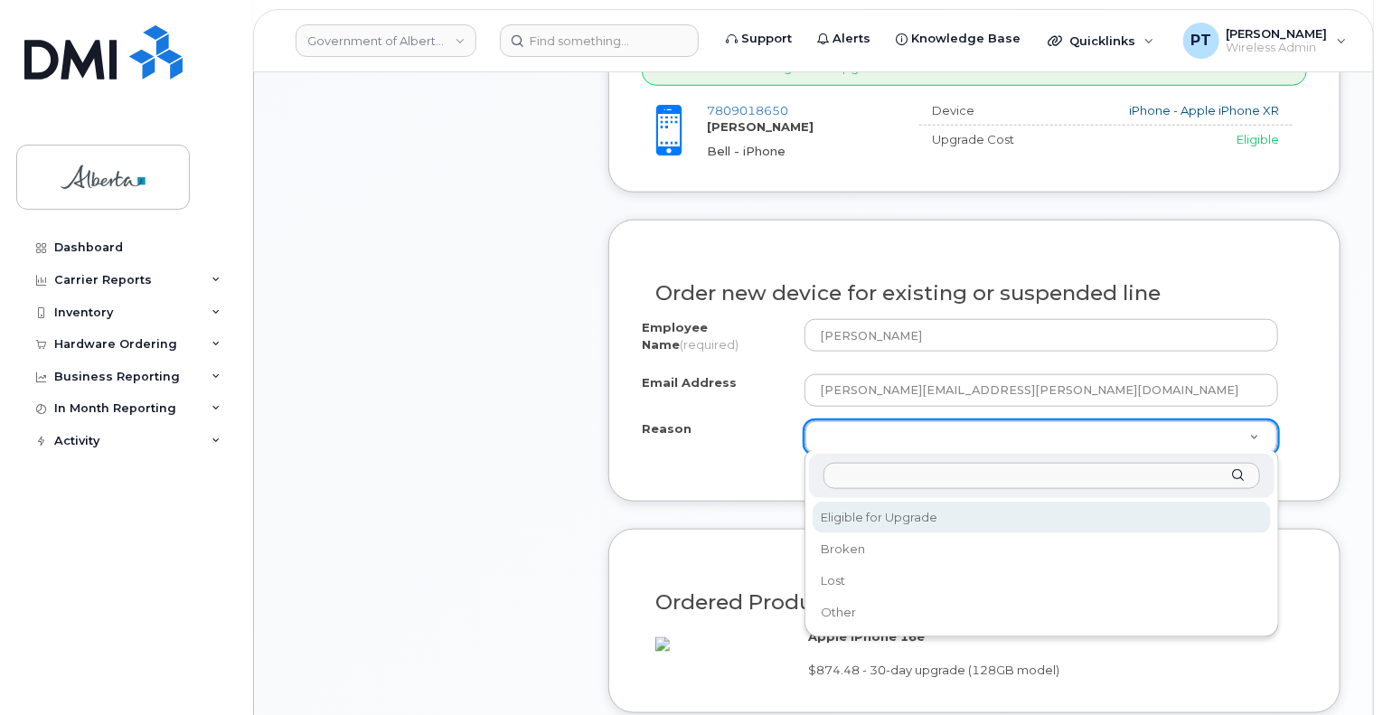
select select "eligible_for_upgrade"
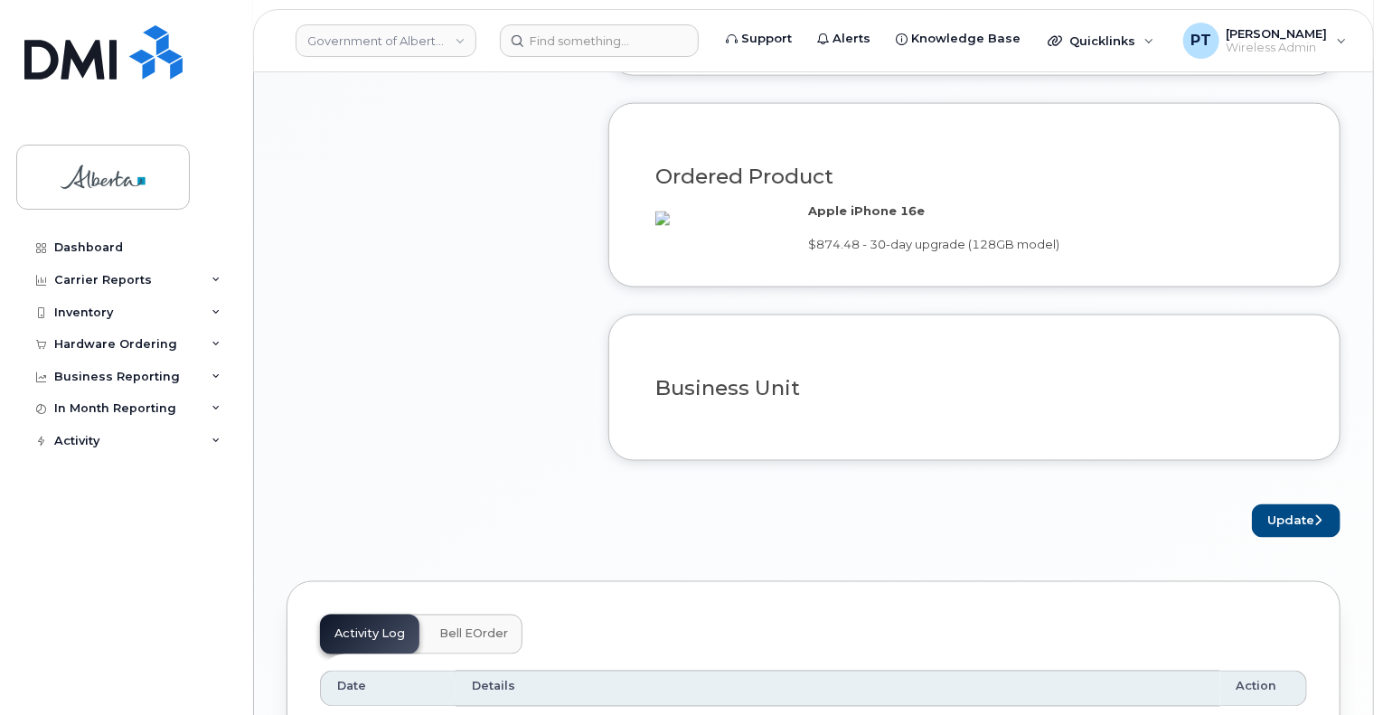
scroll to position [1266, 0]
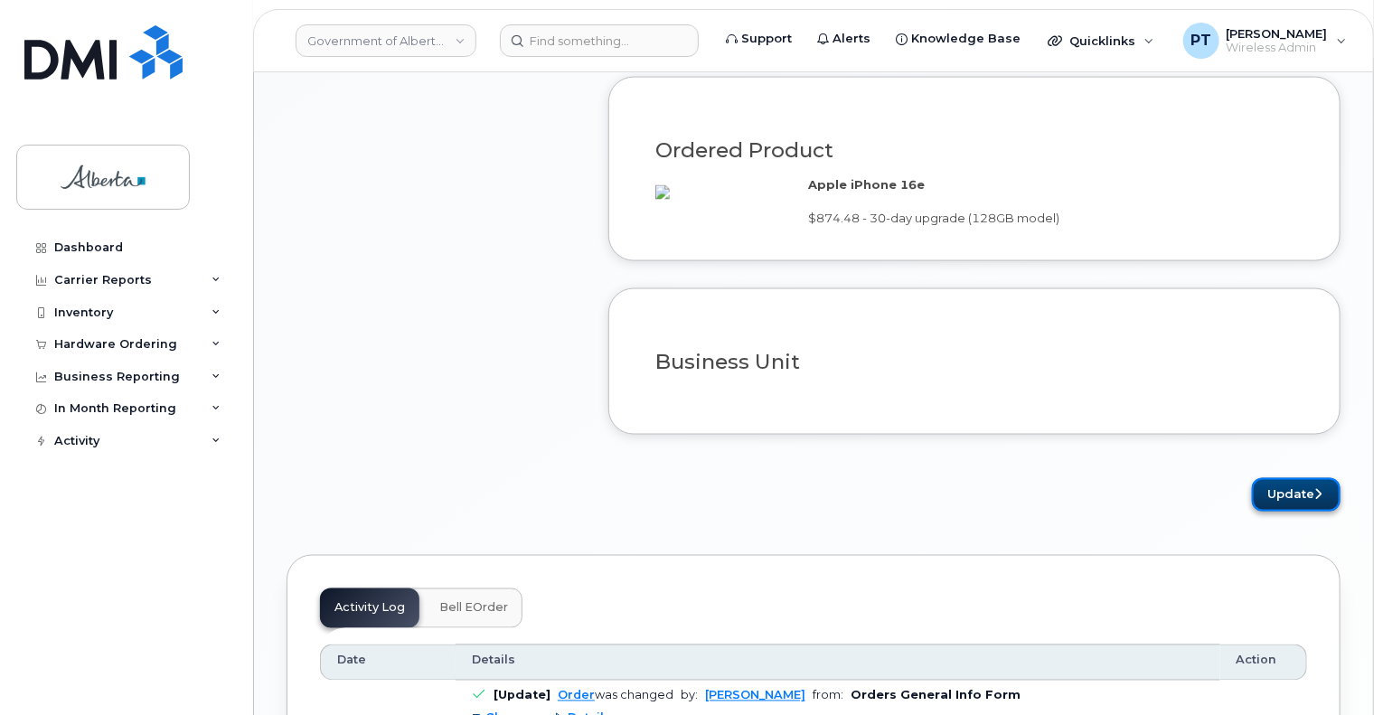
click at [1290, 512] on button "Update" at bounding box center [1296, 494] width 89 height 33
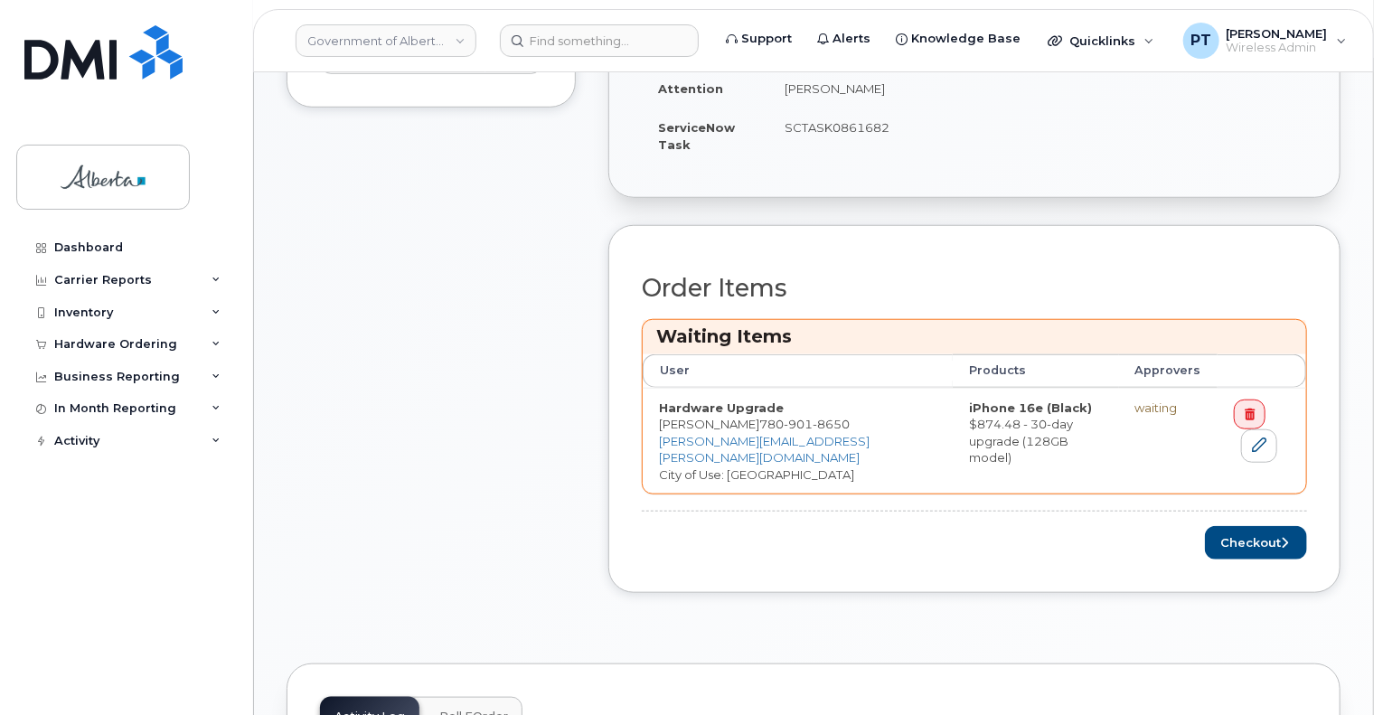
scroll to position [633, 0]
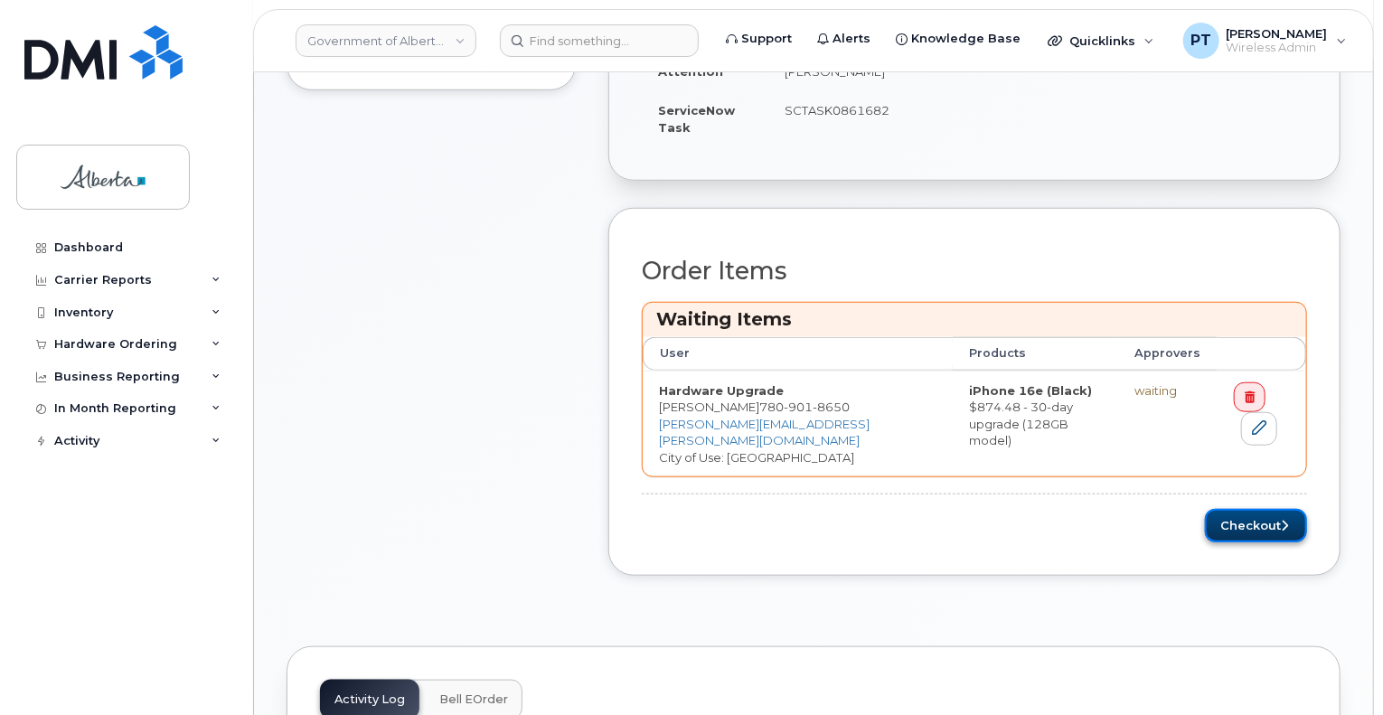
click at [1264, 524] on button "Checkout" at bounding box center [1256, 525] width 102 height 33
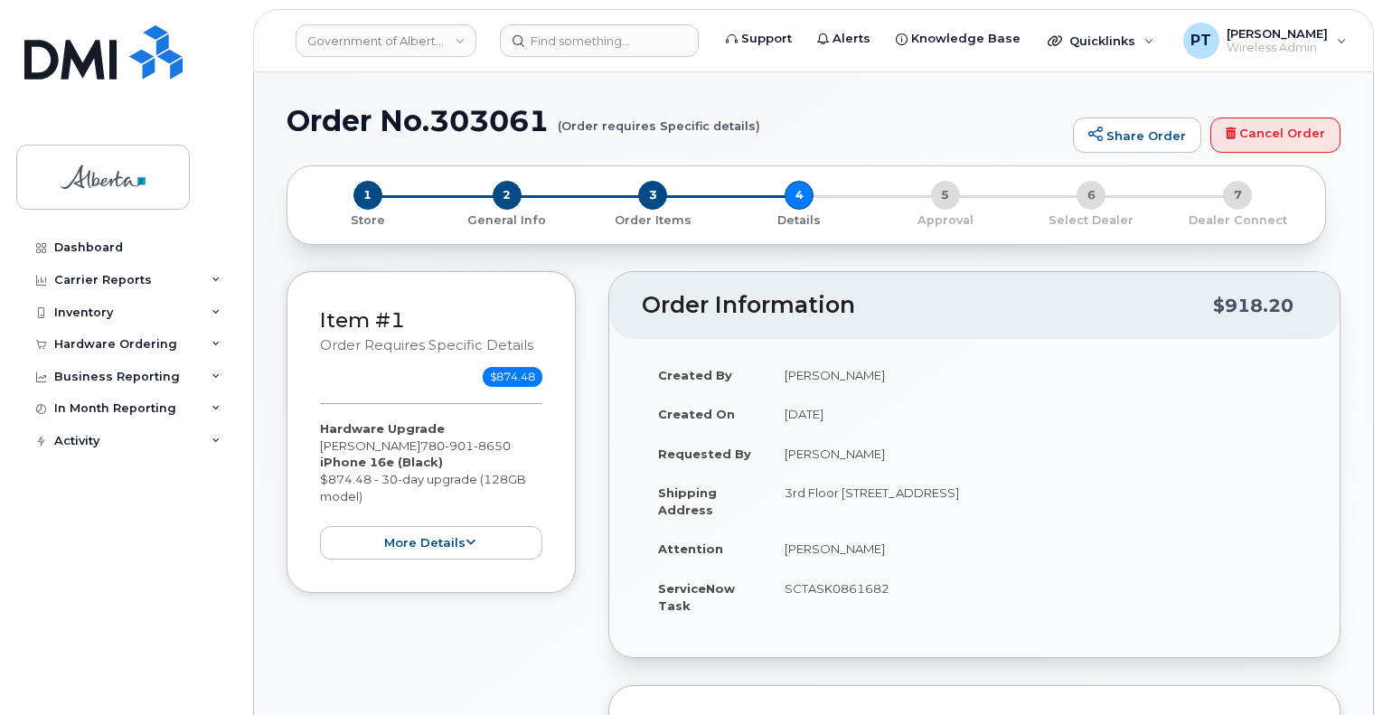
select select
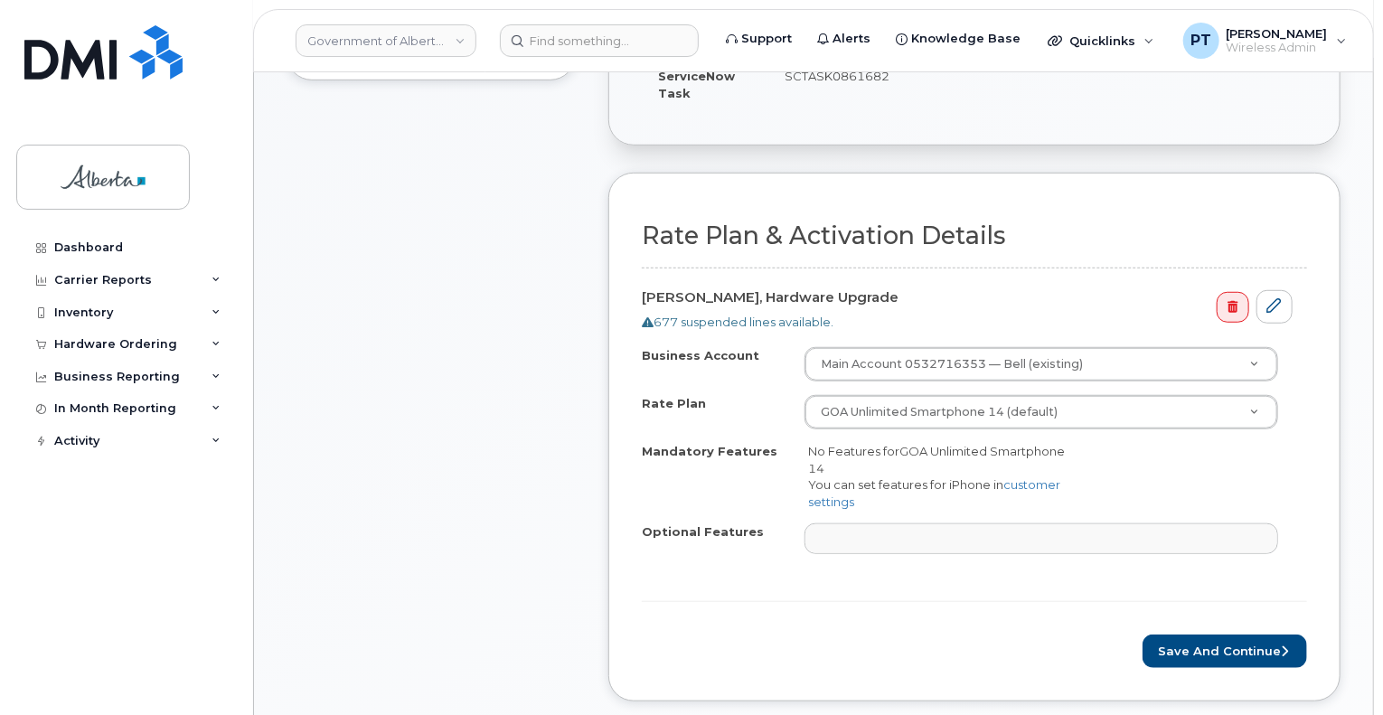
scroll to position [543, 0]
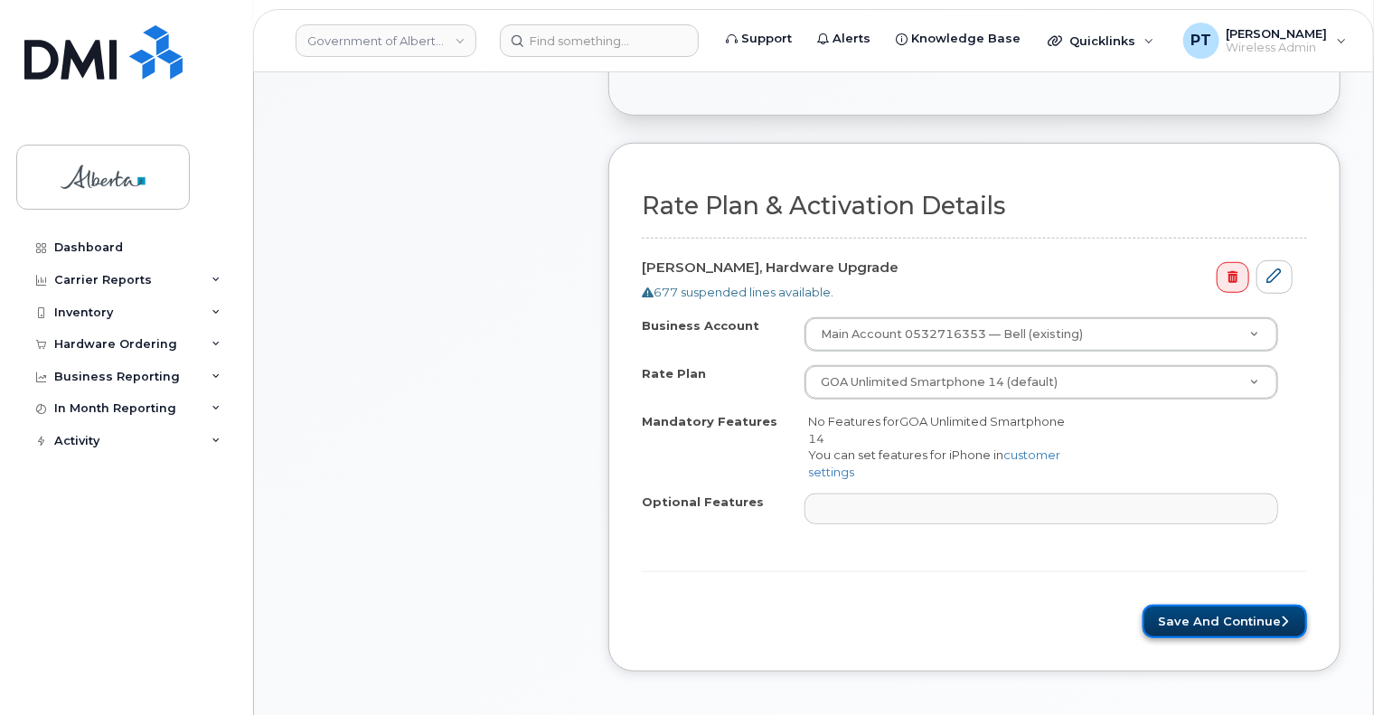
click at [1181, 614] on button "Save and Continue" at bounding box center [1225, 621] width 165 height 33
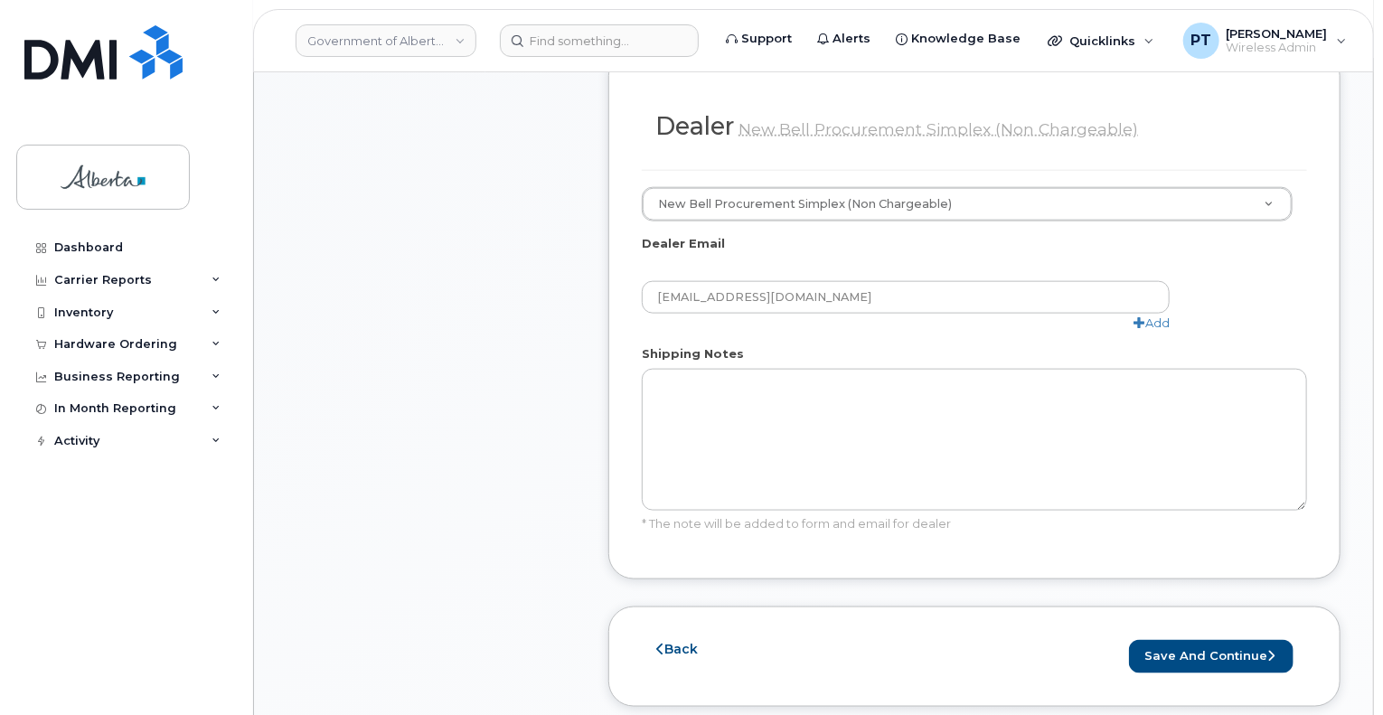
scroll to position [995, 0]
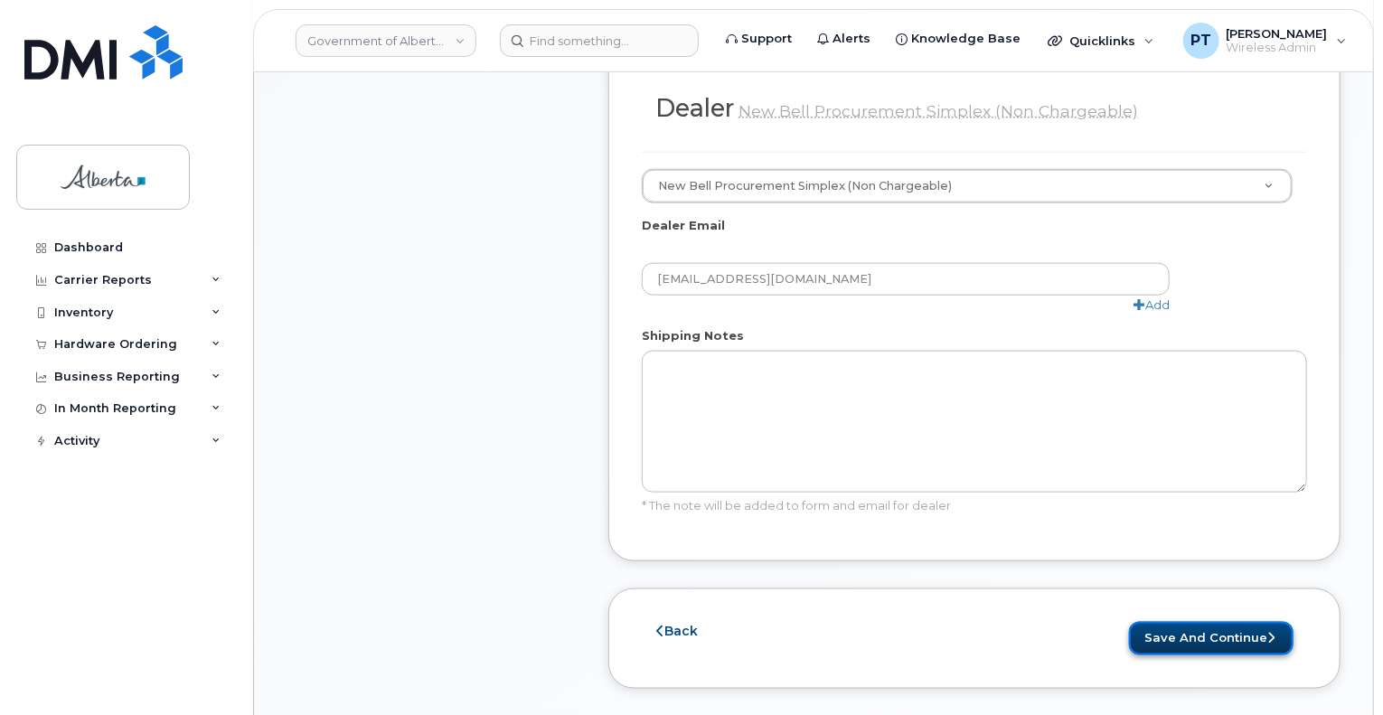
click at [1194, 622] on button "Save and Continue" at bounding box center [1211, 638] width 165 height 33
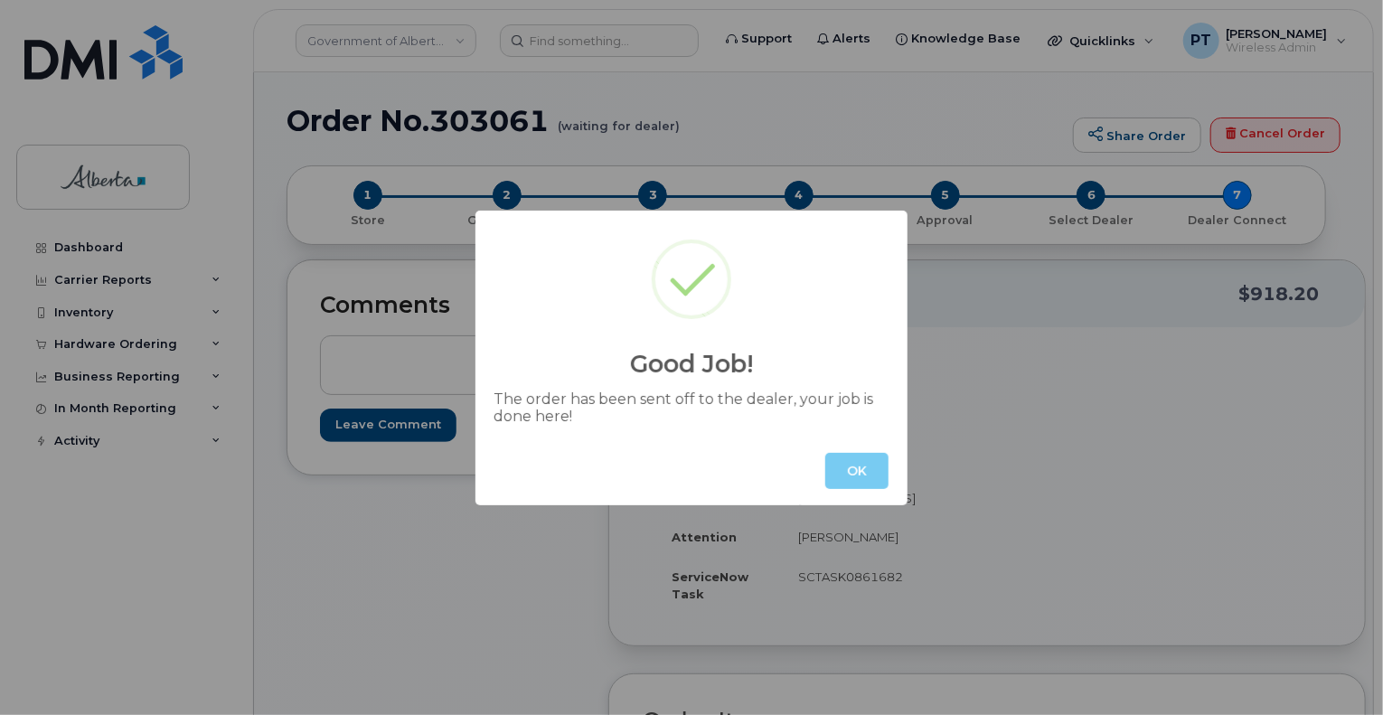
click at [868, 473] on button "OK" at bounding box center [857, 471] width 63 height 36
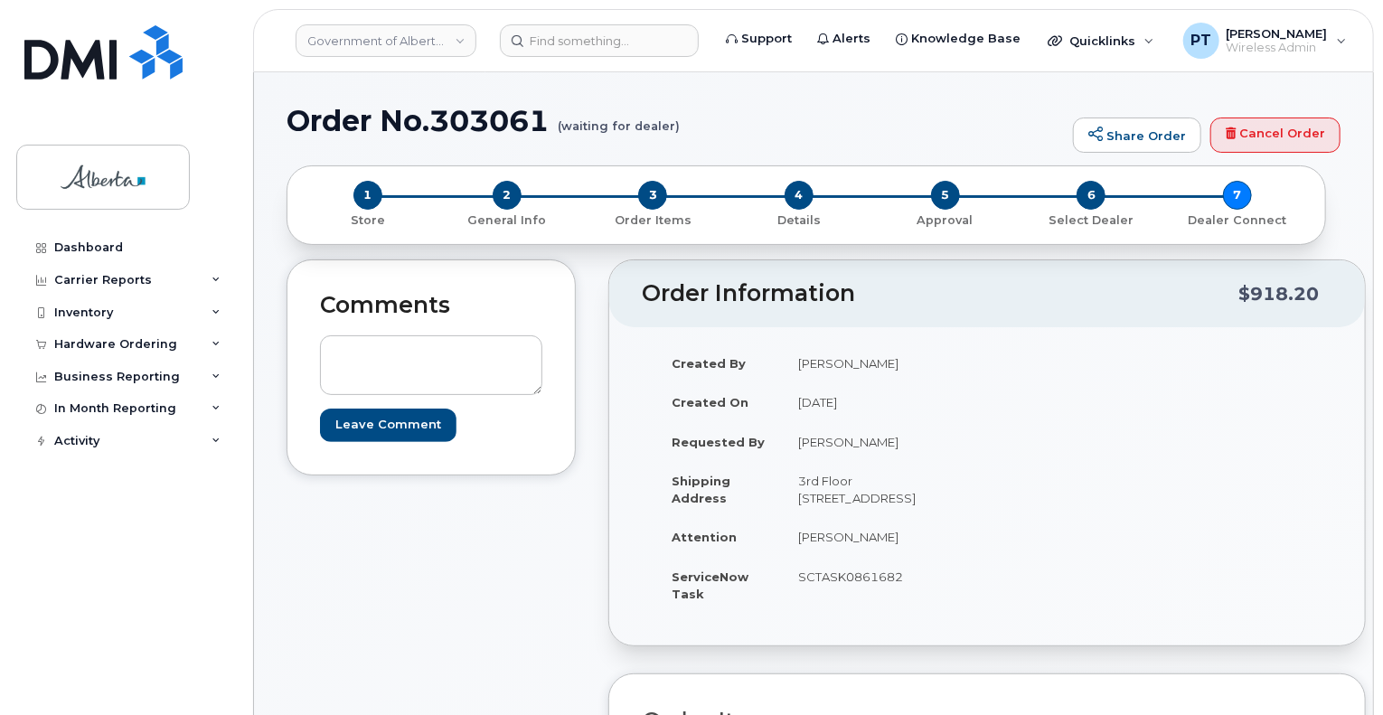
click at [467, 115] on h1 "Order No.303061 (waiting for dealer)" at bounding box center [676, 121] width 778 height 32
copy h1 "303061"
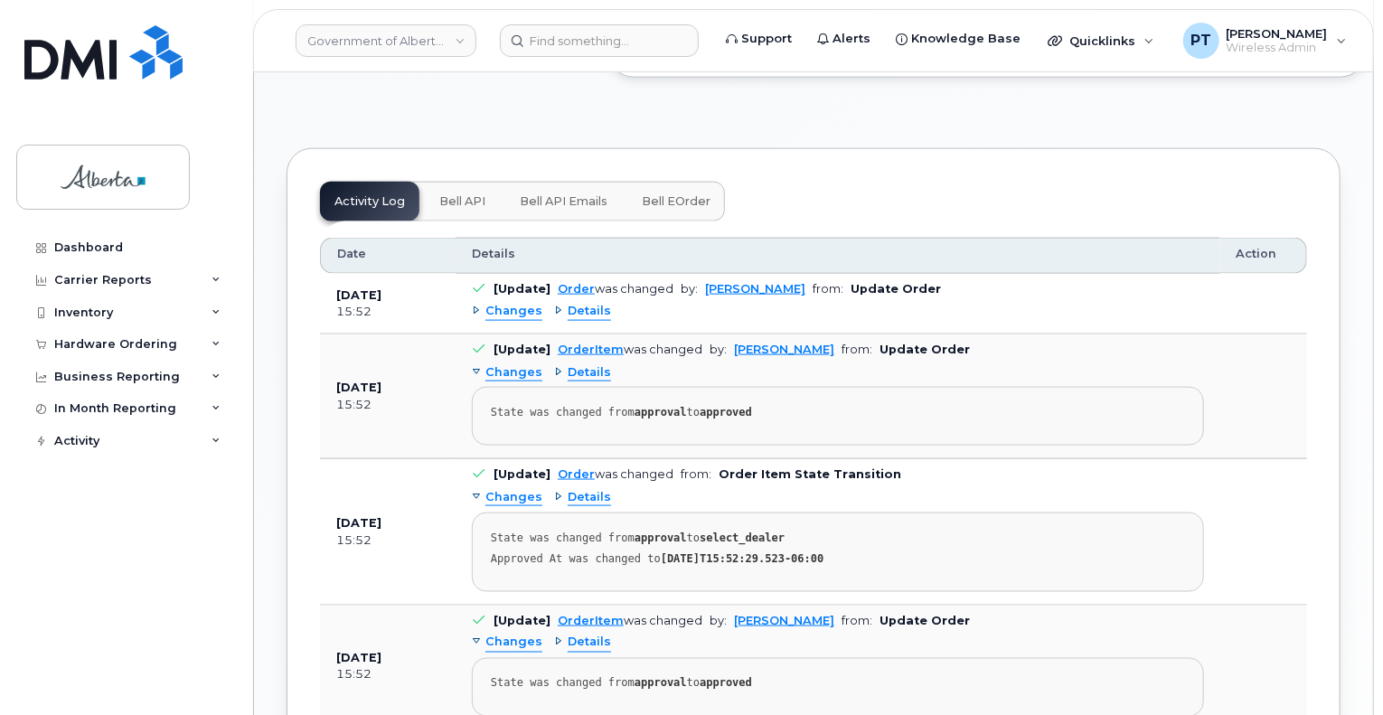
scroll to position [1175, 0]
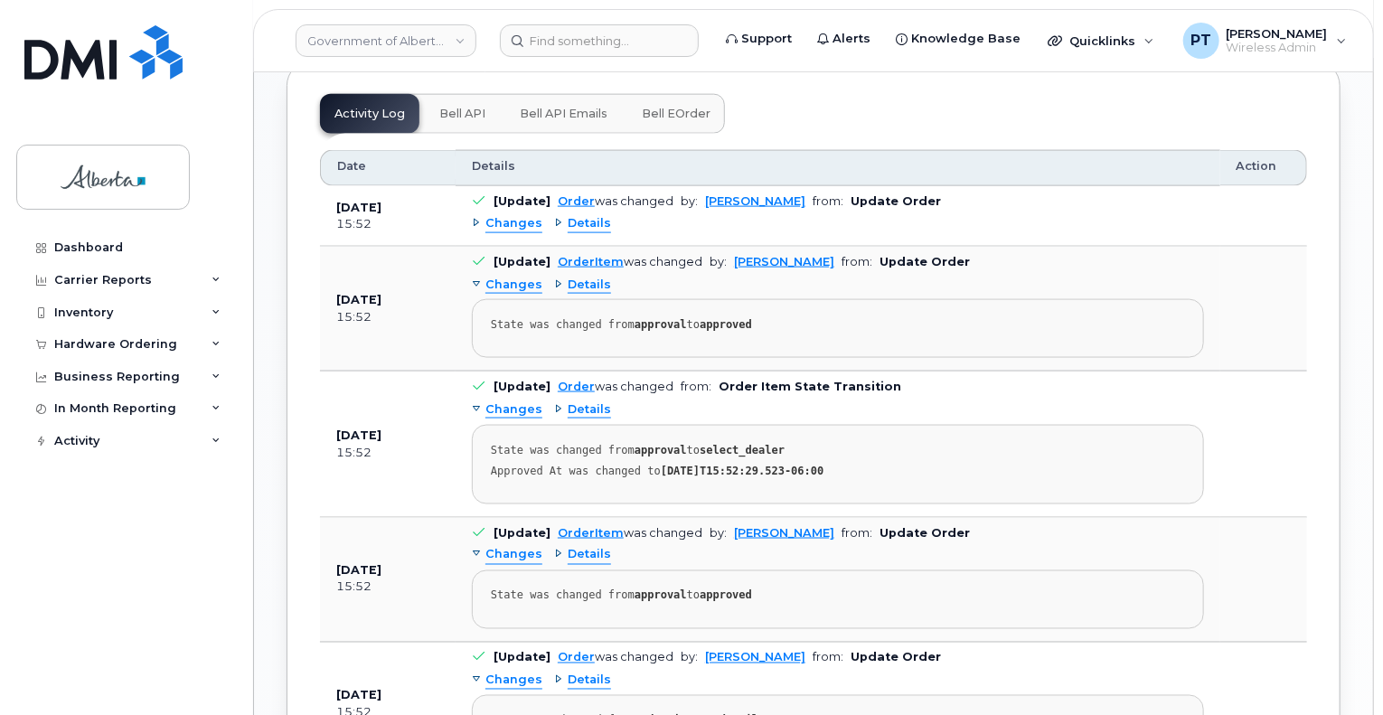
drag, startPoint x: 445, startPoint y: 110, endPoint x: 513, endPoint y: 220, distance: 128.7
click at [445, 110] on span "Bell API" at bounding box center [462, 114] width 46 height 14
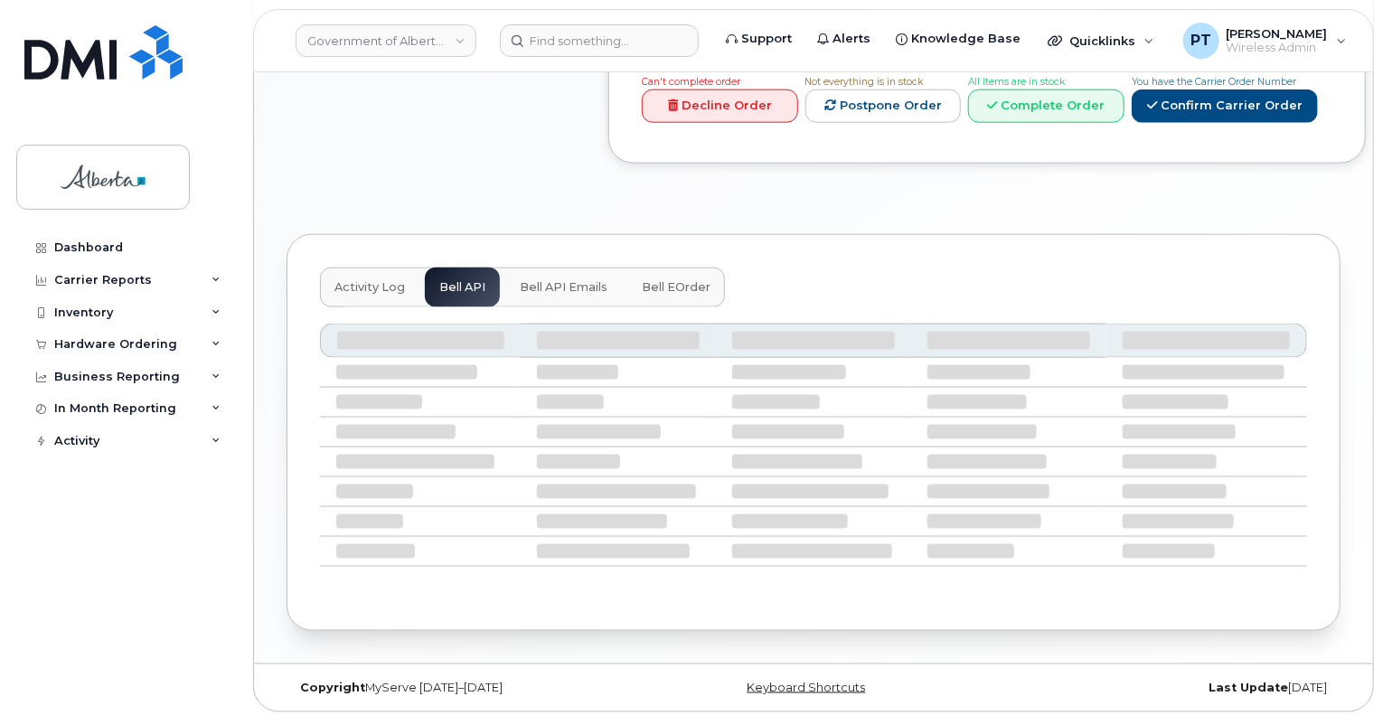
scroll to position [796, 0]
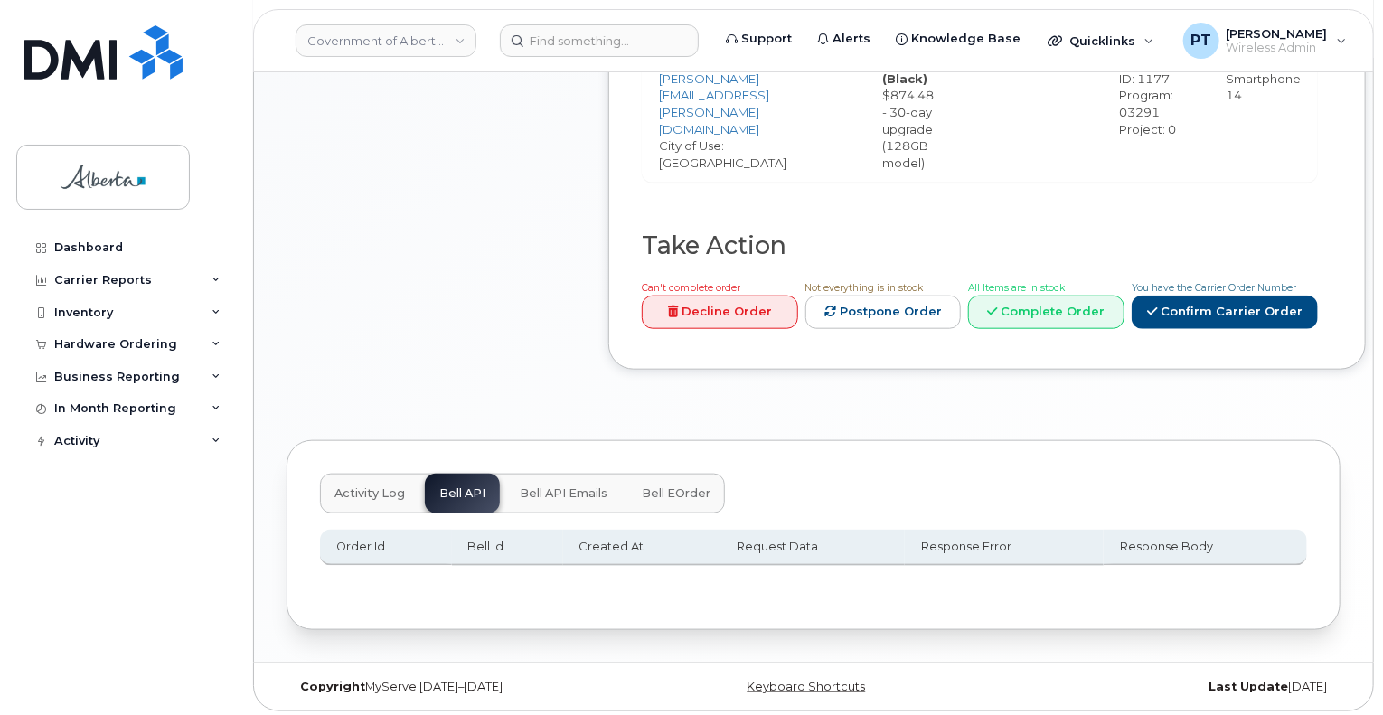
click at [461, 494] on div "Activity Log Bell API Bell API Emails Bell eOrder" at bounding box center [522, 494] width 405 height 40
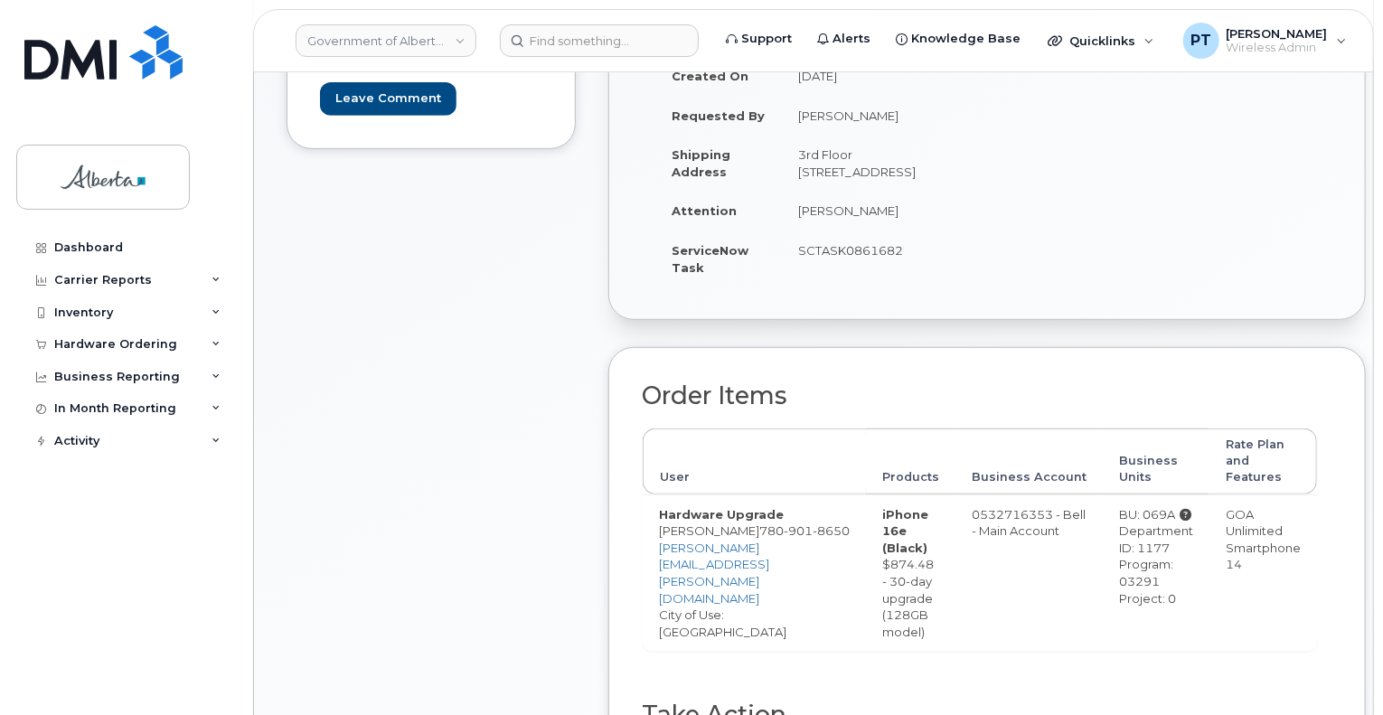
scroll to position [0, 0]
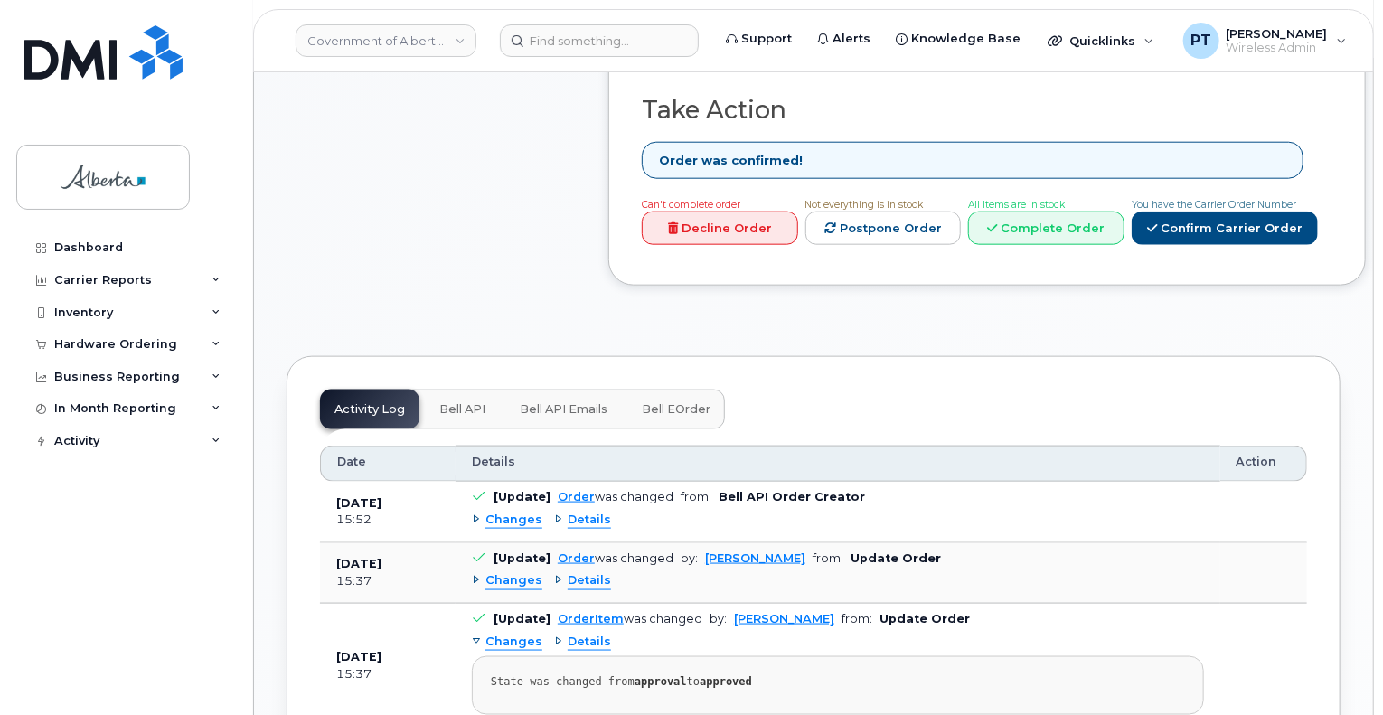
scroll to position [1085, 0]
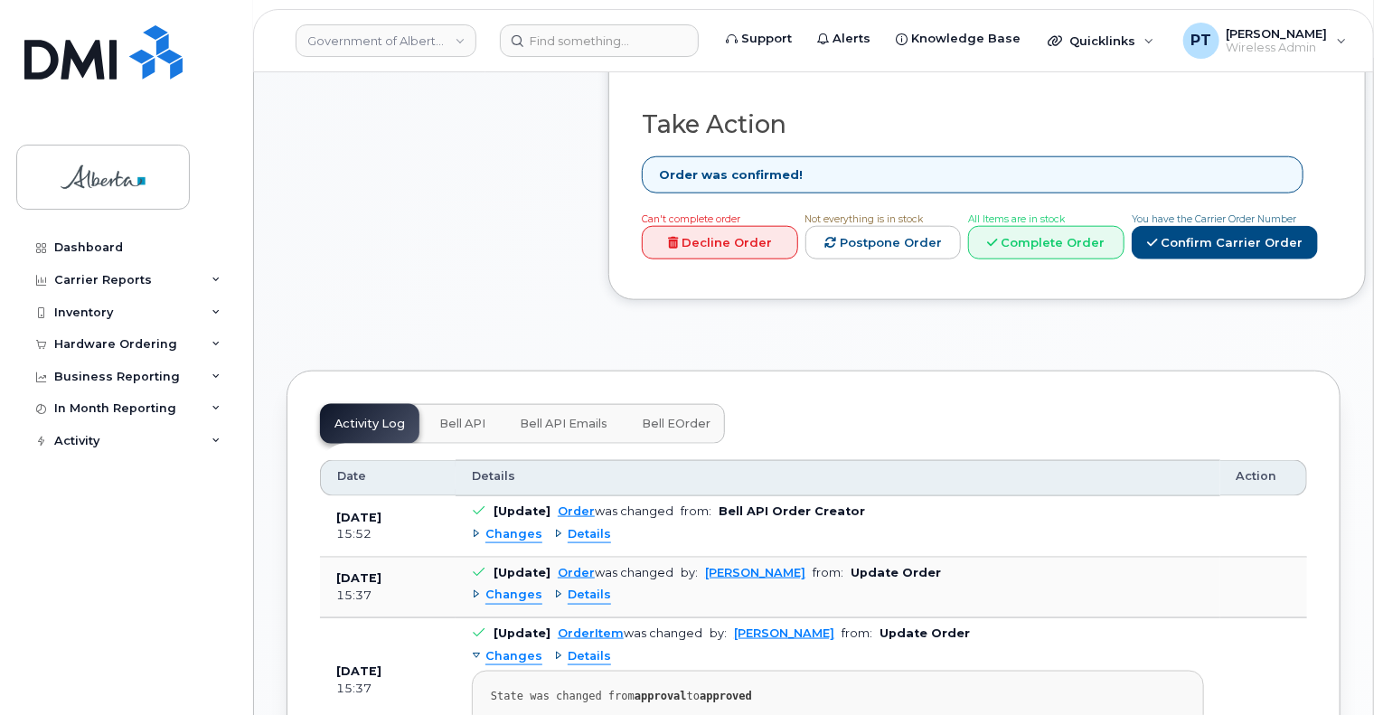
scroll to position [1085, 0]
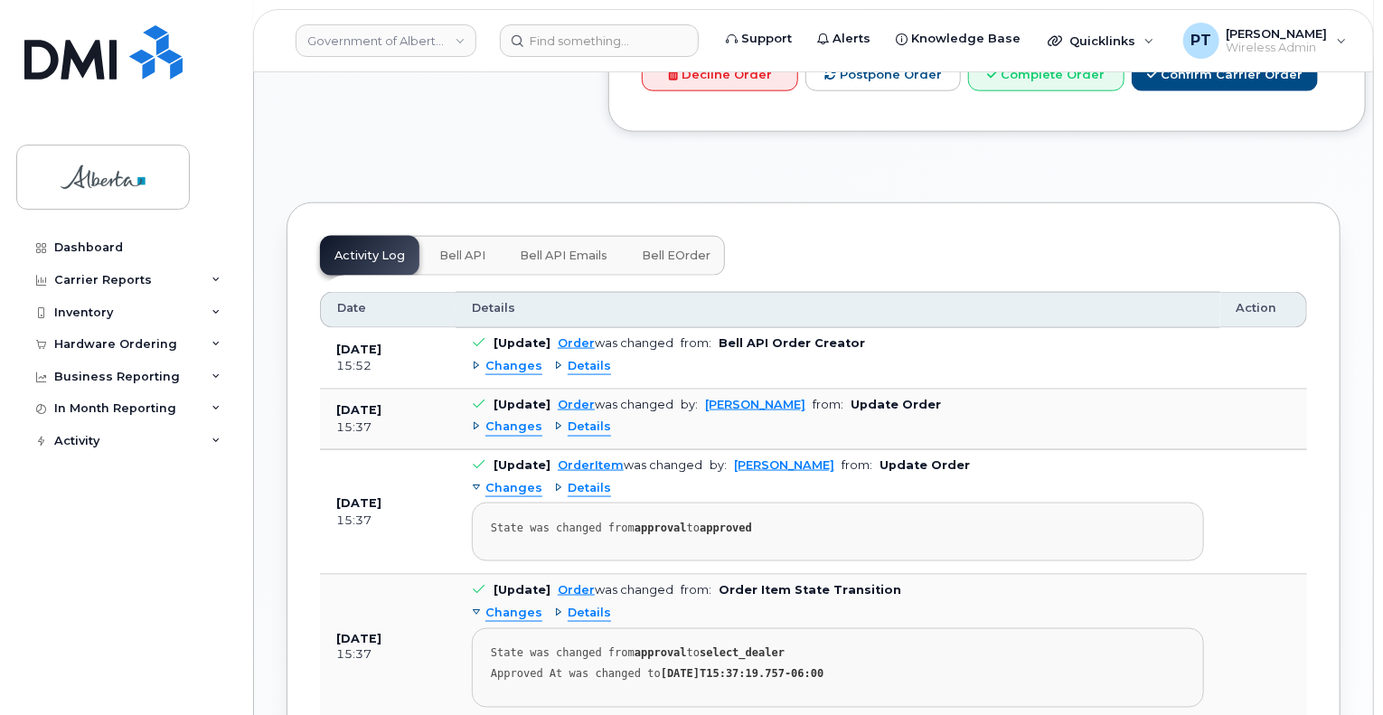
click at [460, 263] on span "Bell API" at bounding box center [462, 256] width 46 height 14
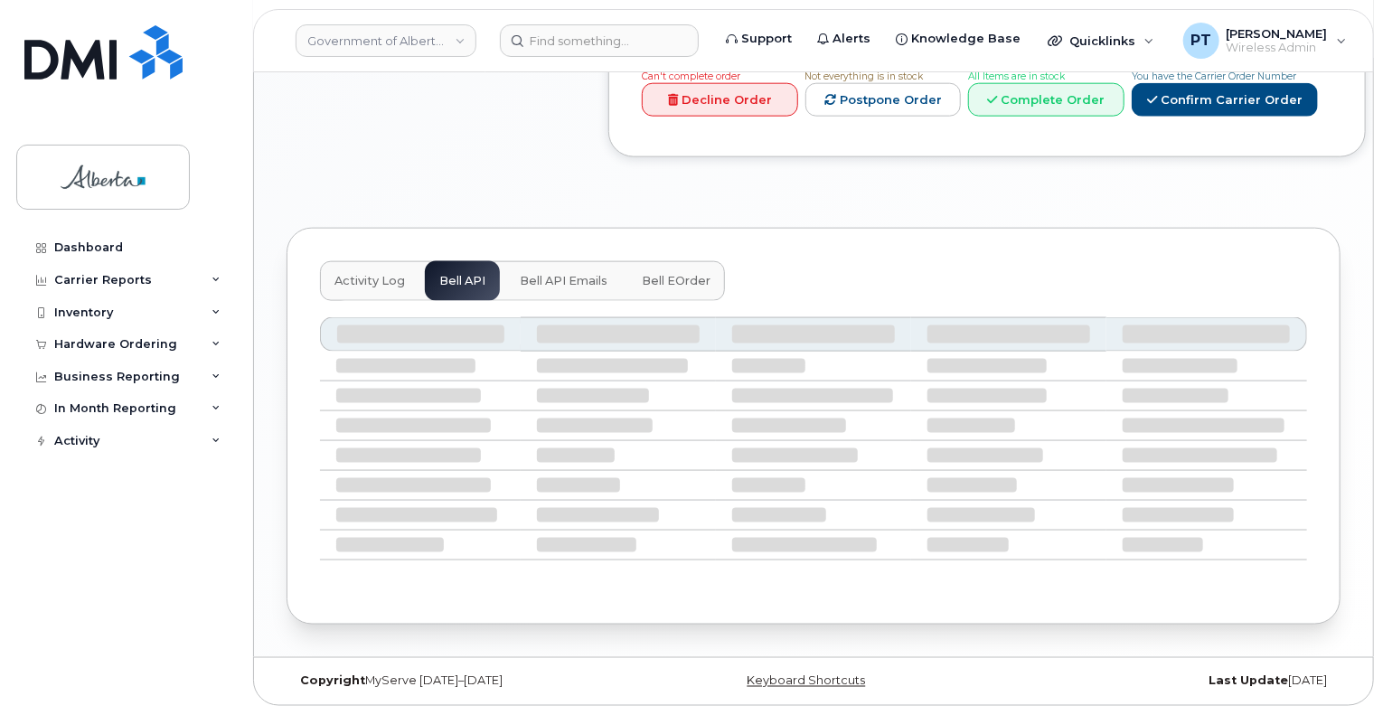
scroll to position [911, 0]
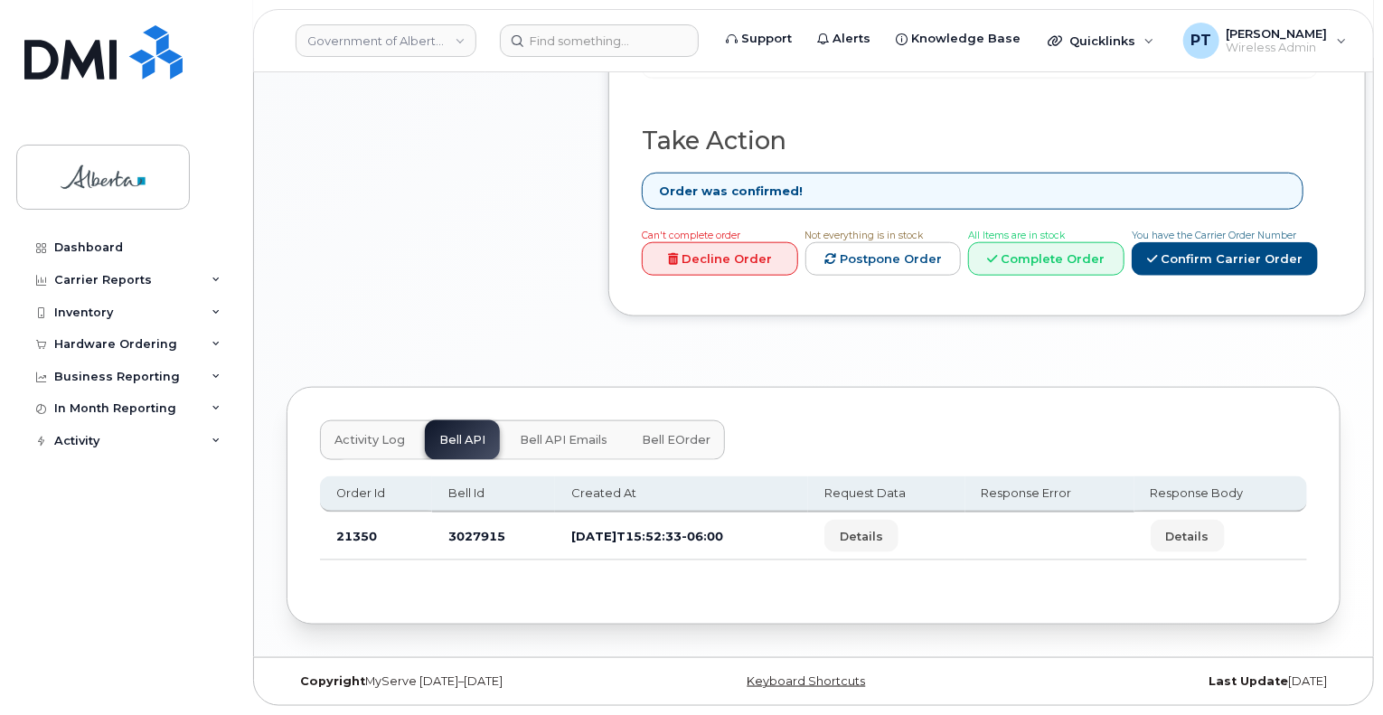
click at [482, 542] on td "3027915" at bounding box center [493, 537] width 123 height 48
copy td "3027915"
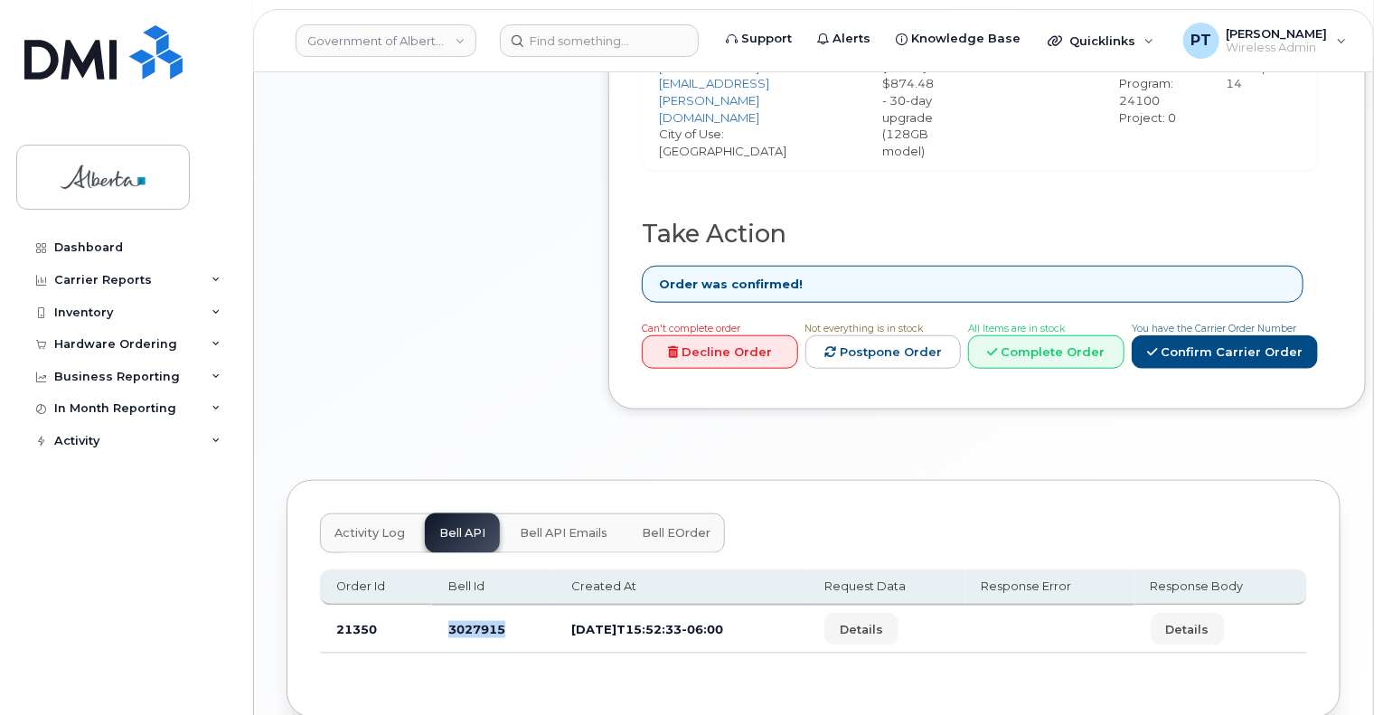
scroll to position [904, 0]
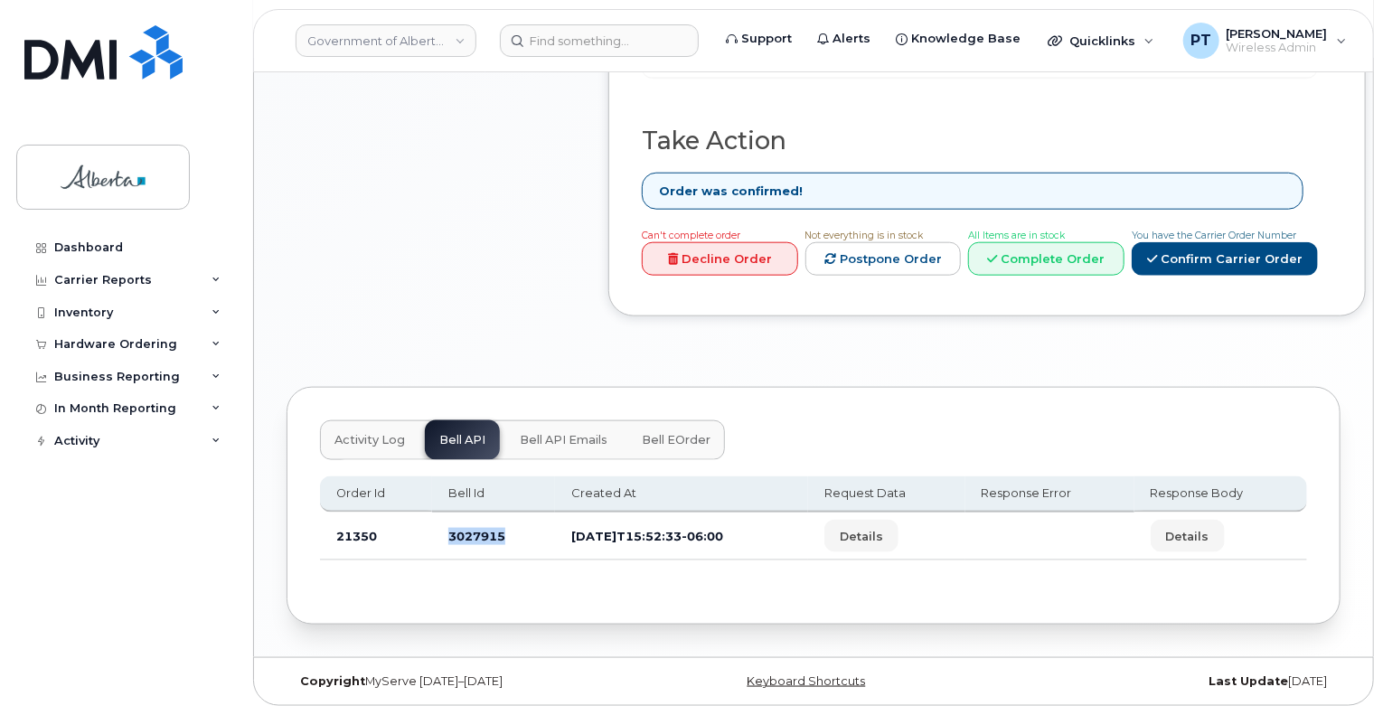
click at [485, 551] on td "3027915" at bounding box center [493, 537] width 123 height 48
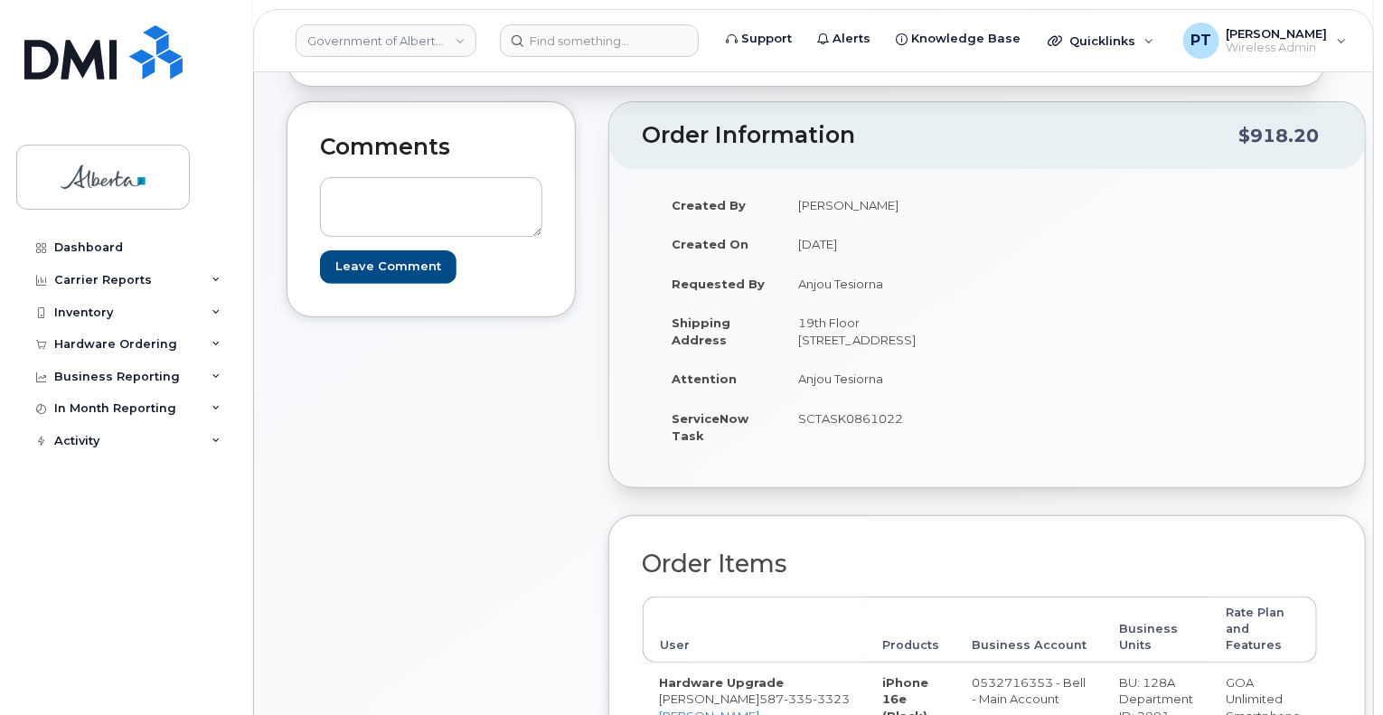
scroll to position [0, 0]
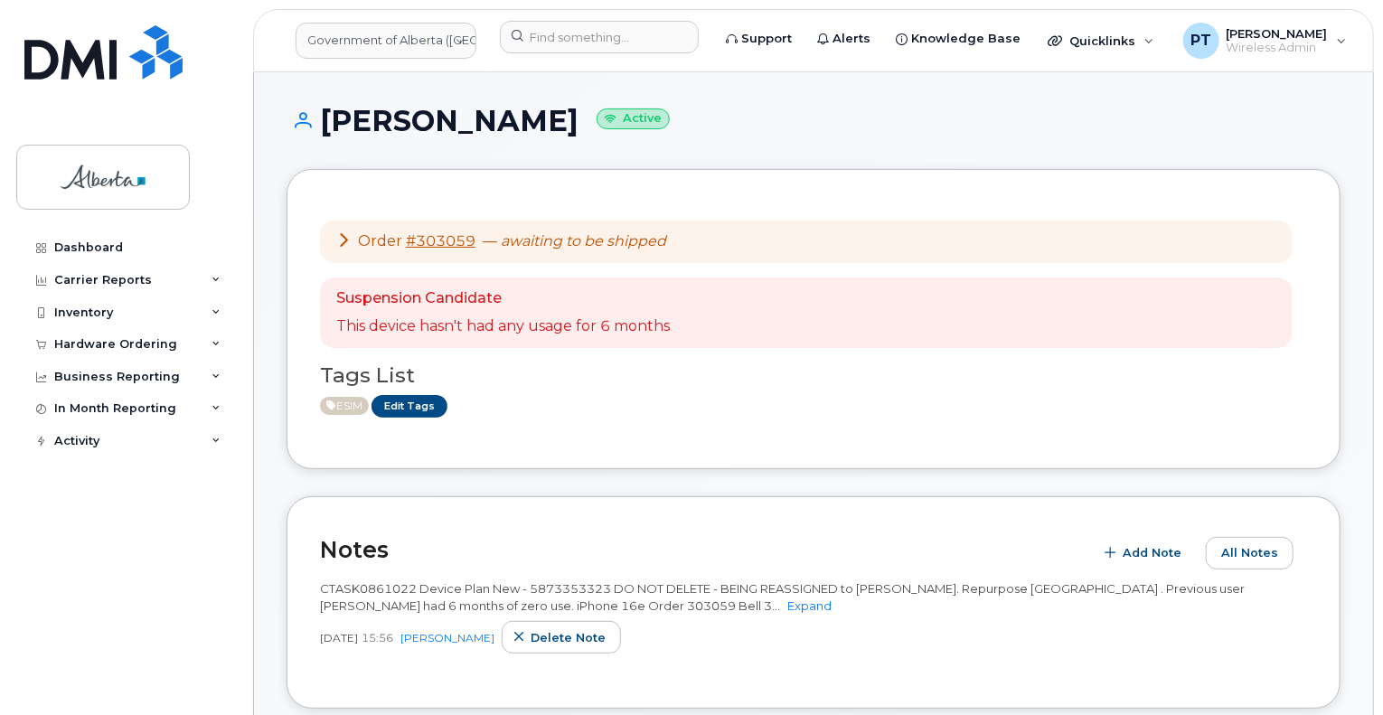
drag, startPoint x: 635, startPoint y: 411, endPoint x: 1002, endPoint y: 513, distance: 381.1
click at [635, 411] on div "ESIM Edit Tags" at bounding box center [806, 406] width 973 height 23
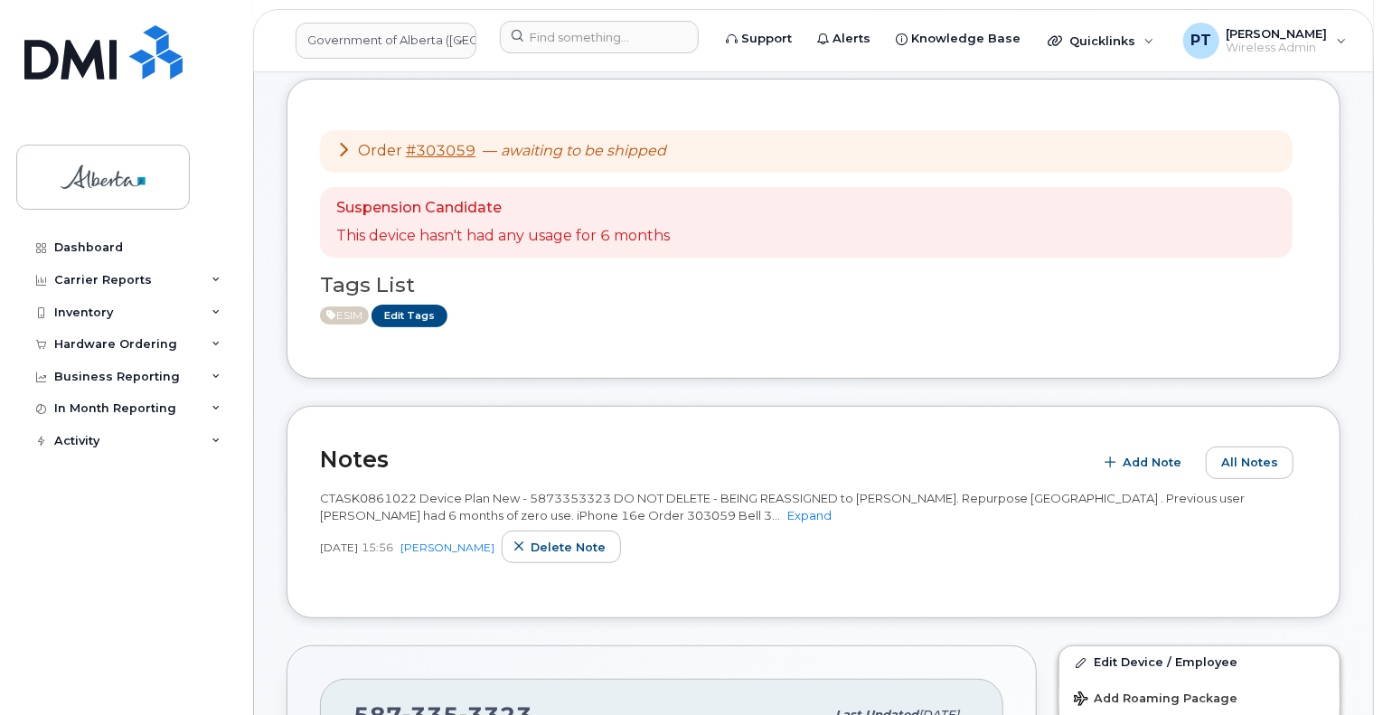
scroll to position [452, 0]
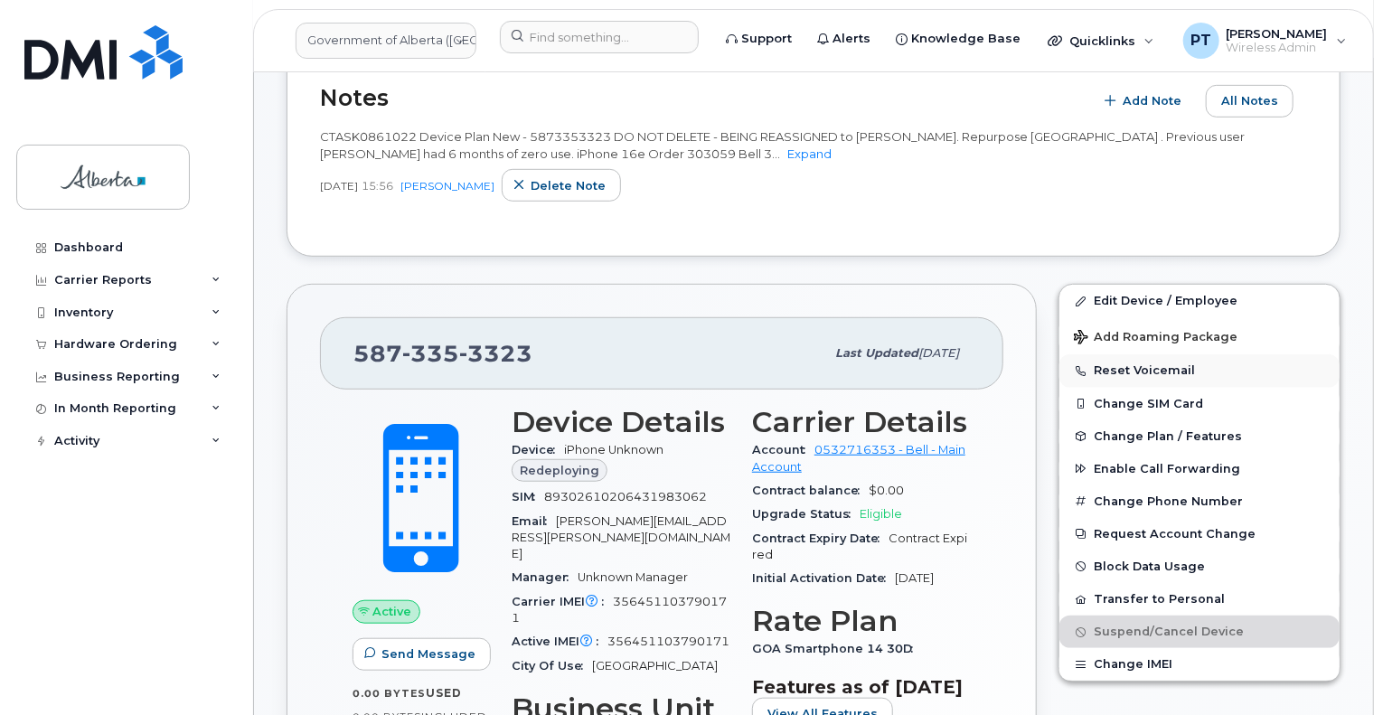
click at [1118, 372] on button "Reset Voicemail" at bounding box center [1200, 370] width 280 height 33
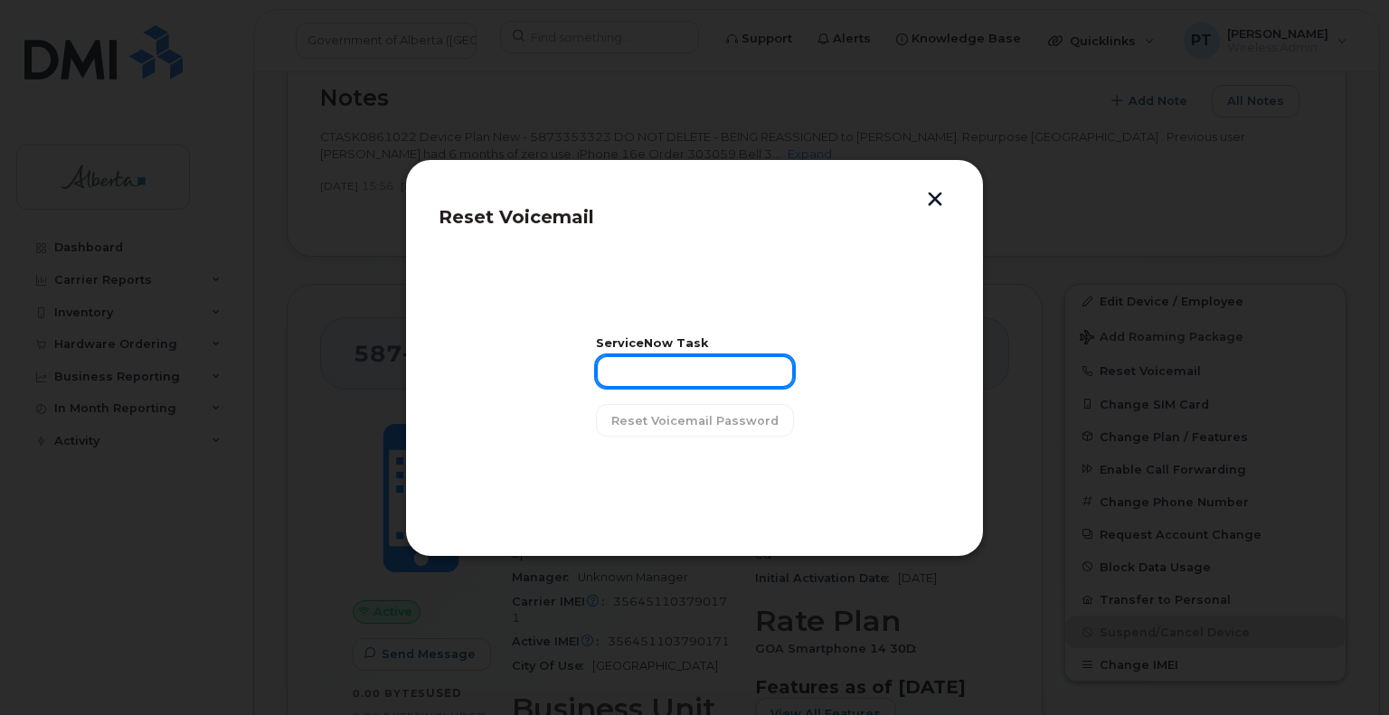
click at [655, 378] on input "text" at bounding box center [695, 371] width 198 height 33
paste input "SCTASK0861022"
type input "SCTASK0861022"
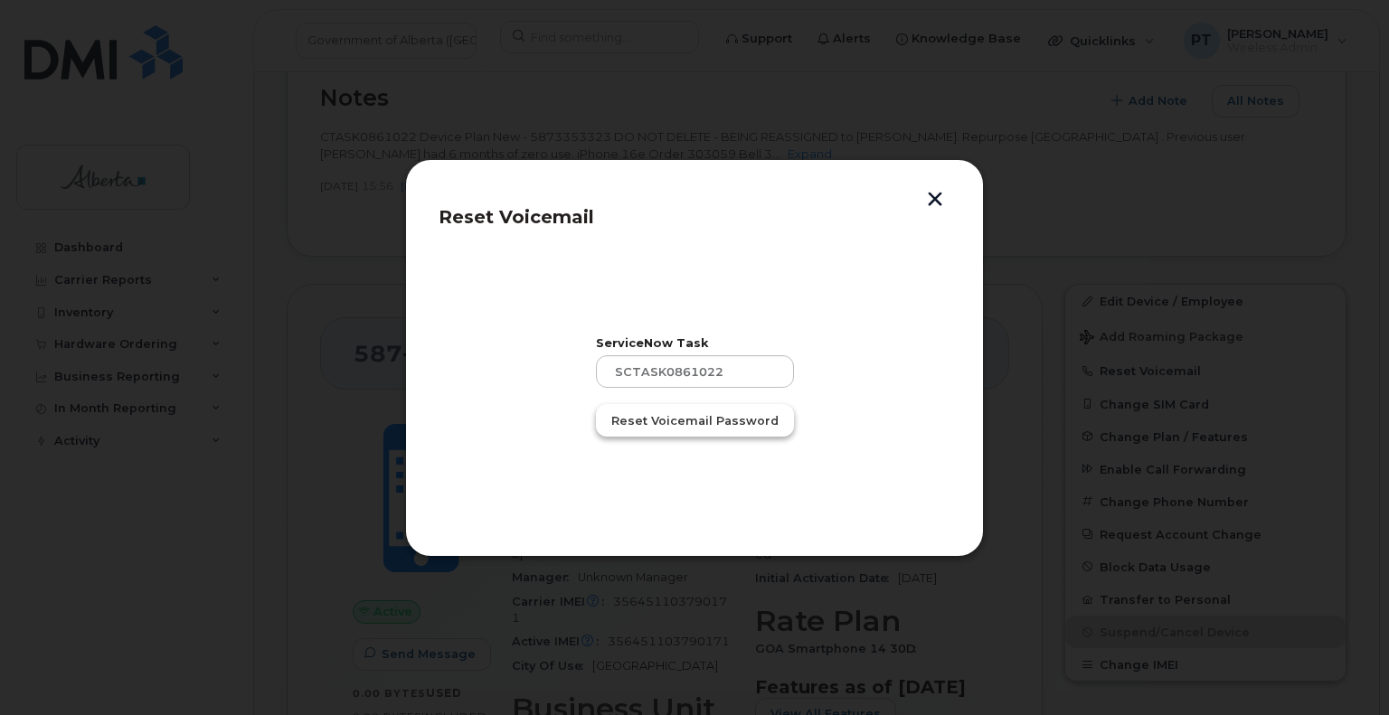
click at [697, 412] on span "Reset Voicemail Password" at bounding box center [694, 420] width 167 height 17
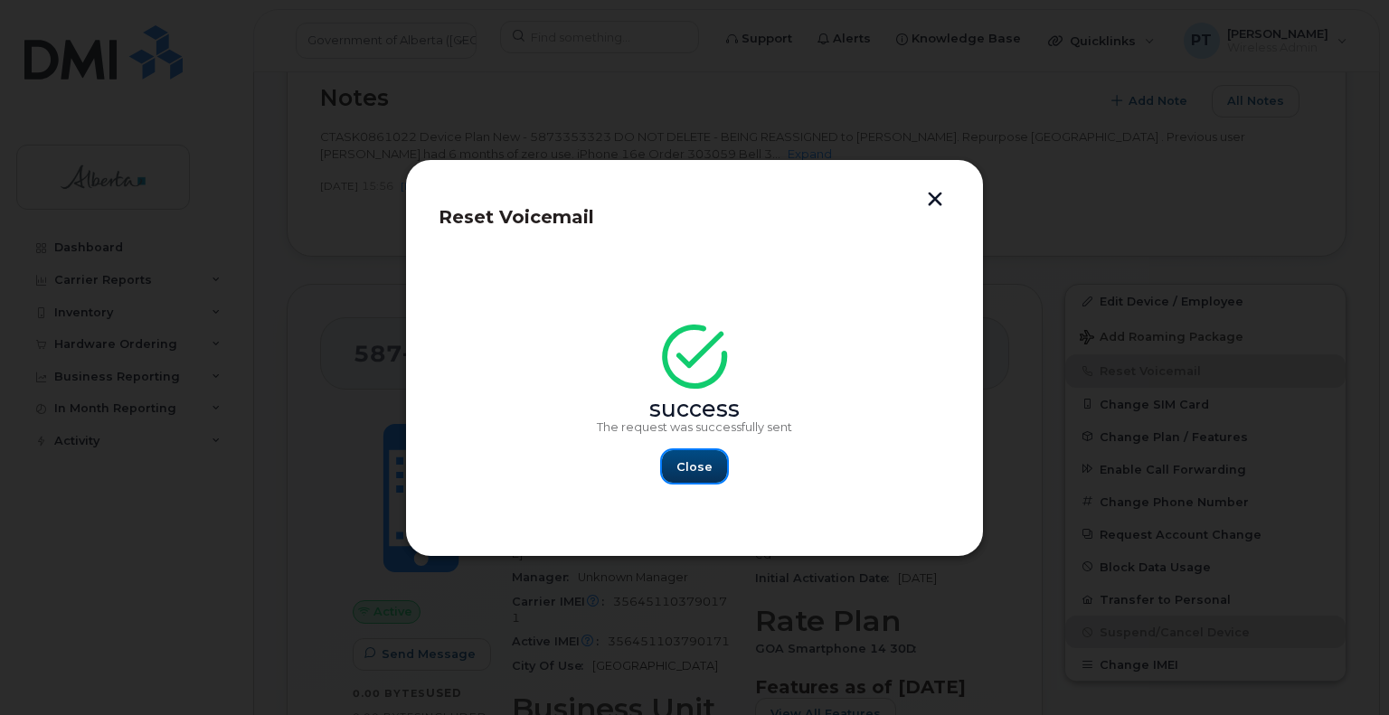
drag, startPoint x: 708, startPoint y: 462, endPoint x: 766, endPoint y: 486, distance: 62.5
click at [708, 461] on span "Close" at bounding box center [694, 466] width 36 height 17
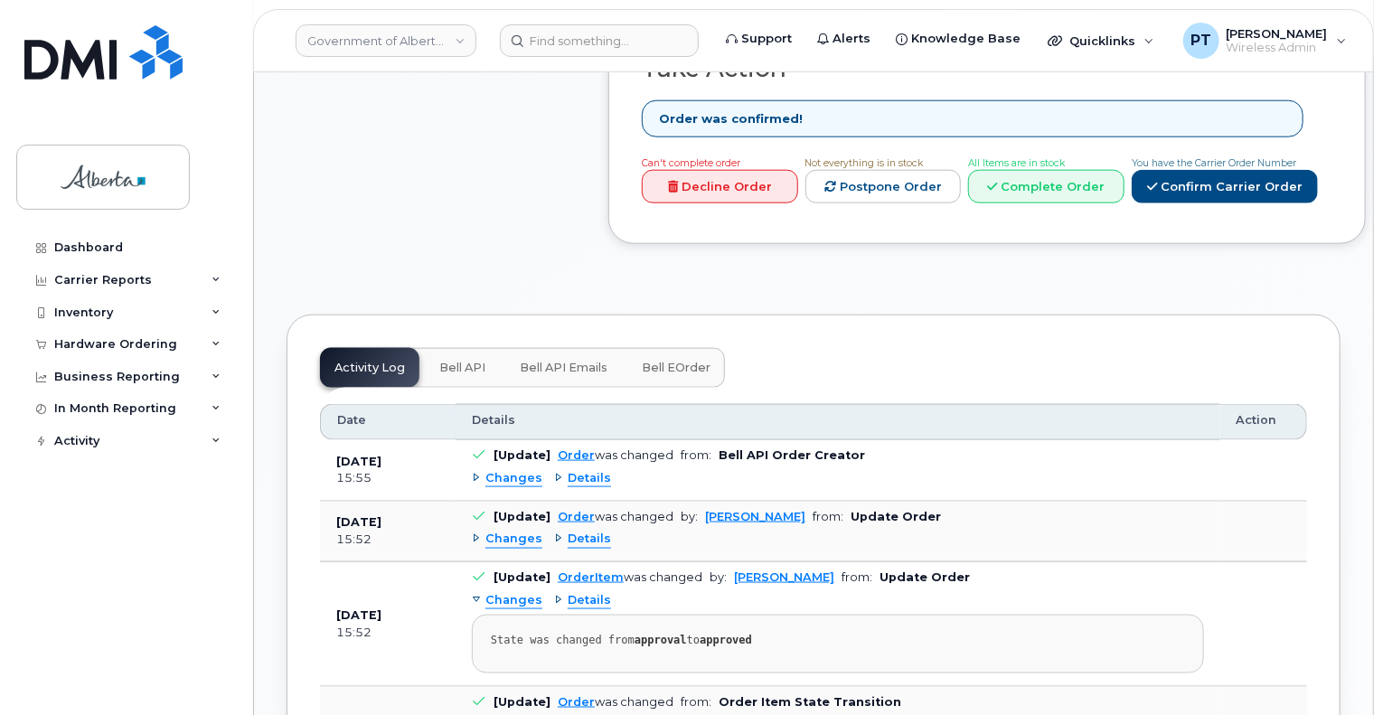
scroll to position [995, 0]
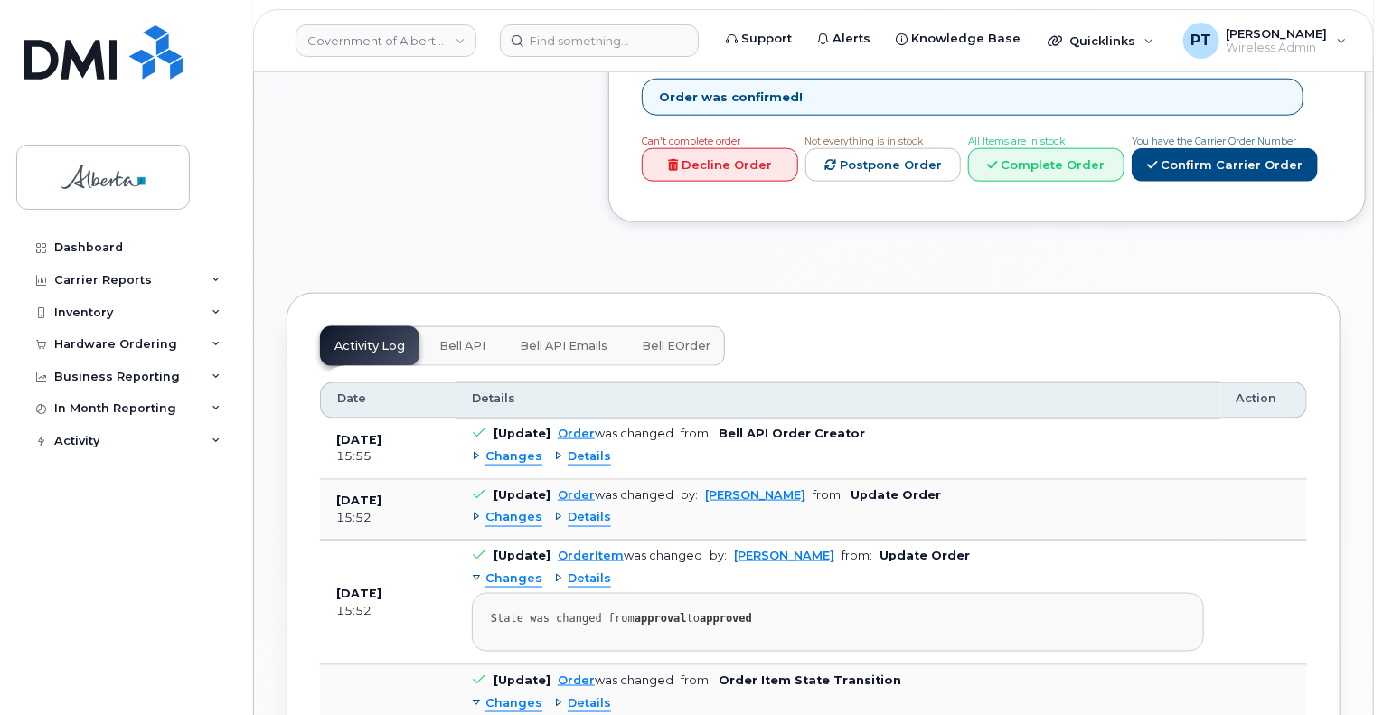
click at [471, 344] on span "Bell API" at bounding box center [462, 346] width 46 height 14
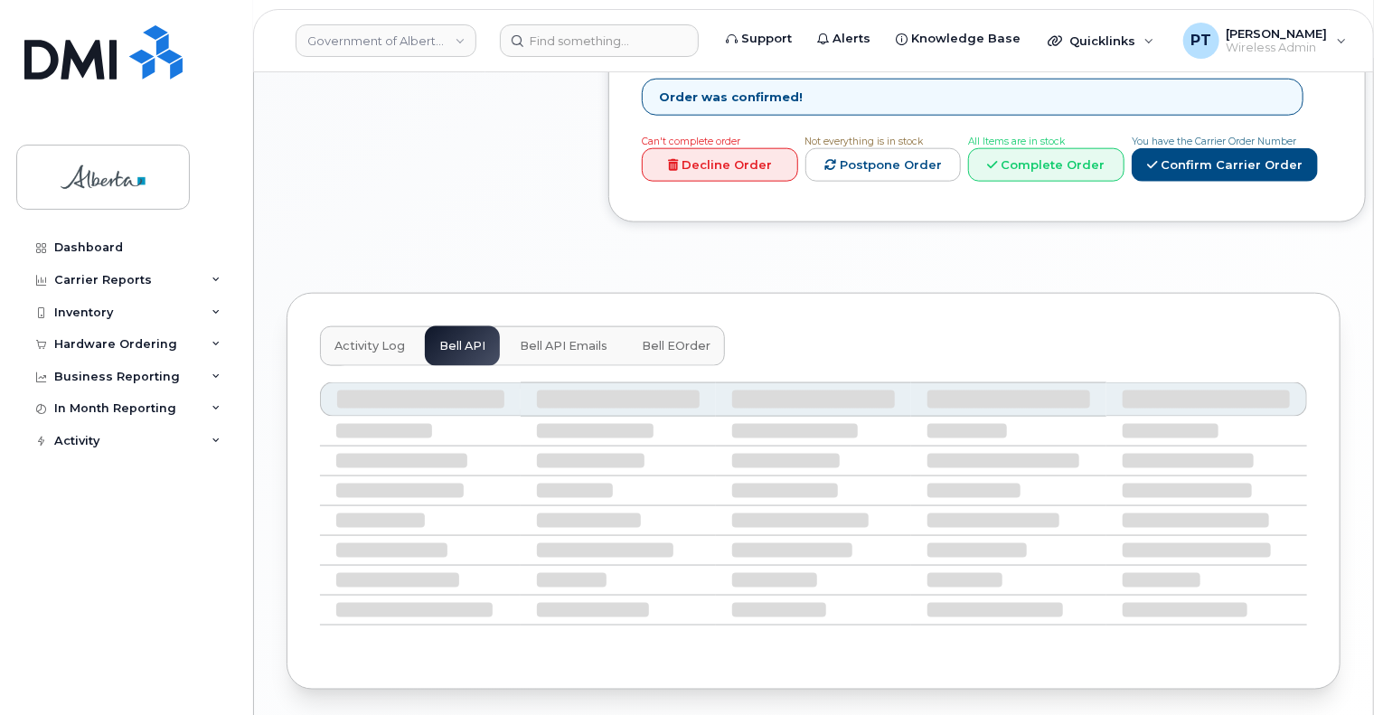
scroll to position [895, 0]
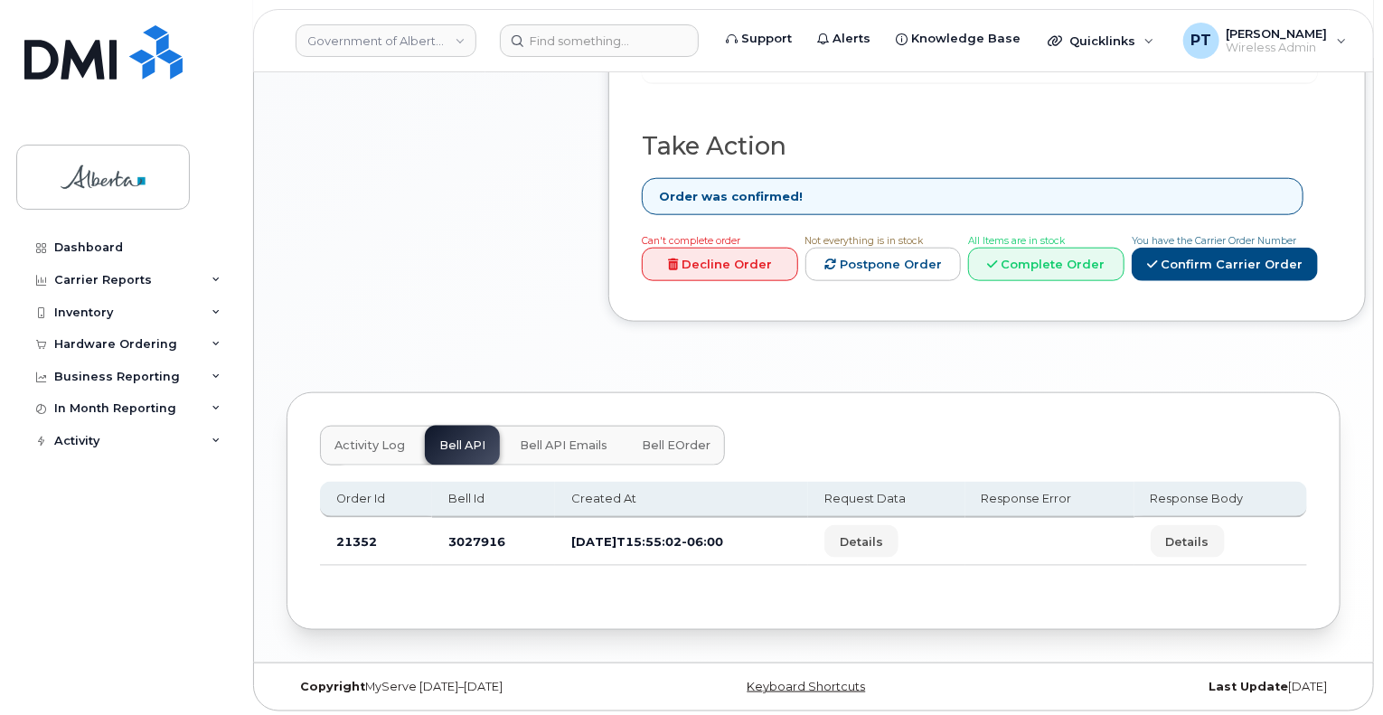
click at [481, 537] on td "3027916" at bounding box center [493, 542] width 123 height 48
copy td "3027916"
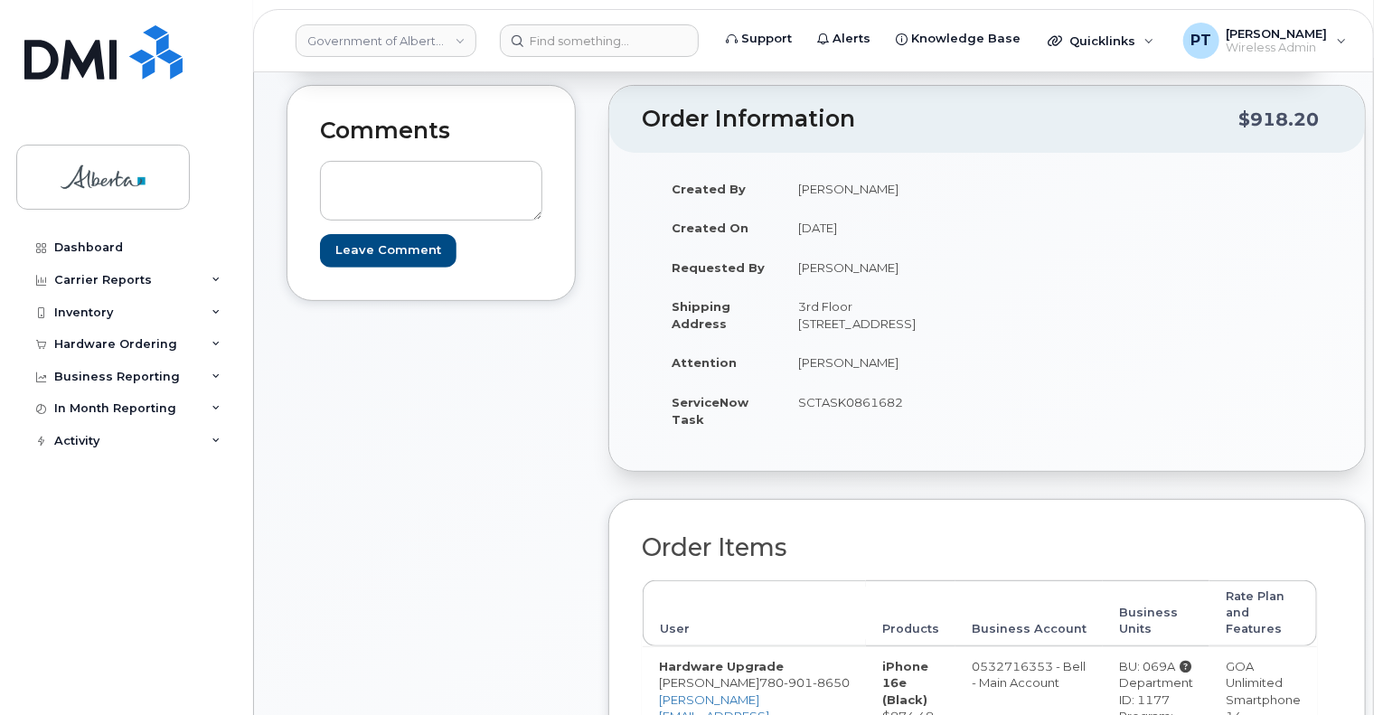
scroll to position [0, 0]
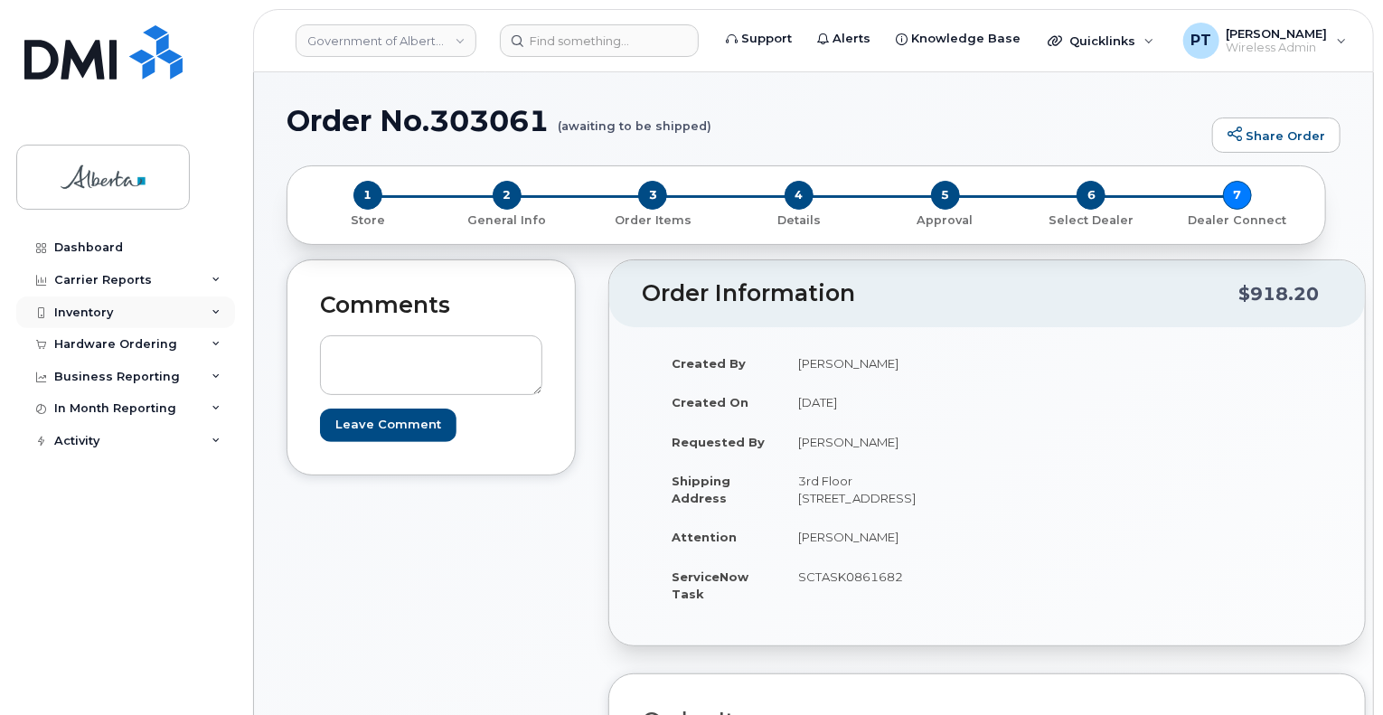
drag, startPoint x: 109, startPoint y: 332, endPoint x: 93, endPoint y: 320, distance: 19.4
click at [109, 332] on div "Hardware Ordering" at bounding box center [125, 344] width 219 height 33
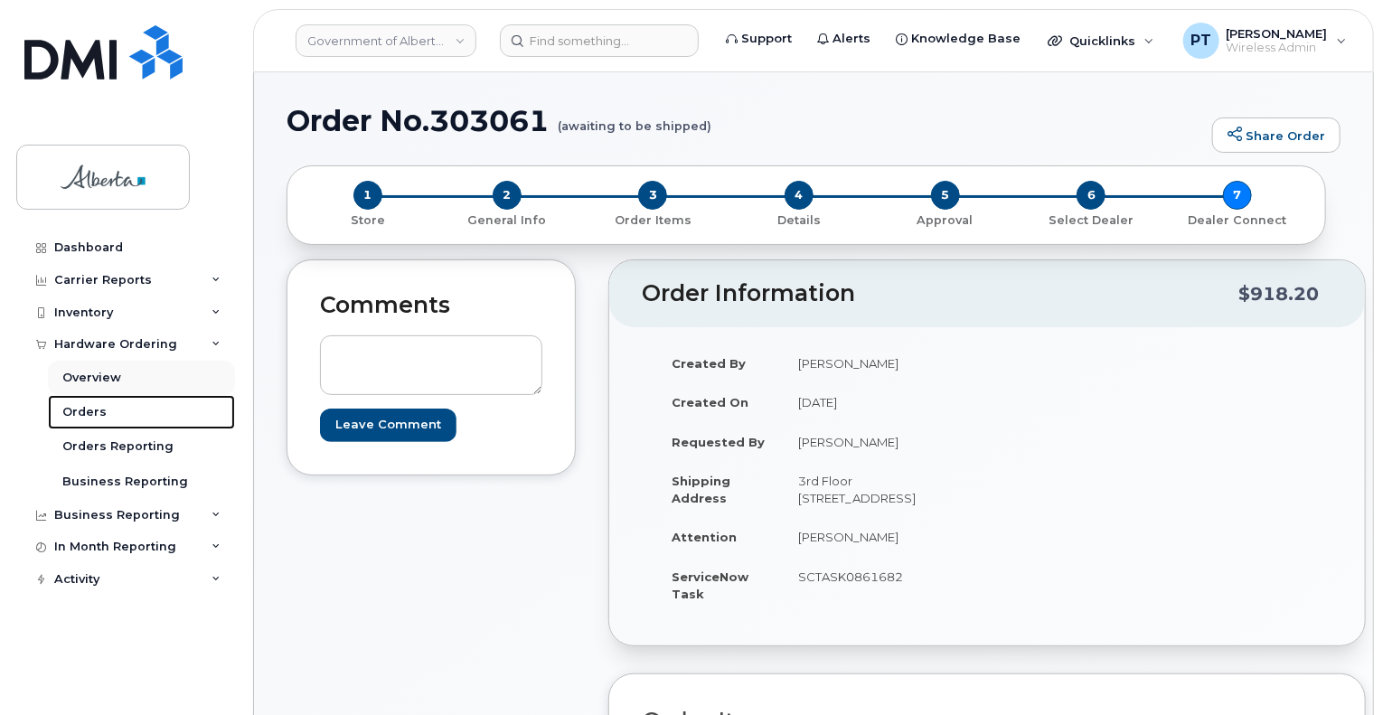
drag, startPoint x: 96, startPoint y: 408, endPoint x: 83, endPoint y: 388, distance: 23.6
click at [96, 408] on div "Orders" at bounding box center [84, 412] width 44 height 16
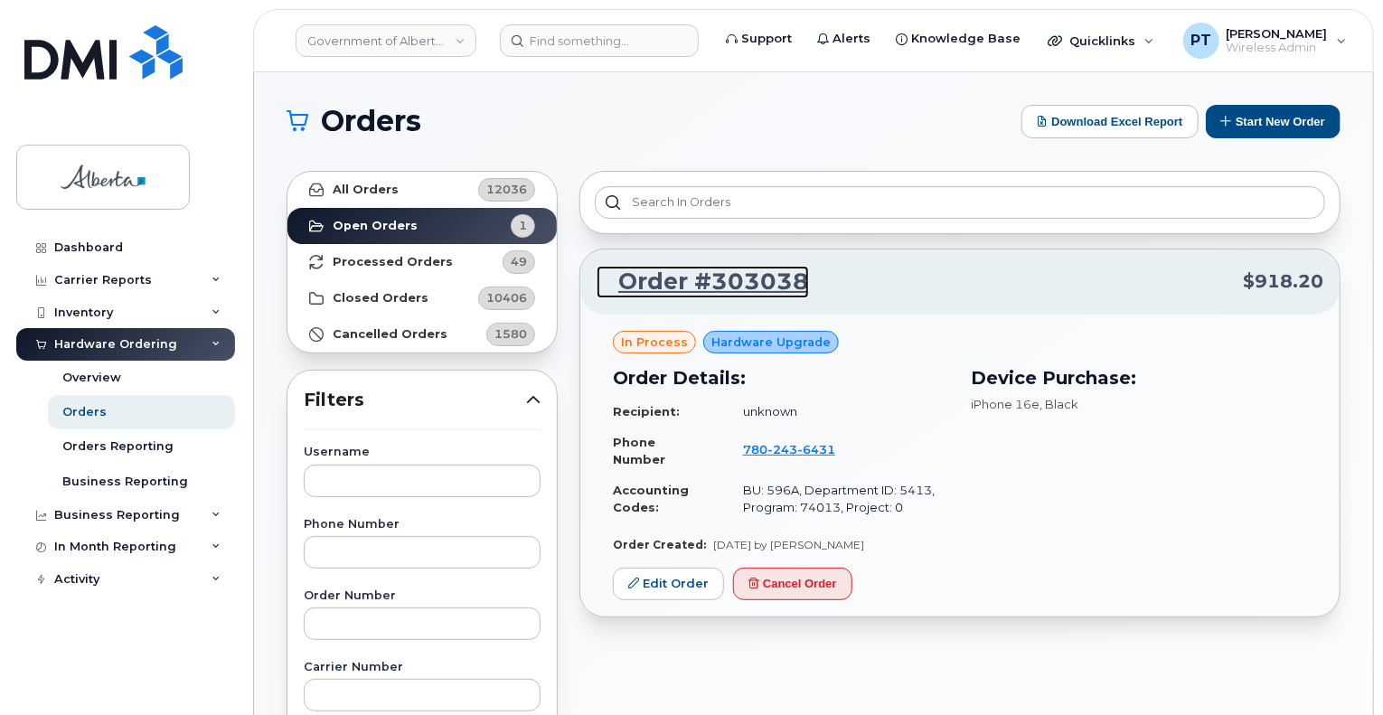
click at [748, 278] on link "Order #303038" at bounding box center [703, 282] width 212 height 33
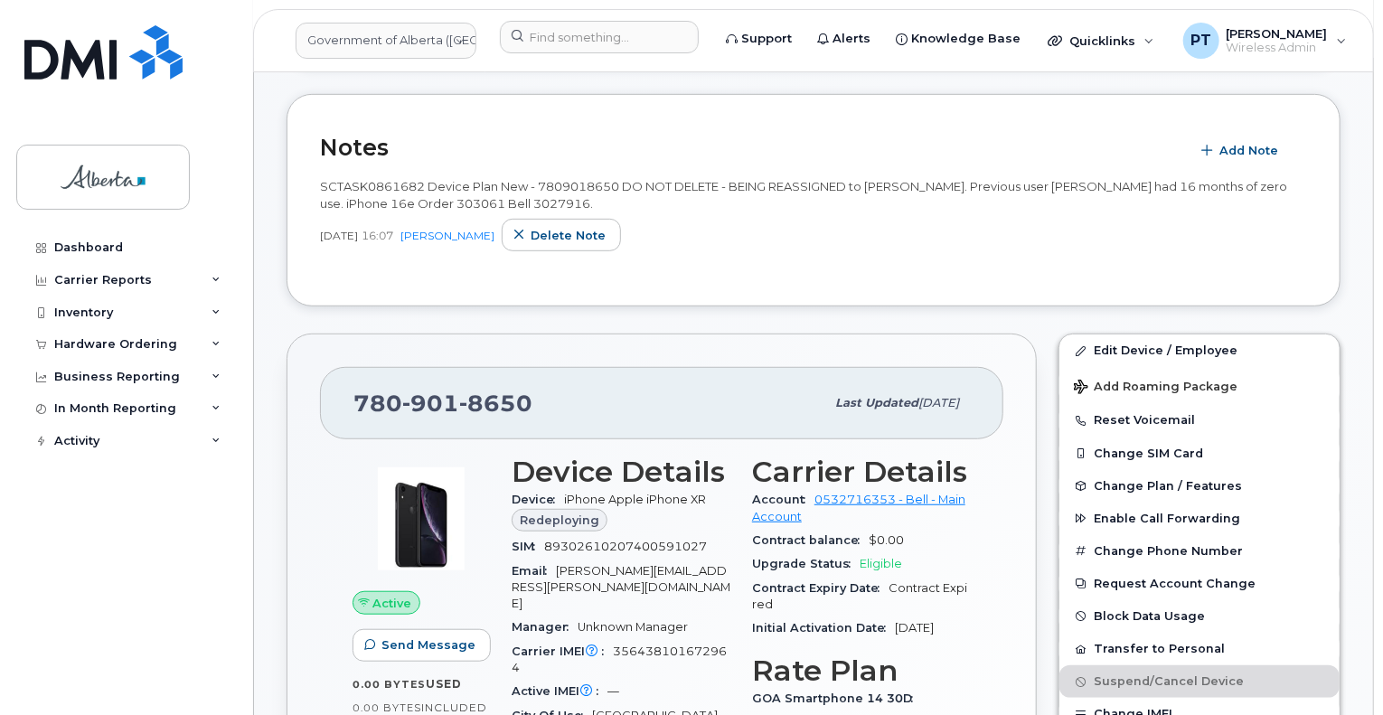
scroll to position [452, 0]
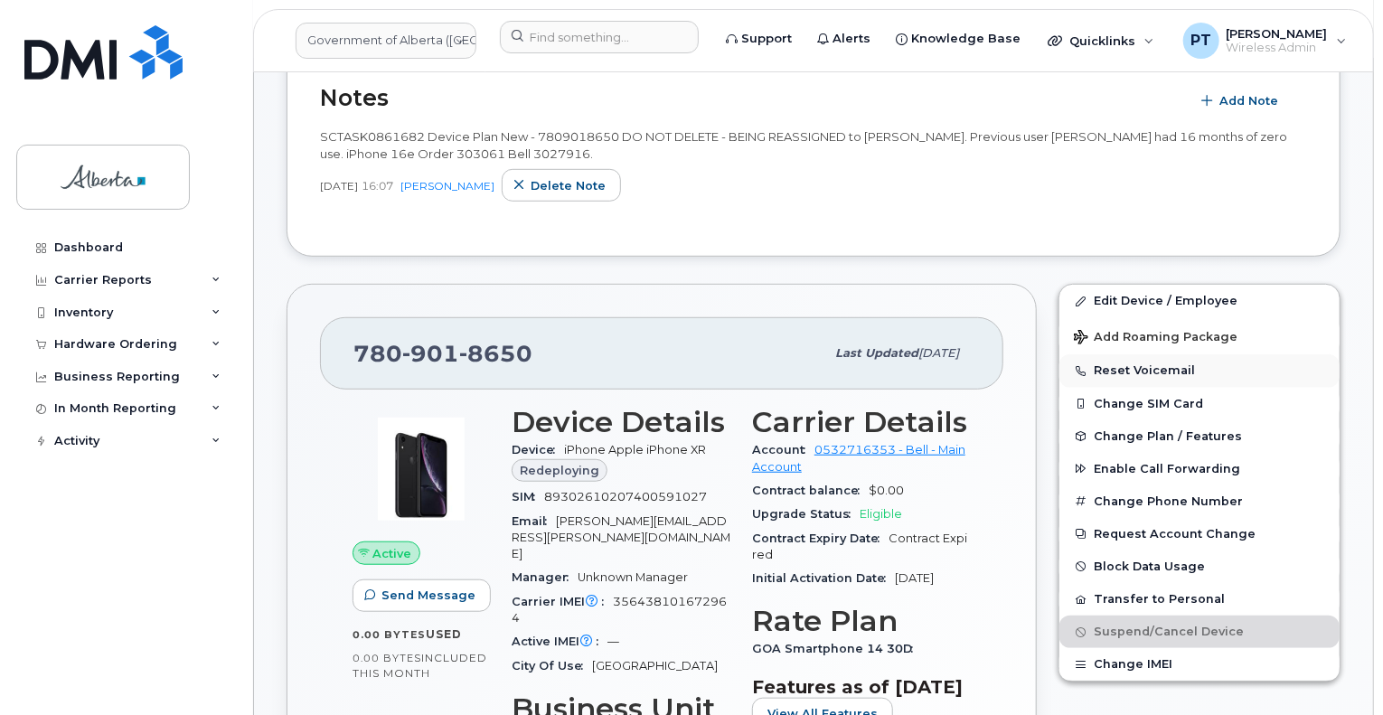
click at [1129, 370] on button "Reset Voicemail" at bounding box center [1200, 370] width 280 height 33
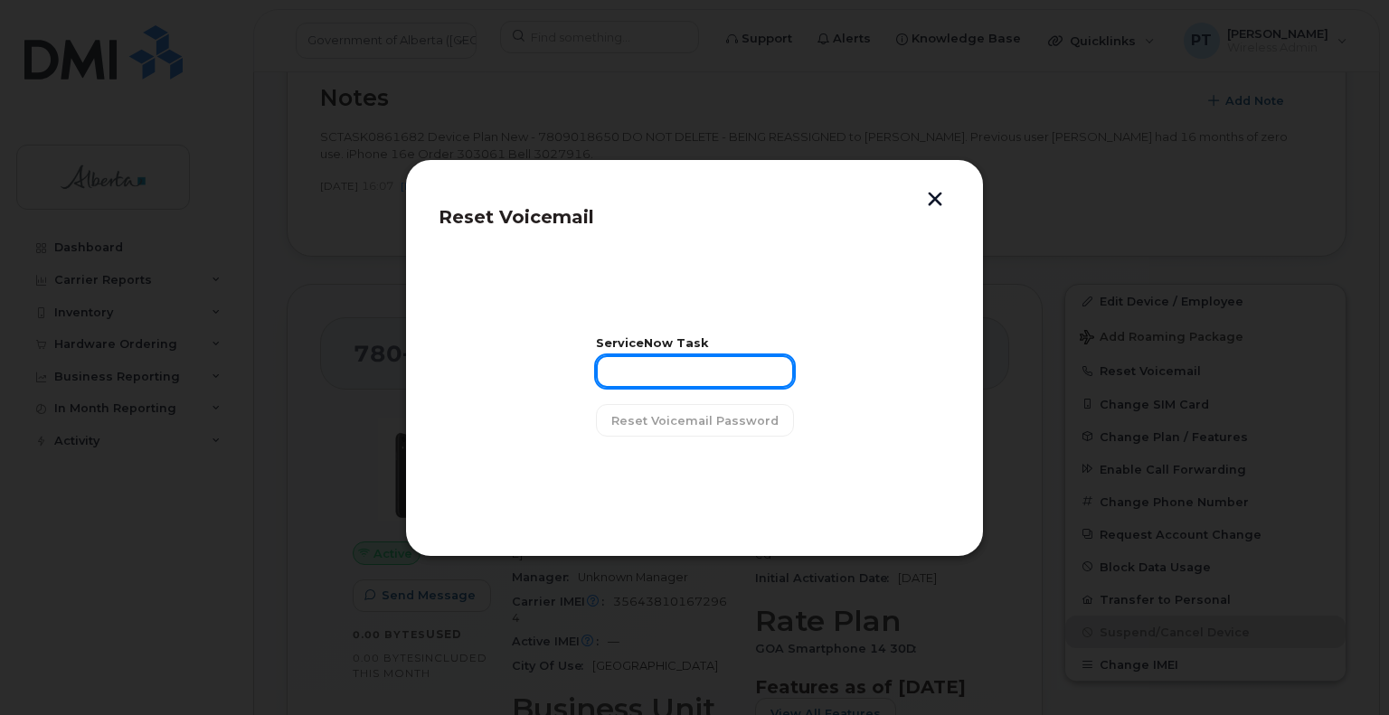
drag, startPoint x: 695, startPoint y: 372, endPoint x: 890, endPoint y: 368, distance: 194.4
click at [695, 372] on input "text" at bounding box center [695, 371] width 198 height 33
click at [721, 382] on input "text" at bounding box center [695, 371] width 198 height 33
paste input "SCTASK0861682"
type input "SCTASK0861682"
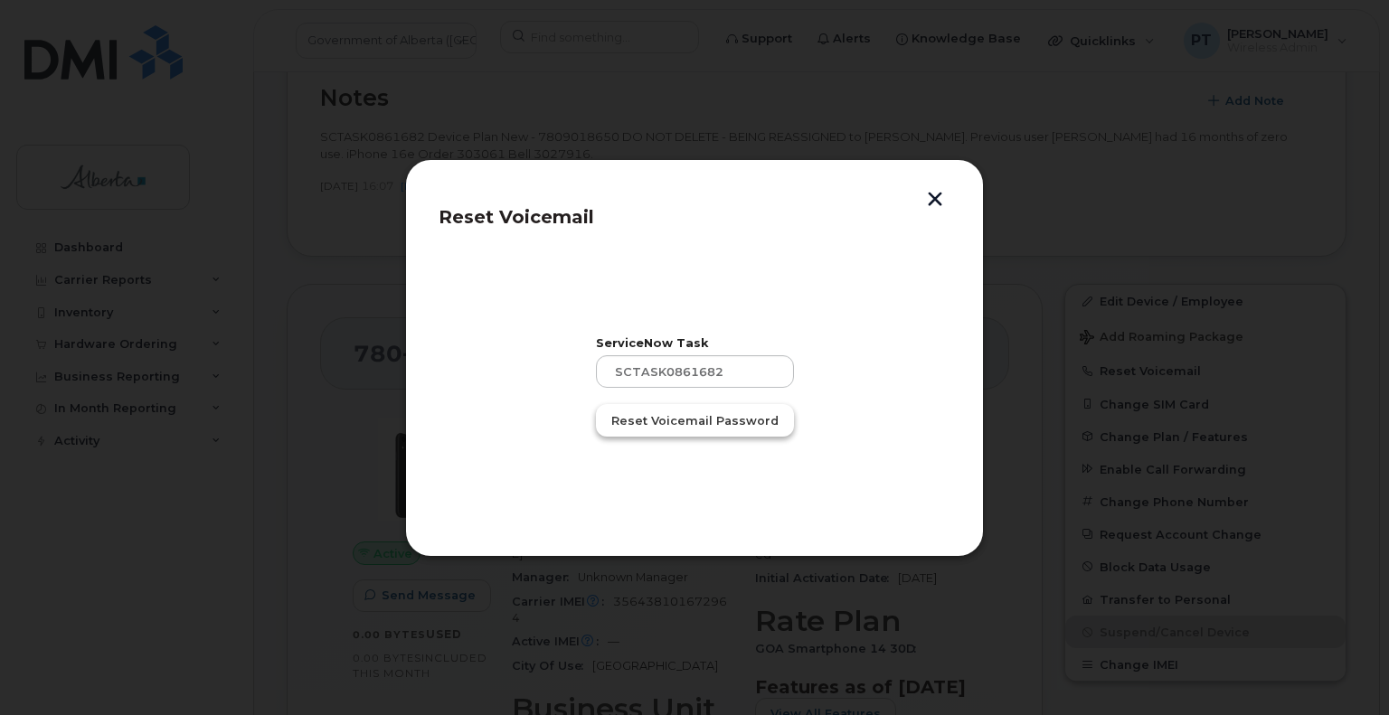
click at [703, 426] on span "Reset Voicemail Password" at bounding box center [694, 420] width 167 height 17
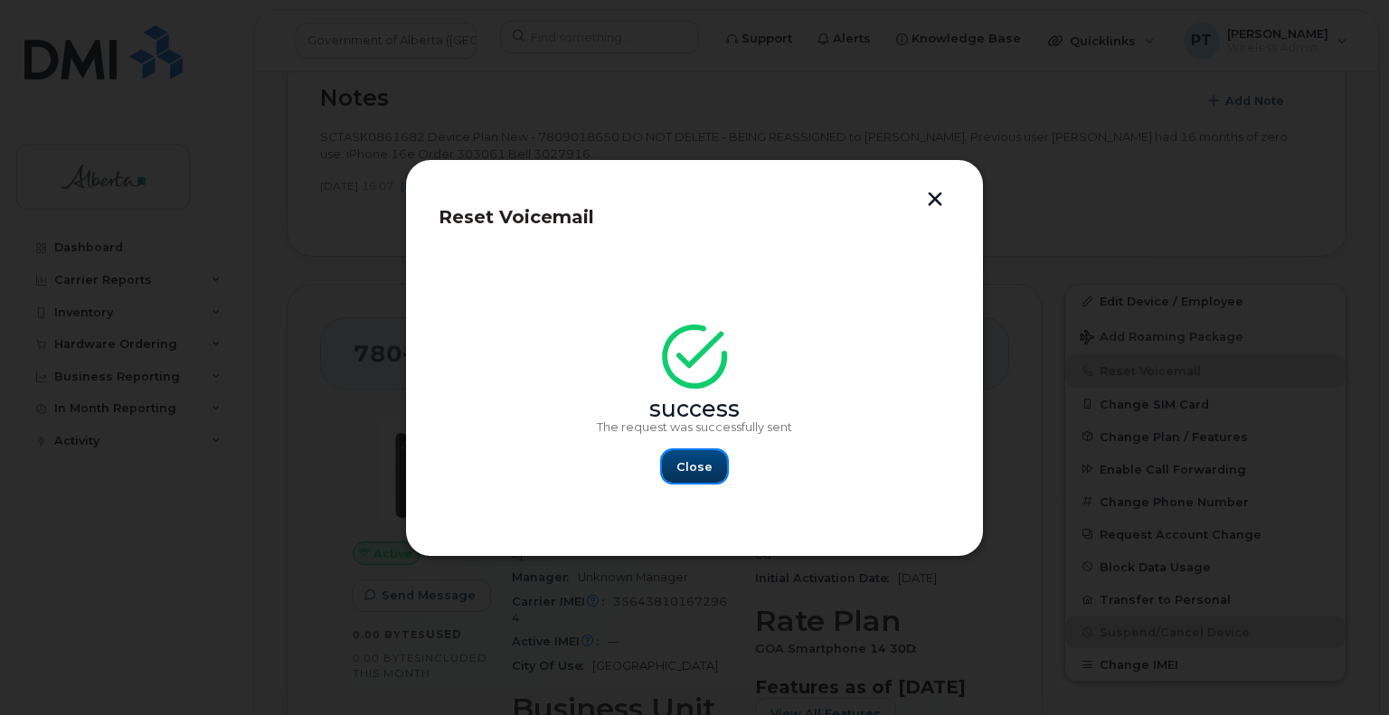
click at [689, 466] on span "Close" at bounding box center [694, 466] width 36 height 17
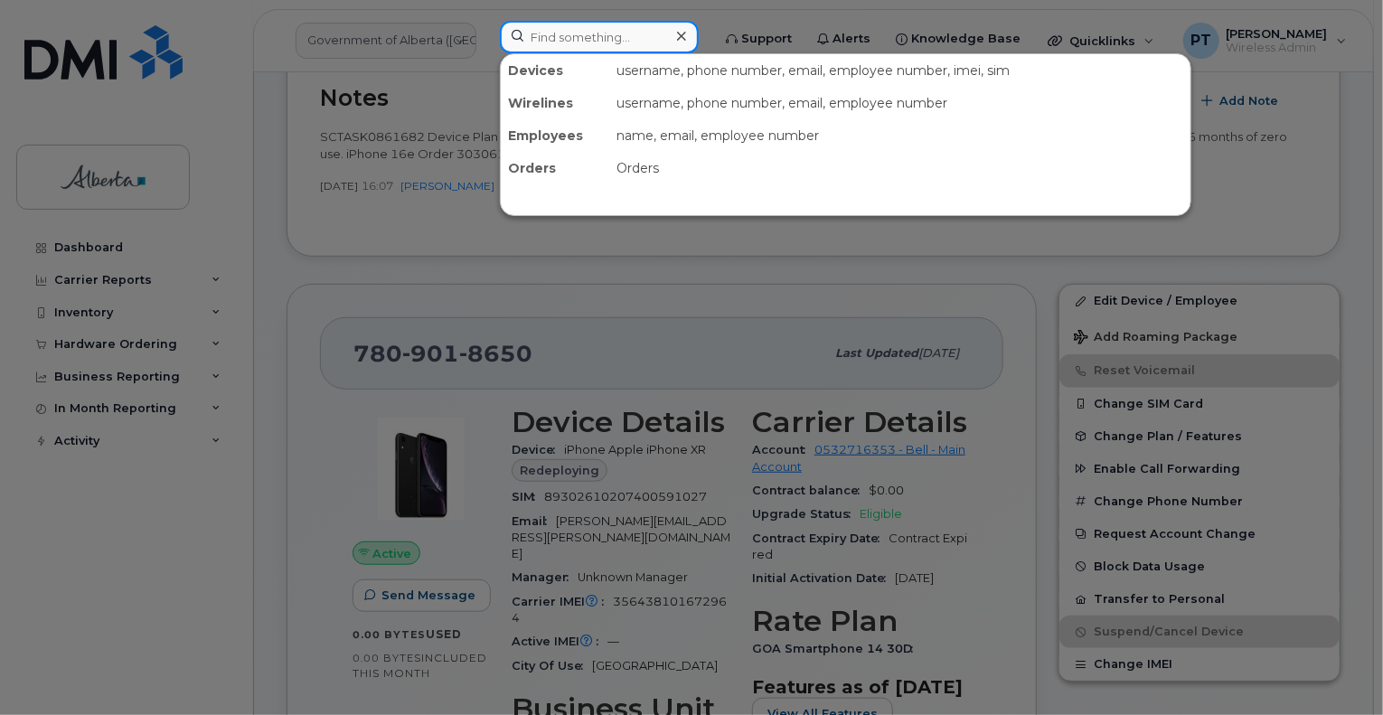
click at [645, 33] on input at bounding box center [599, 37] width 199 height 33
paste input "7802436431"
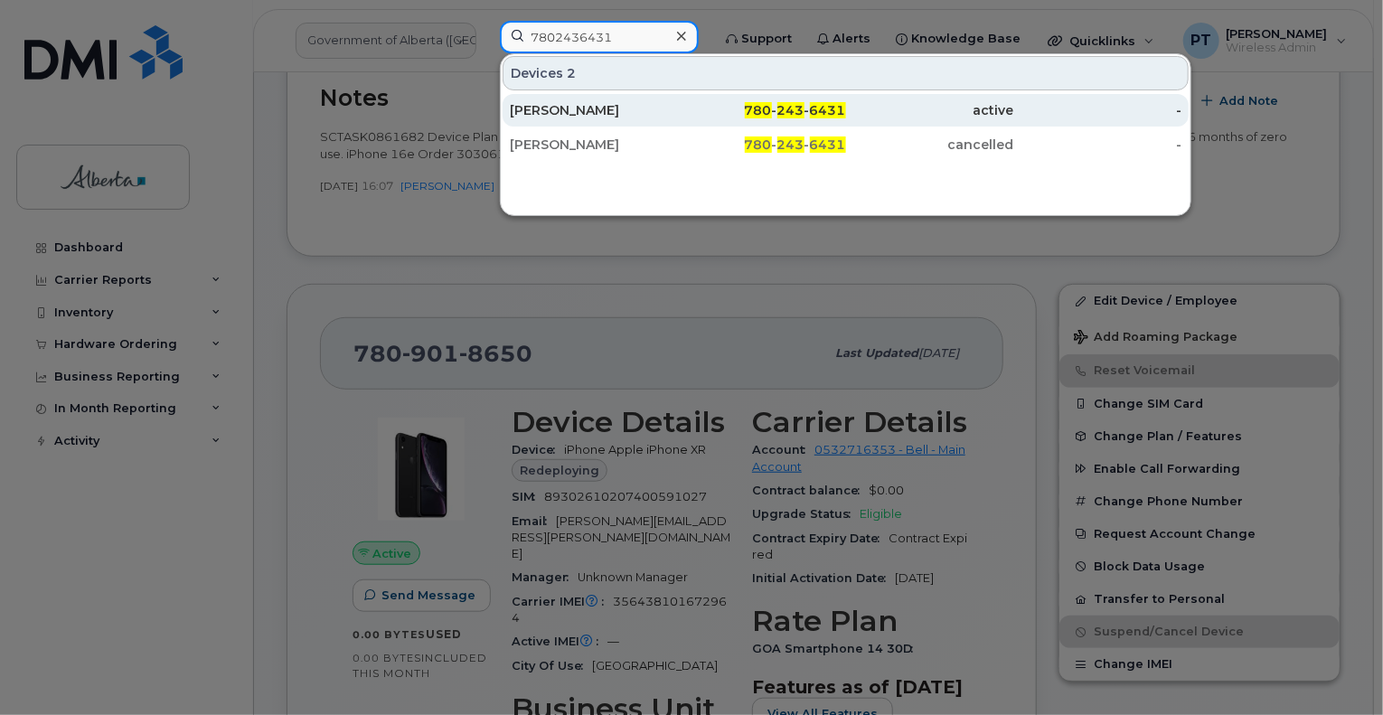
type input "7802436431"
click at [586, 118] on div "[PERSON_NAME]" at bounding box center [594, 110] width 168 height 18
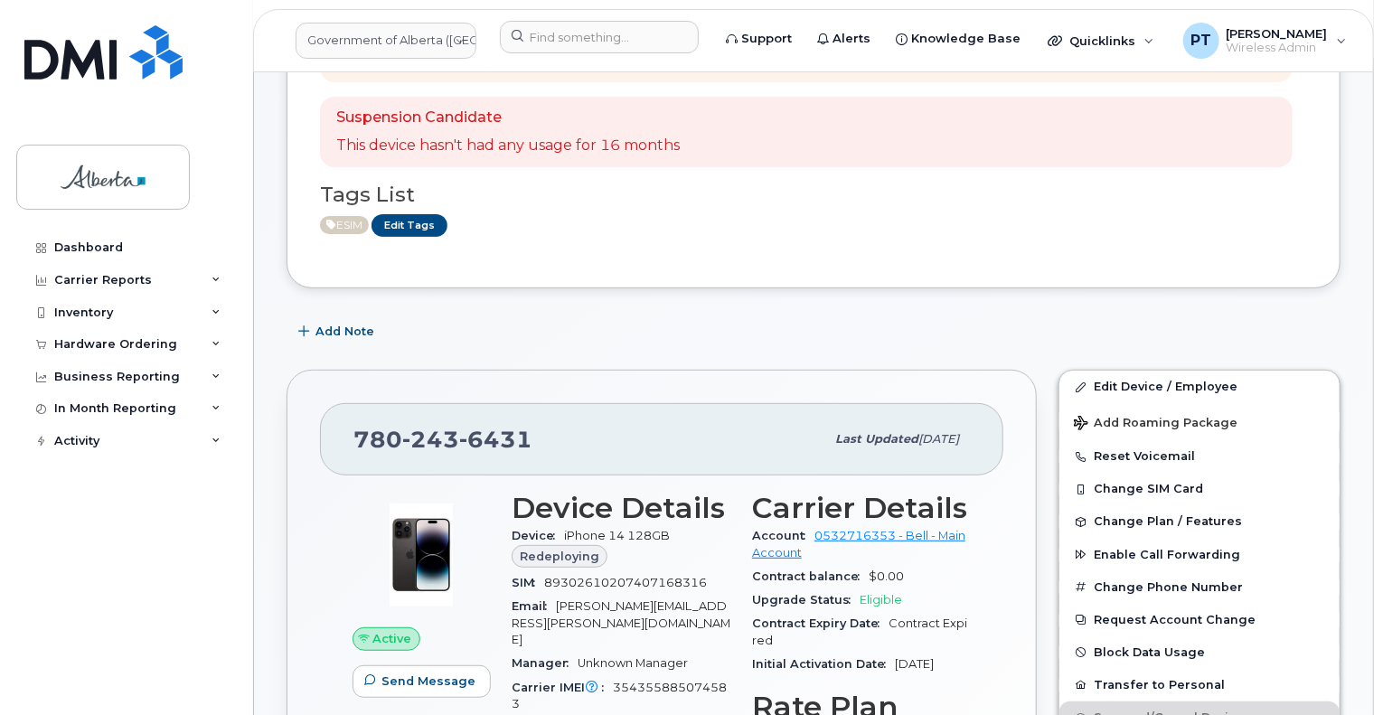
scroll to position [181, 0]
click at [321, 330] on span "Add Note" at bounding box center [345, 331] width 59 height 17
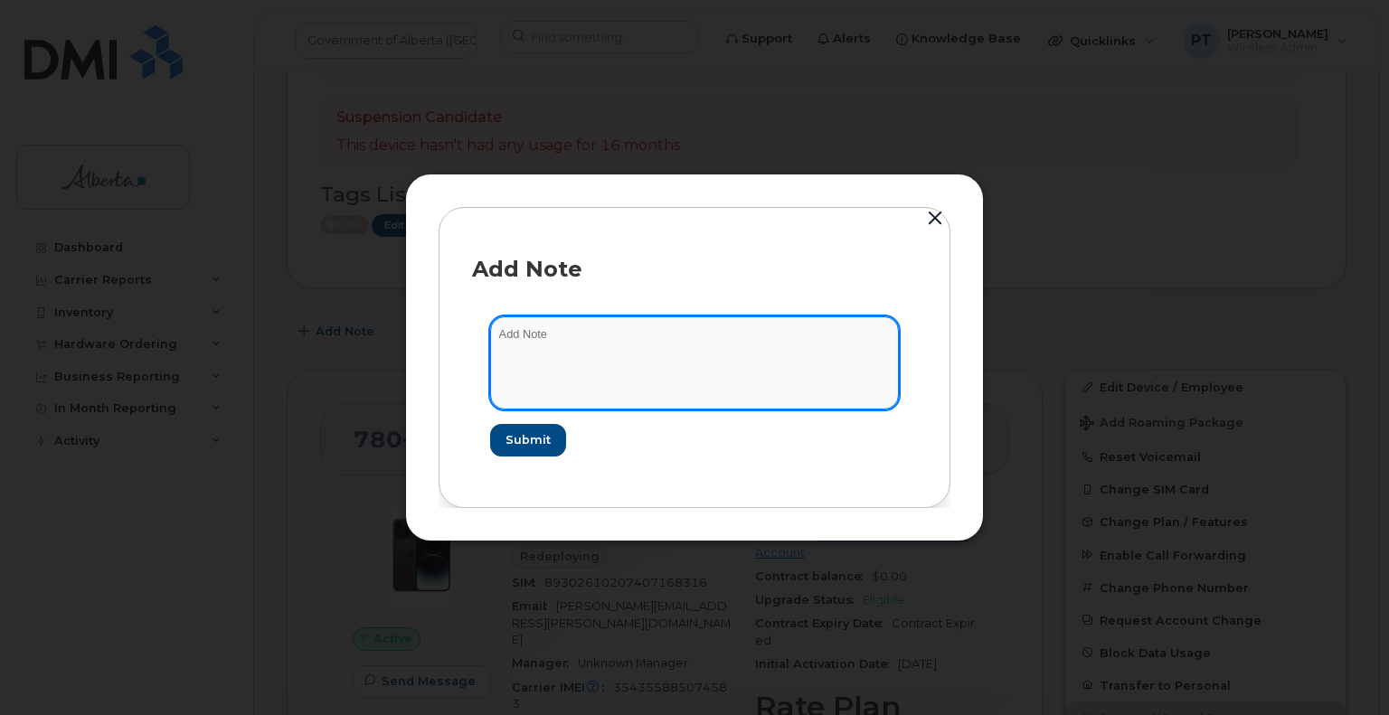
click at [614, 340] on textarea at bounding box center [694, 362] width 409 height 92
paste textarea "SCTASK0860540 Device Plan New - 7802436431 DO NOT DELETE - BEING REASSIGNED to …"
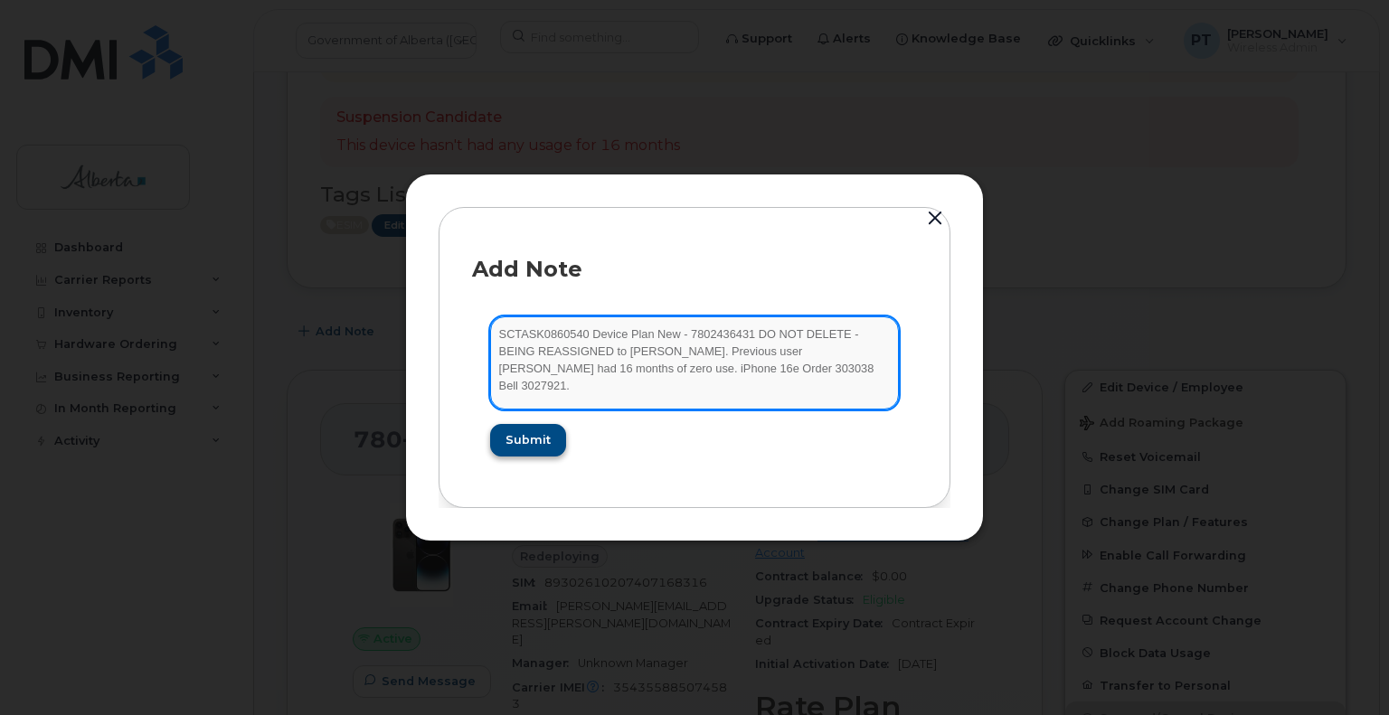
type textarea "SCTASK0860540 Device Plan New - 7802436431 DO NOT DELETE - BEING REASSIGNED to …"
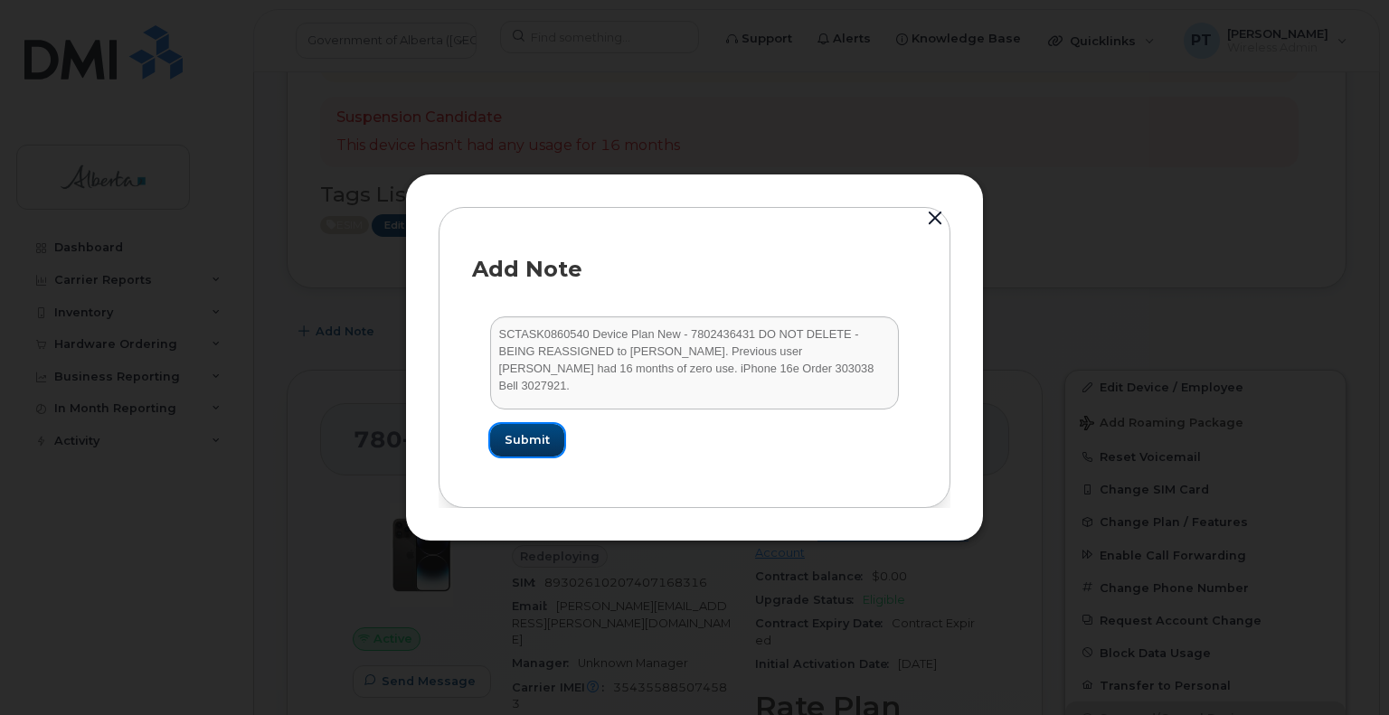
click at [535, 444] on span "Submit" at bounding box center [527, 439] width 45 height 17
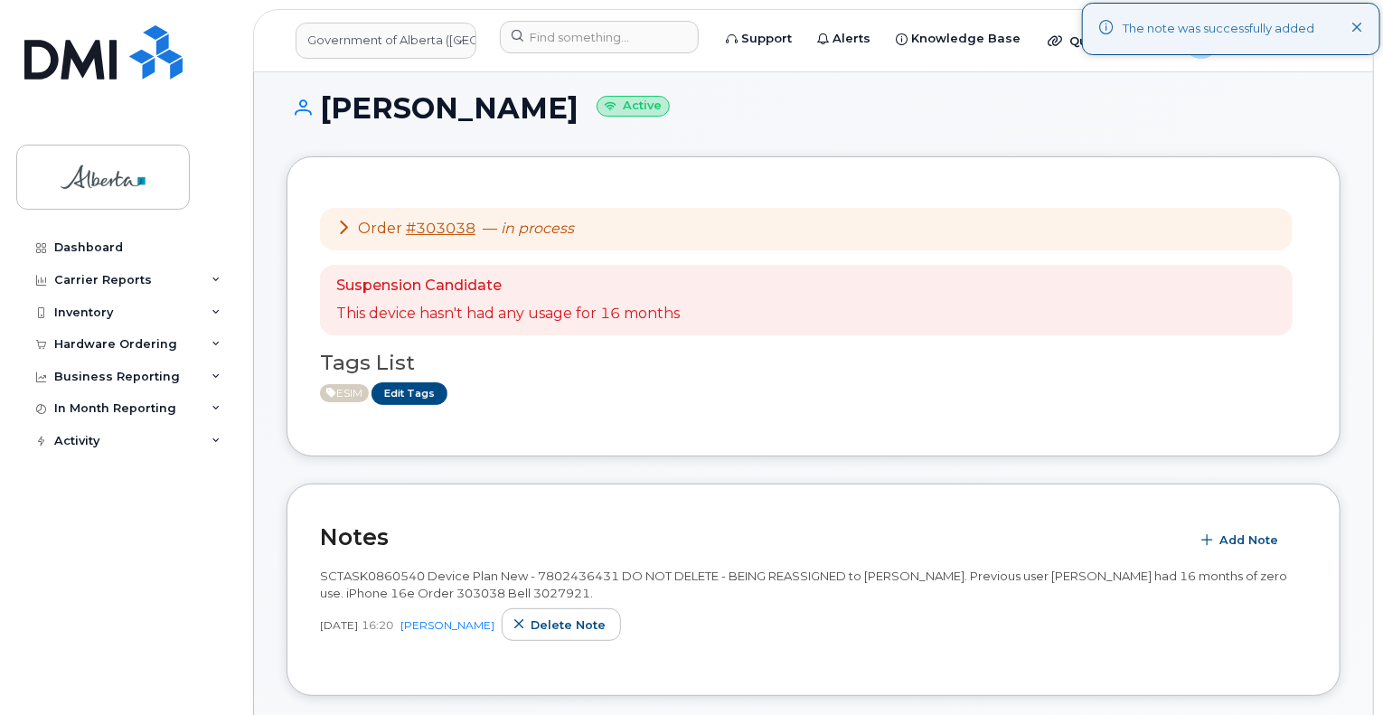
scroll to position [0, 0]
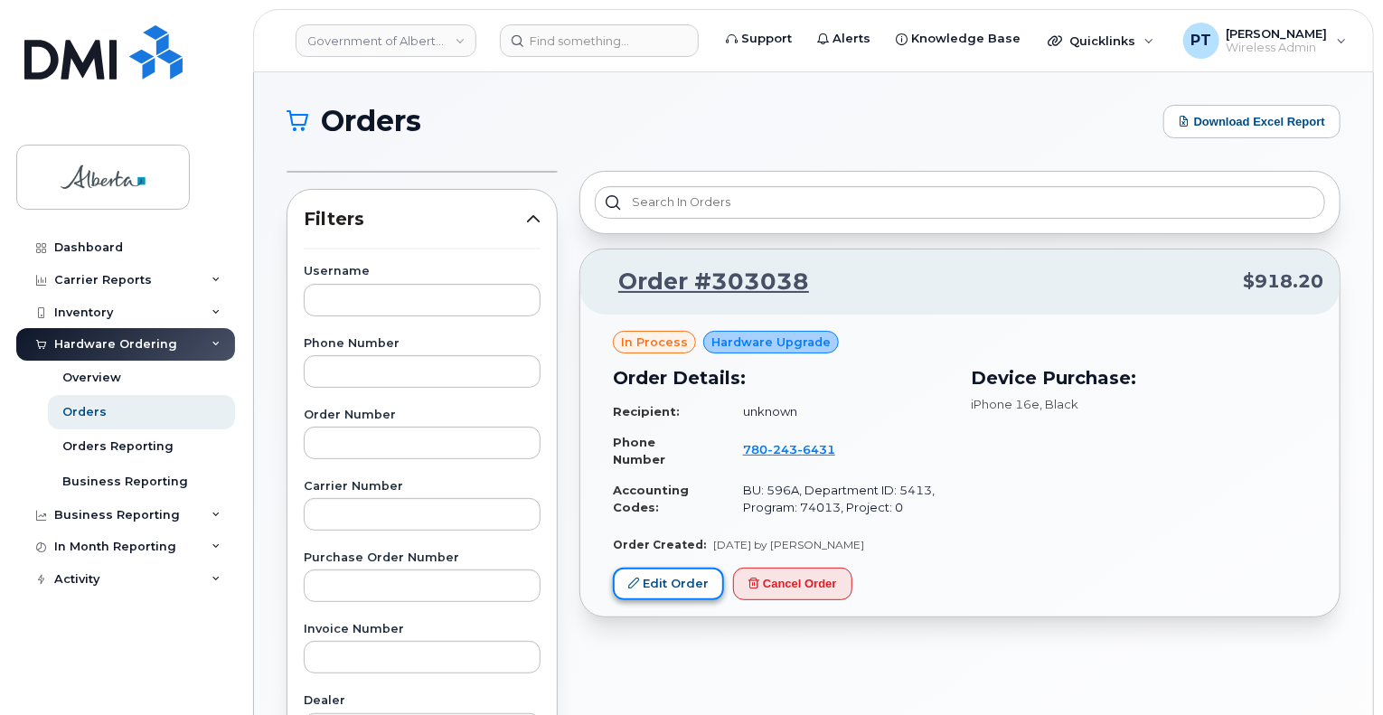
click at [681, 585] on link "Edit Order" at bounding box center [668, 584] width 111 height 33
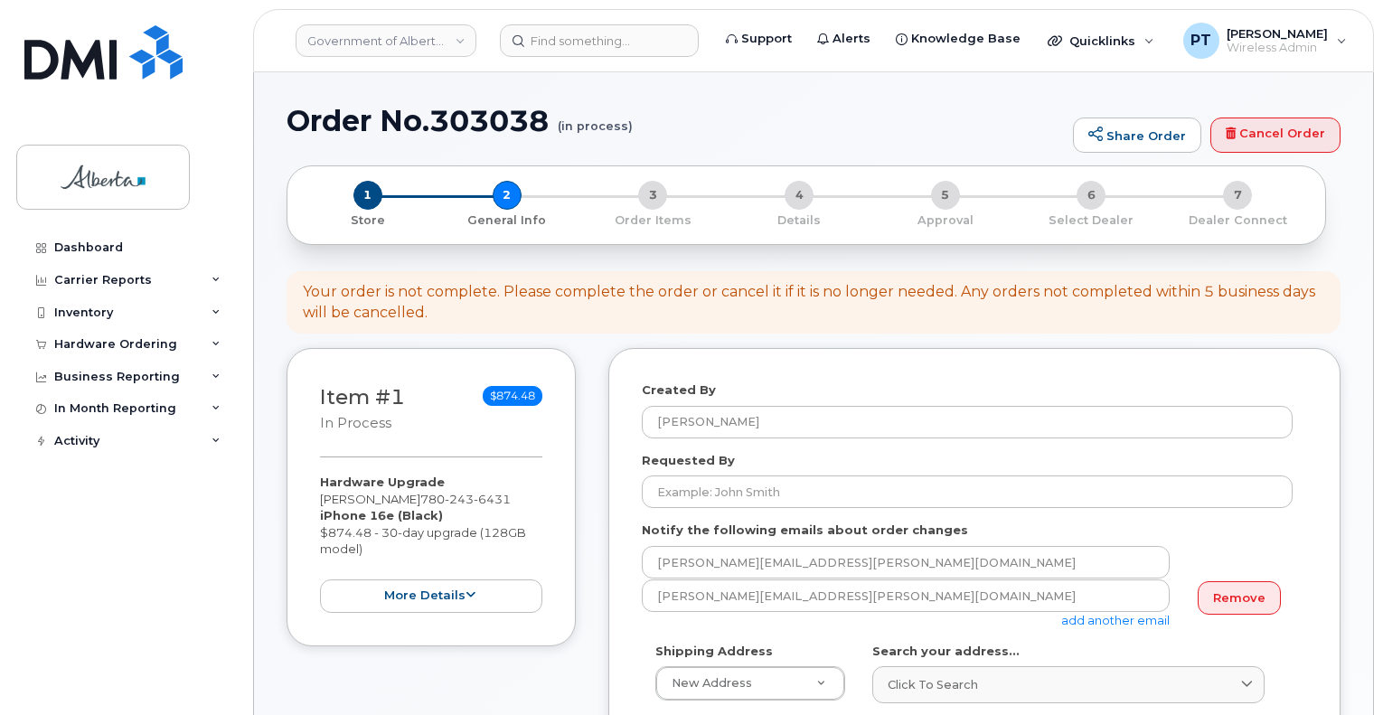
select select
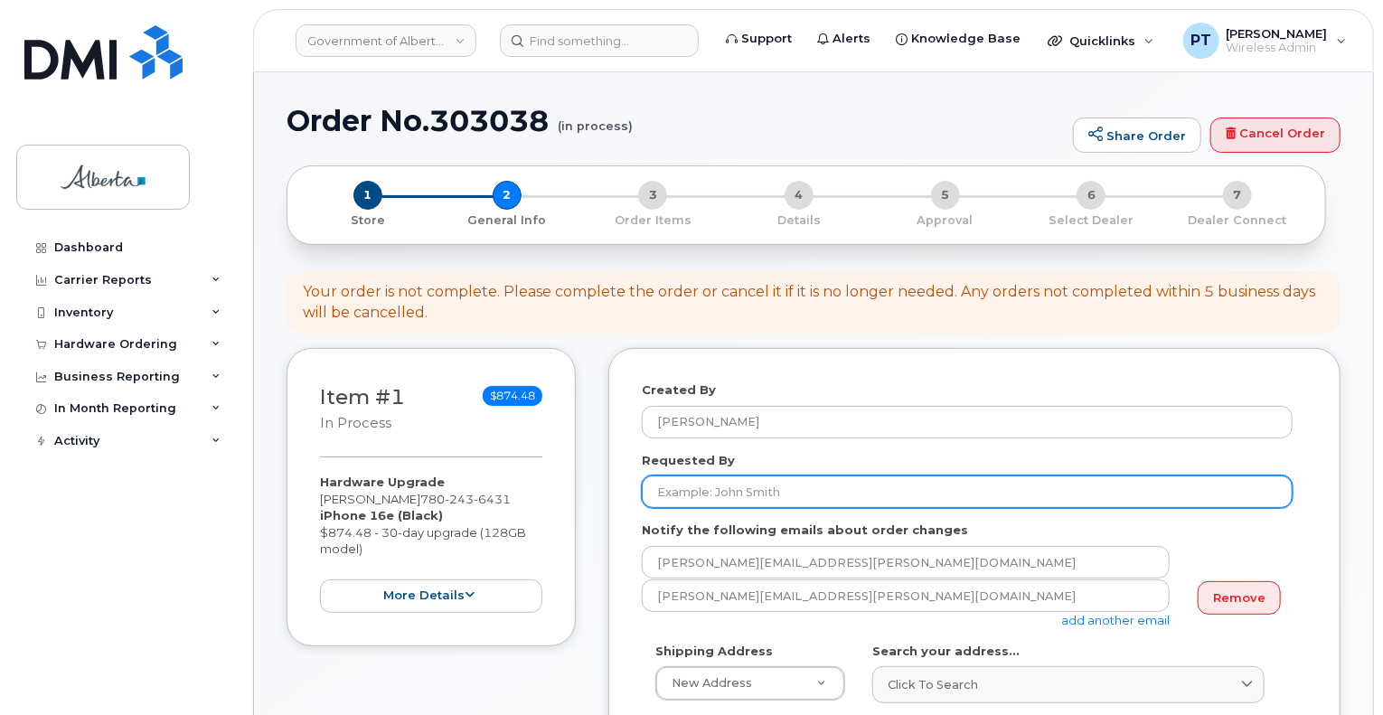
click at [825, 486] on input "Requested By" at bounding box center [967, 492] width 651 height 33
paste input "[PERSON_NAME]"
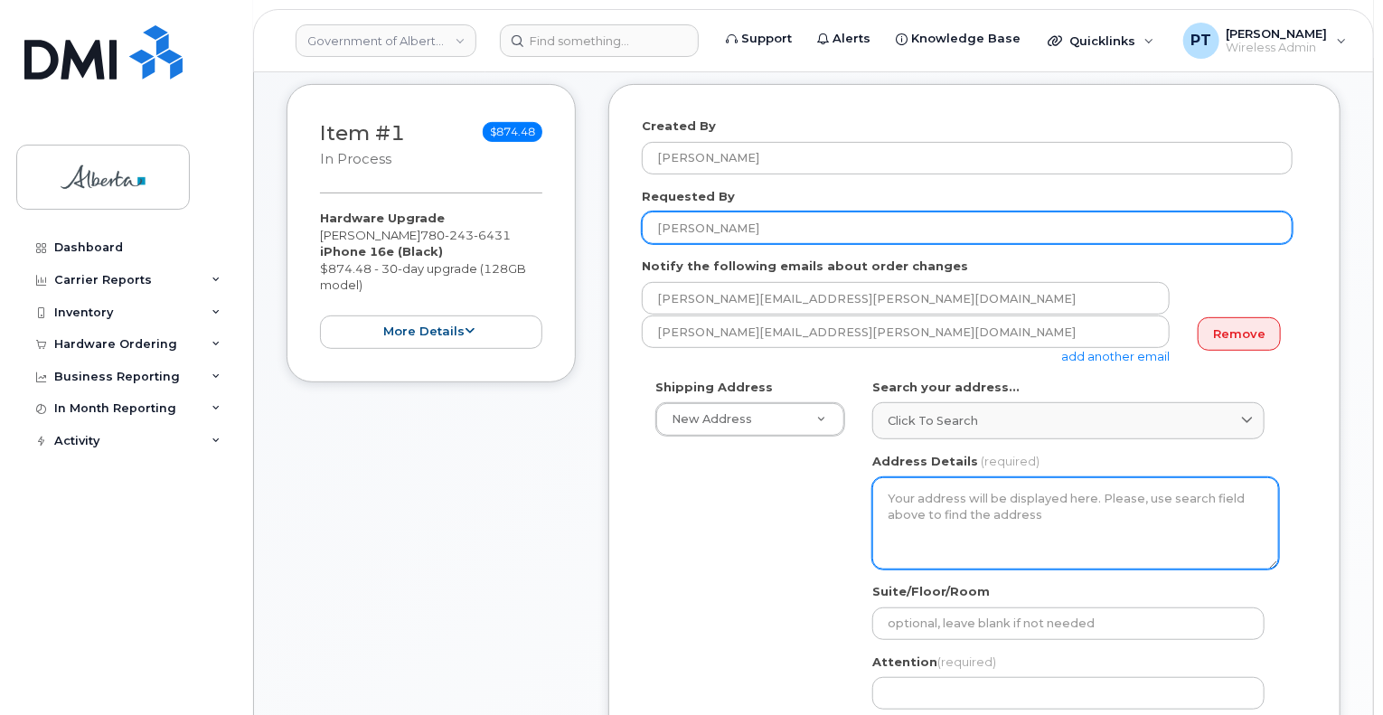
scroll to position [271, 0]
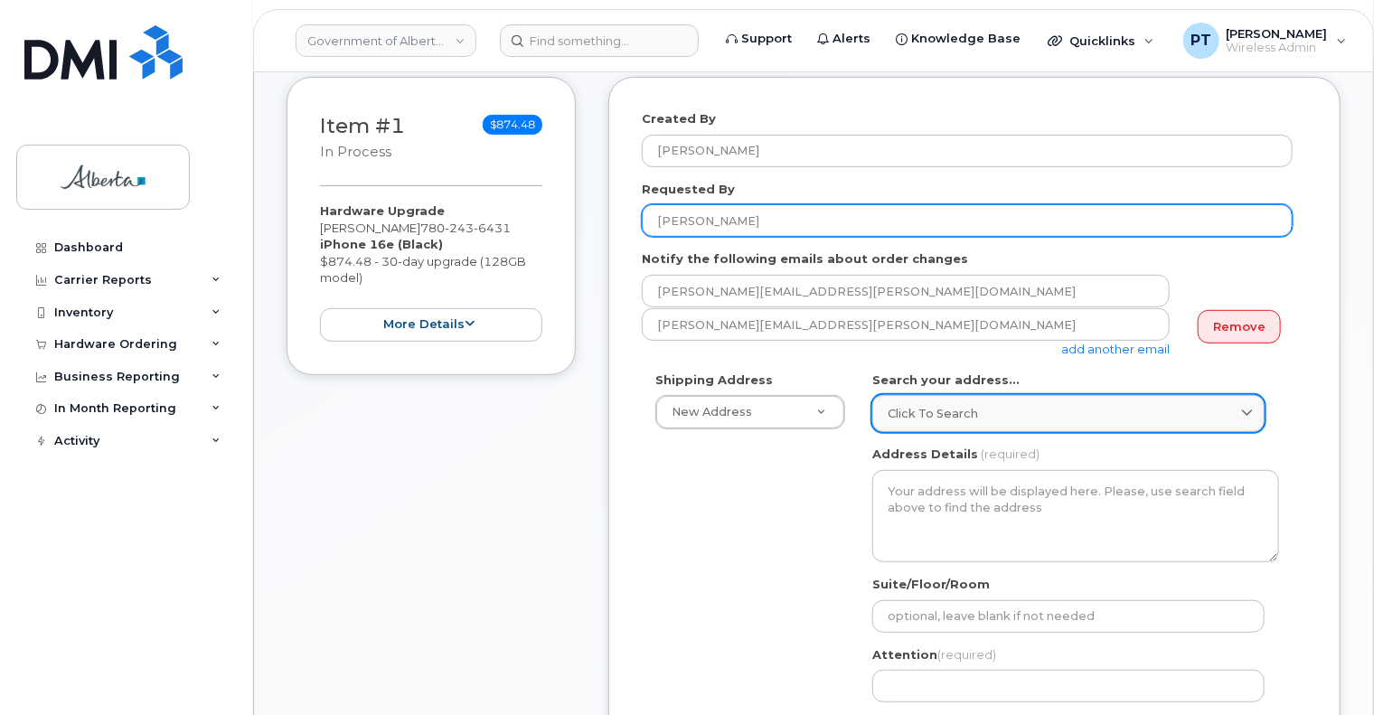
type input "[PERSON_NAME]"
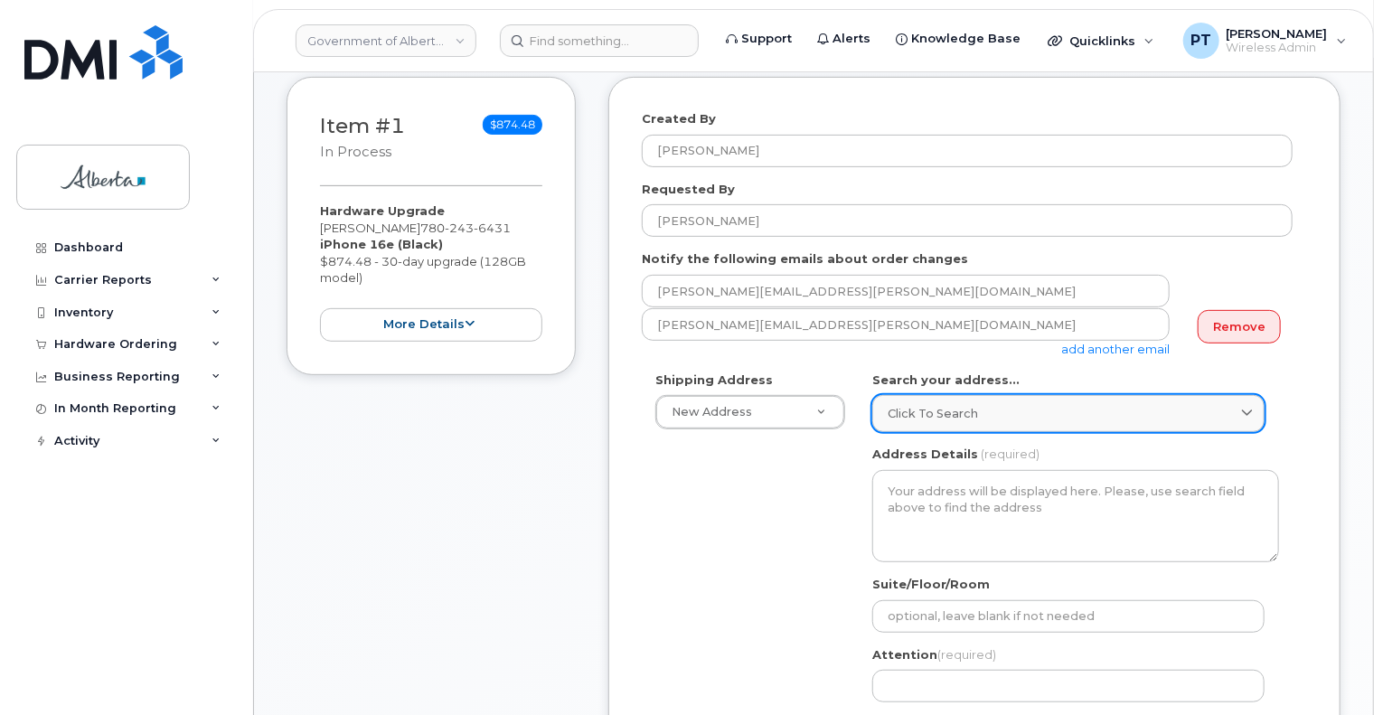
click at [939, 412] on span "Click to search" at bounding box center [933, 413] width 90 height 17
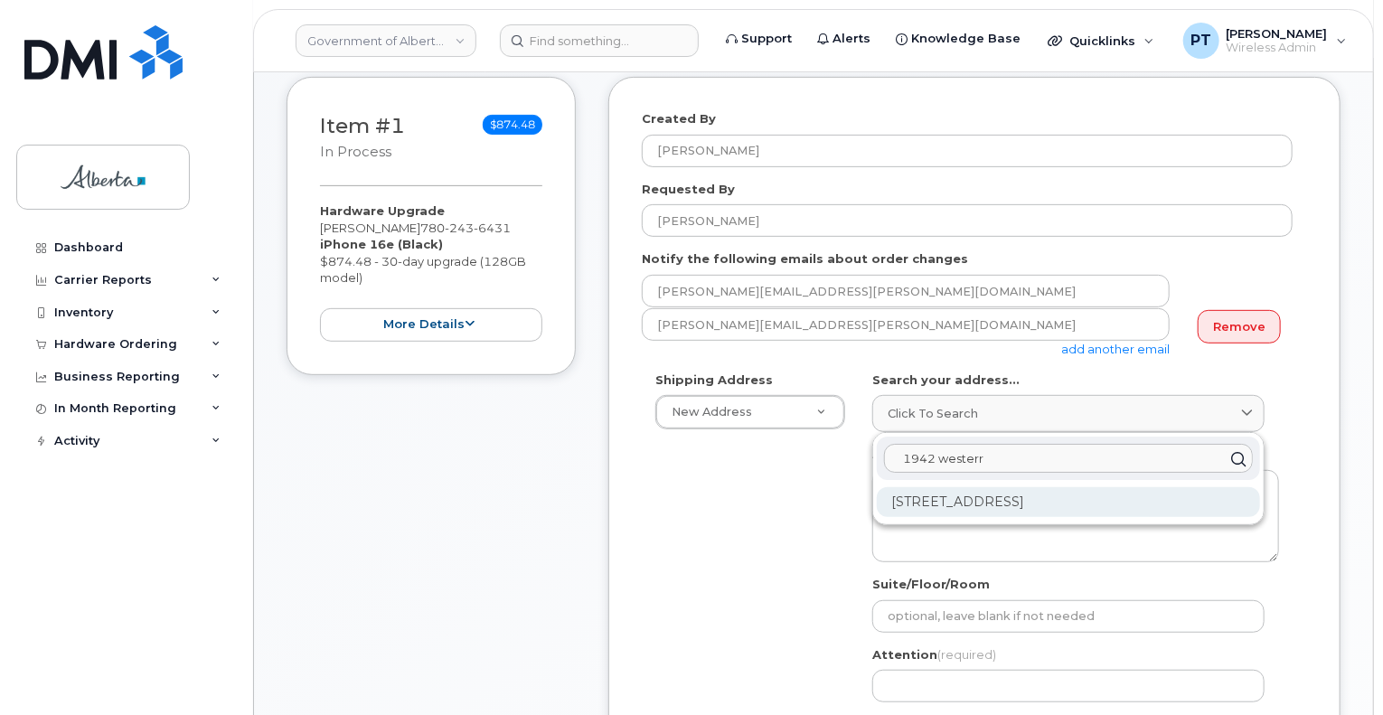
type input "1942 westerr"
click at [1019, 502] on div "1942 Westerra Lane Stony Plain AB T7Z 0M9" at bounding box center [1068, 502] width 383 height 30
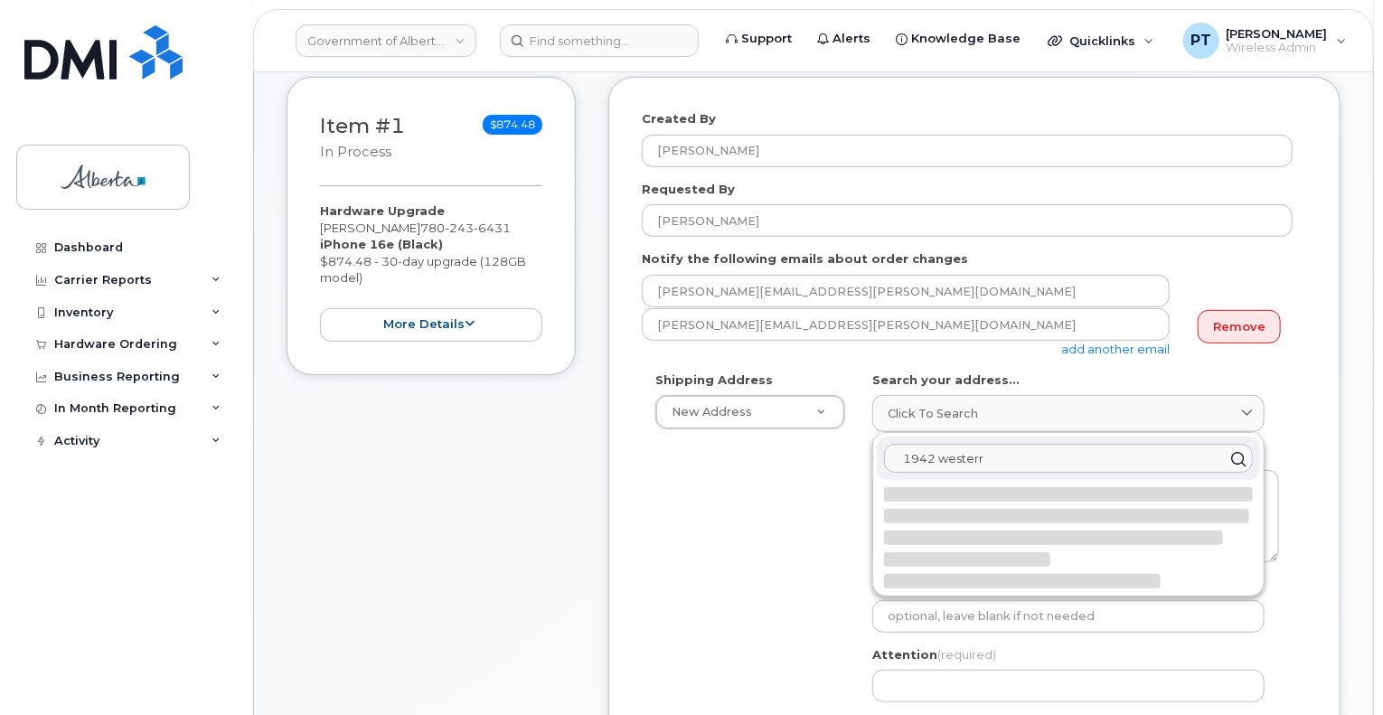
select select
type textarea "1942 Westerra Lane STONY PLAIN AB T7Z 0M9 CANADA"
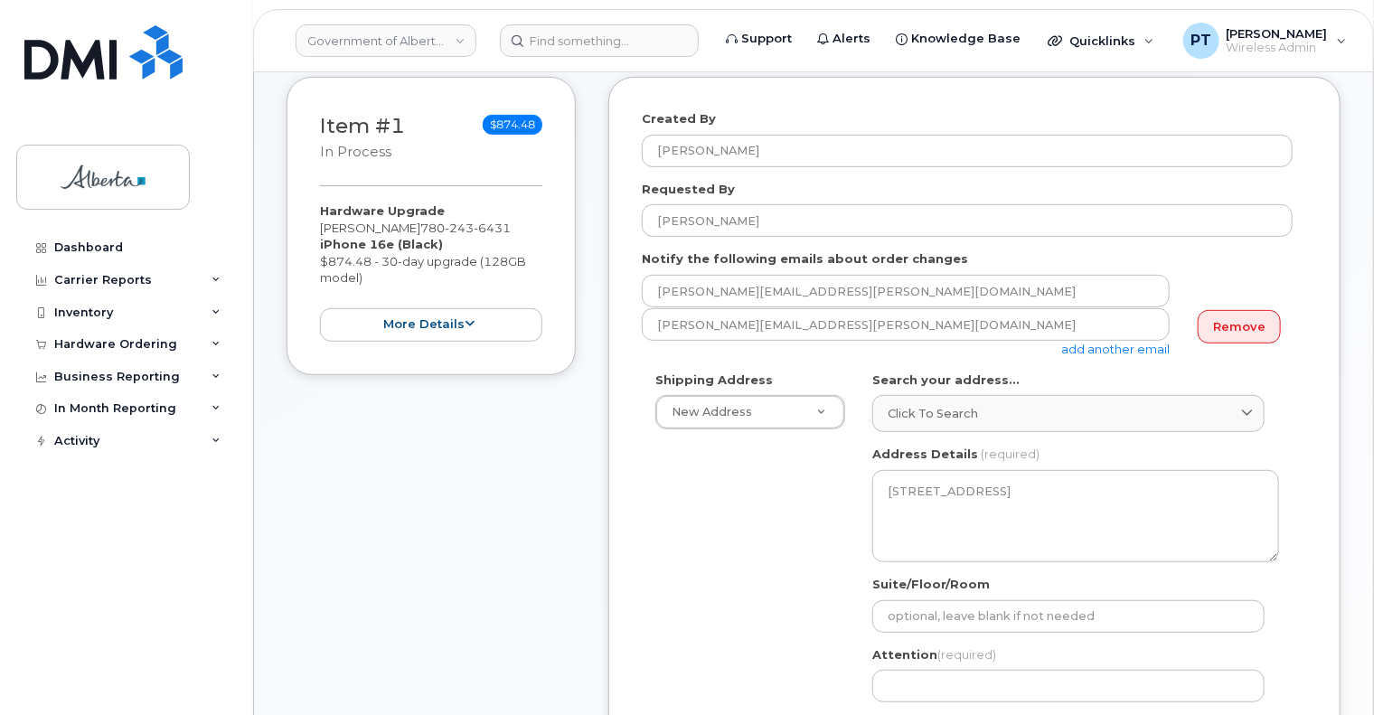
scroll to position [362, 0]
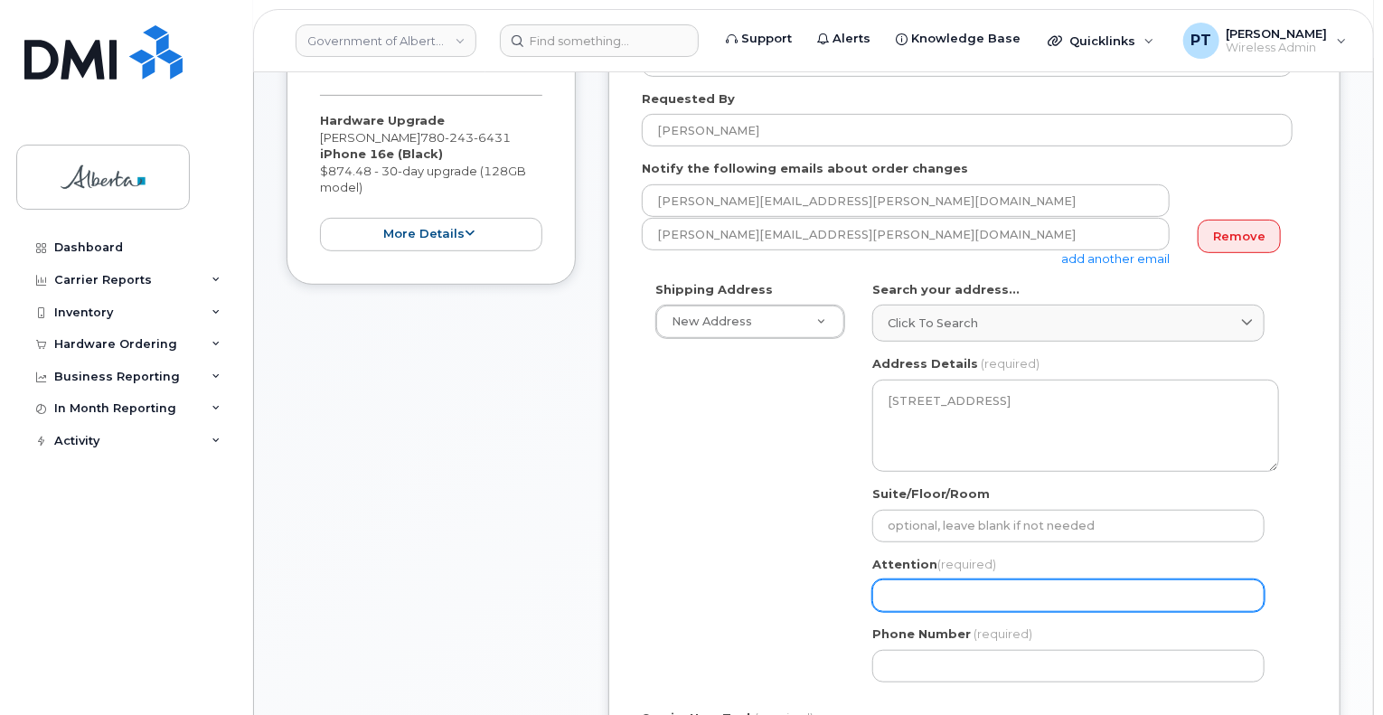
click at [991, 593] on input "Attention (required)" at bounding box center [1069, 596] width 392 height 33
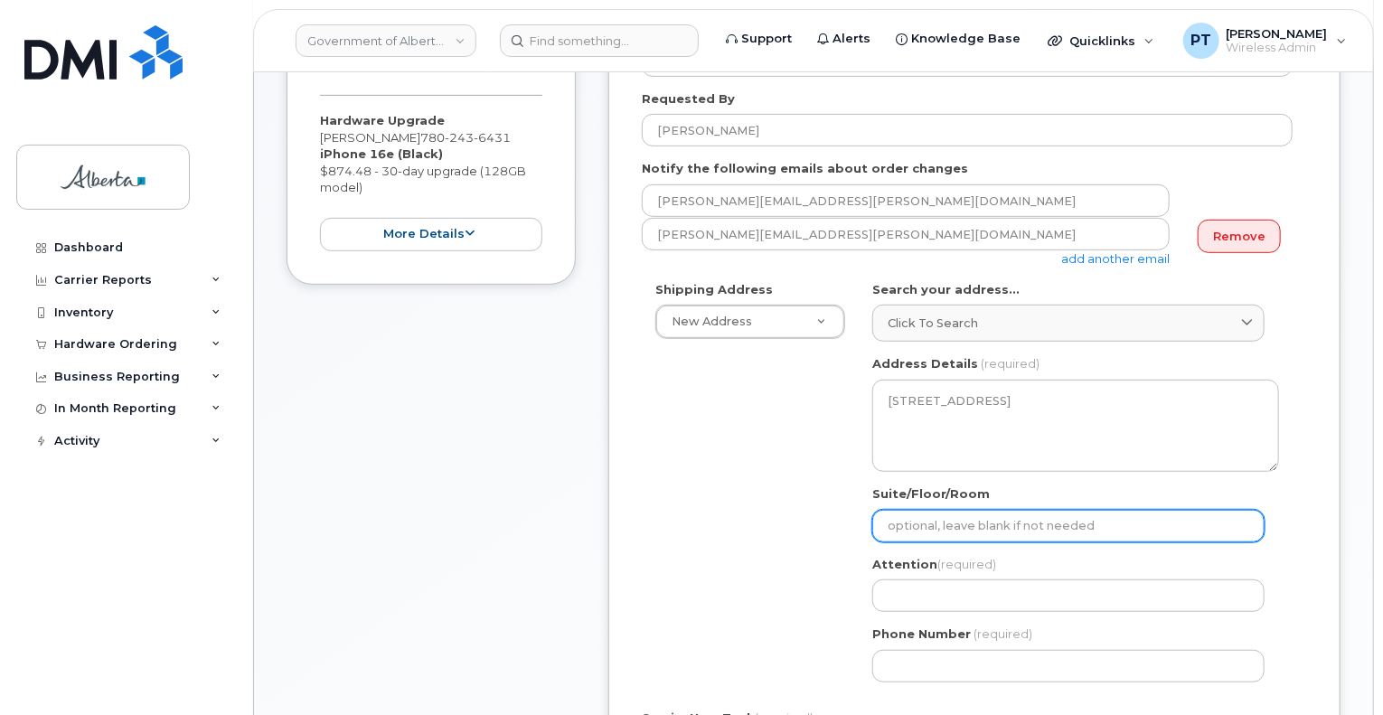
click at [1020, 524] on input "Suite/Floor/Room" at bounding box center [1069, 526] width 392 height 33
paste input "[PERSON_NAME]"
select select
type input "[PERSON_NAME]"
drag, startPoint x: 1002, startPoint y: 524, endPoint x: 841, endPoint y: 524, distance: 160.9
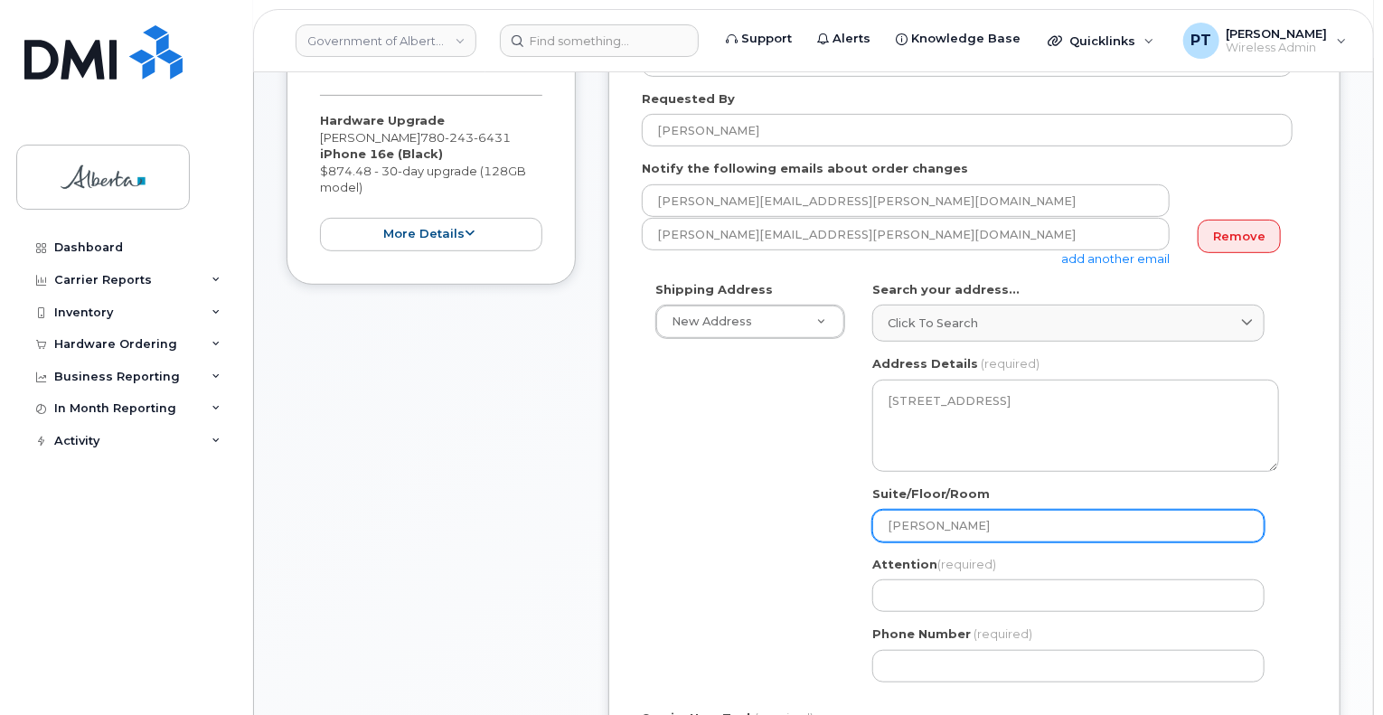
click at [841, 524] on div "Shipping Address New Address New Address 700-4909 49 St 10020 100 St NW 2331 66…" at bounding box center [967, 488] width 651 height 415
select select
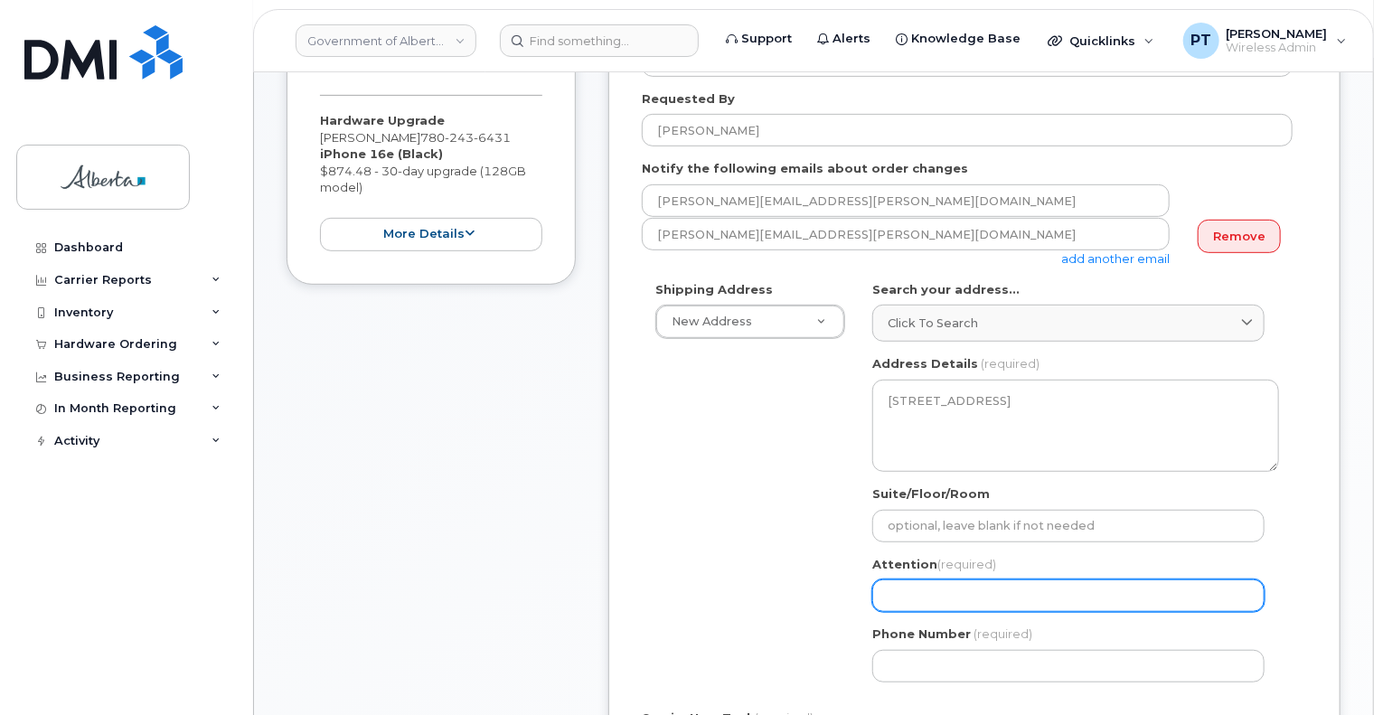
click at [946, 596] on input "Attention (required)" at bounding box center [1069, 596] width 392 height 33
paste input "[PERSON_NAME]"
select select
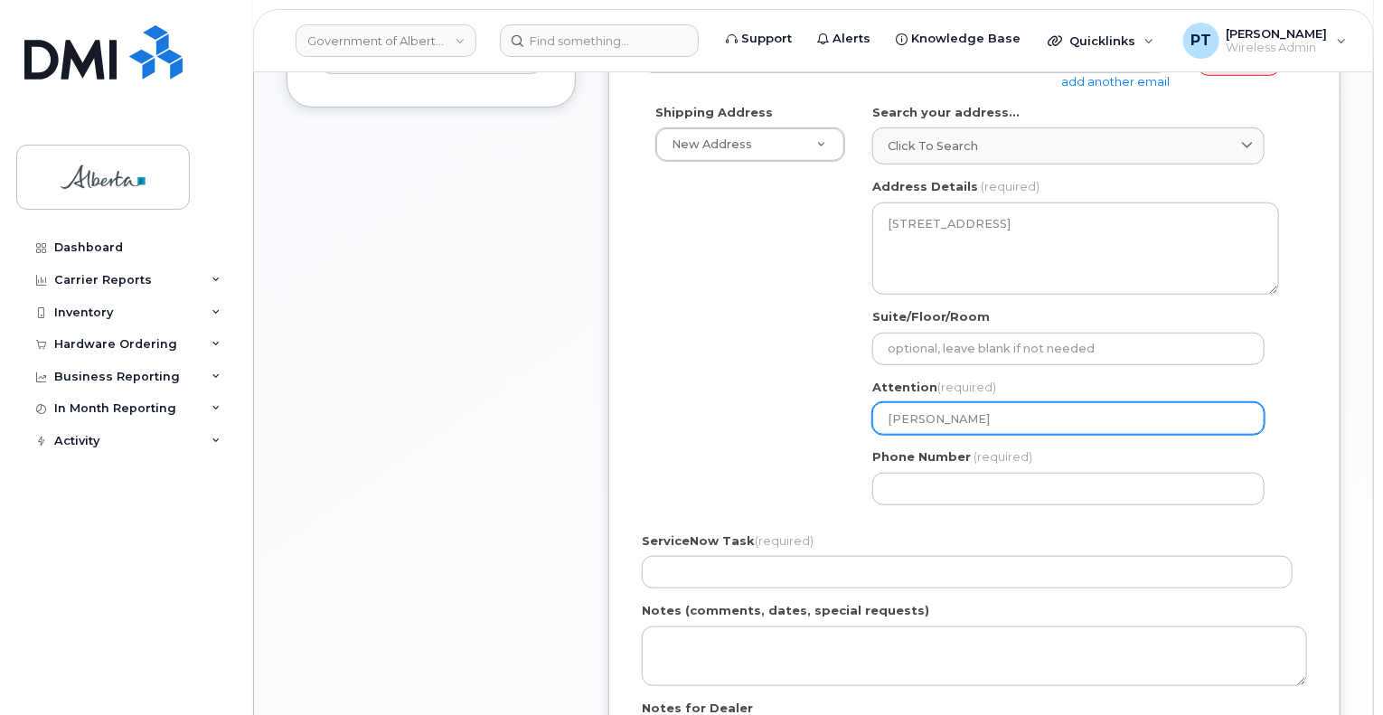
scroll to position [543, 0]
type input "[PERSON_NAME]"
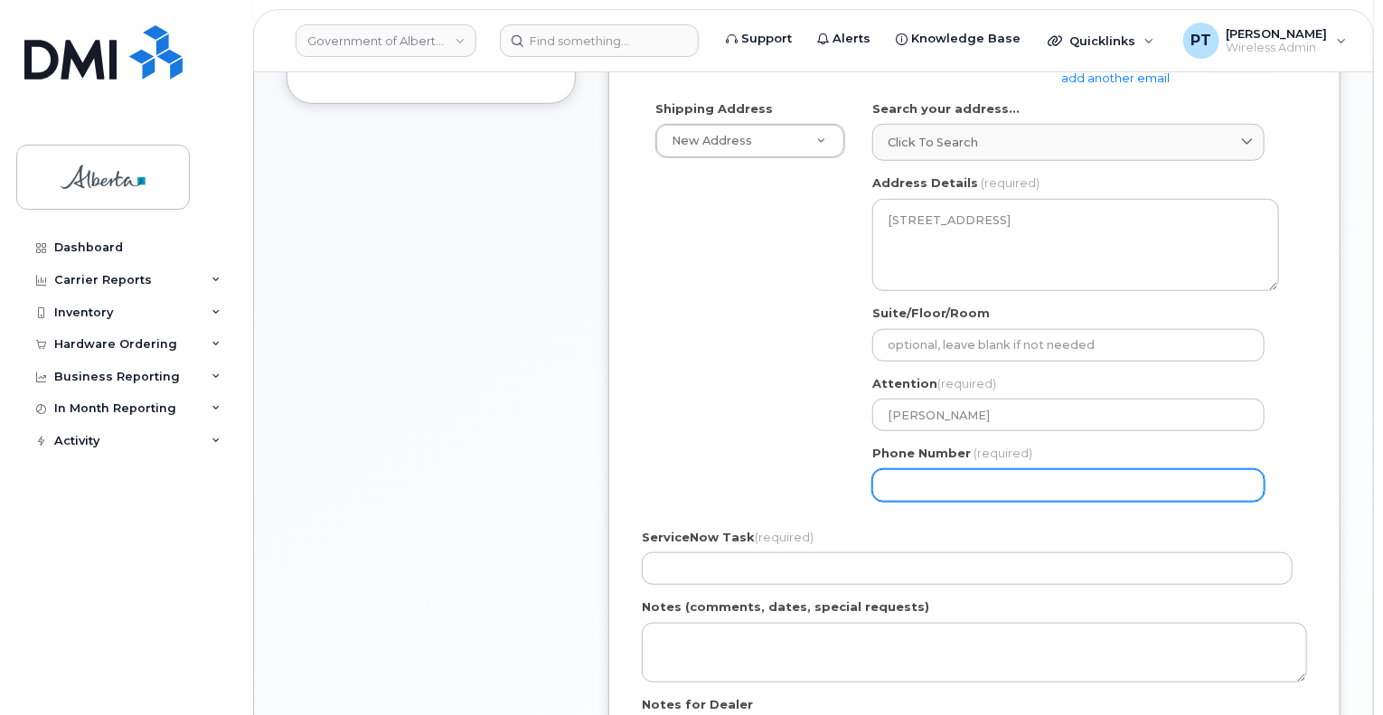
click at [999, 490] on input "Phone Number" at bounding box center [1069, 485] width 392 height 33
paste input "7809745643"
select select
type input "7809745643"
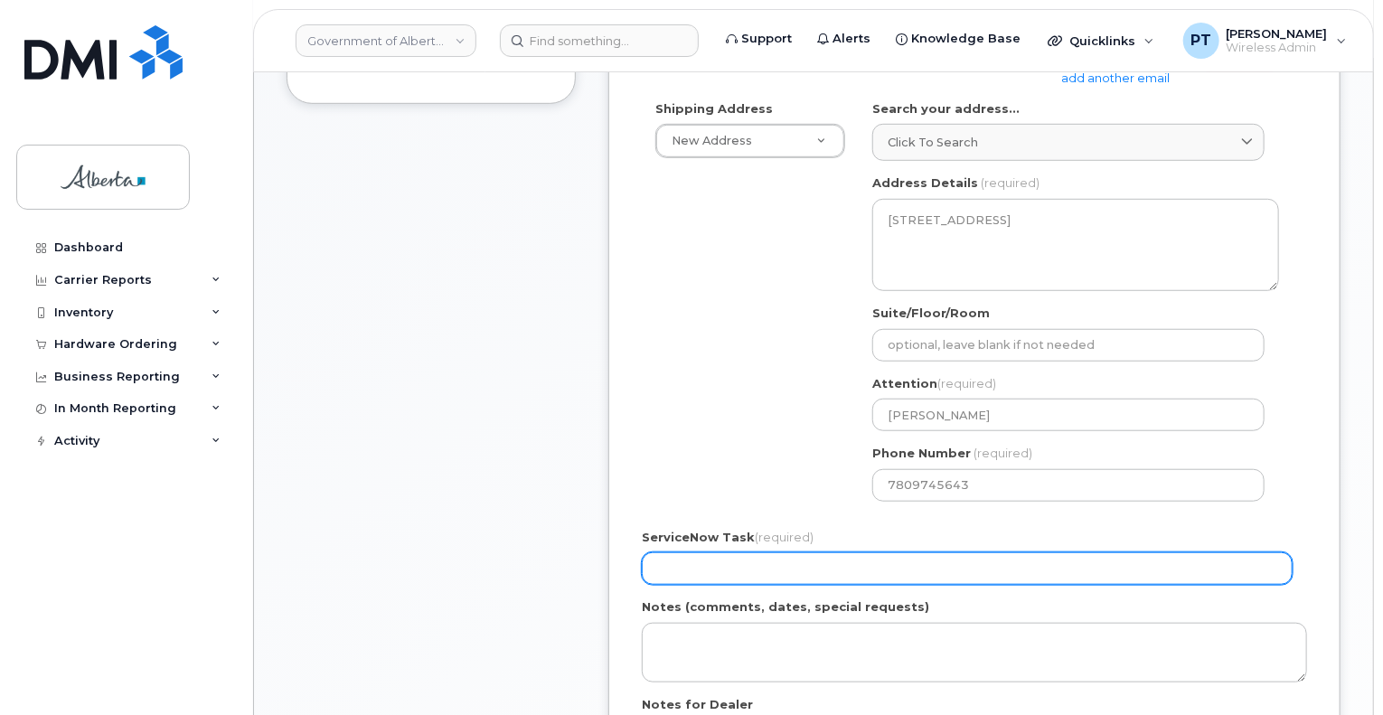
click at [919, 567] on input "ServiceNow Task (required)" at bounding box center [967, 568] width 651 height 33
paste input "SCTASK0860540"
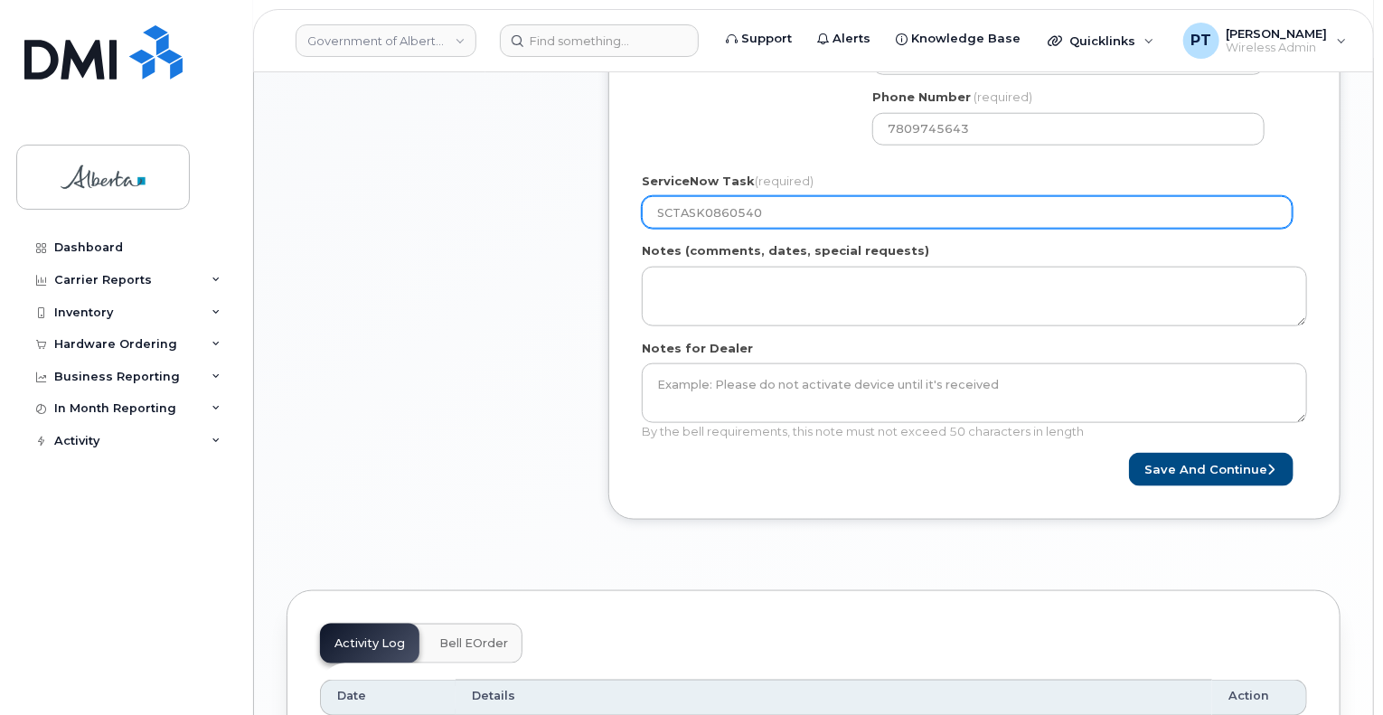
scroll to position [904, 0]
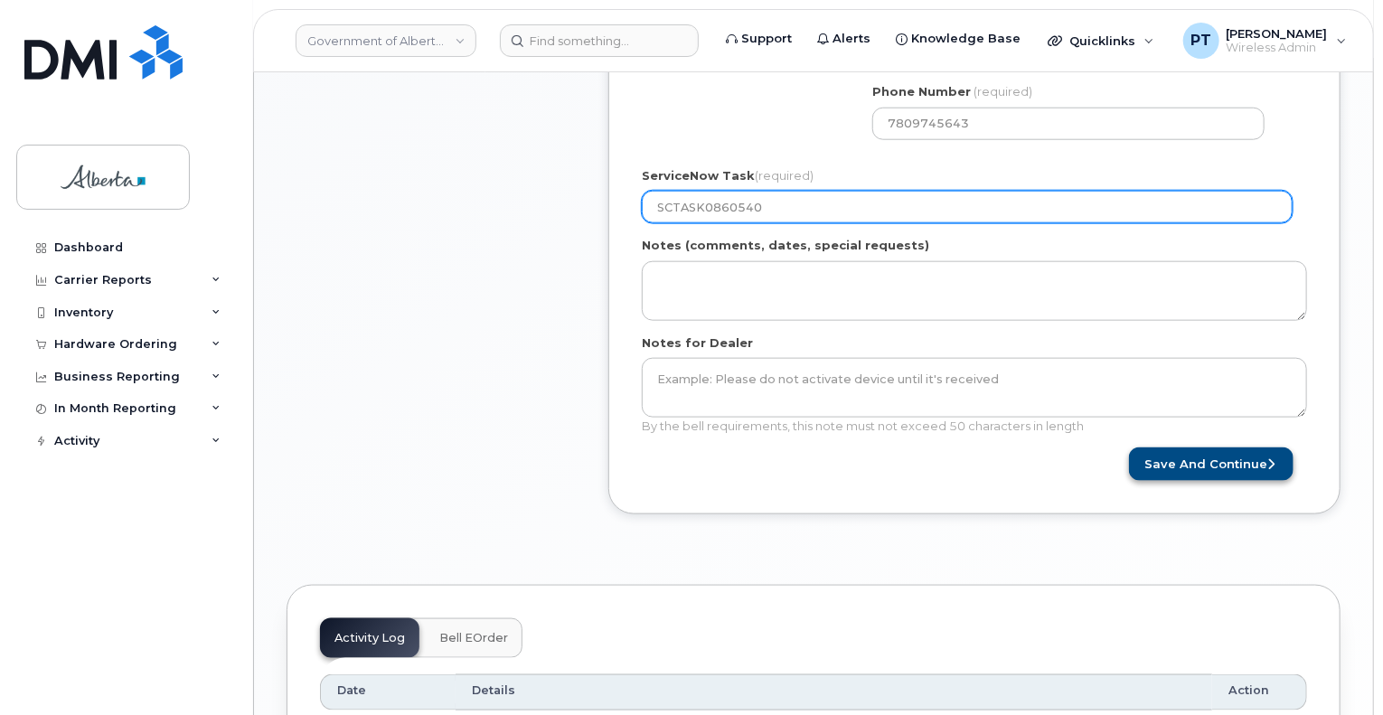
type input "SCTASK0860540"
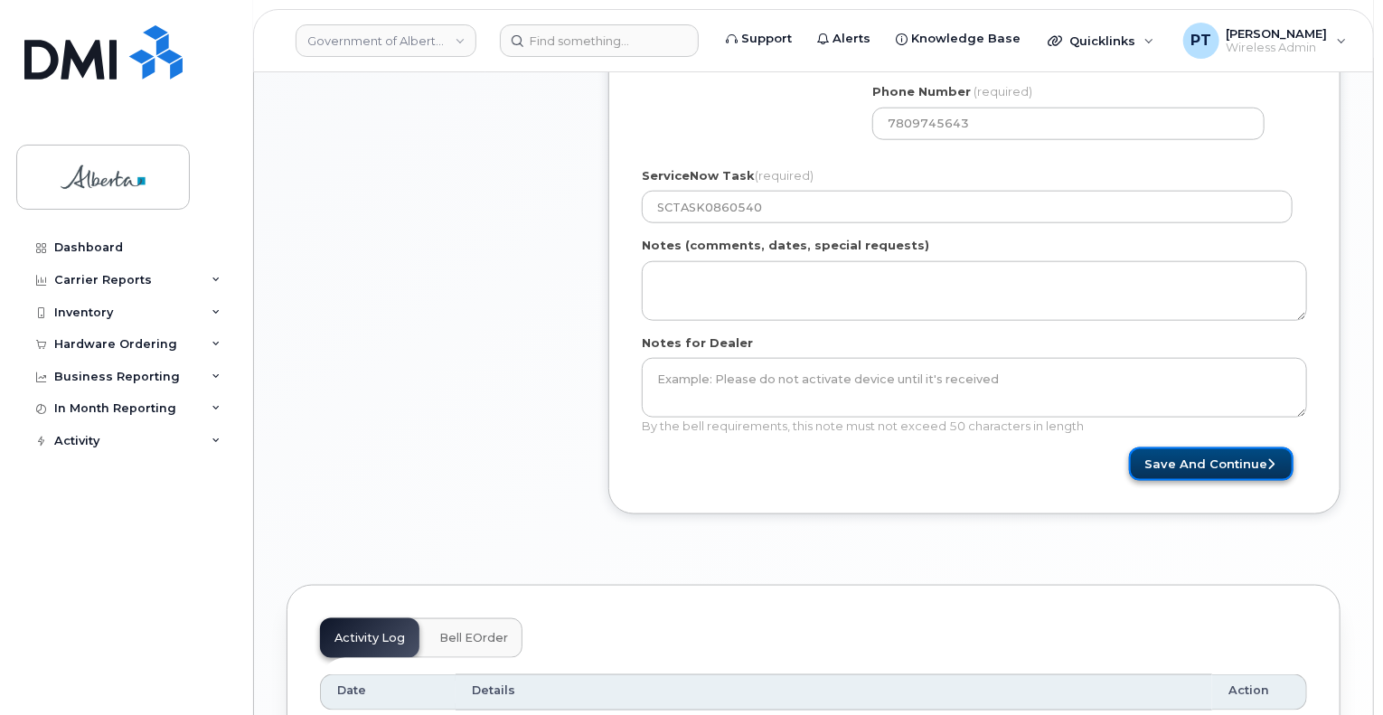
click at [1222, 464] on button "Save and Continue" at bounding box center [1211, 464] width 165 height 33
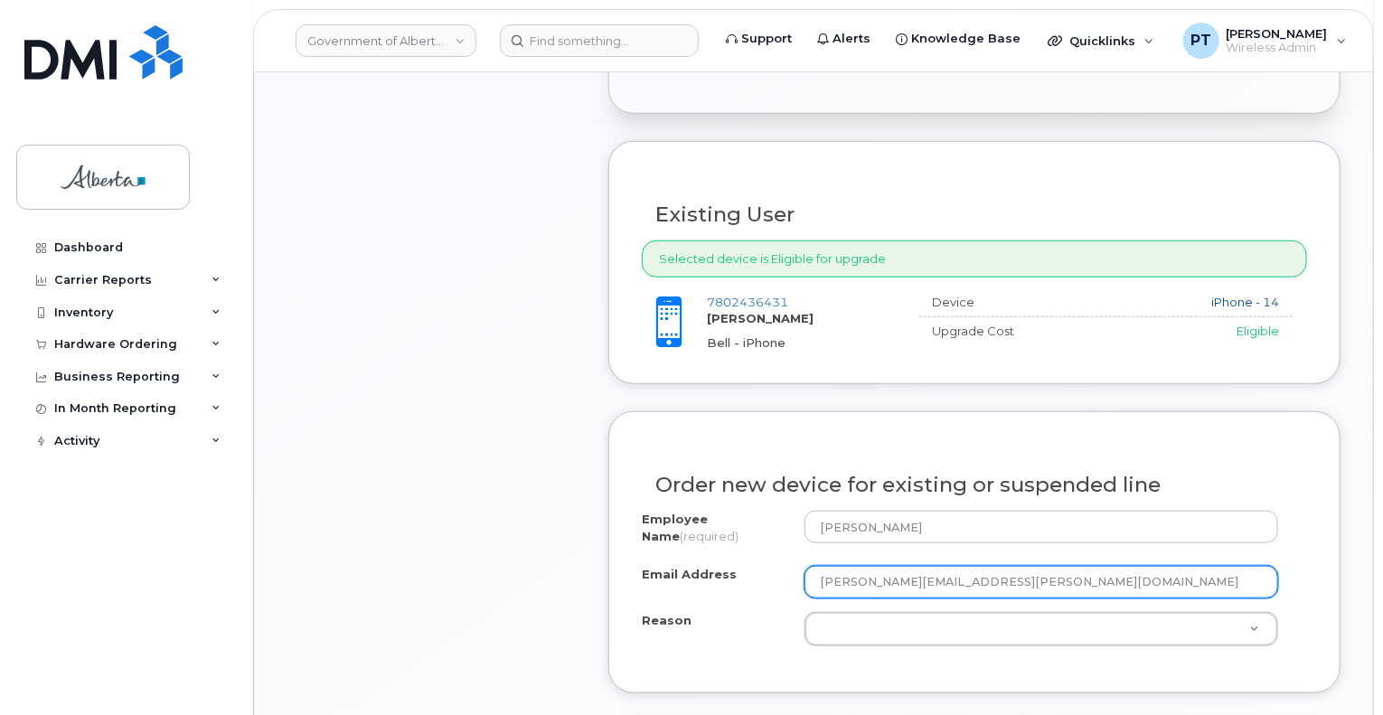
scroll to position [633, 0]
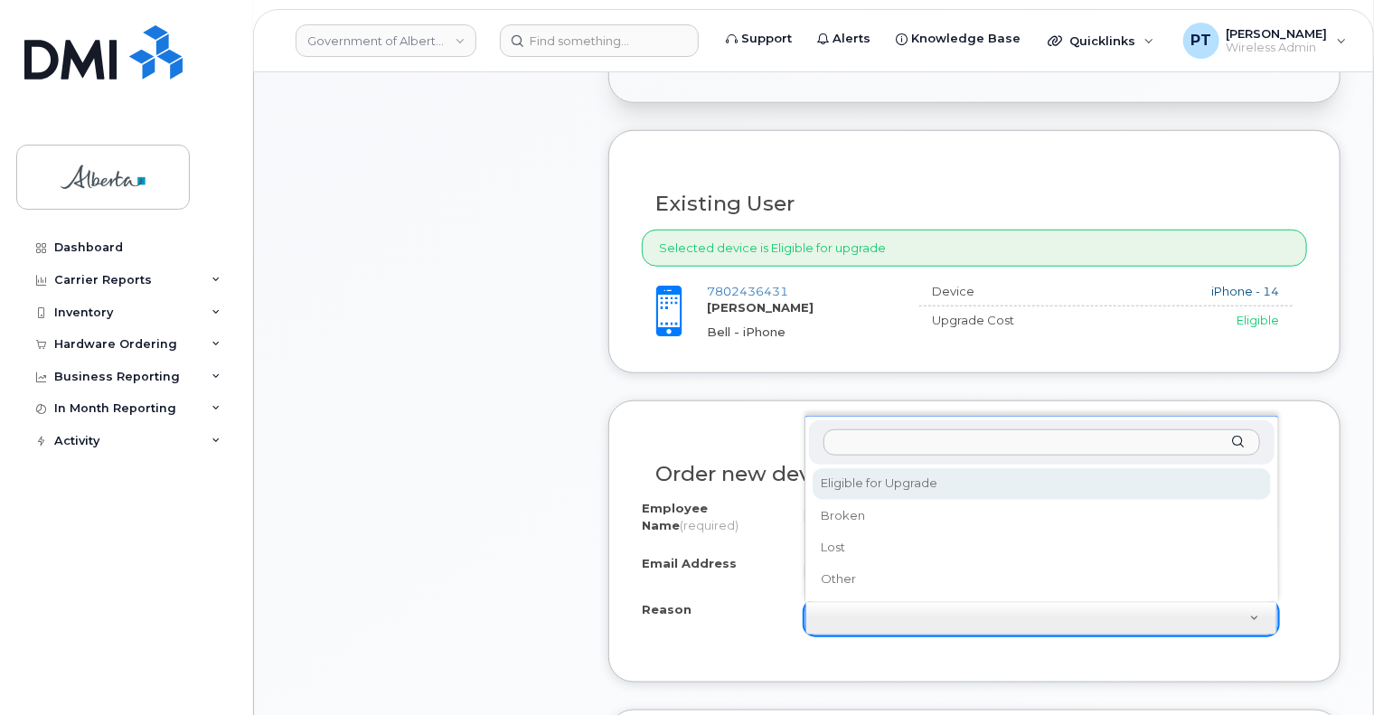
select select "eligible_for_upgrade"
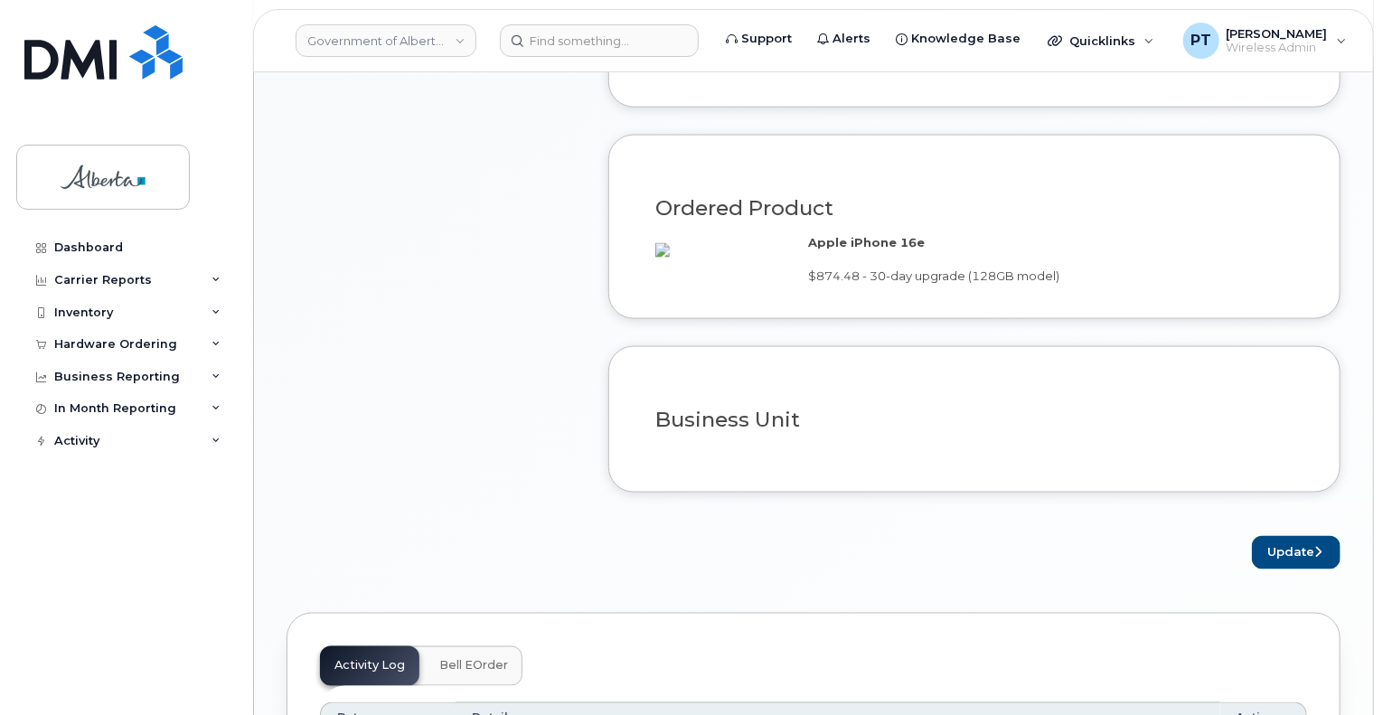
scroll to position [1266, 0]
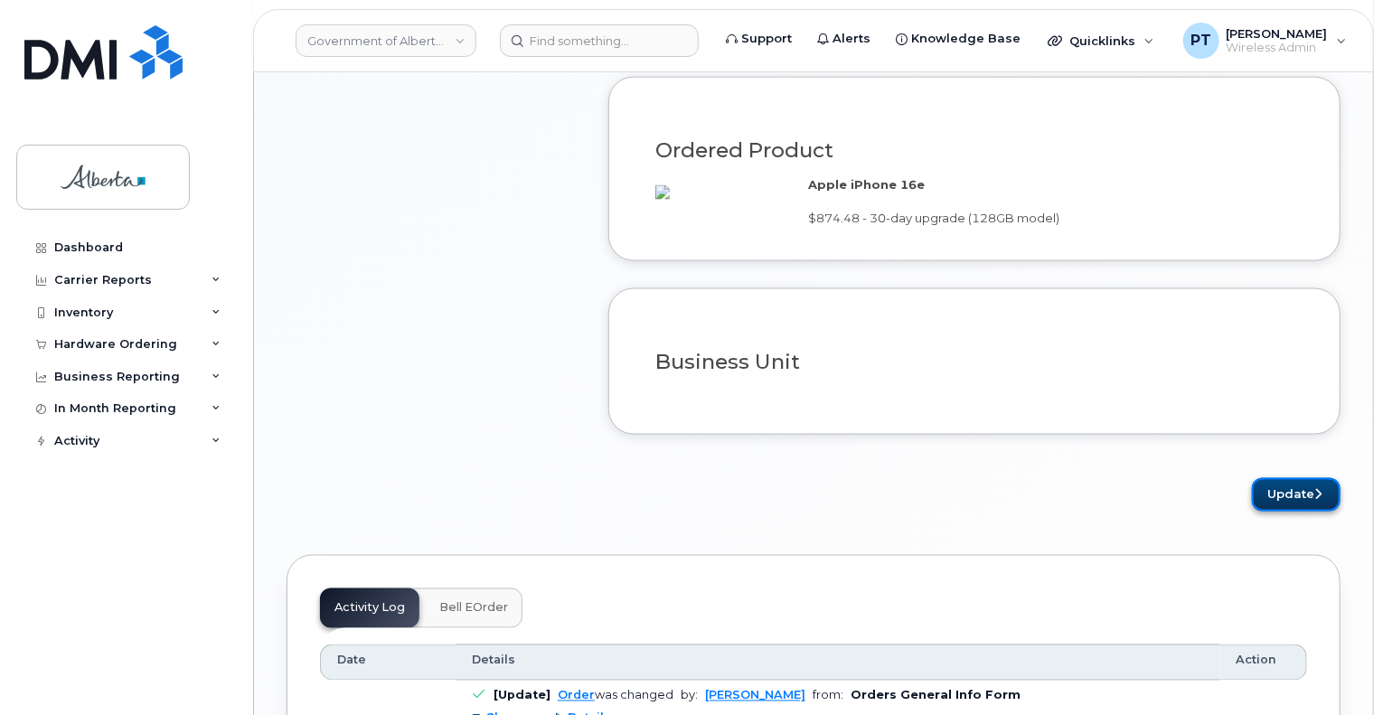
click at [1286, 512] on button "Update" at bounding box center [1296, 494] width 89 height 33
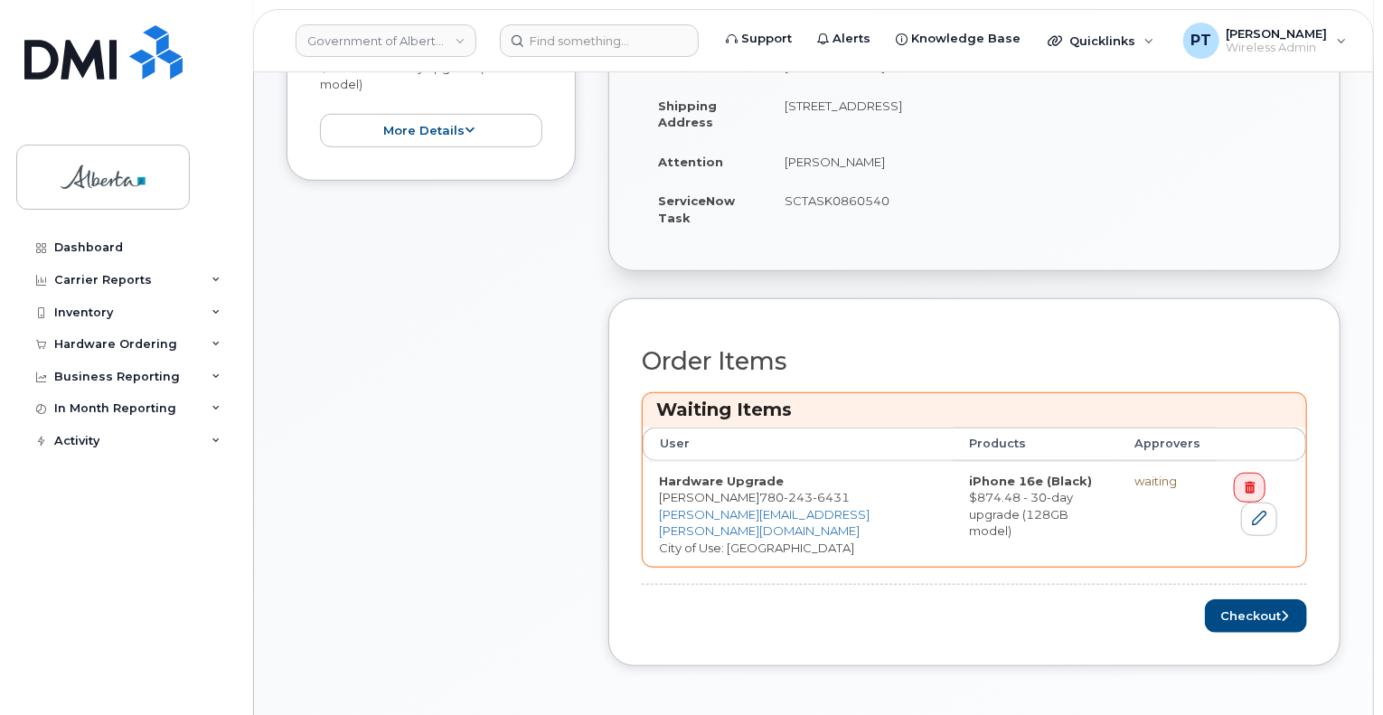
scroll to position [633, 0]
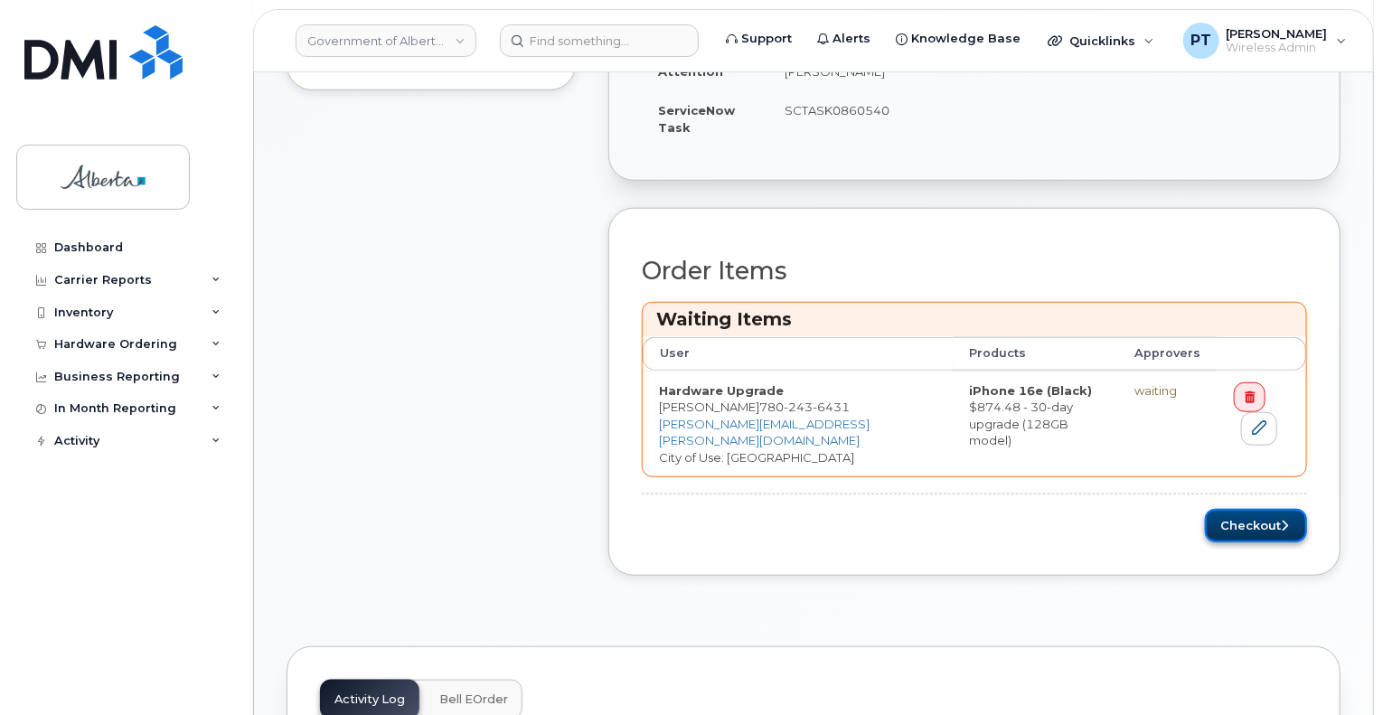
click at [1282, 520] on icon "submit" at bounding box center [1284, 526] width 7 height 12
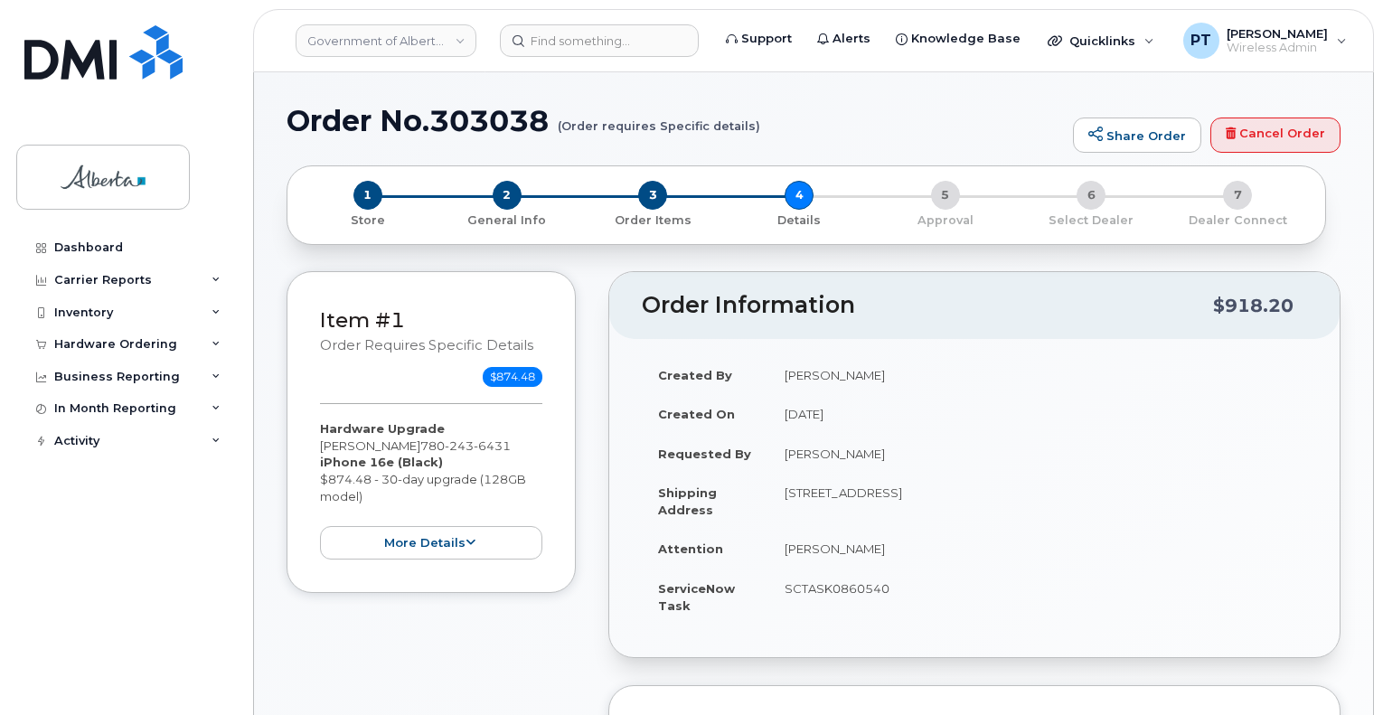
select select
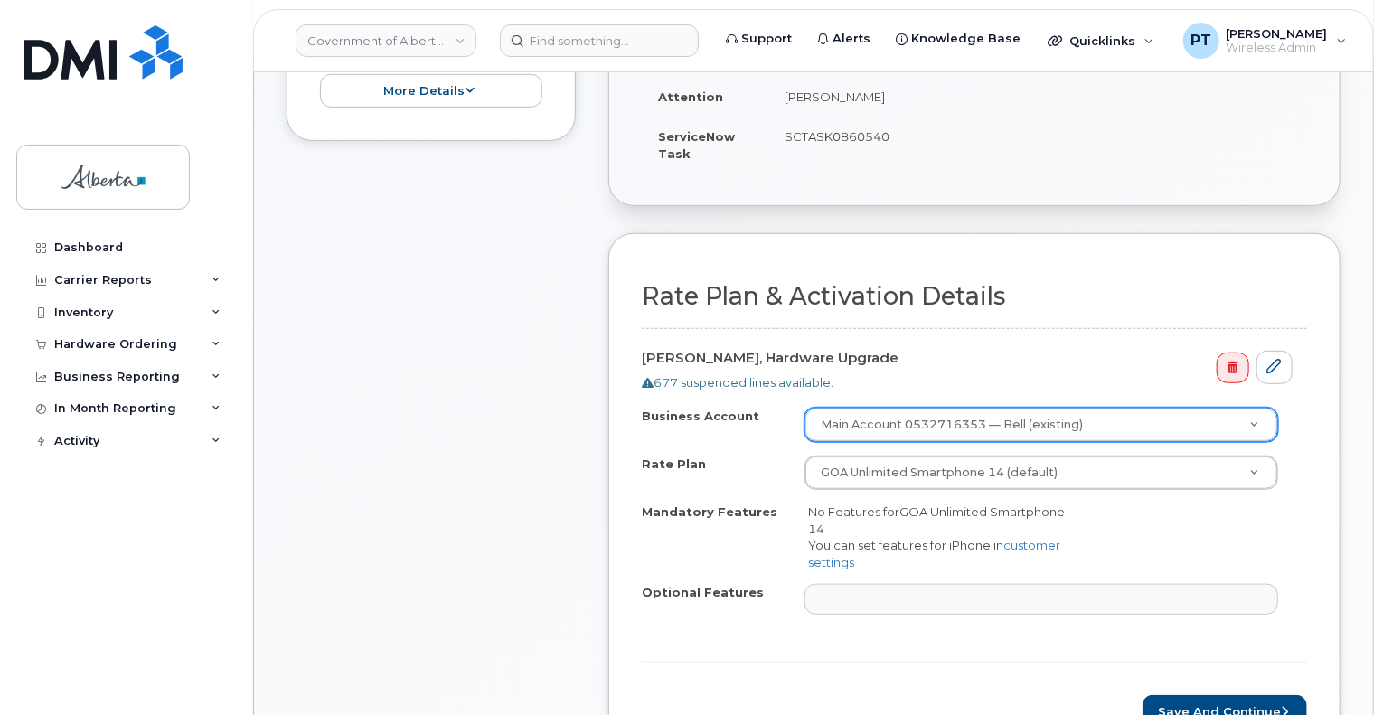
scroll to position [543, 0]
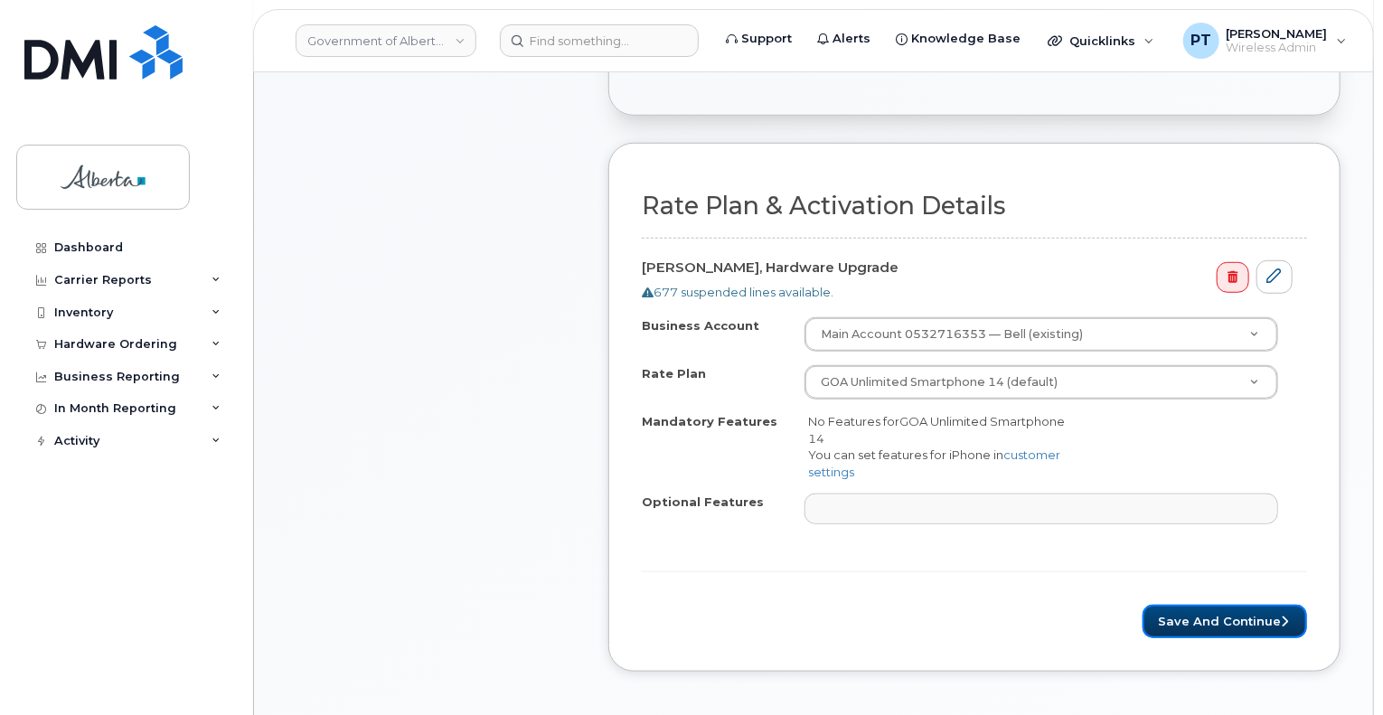
drag, startPoint x: 1186, startPoint y: 622, endPoint x: 1105, endPoint y: 549, distance: 109.5
click at [1186, 622] on button "Save and Continue" at bounding box center [1225, 621] width 165 height 33
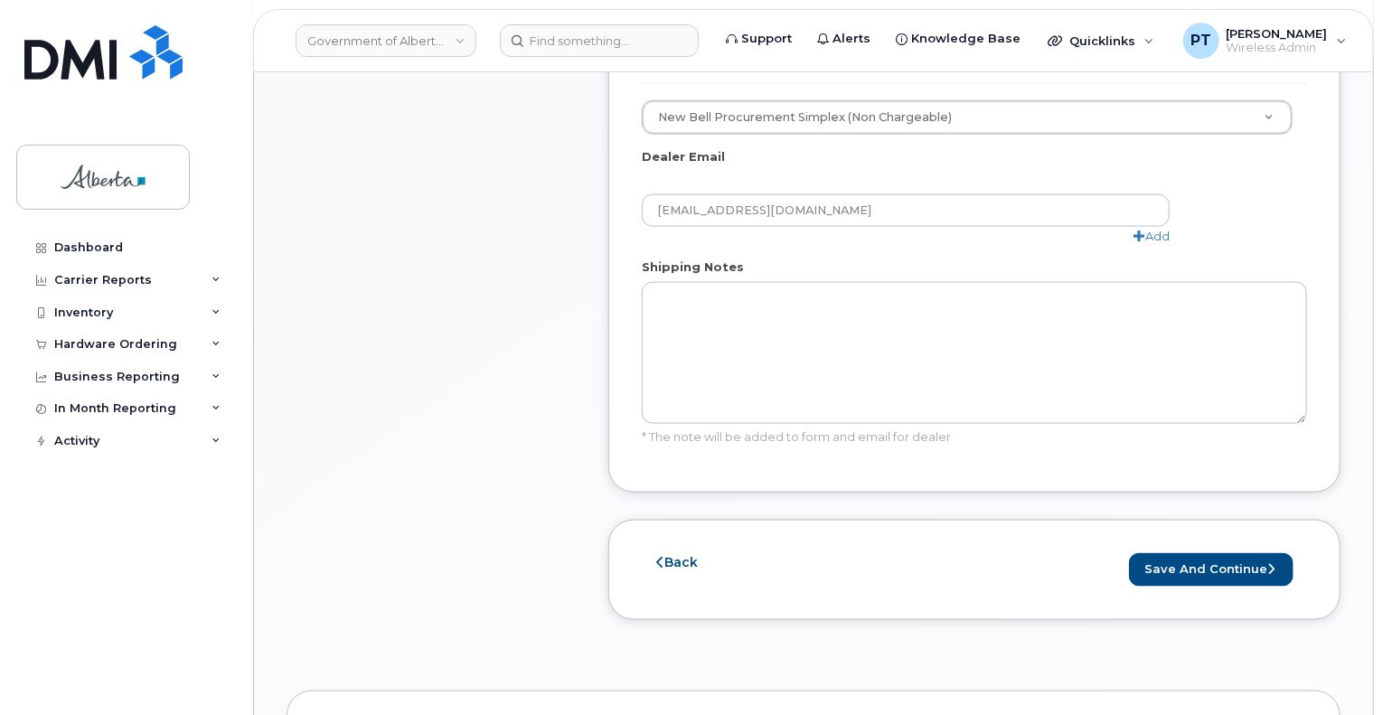
scroll to position [1085, 0]
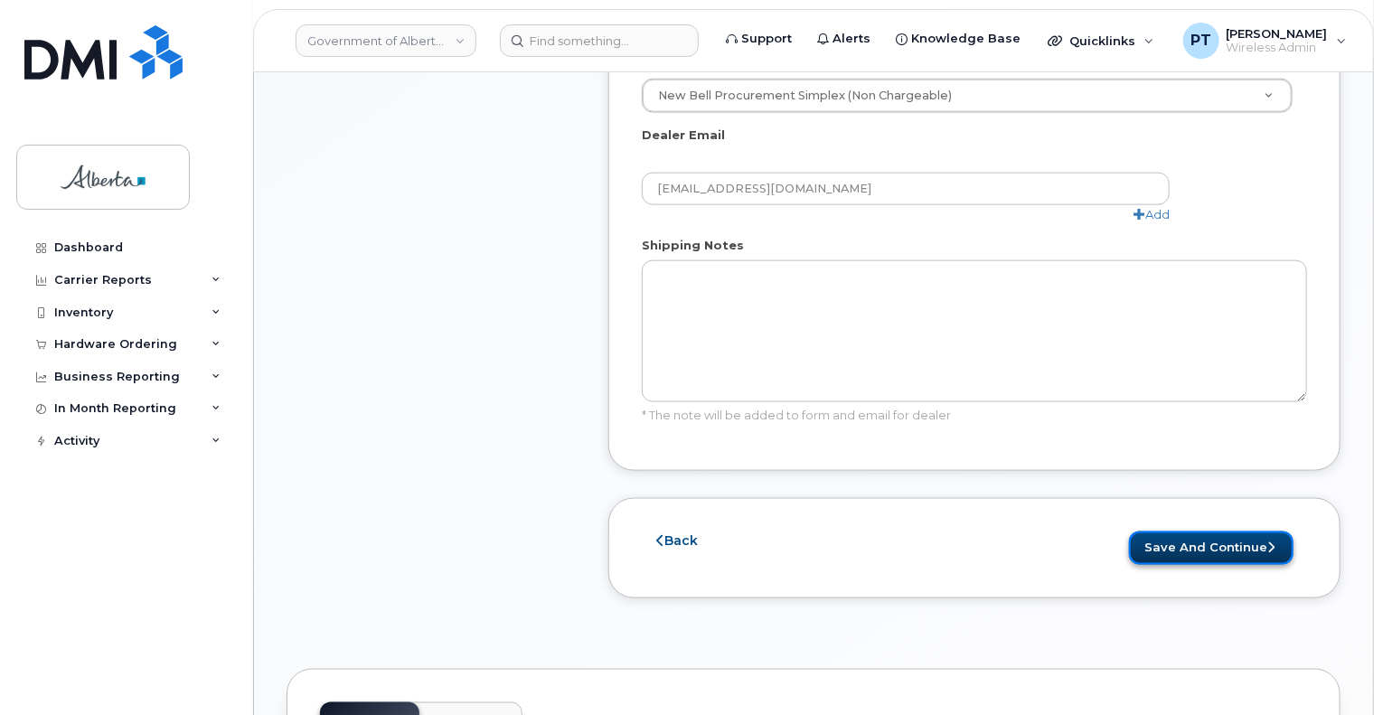
click at [1215, 532] on button "Save and Continue" at bounding box center [1211, 548] width 165 height 33
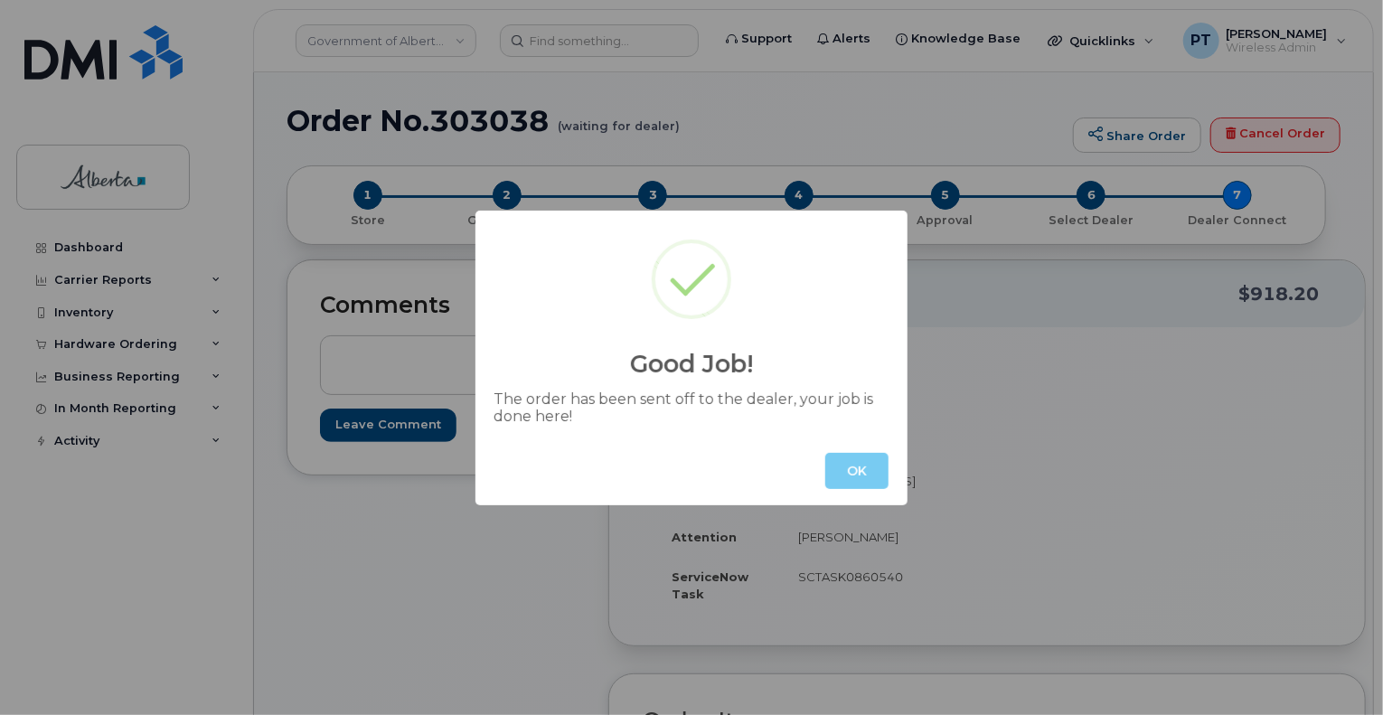
click at [864, 466] on button "OK" at bounding box center [857, 471] width 63 height 36
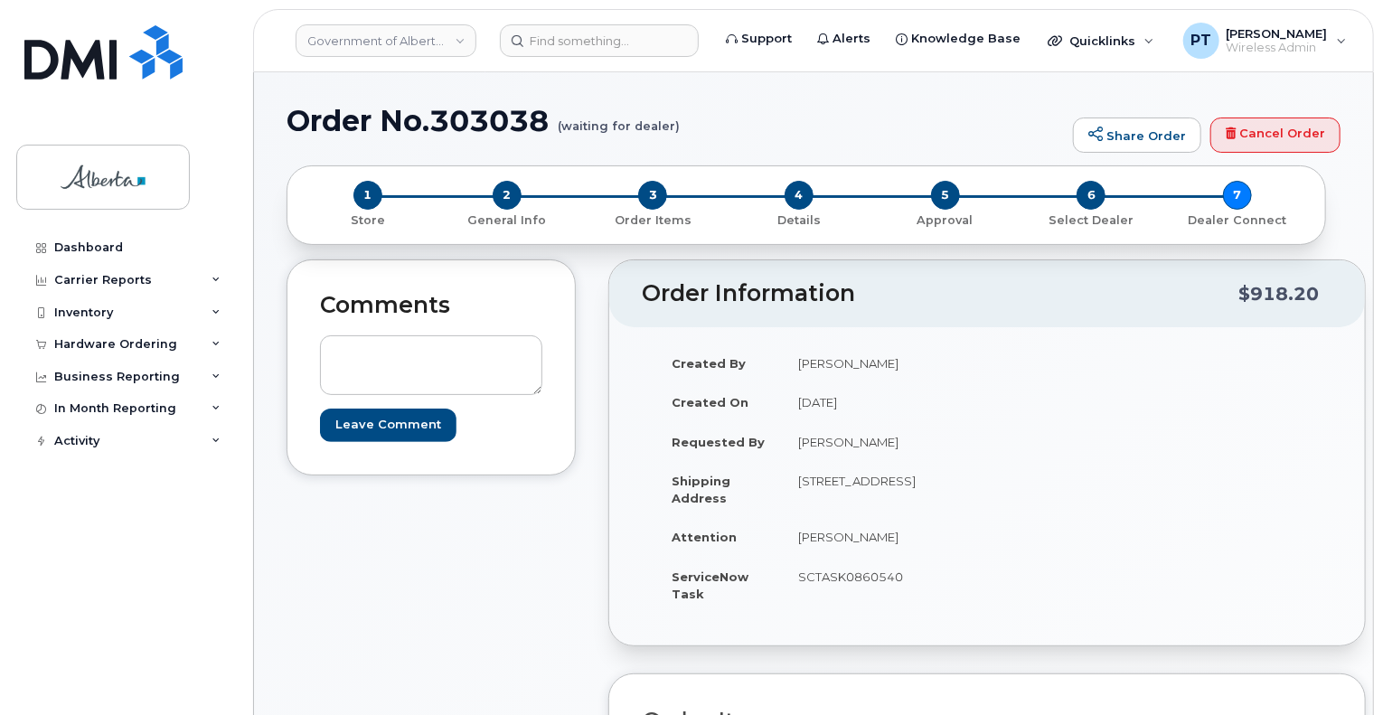
click at [486, 117] on h1 "Order No.303038 (waiting for dealer)" at bounding box center [676, 121] width 778 height 32
copy h1 "303038"
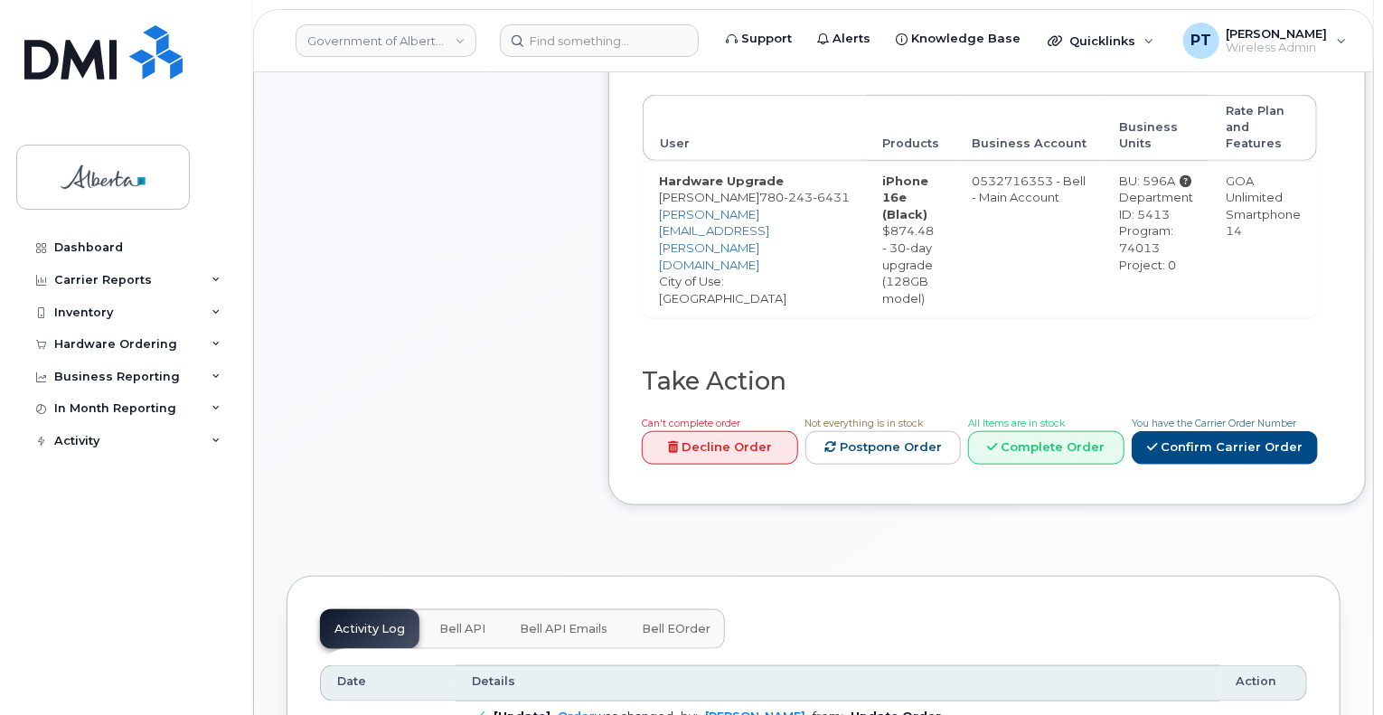
scroll to position [814, 0]
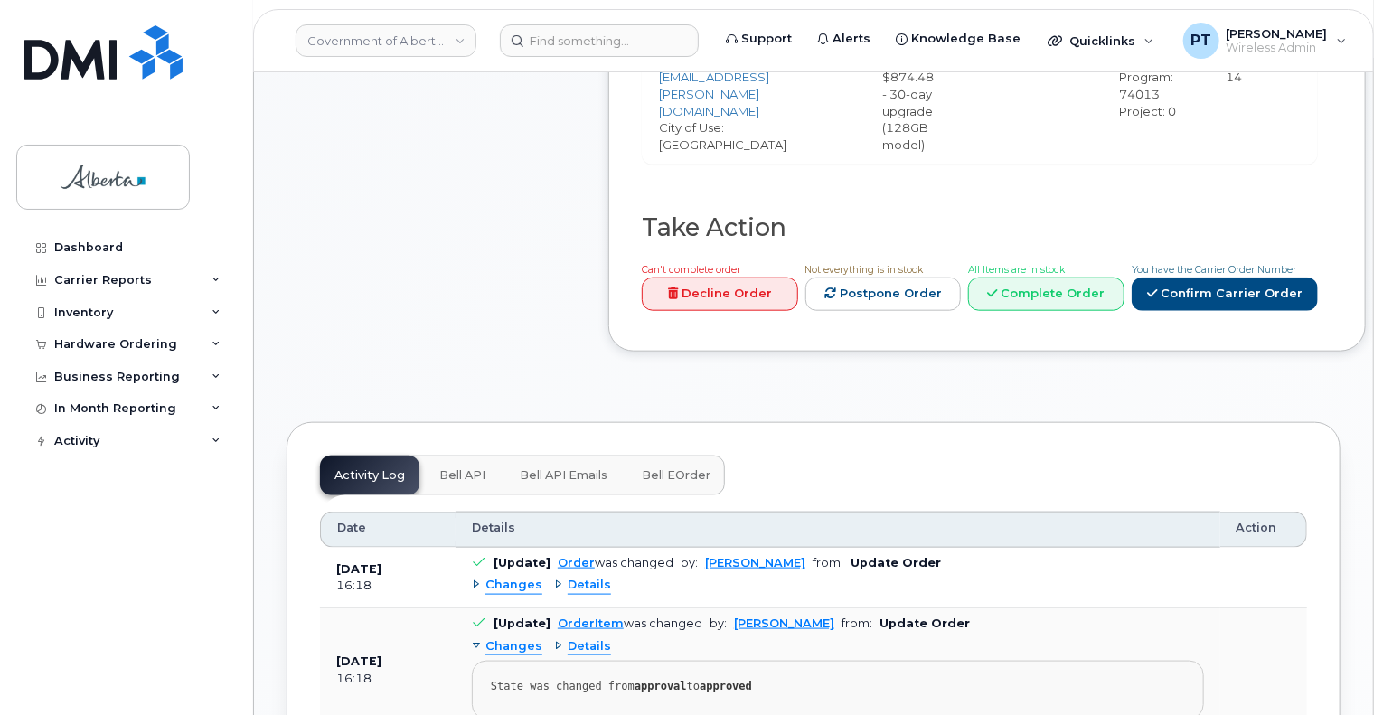
click at [456, 470] on span "Bell API" at bounding box center [462, 475] width 46 height 14
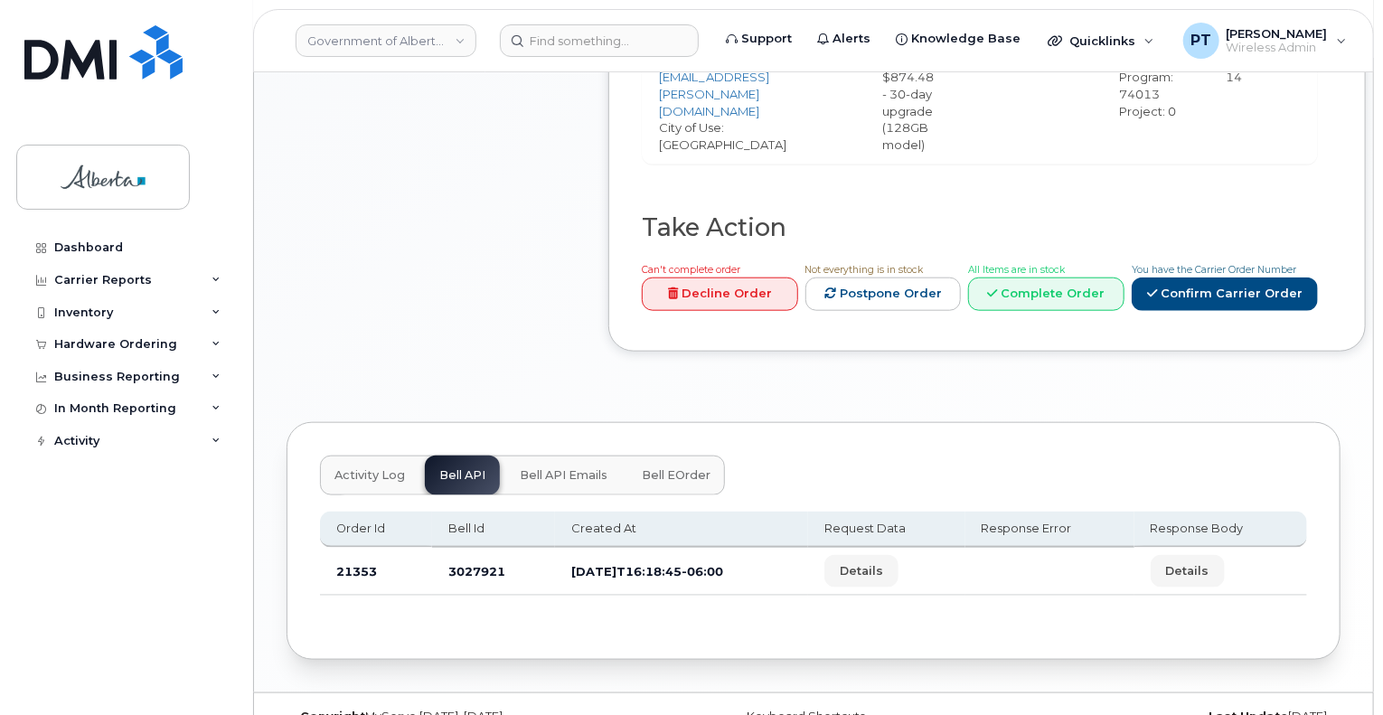
click at [474, 567] on td "3027921" at bounding box center [493, 572] width 123 height 48
copy td "3027921"
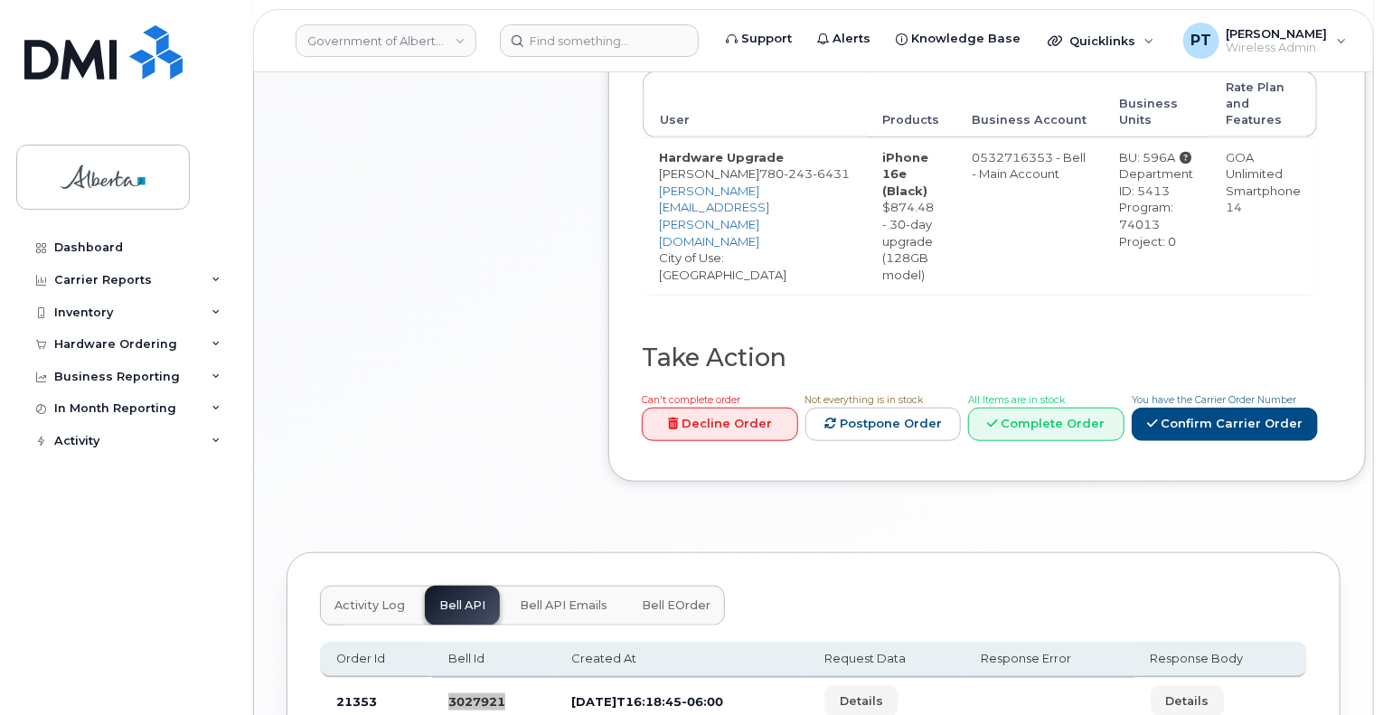
scroll to position [543, 0]
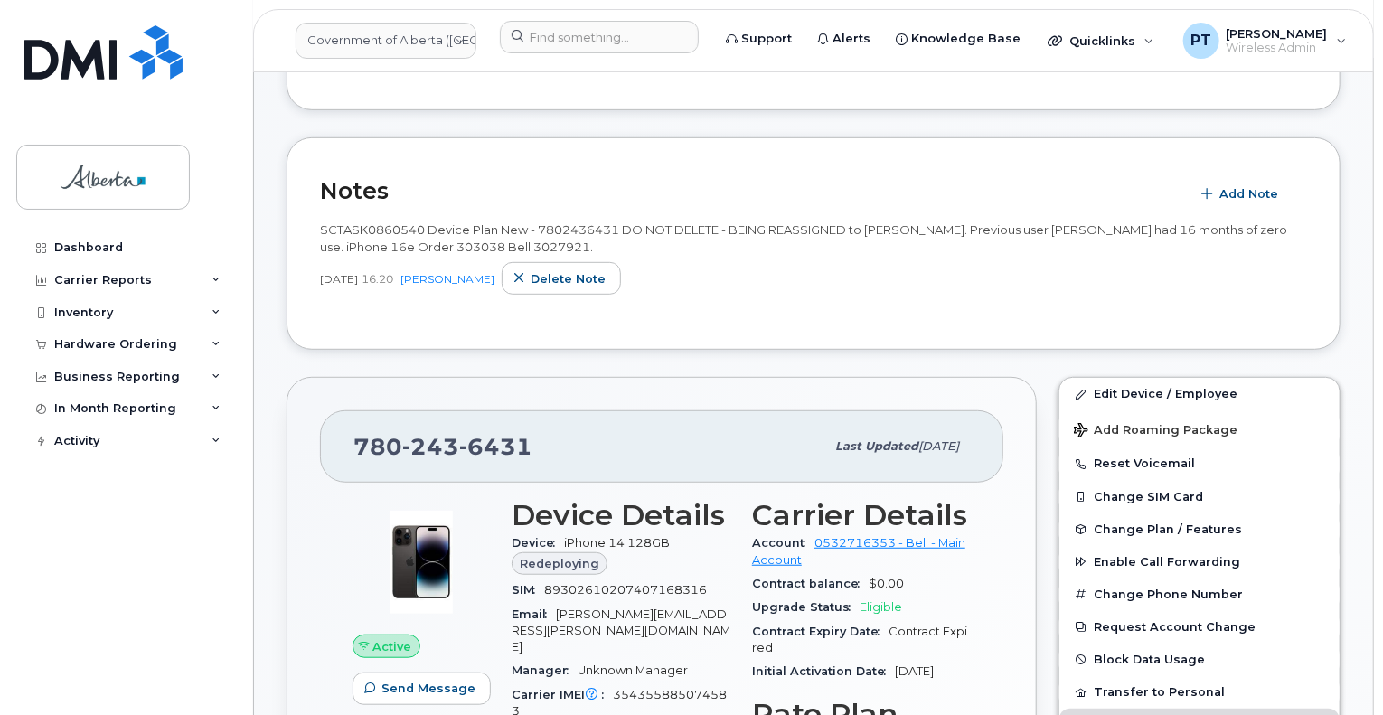
scroll to position [362, 0]
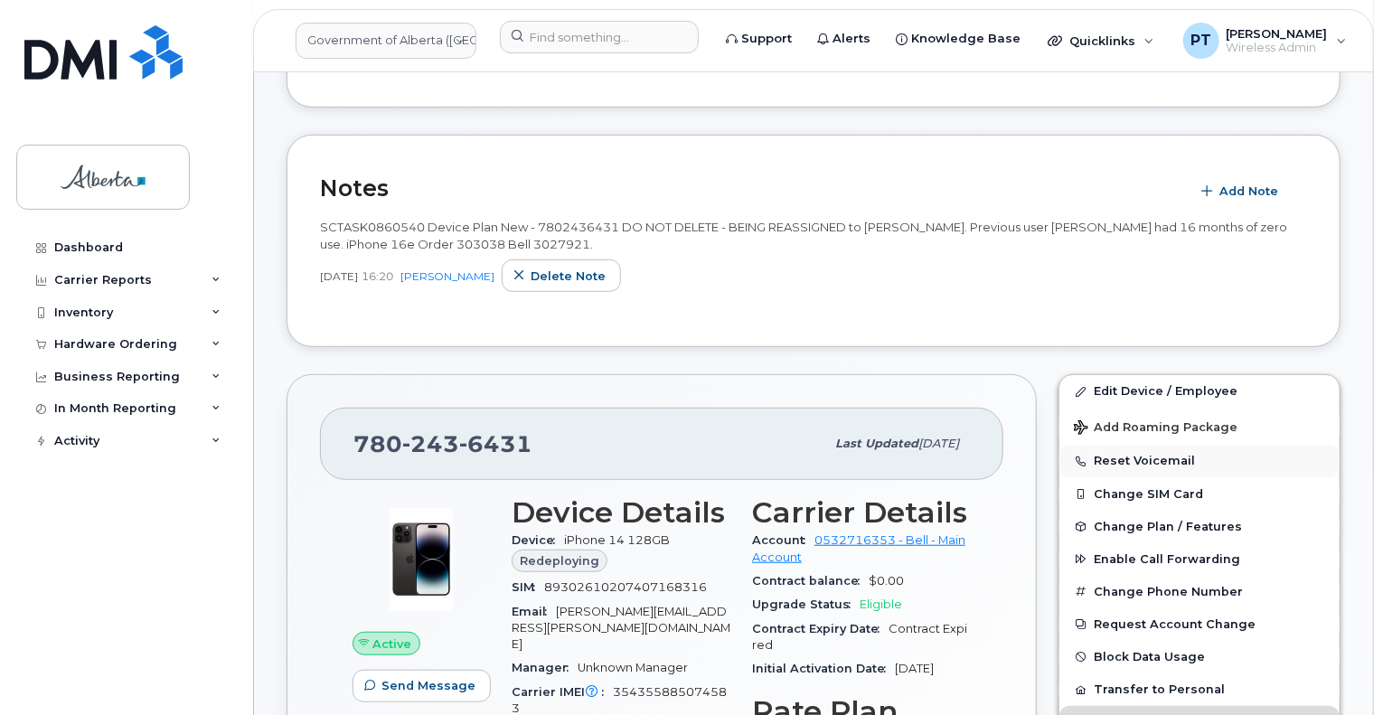
click at [1128, 457] on button "Reset Voicemail" at bounding box center [1200, 461] width 280 height 33
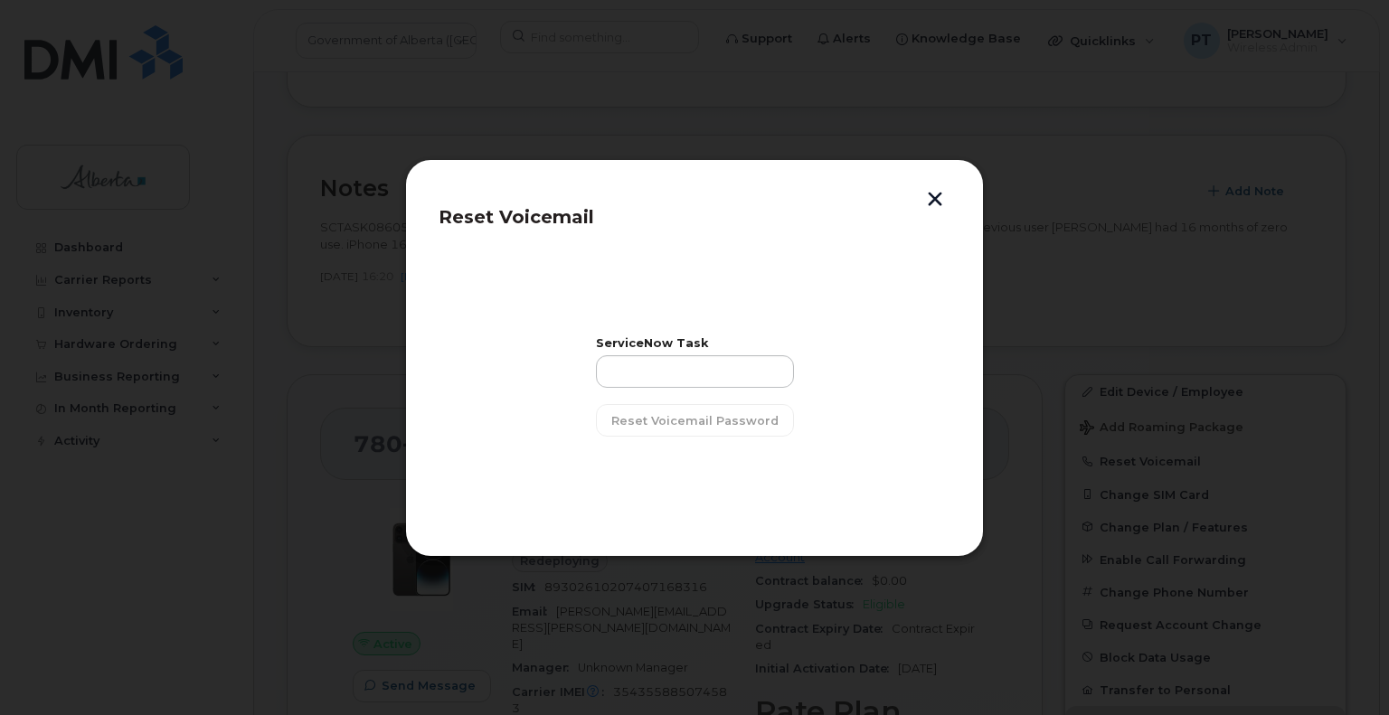
click at [923, 197] on button "button" at bounding box center [934, 201] width 27 height 19
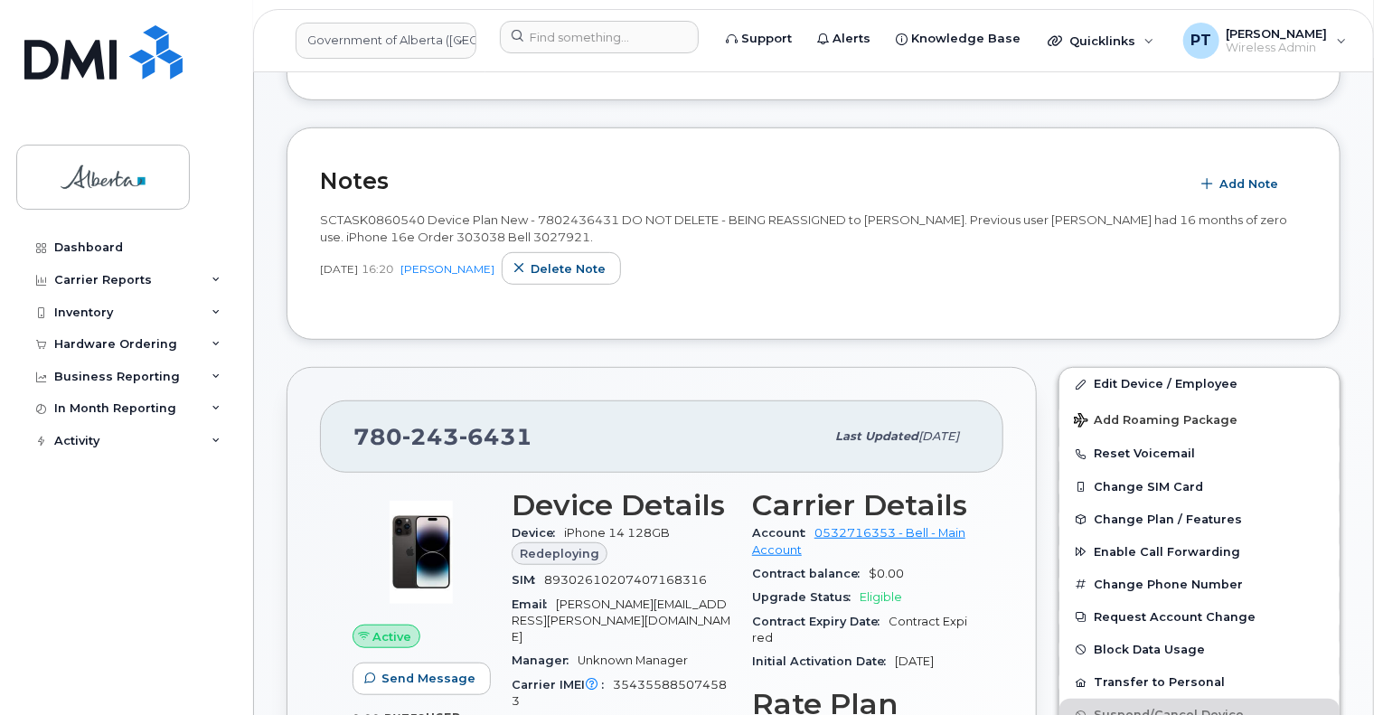
scroll to position [452, 0]
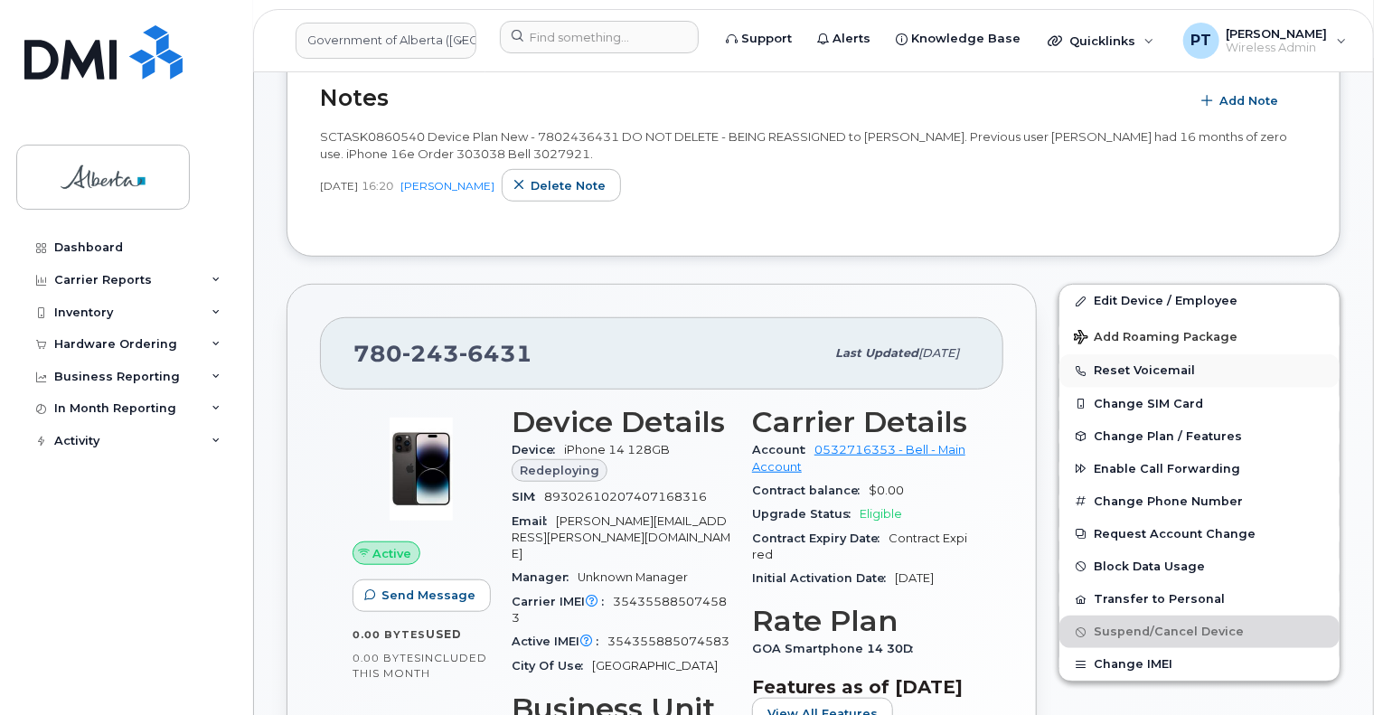
click at [1150, 372] on button "Reset Voicemail" at bounding box center [1200, 370] width 280 height 33
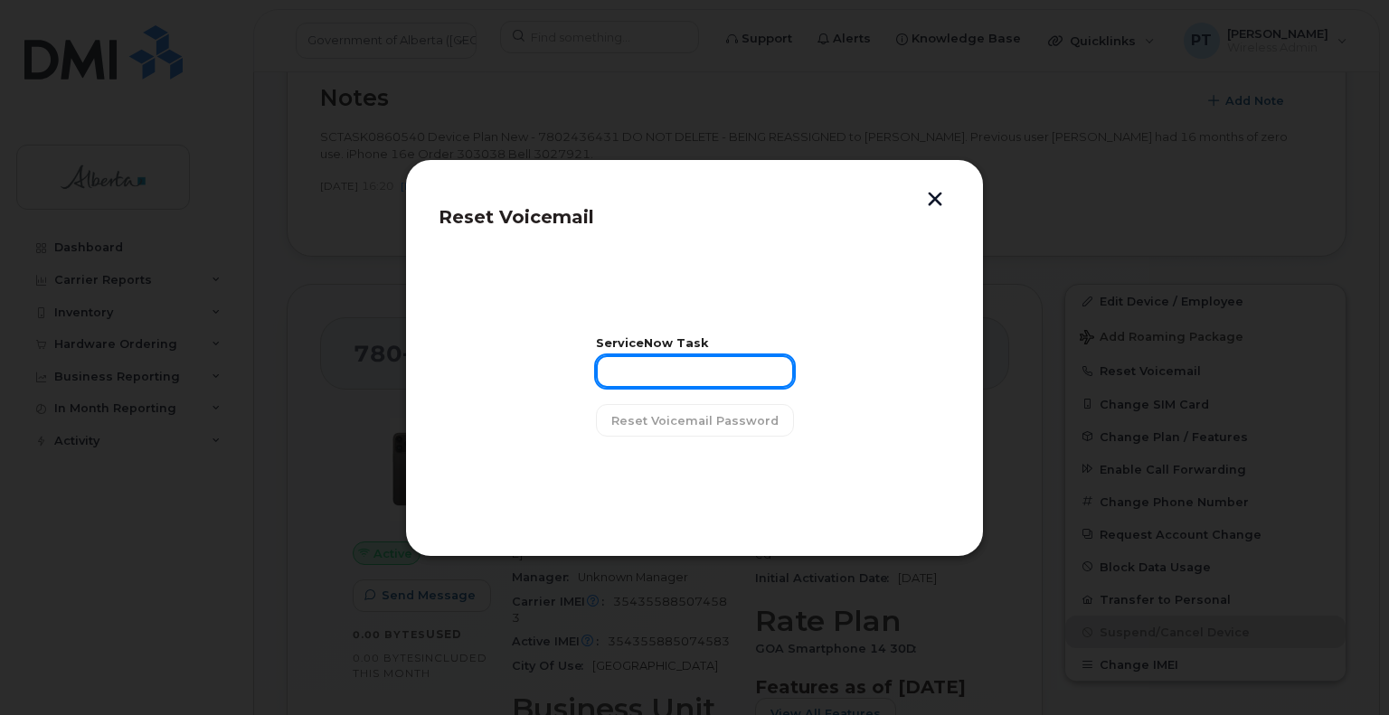
click at [663, 369] on input "text" at bounding box center [695, 371] width 198 height 33
paste input "SCTASK0860540"
type input "SCTASK0860540"
click at [698, 420] on span "Reset Voicemail Password" at bounding box center [694, 420] width 167 height 17
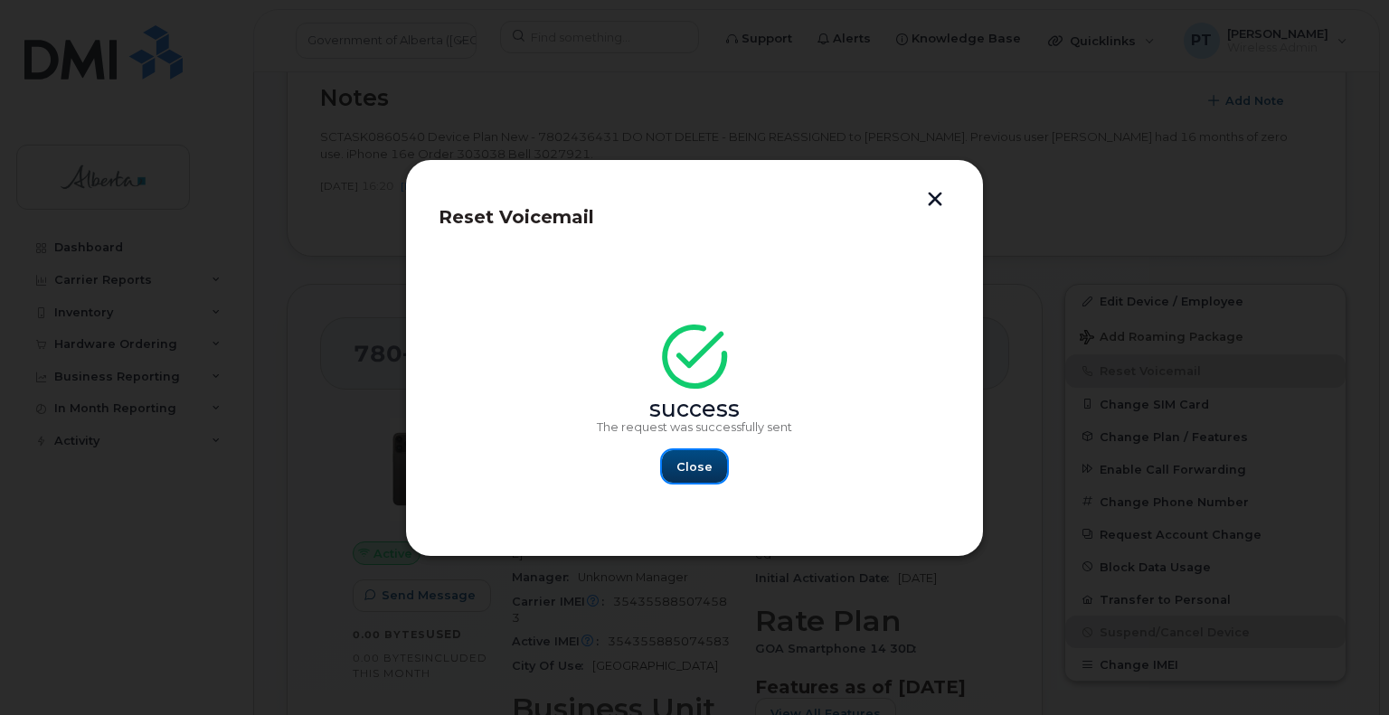
click at [717, 458] on button "Close" at bounding box center [694, 466] width 65 height 33
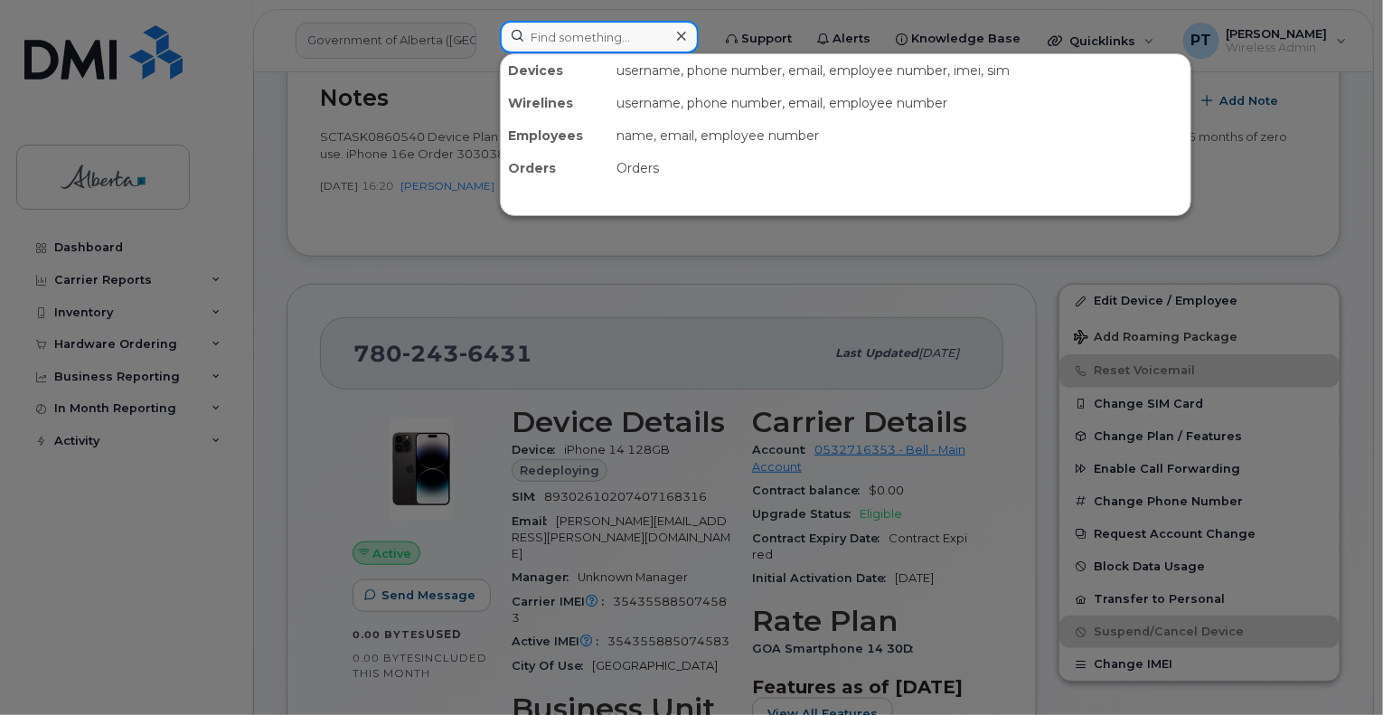
click at [568, 32] on input at bounding box center [599, 37] width 199 height 33
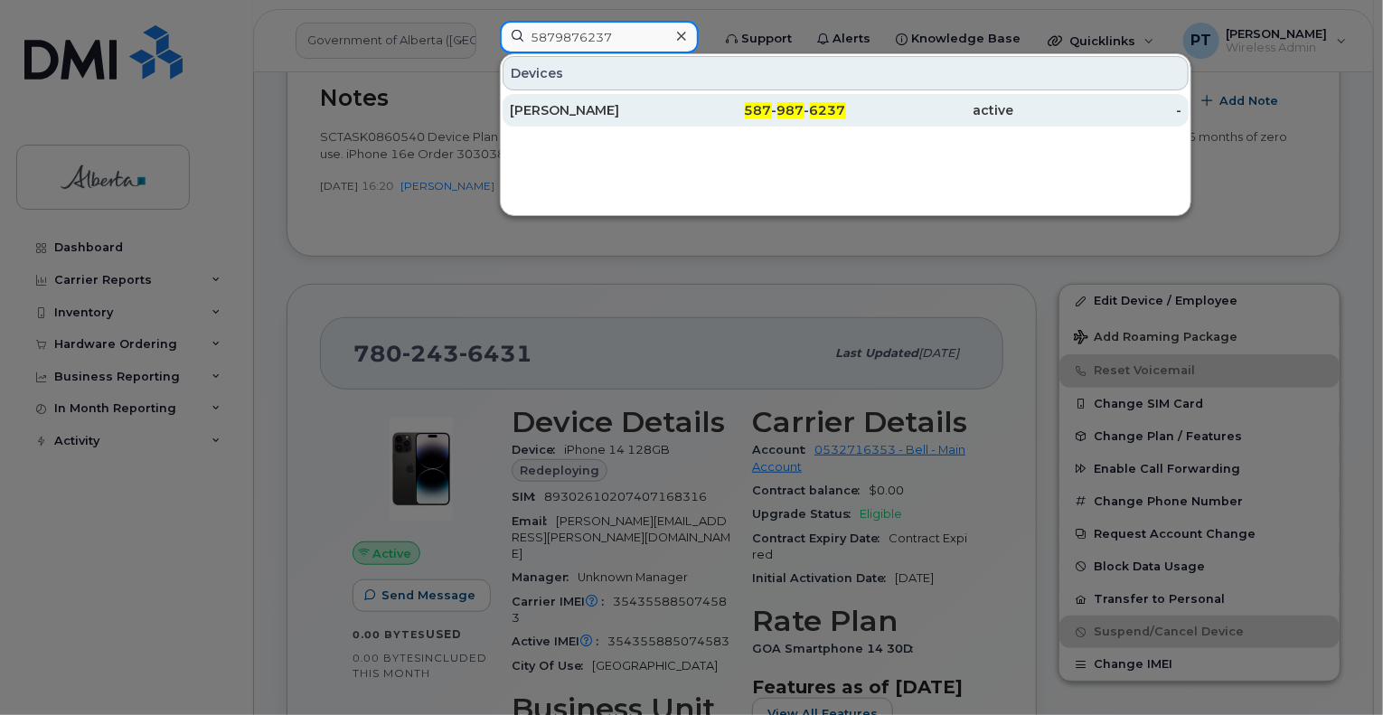
type input "5879876237"
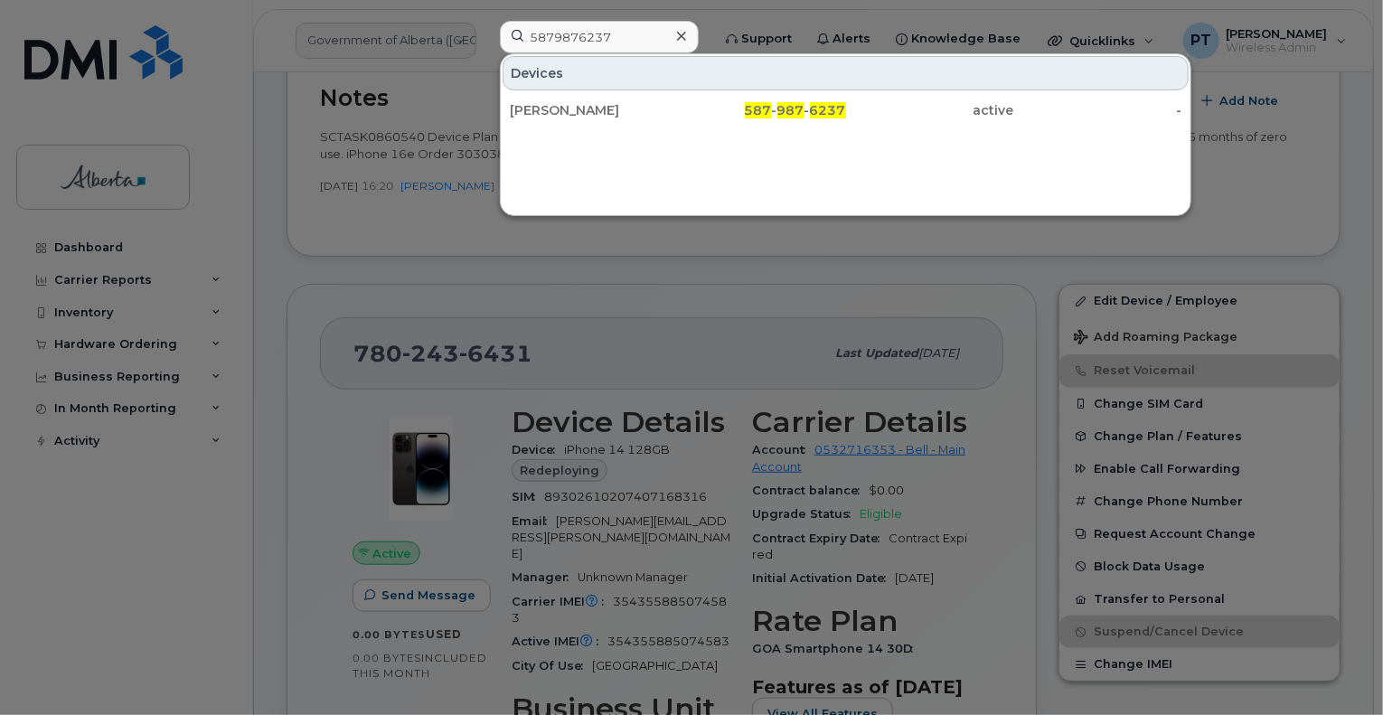
drag, startPoint x: 580, startPoint y: 104, endPoint x: 490, endPoint y: 97, distance: 89.8
click at [580, 104] on div "Donald Oulette" at bounding box center [594, 110] width 168 height 18
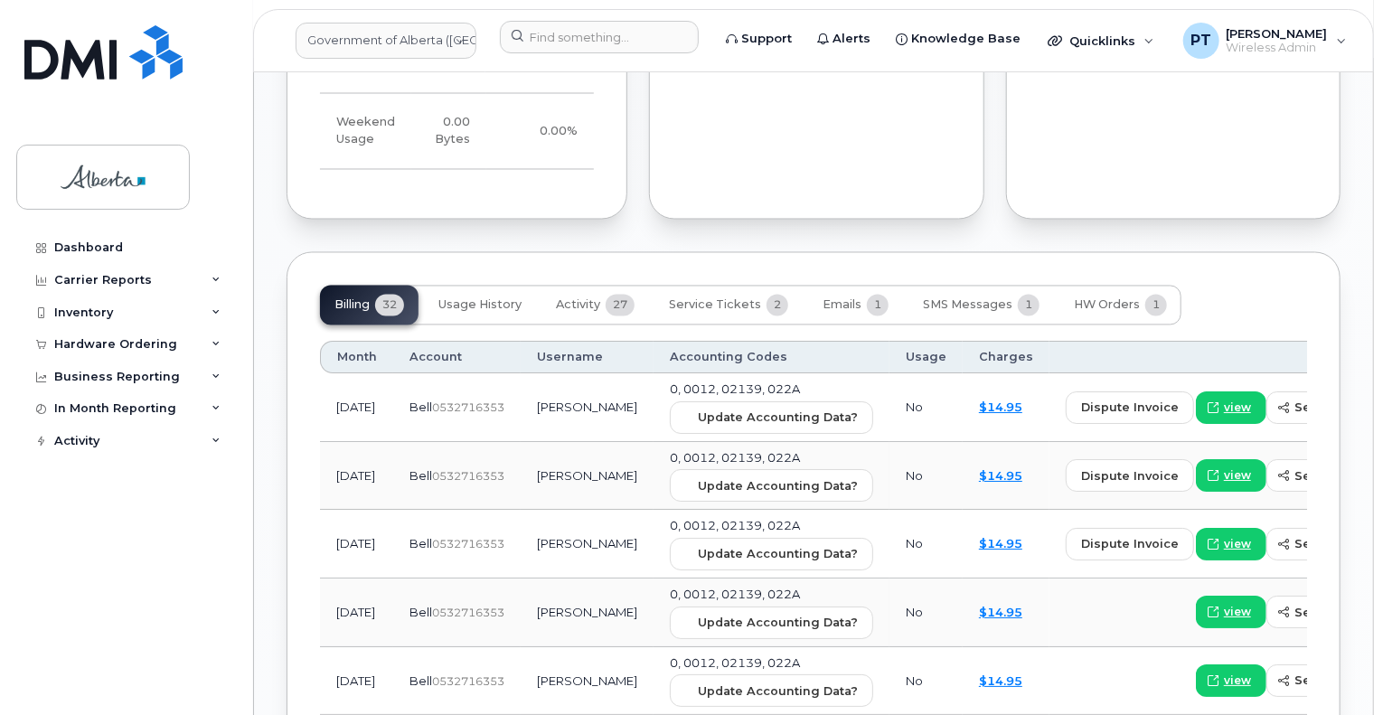
scroll to position [1718, 0]
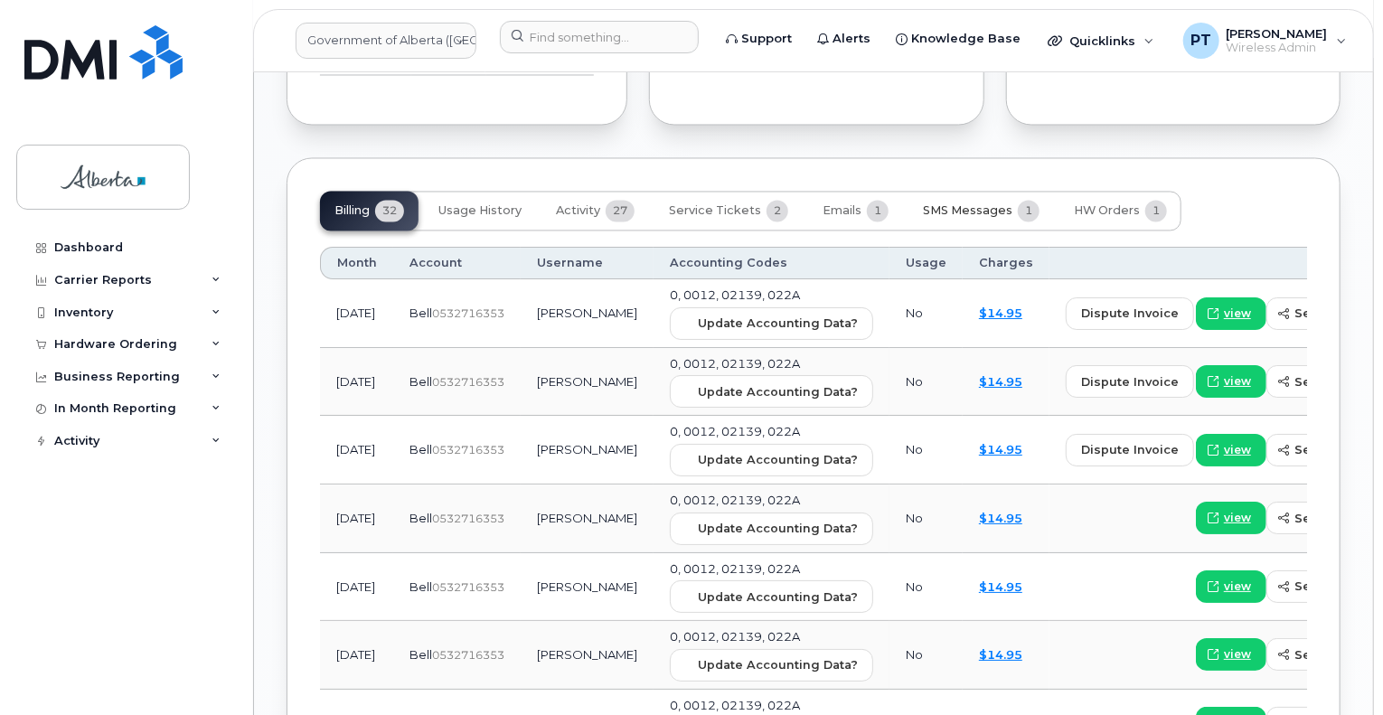
click at [960, 204] on span "SMS Messages" at bounding box center [968, 211] width 90 height 14
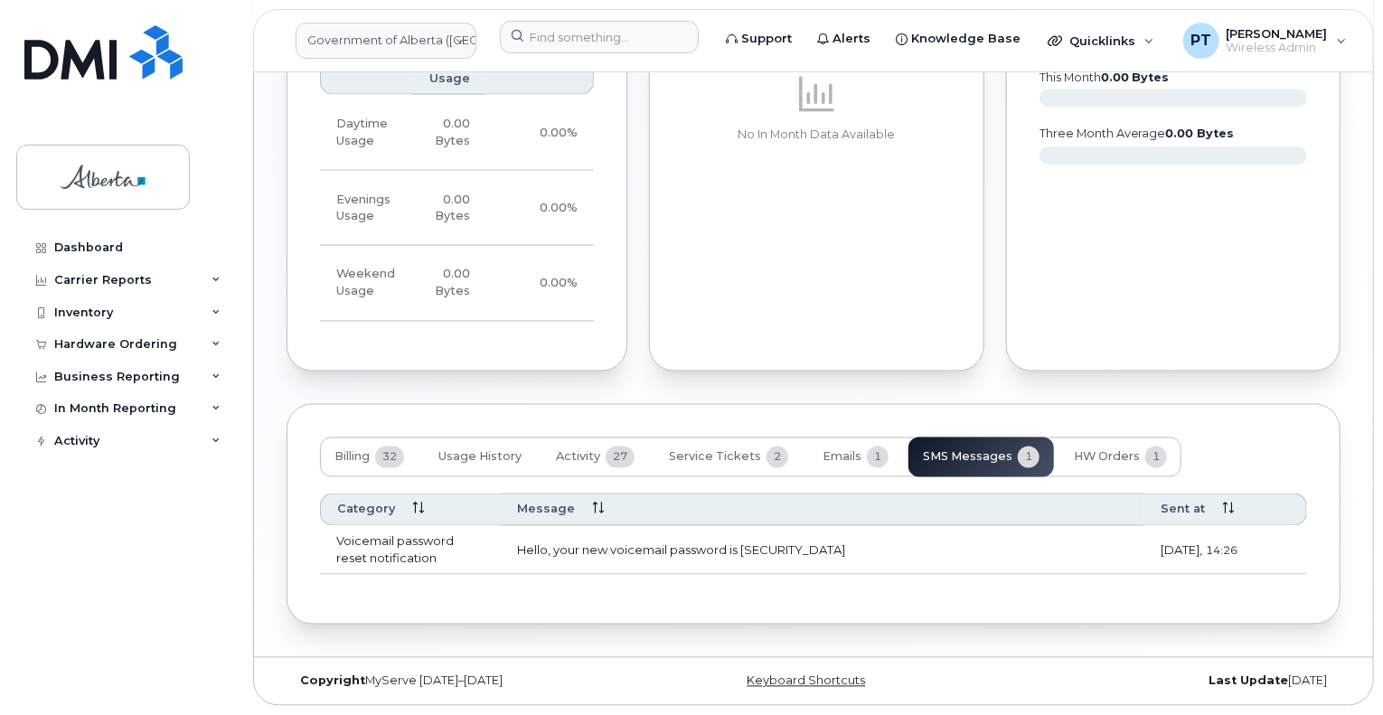
scroll to position [1452, 0]
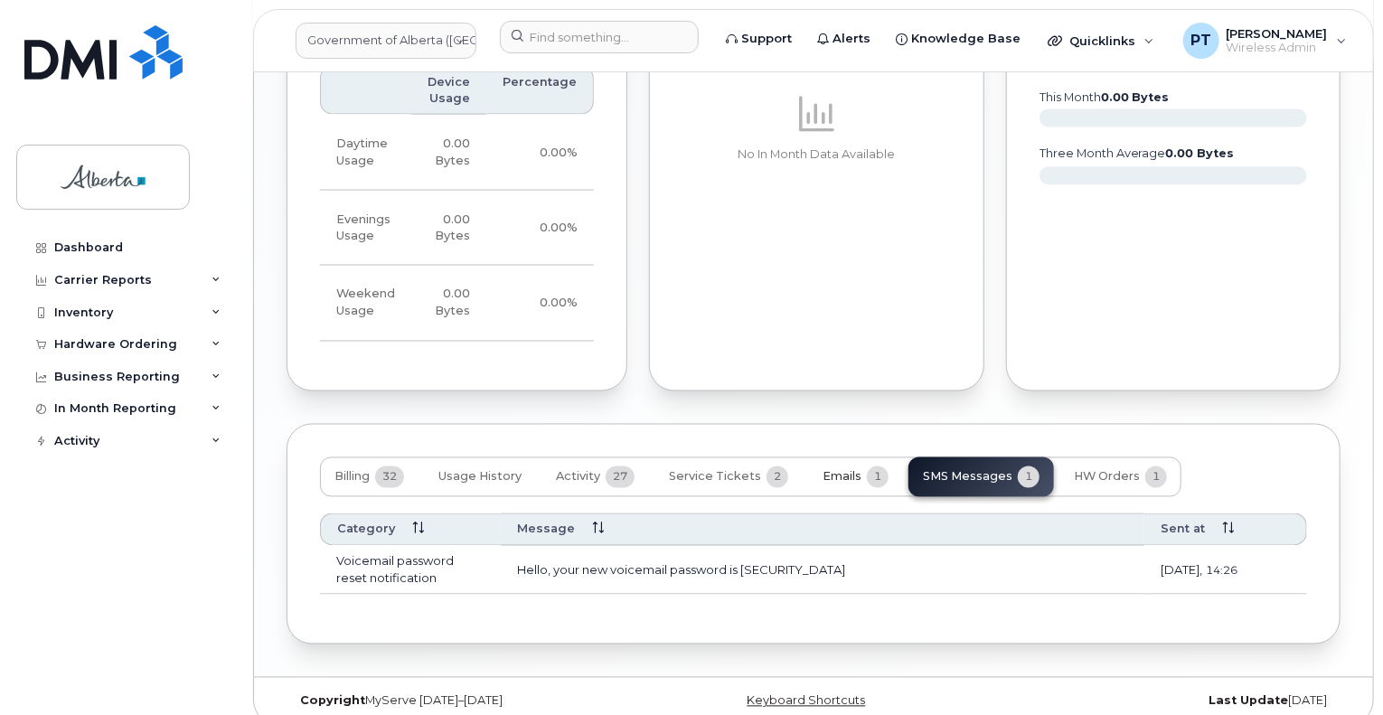
click at [835, 470] on span "Emails" at bounding box center [842, 477] width 39 height 14
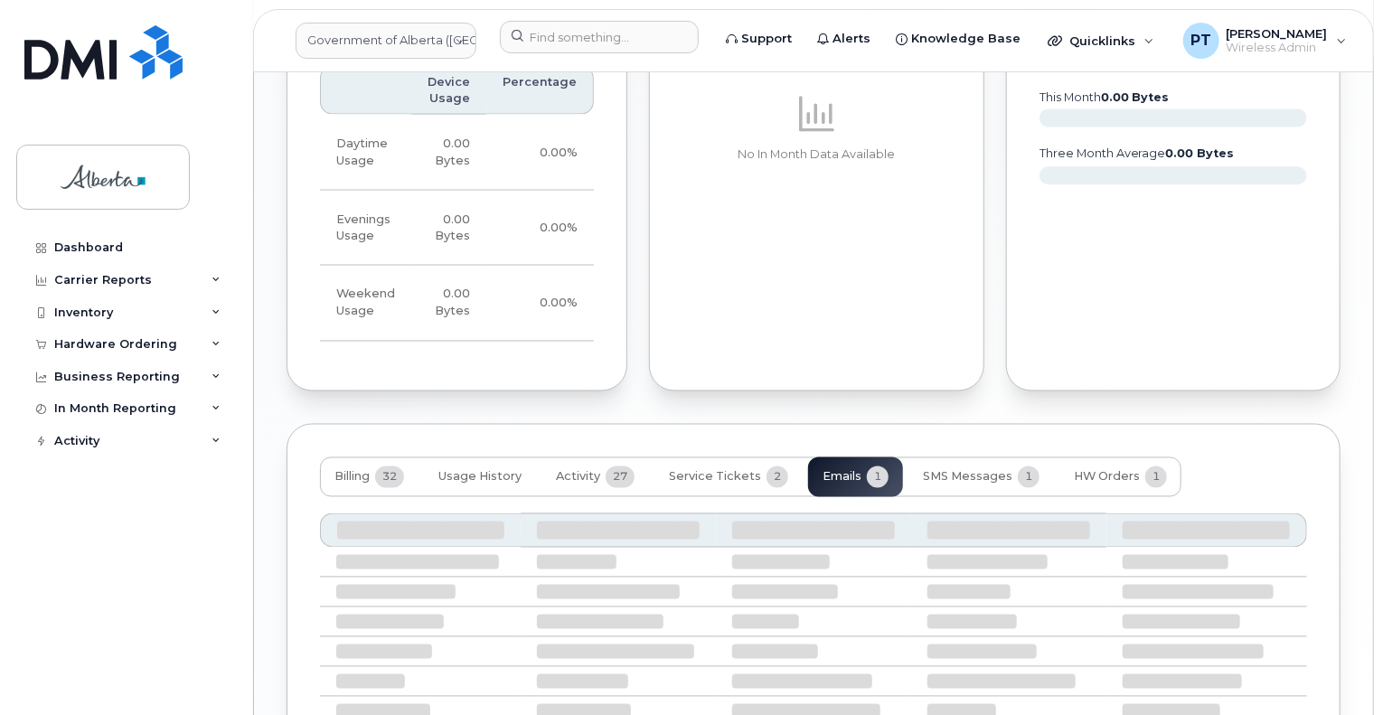
scroll to position [1436, 0]
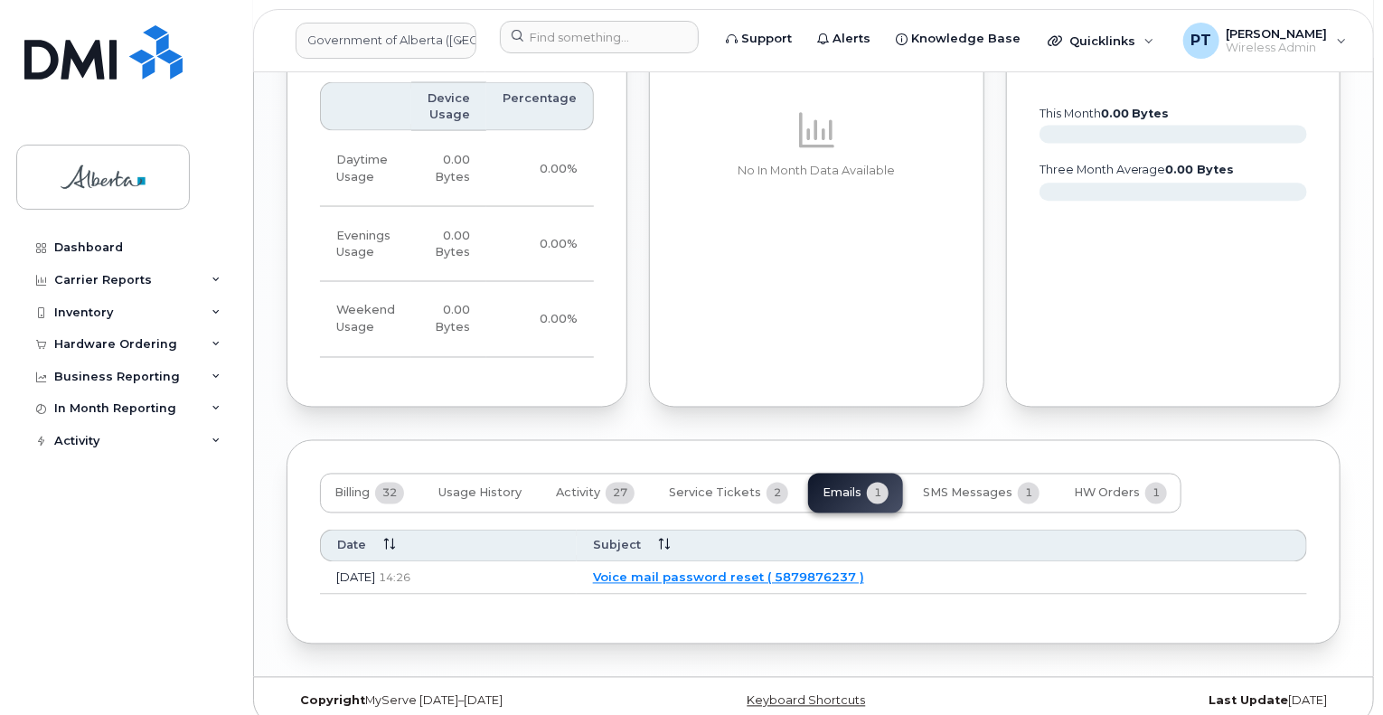
click at [781, 571] on link "Voice mail password reset ( 5879876237 )" at bounding box center [728, 578] width 271 height 14
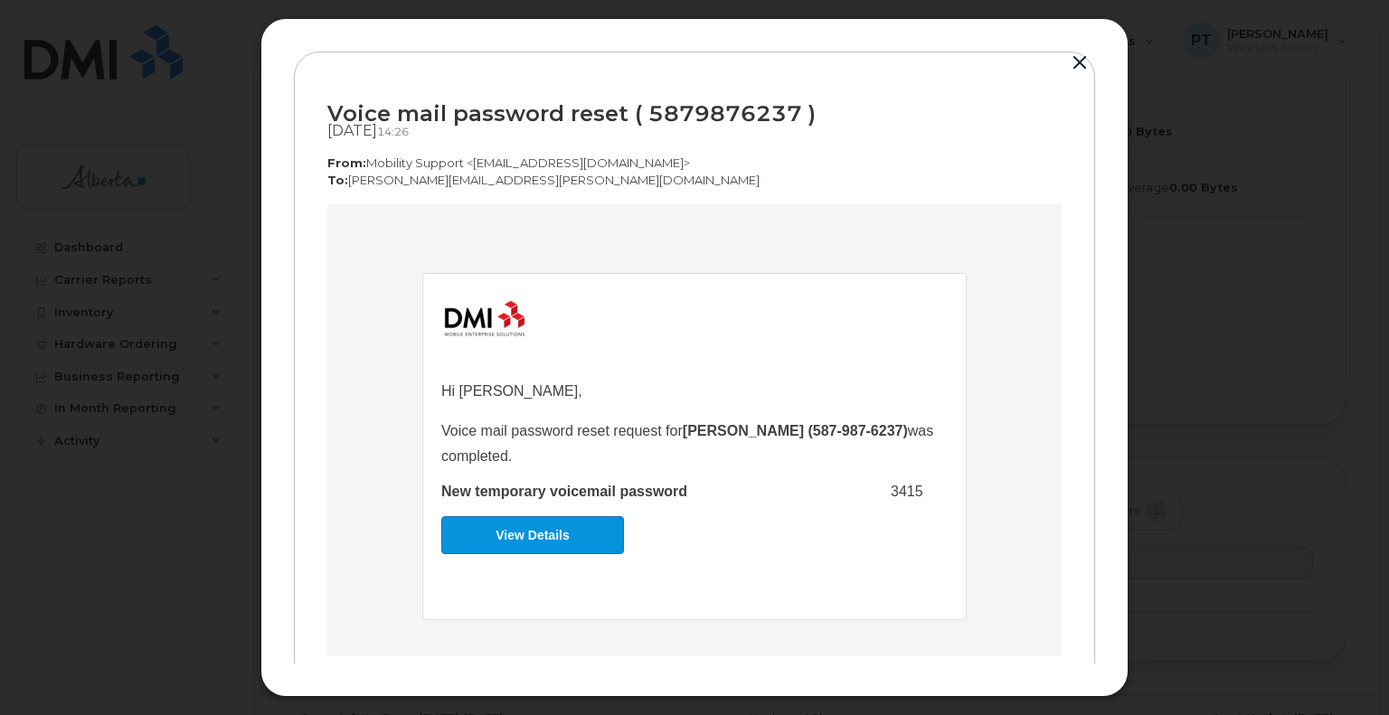
scroll to position [0, 0]
click at [1078, 57] on button "button" at bounding box center [1079, 63] width 27 height 25
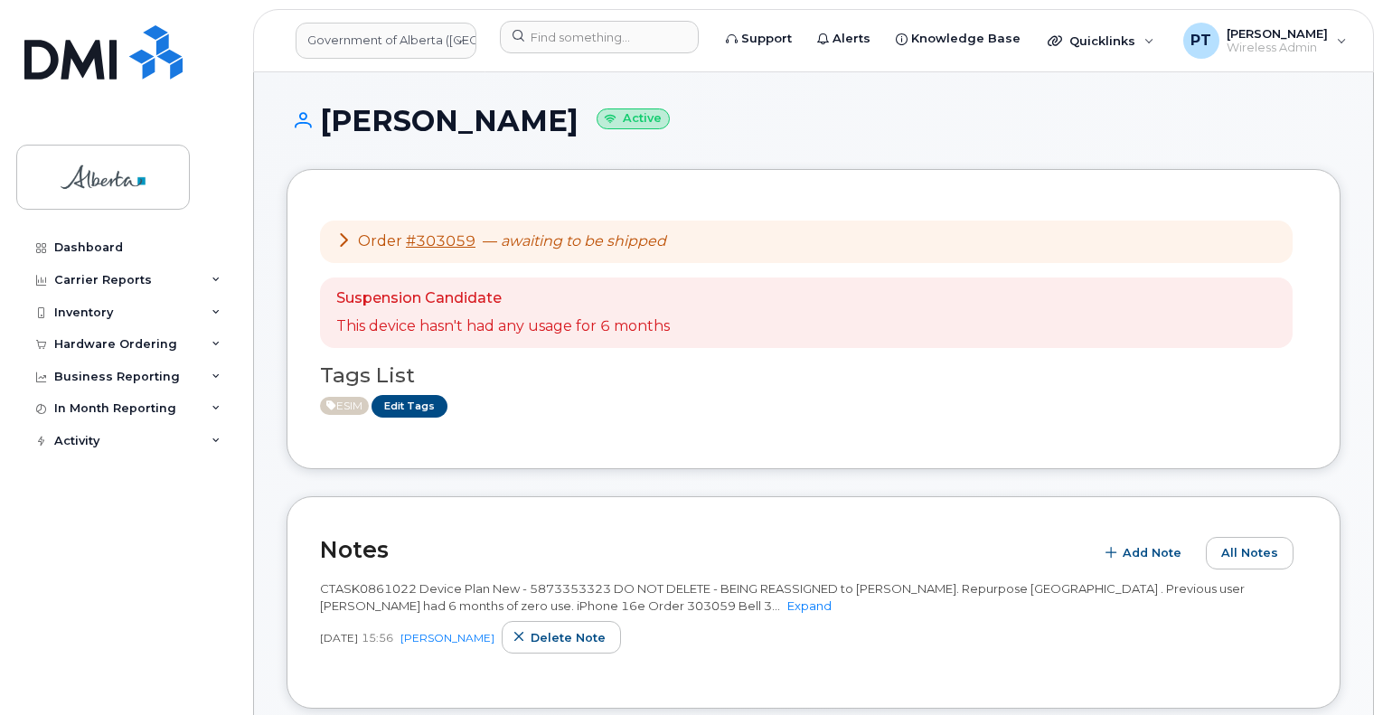
scroll to position [452, 0]
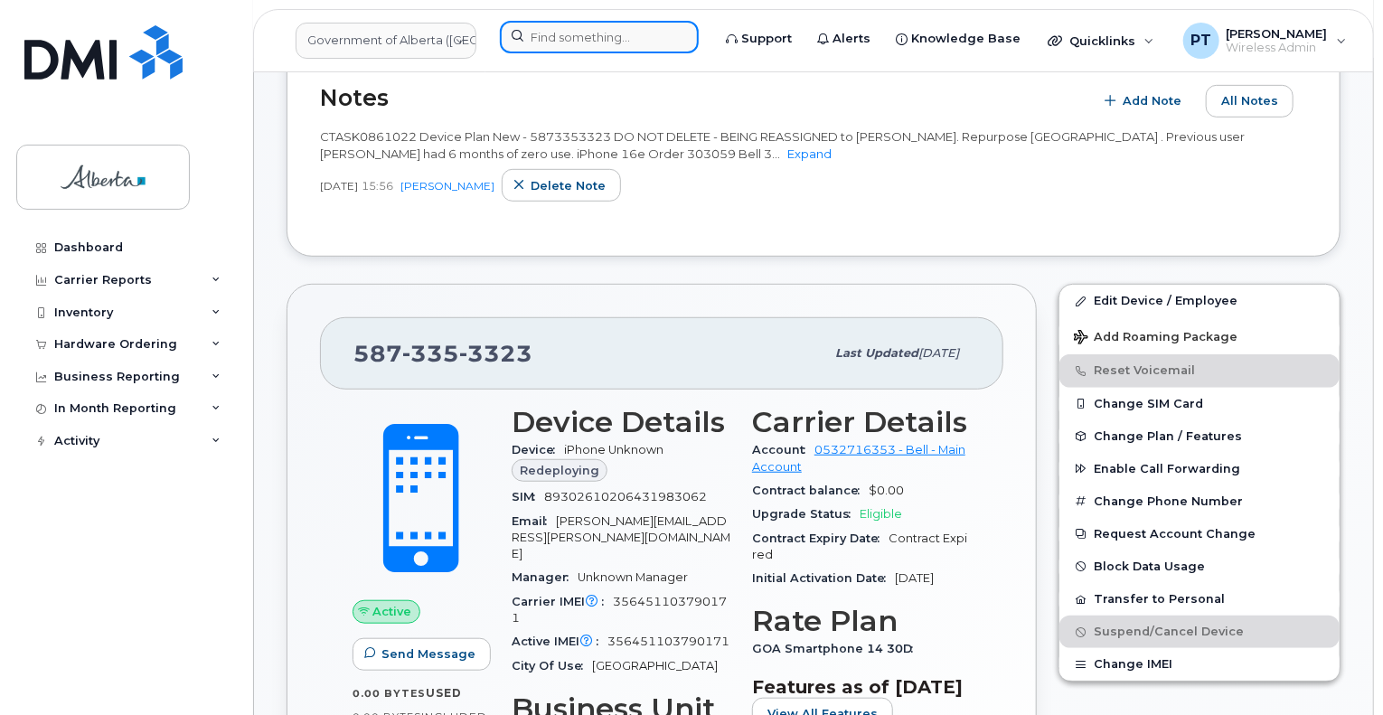
click at [615, 42] on input at bounding box center [599, 37] width 199 height 33
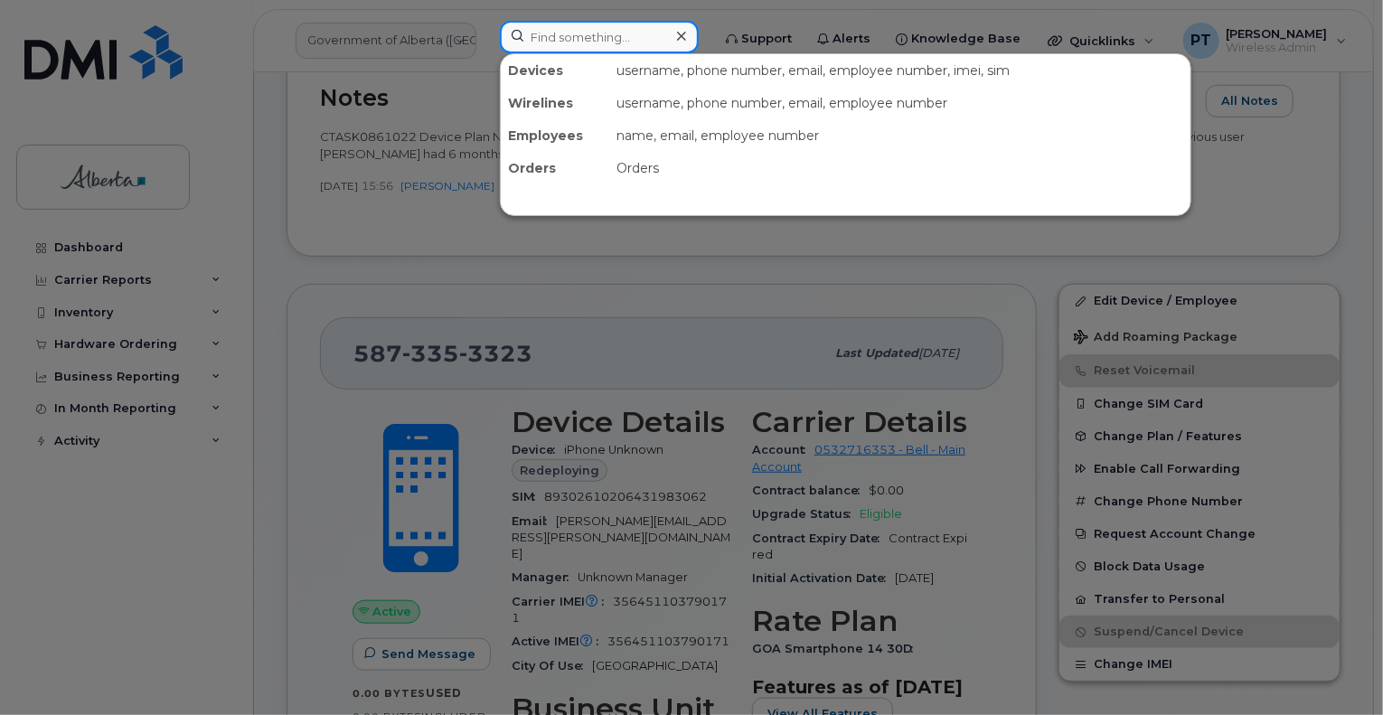
paste input "5873353323"
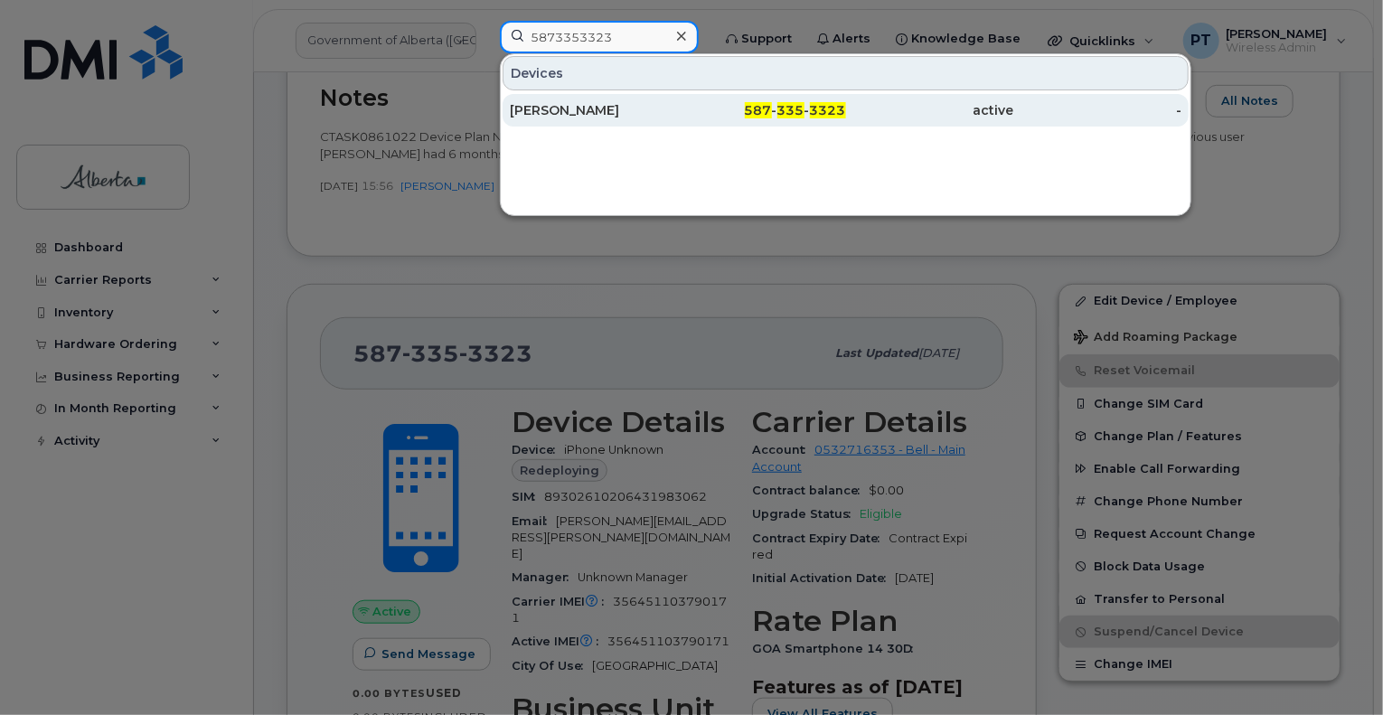
type input "5873353323"
click at [577, 112] on div "[PERSON_NAME]" at bounding box center [594, 110] width 168 height 18
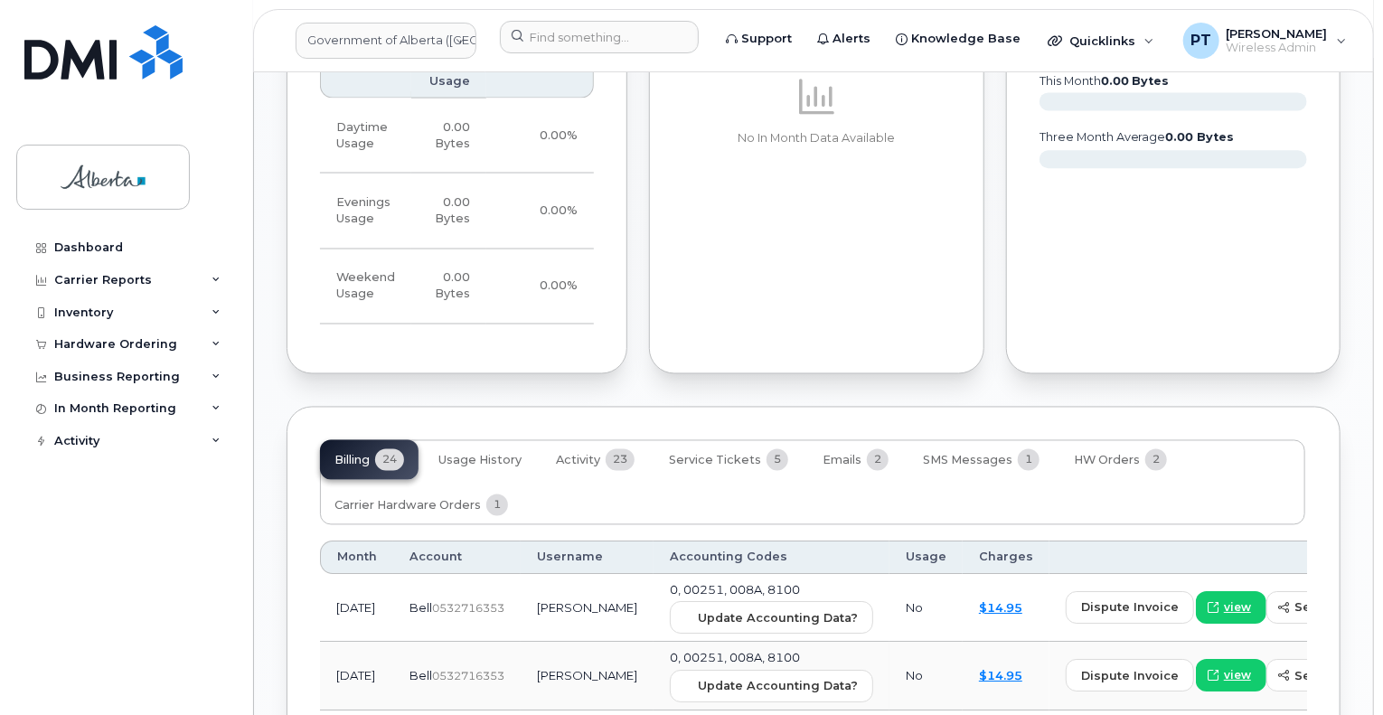
scroll to position [1537, 0]
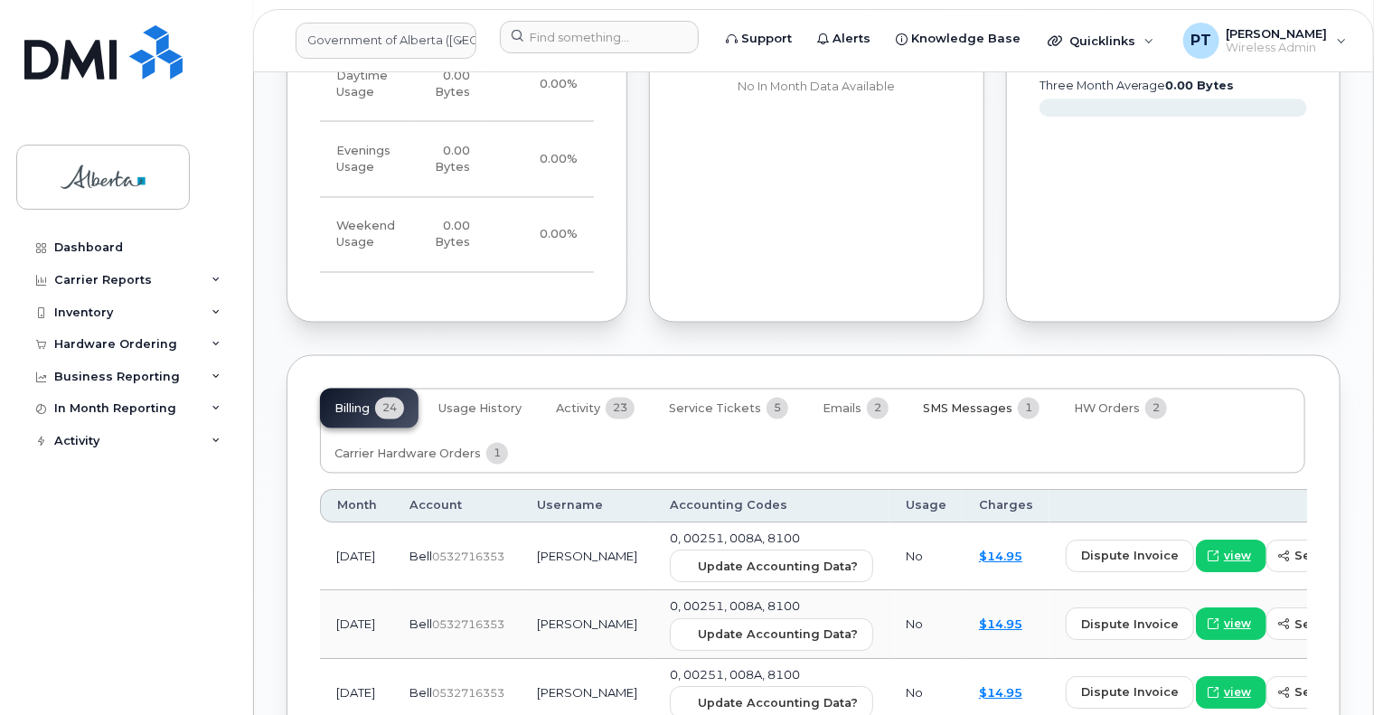
click at [977, 402] on span "SMS Messages" at bounding box center [968, 409] width 90 height 14
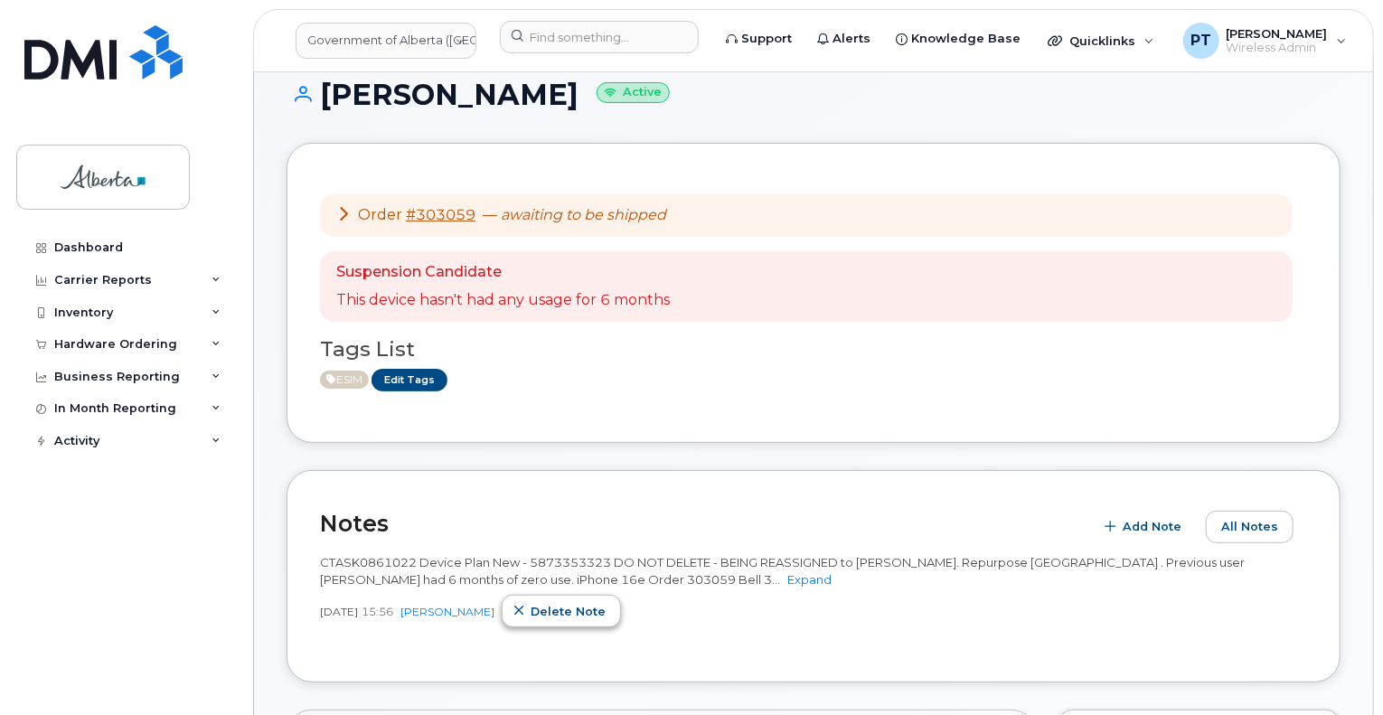
scroll to position [0, 0]
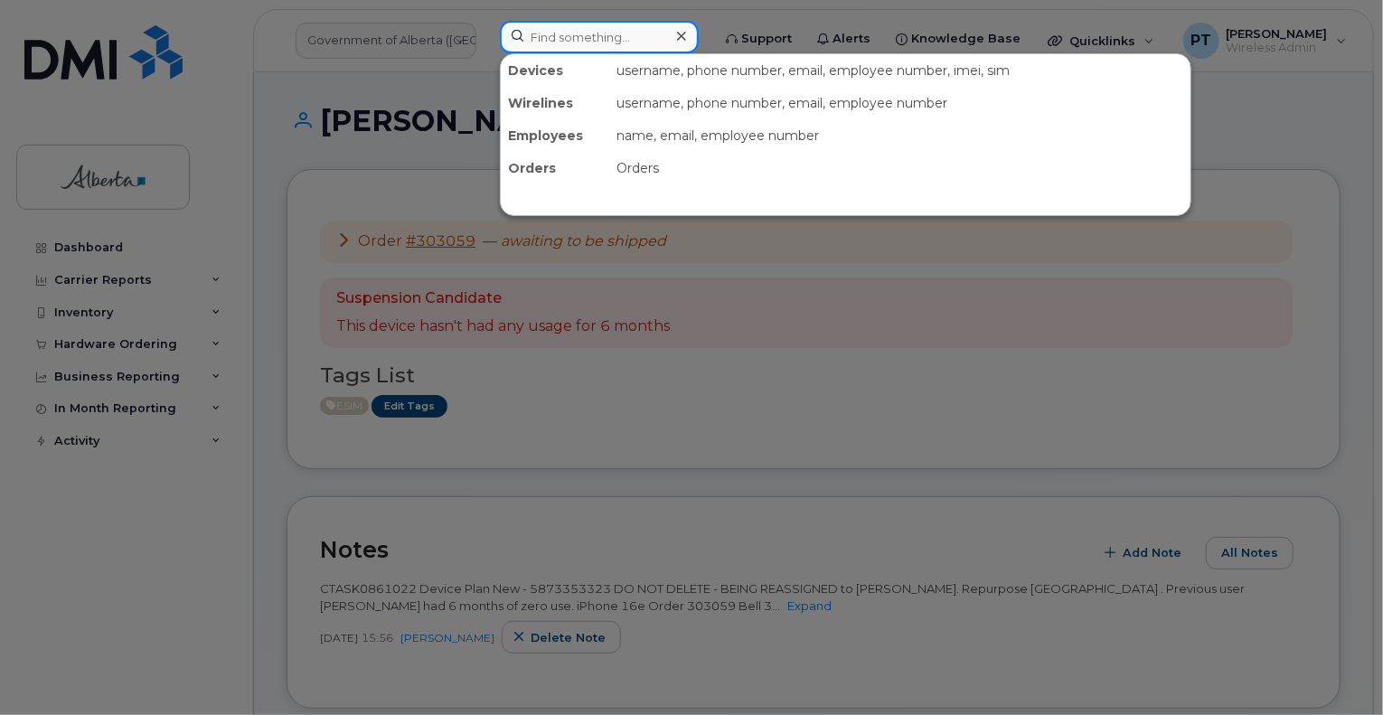
click at [626, 39] on input at bounding box center [599, 37] width 199 height 33
click at [535, 24] on input at bounding box center [599, 37] width 199 height 33
paste input "7809018650"
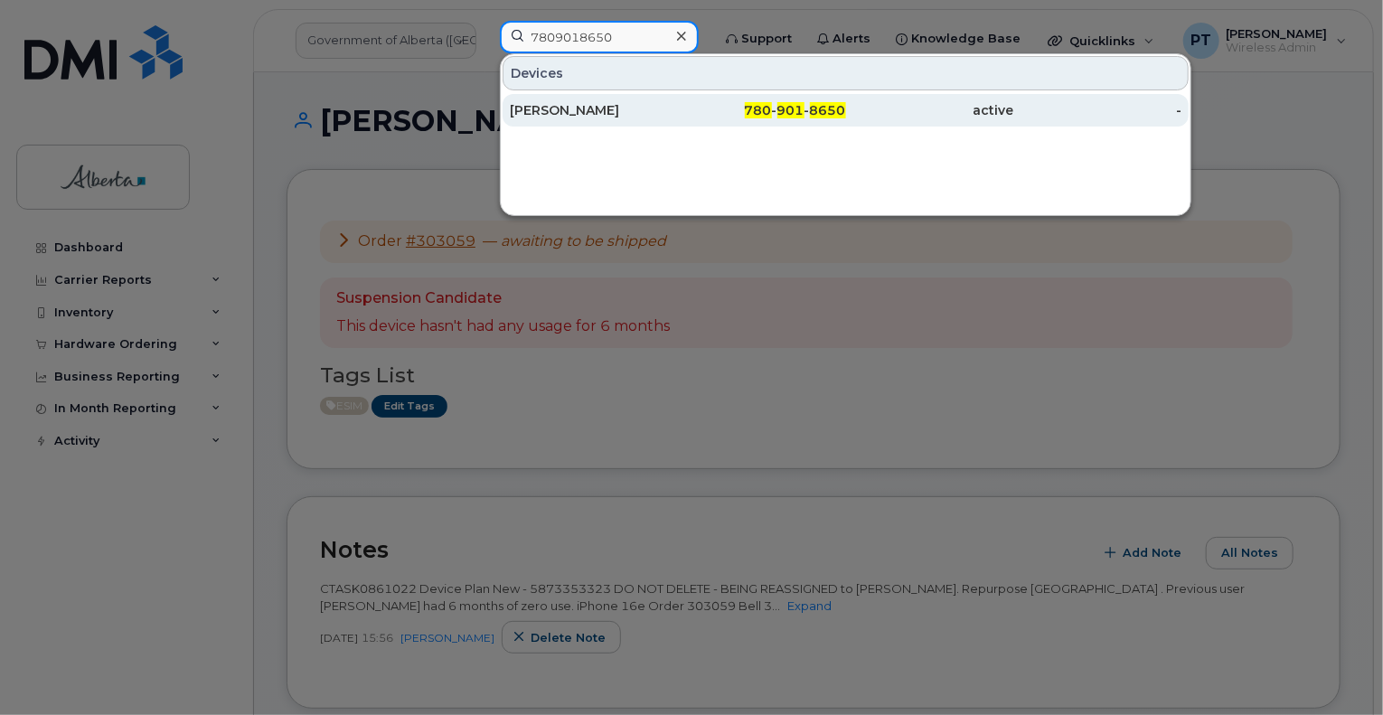
type input "7809018650"
click at [557, 107] on div "Craig Werner" at bounding box center [594, 110] width 168 height 18
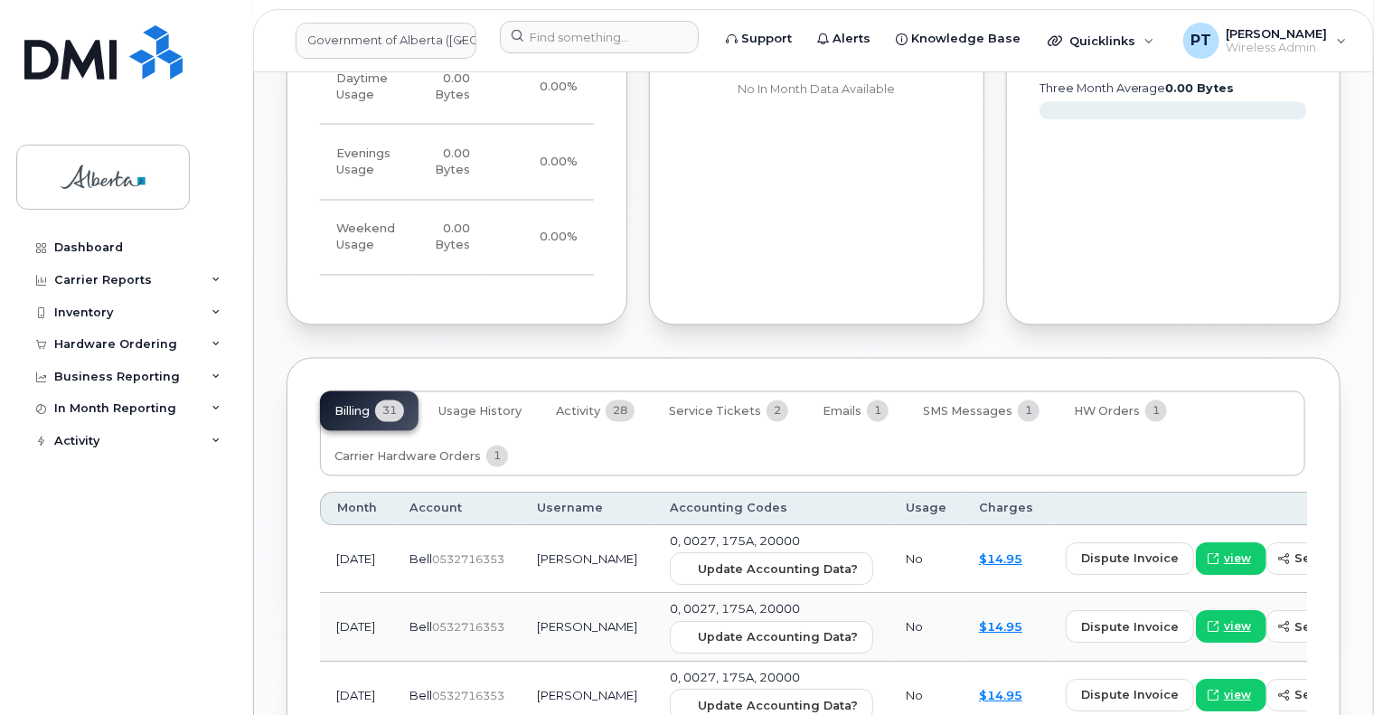
scroll to position [1537, 0]
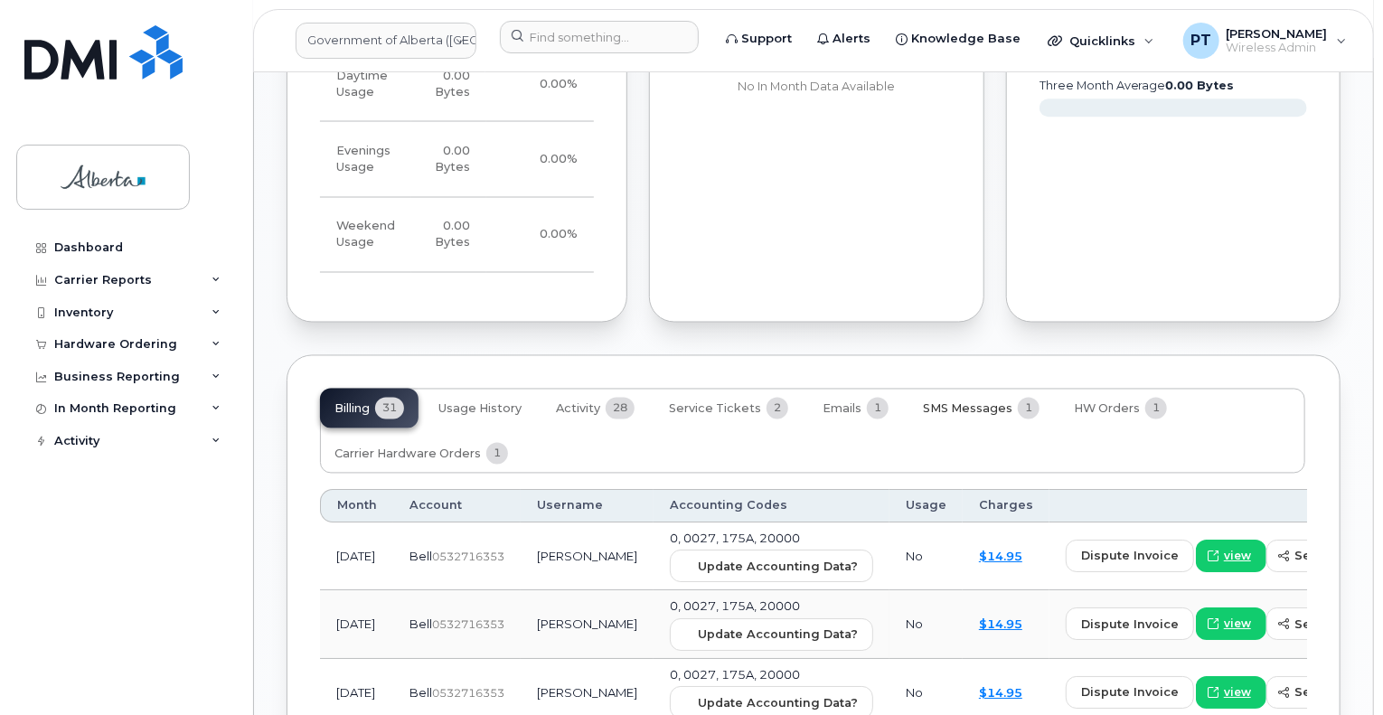
click at [979, 389] on button "SMS Messages 1" at bounding box center [982, 409] width 146 height 40
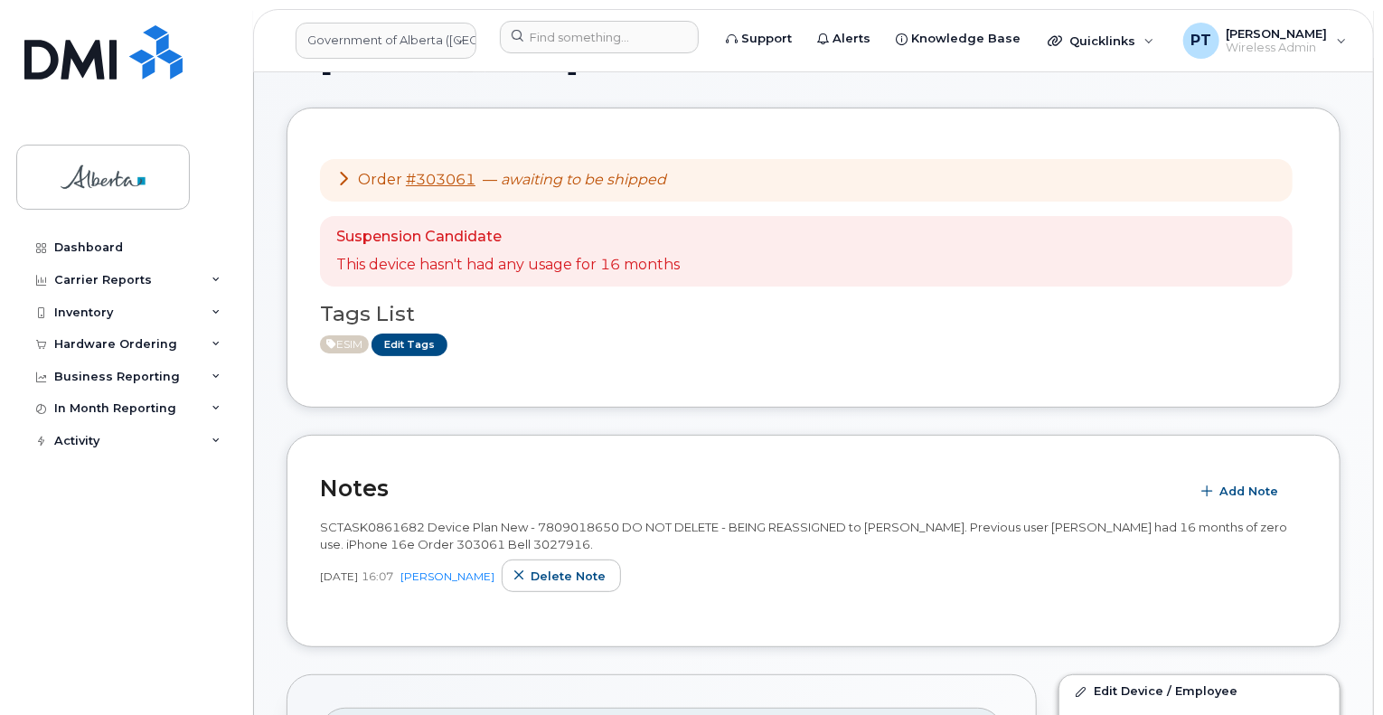
scroll to position [0, 0]
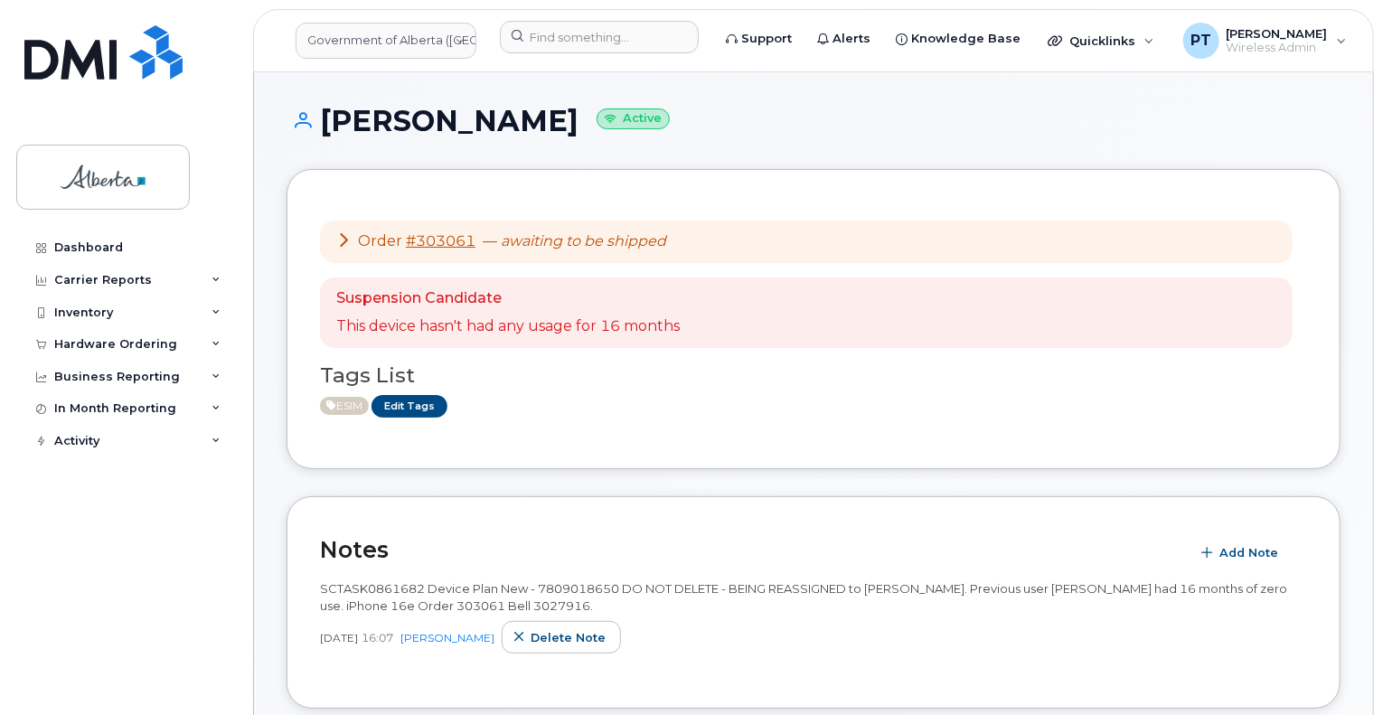
click at [741, 626] on div "Oct 09, 2025 16:07 Penny Tse Delete note" at bounding box center [813, 637] width 987 height 33
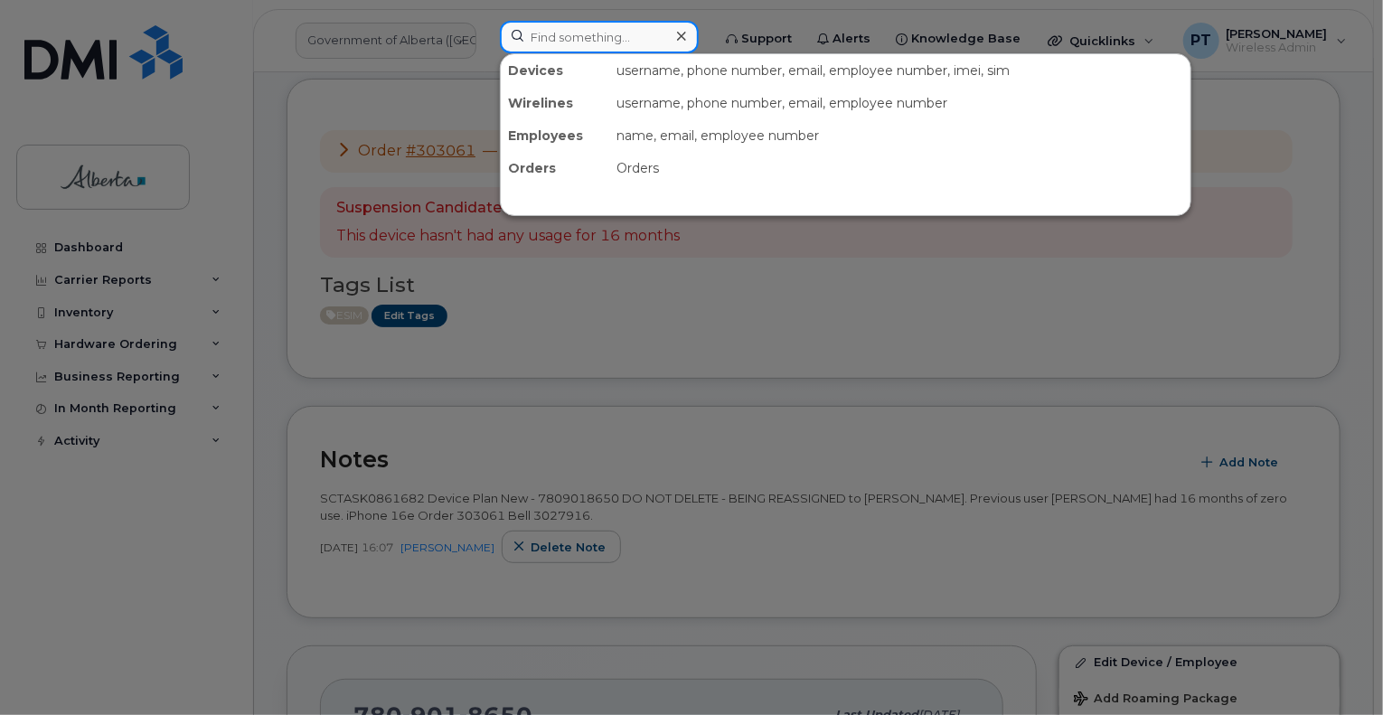
paste input "7802436431"
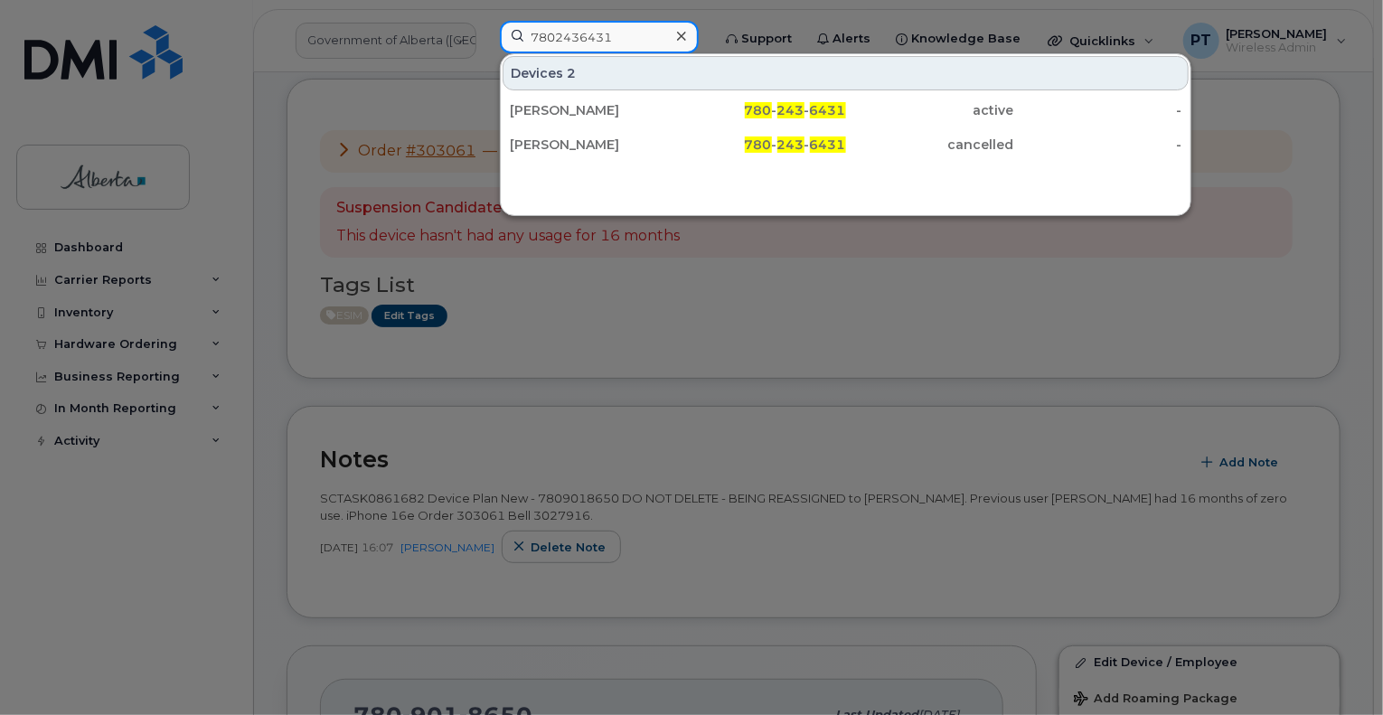
type input "7802436431"
click at [533, 111] on div "[PERSON_NAME]" at bounding box center [594, 110] width 168 height 18
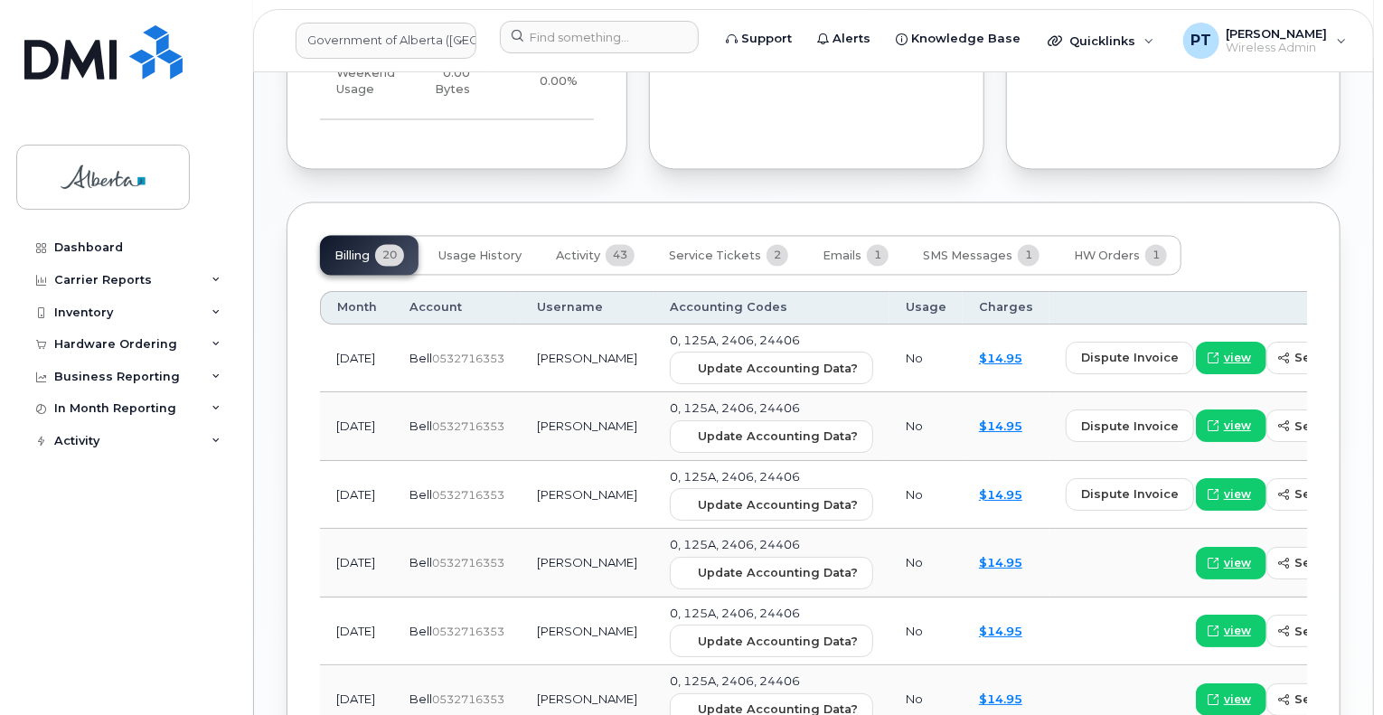
scroll to position [1718, 0]
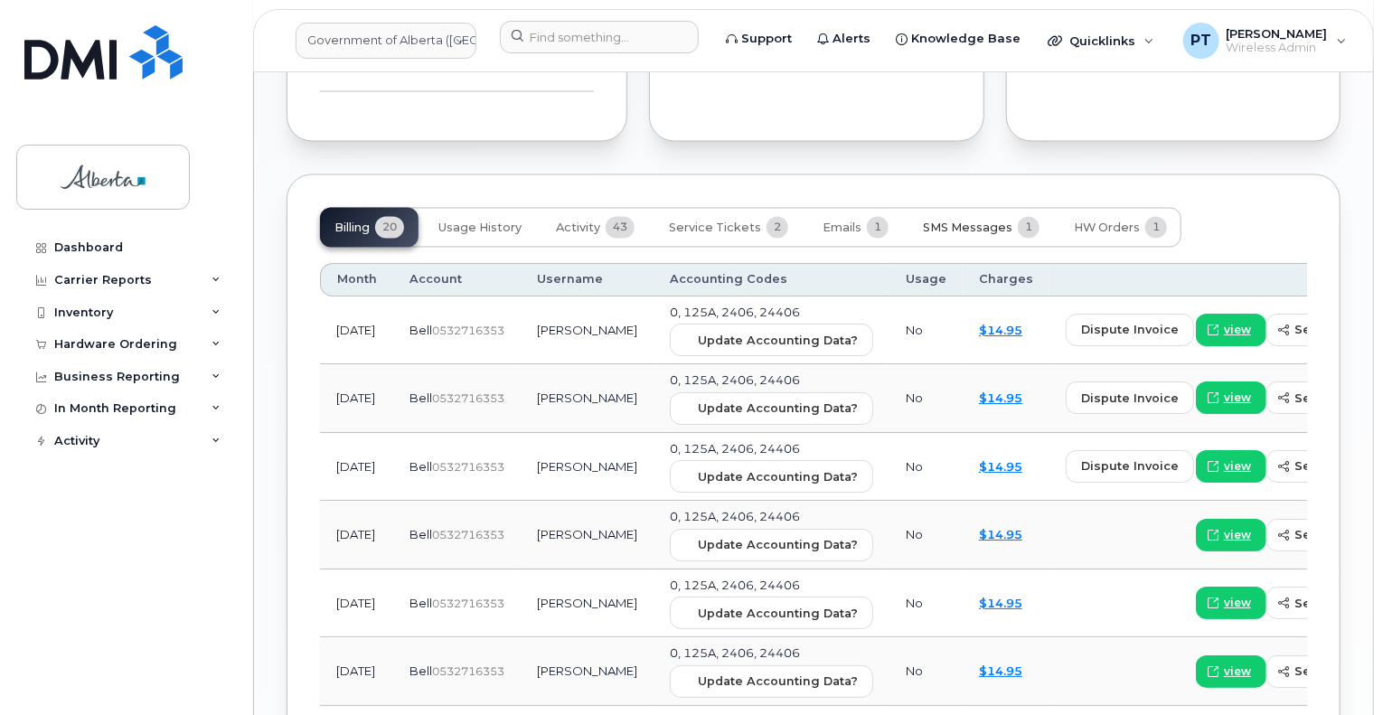
click at [941, 222] on span "SMS Messages" at bounding box center [968, 229] width 90 height 14
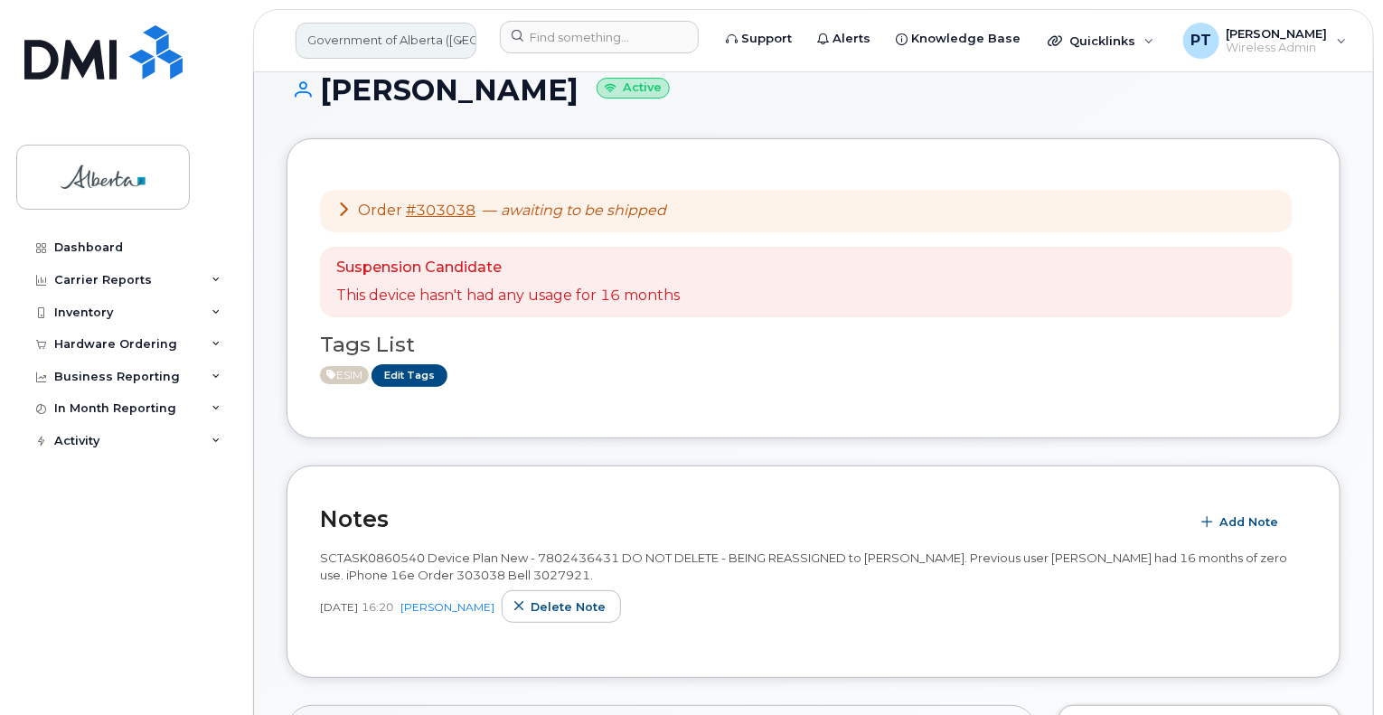
scroll to position [0, 0]
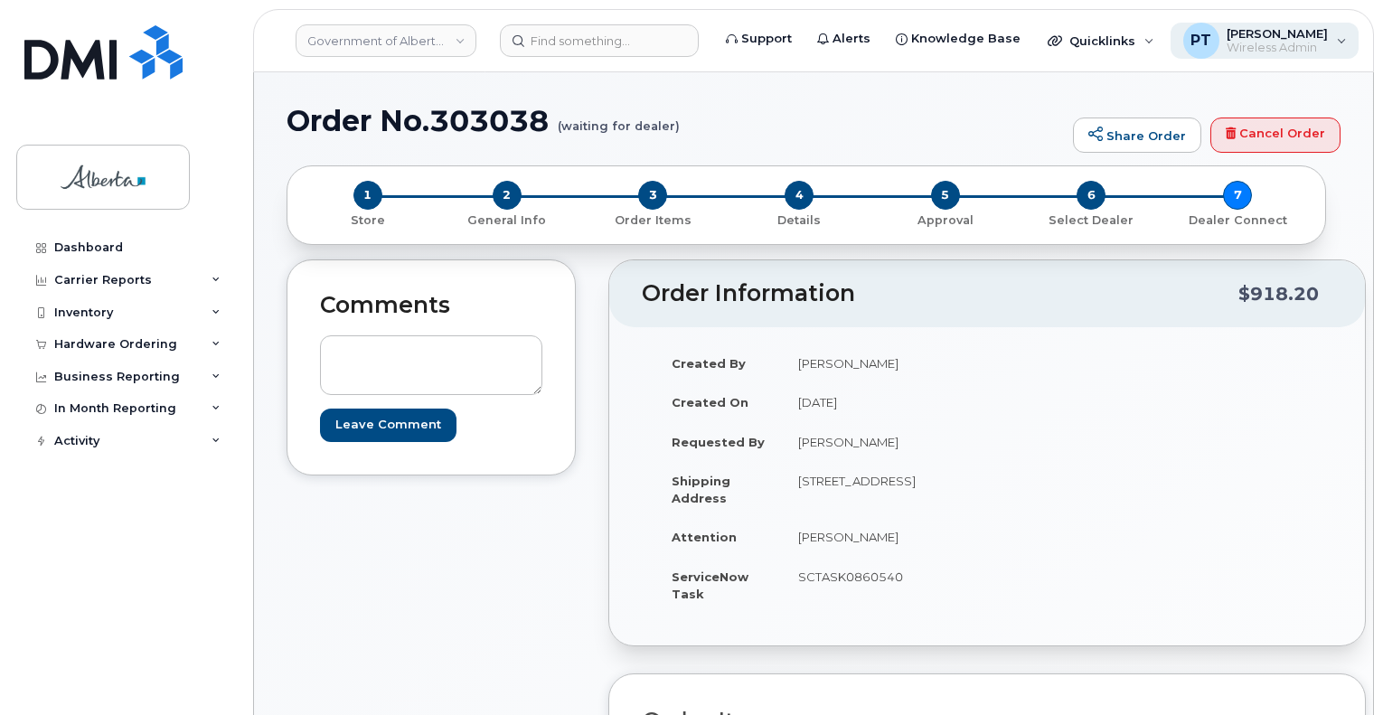
scroll to position [543, 0]
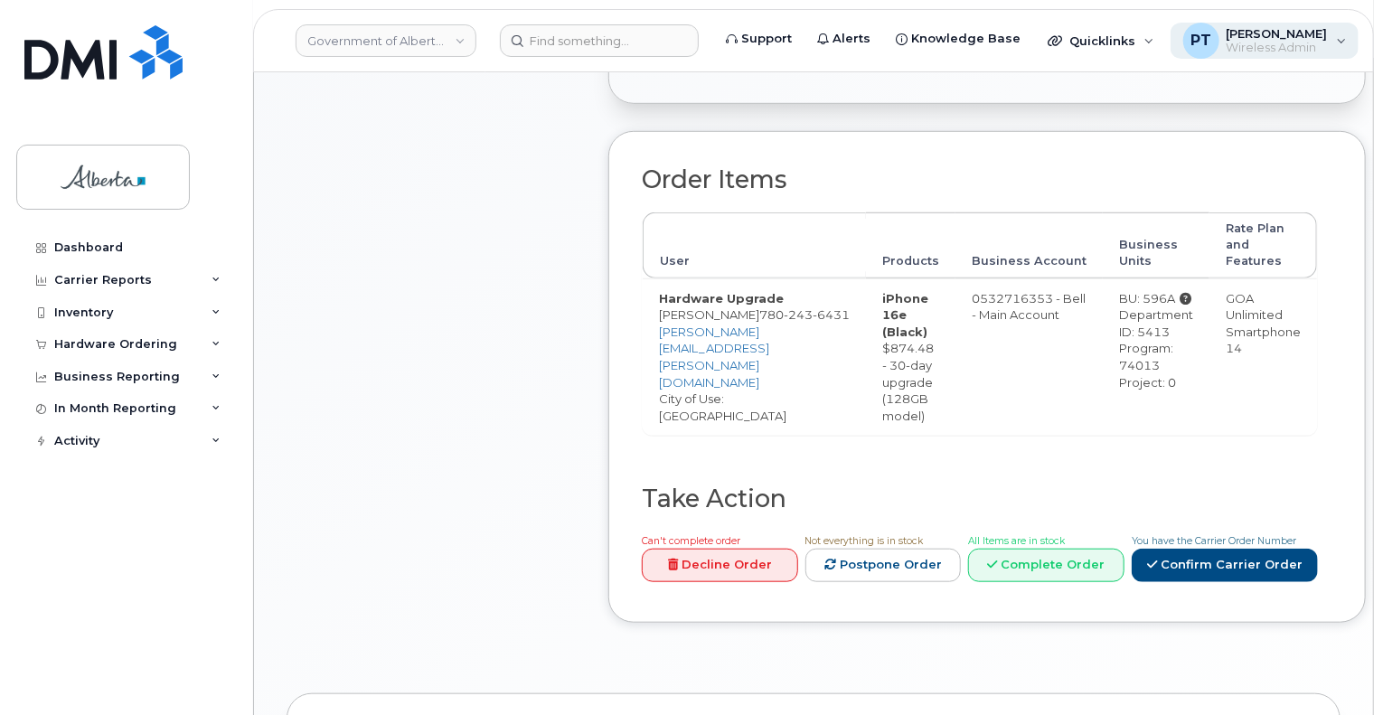
click at [1284, 32] on span "[PERSON_NAME]" at bounding box center [1277, 33] width 101 height 14
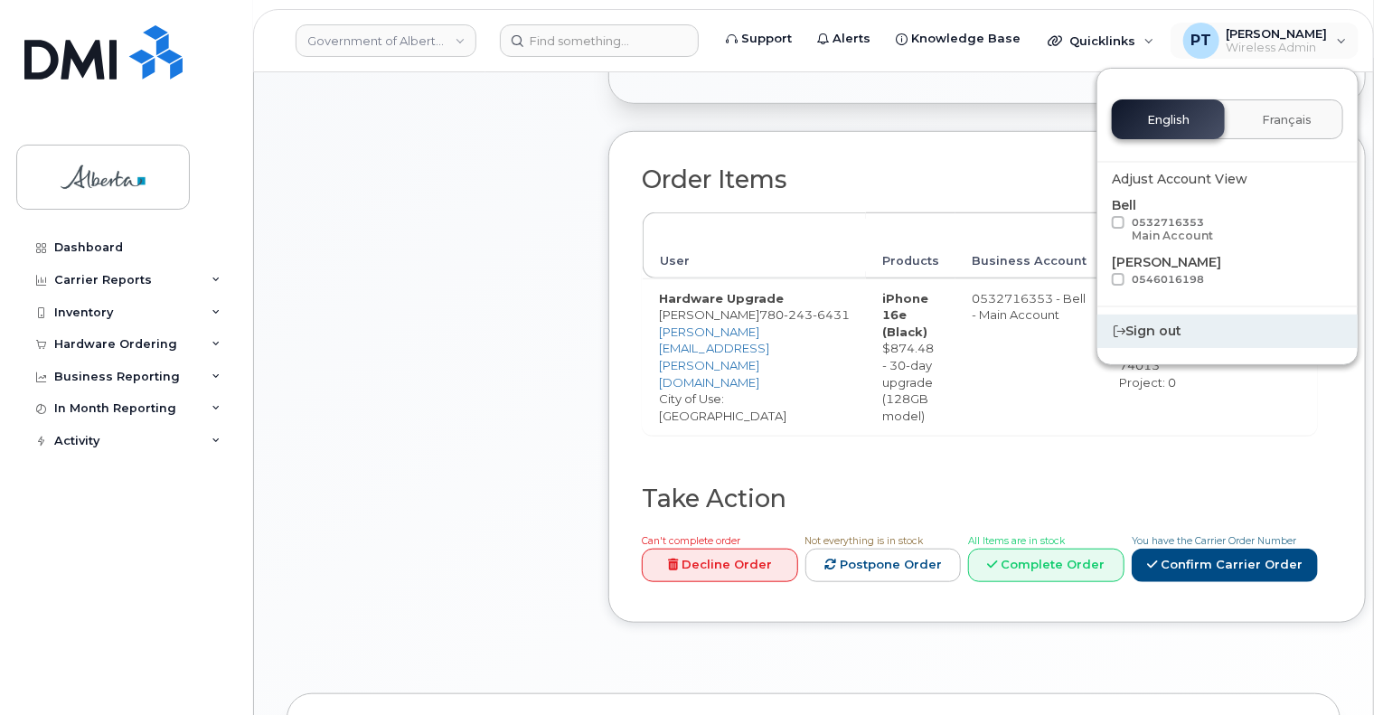
drag, startPoint x: 1118, startPoint y: 335, endPoint x: 1094, endPoint y: 316, distance: 30.2
click at [1118, 334] on div "Sign out" at bounding box center [1228, 331] width 260 height 33
